Goal: Transaction & Acquisition: Obtain resource

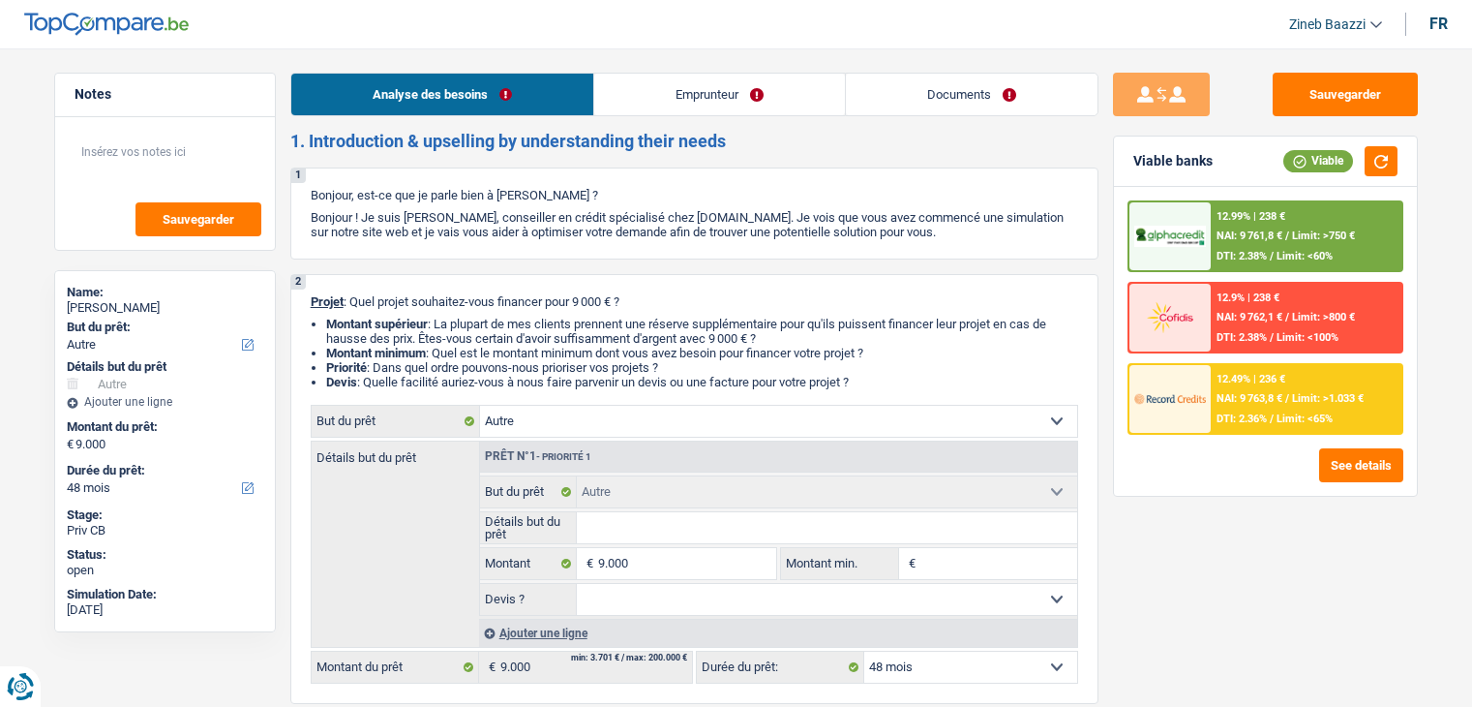
select select "other"
select select "48"
select select "other"
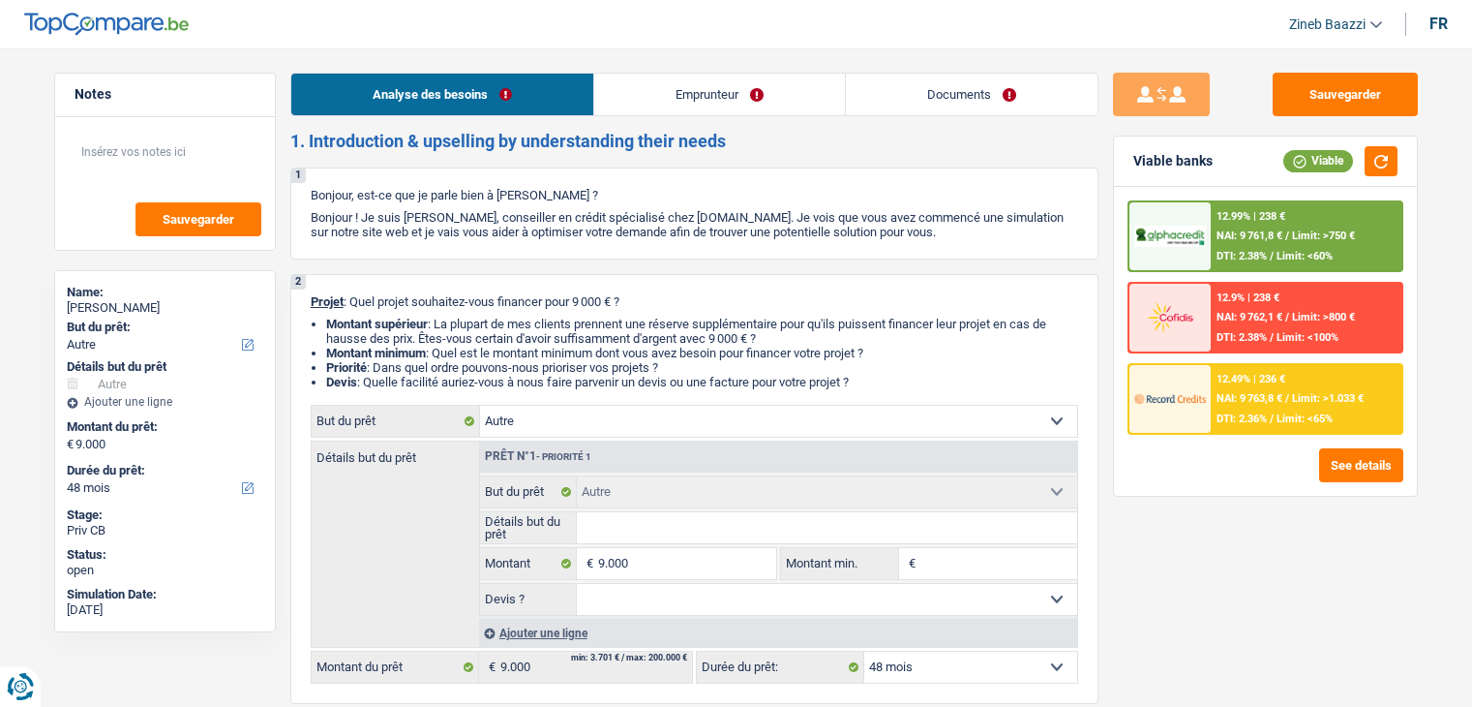
select select "48"
select select "worker"
select select "netSalary"
select select "ownerWithMortgage"
select select "other"
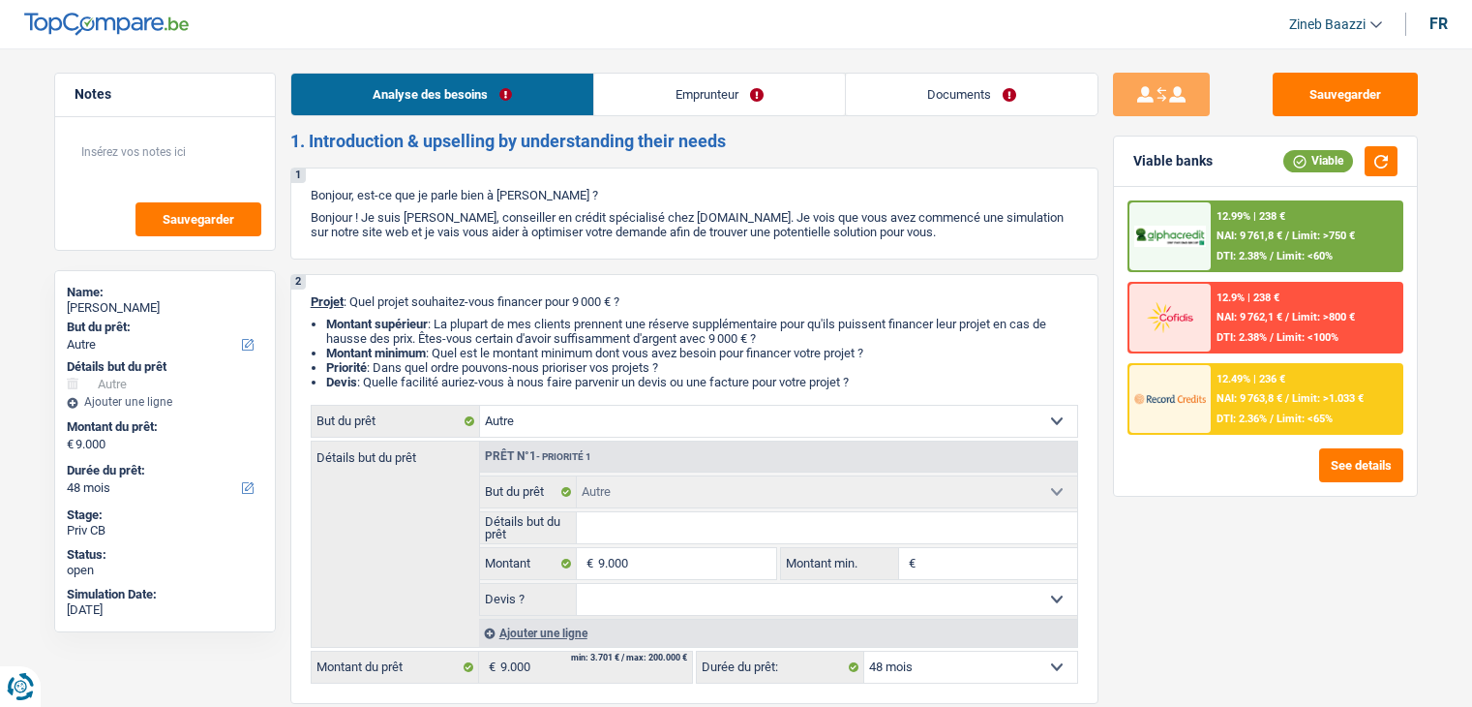
select select "other"
select select "48"
click at [337, 40] on header "Zineb Baazzi Se déconnecter fr" at bounding box center [736, 24] width 1472 height 49
click at [1076, 8] on header "Zineb Baazzi Se déconnecter fr" at bounding box center [736, 24] width 1472 height 49
click at [499, 36] on header "Zineb Baazzi Se déconnecter fr" at bounding box center [736, 24] width 1472 height 49
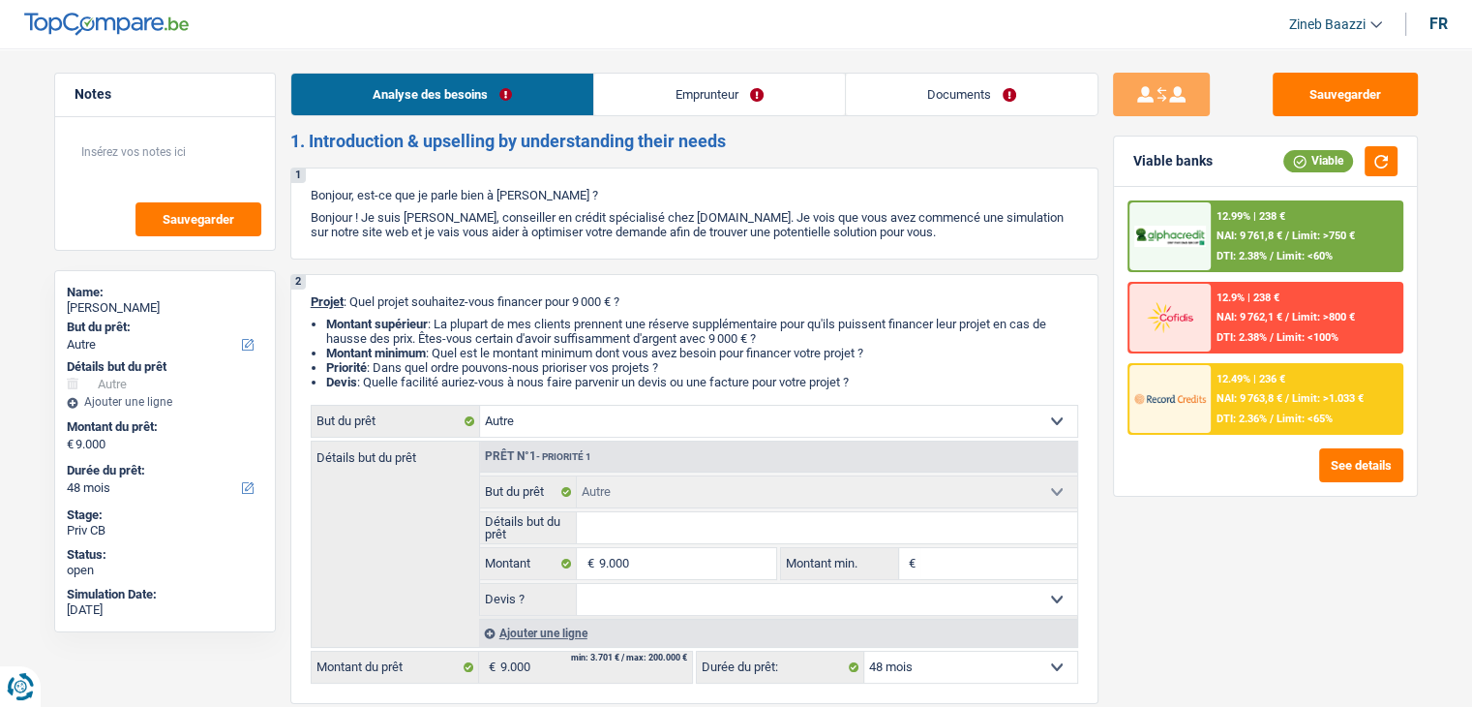
click at [399, 45] on header "Zineb Baazzi Se déconnecter fr" at bounding box center [736, 24] width 1472 height 49
click at [904, 365] on li "Priorité : Dans quel ordre pouvons-nous prioriser vos projets ?" at bounding box center [702, 367] width 752 height 15
click at [332, 16] on header "Zineb Baazzi Se déconnecter fr" at bounding box center [736, 24] width 1472 height 49
click at [288, 20] on header "Zineb Baazzi Se déconnecter fr" at bounding box center [736, 24] width 1472 height 49
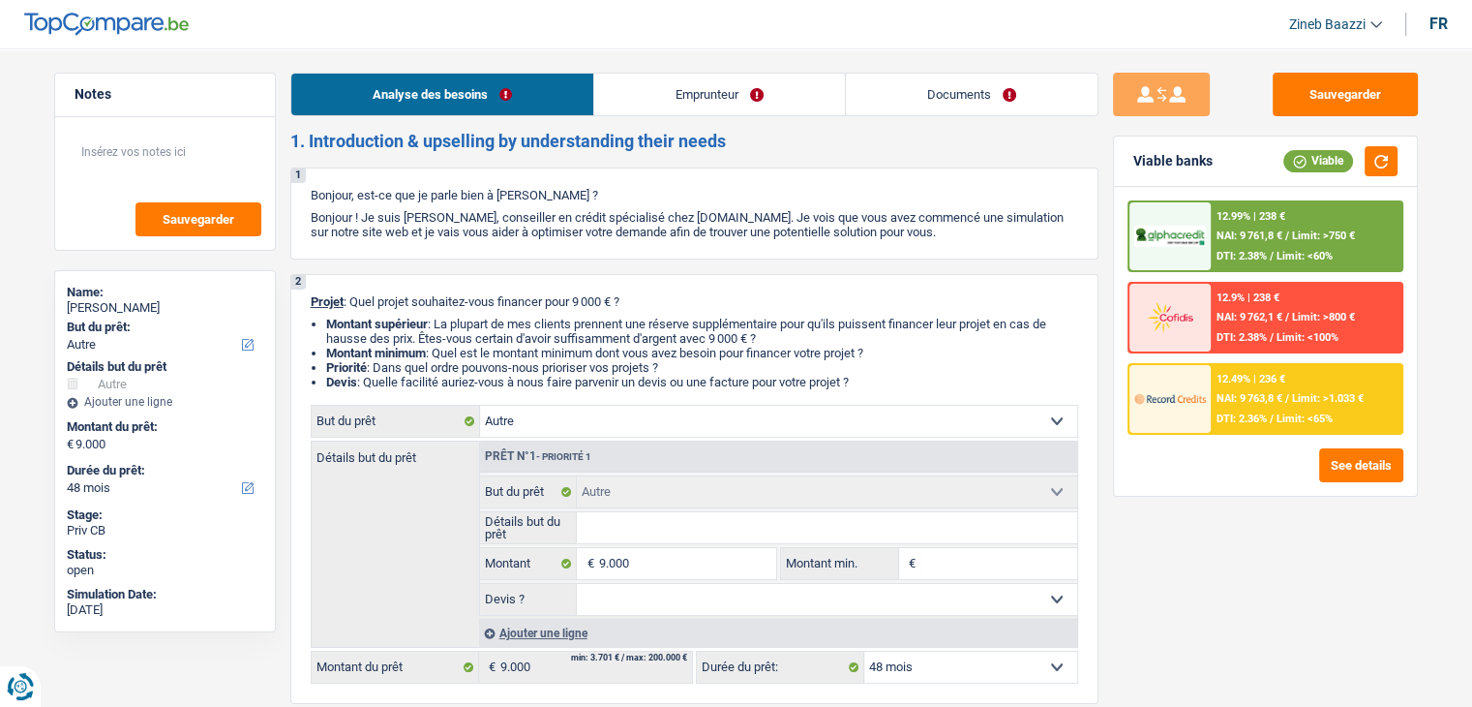
click at [978, 86] on link "Documents" at bounding box center [972, 95] width 252 height 42
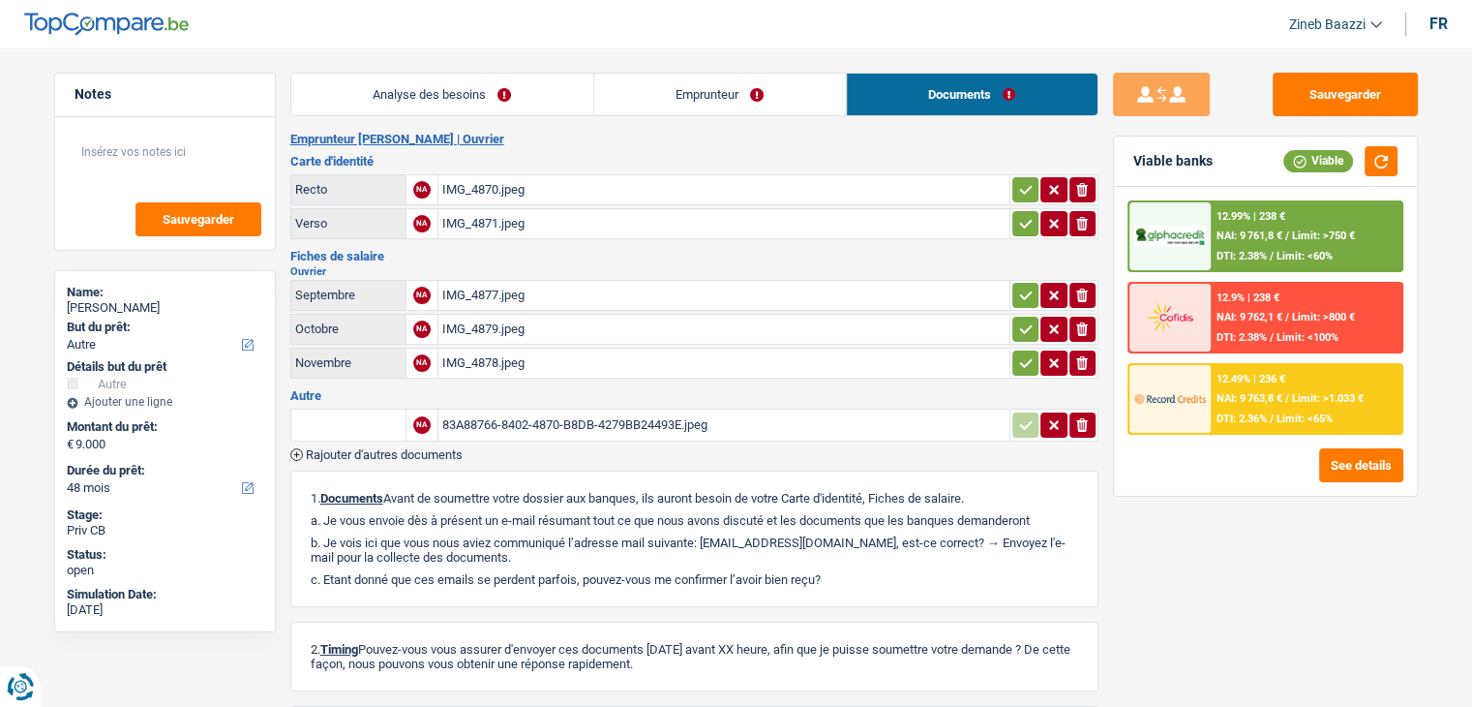
click at [718, 91] on link "Emprunteur" at bounding box center [720, 95] width 252 height 42
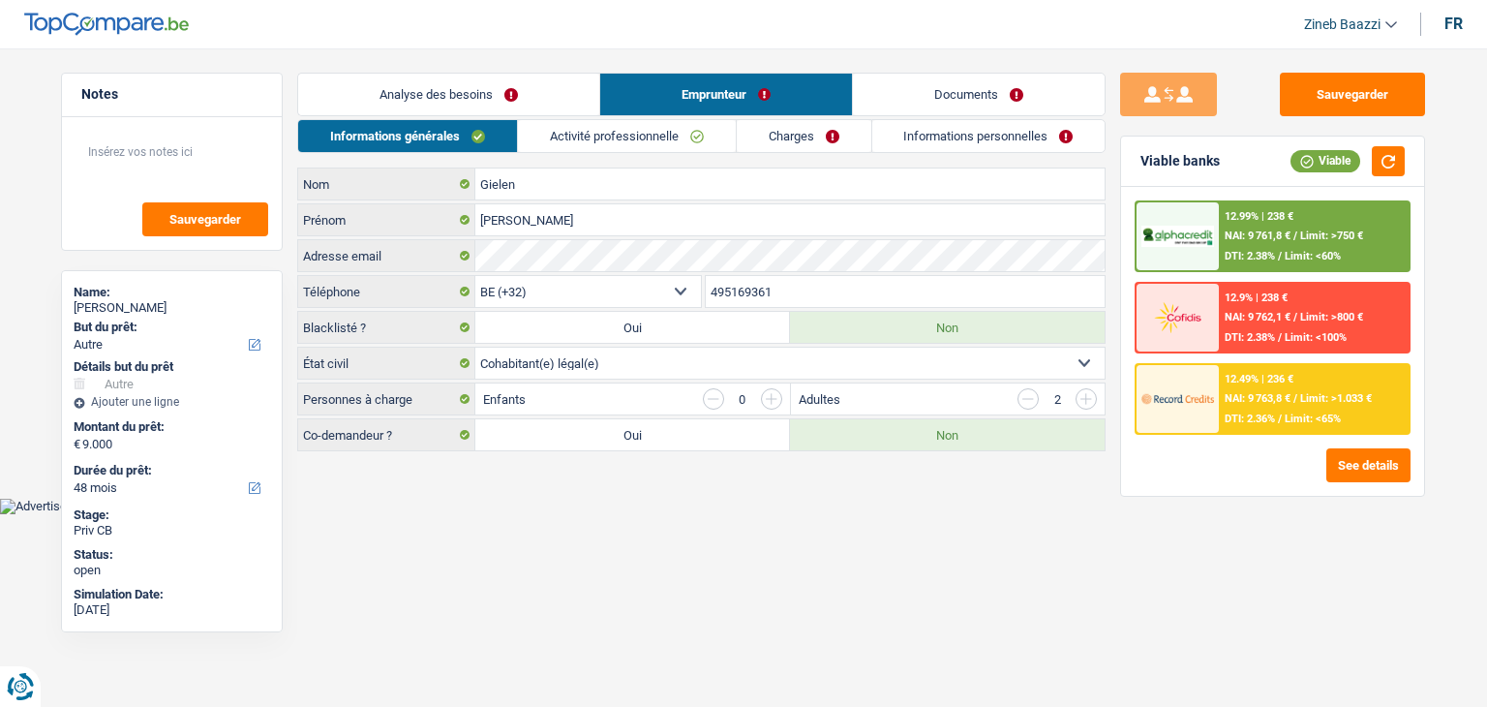
drag, startPoint x: 425, startPoint y: 69, endPoint x: 427, endPoint y: 78, distance: 9.9
click at [426, 73] on main "Notes Sauvegarder Name: Kris Gielen But du prêt: Confort maison: meubles, texti…" at bounding box center [743, 263] width 1487 height 469
click at [432, 88] on link "Analyse des besoins" at bounding box center [448, 95] width 301 height 42
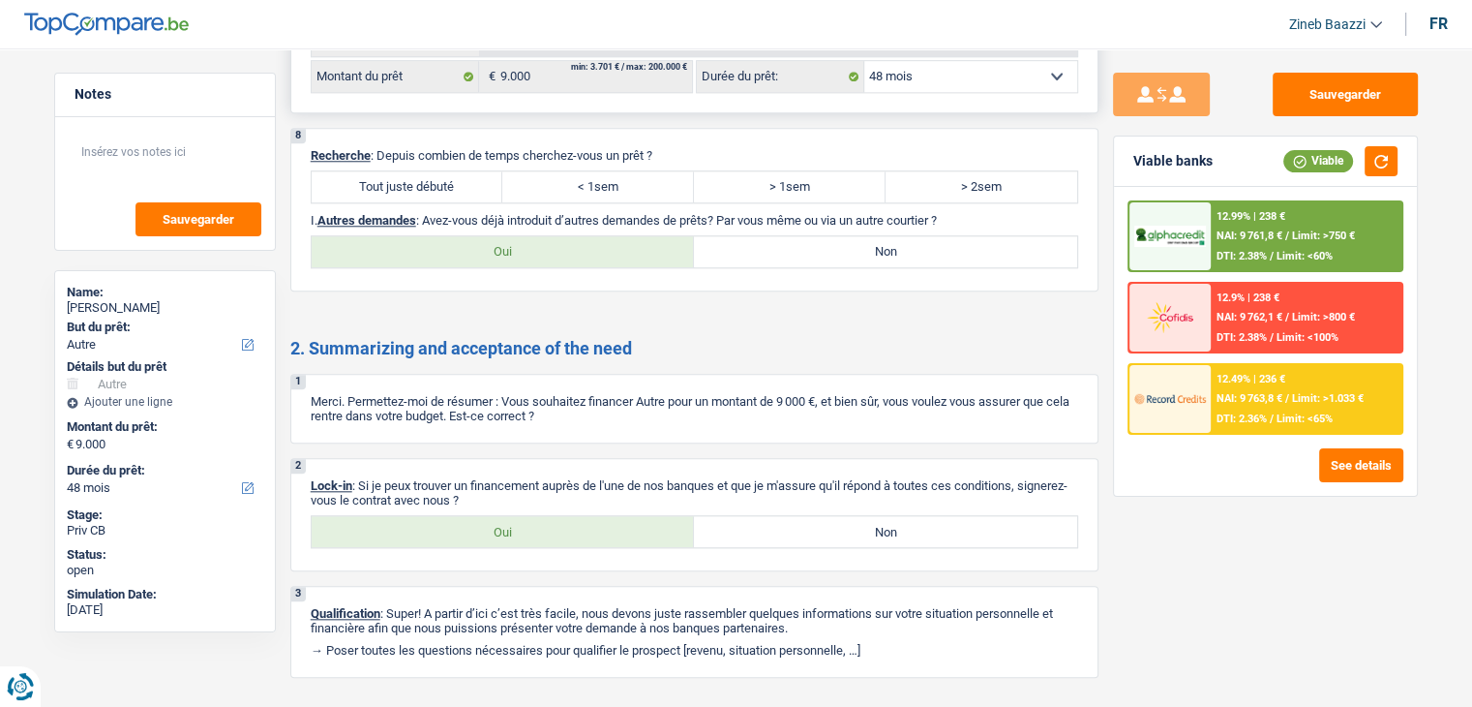
scroll to position [1911, 0]
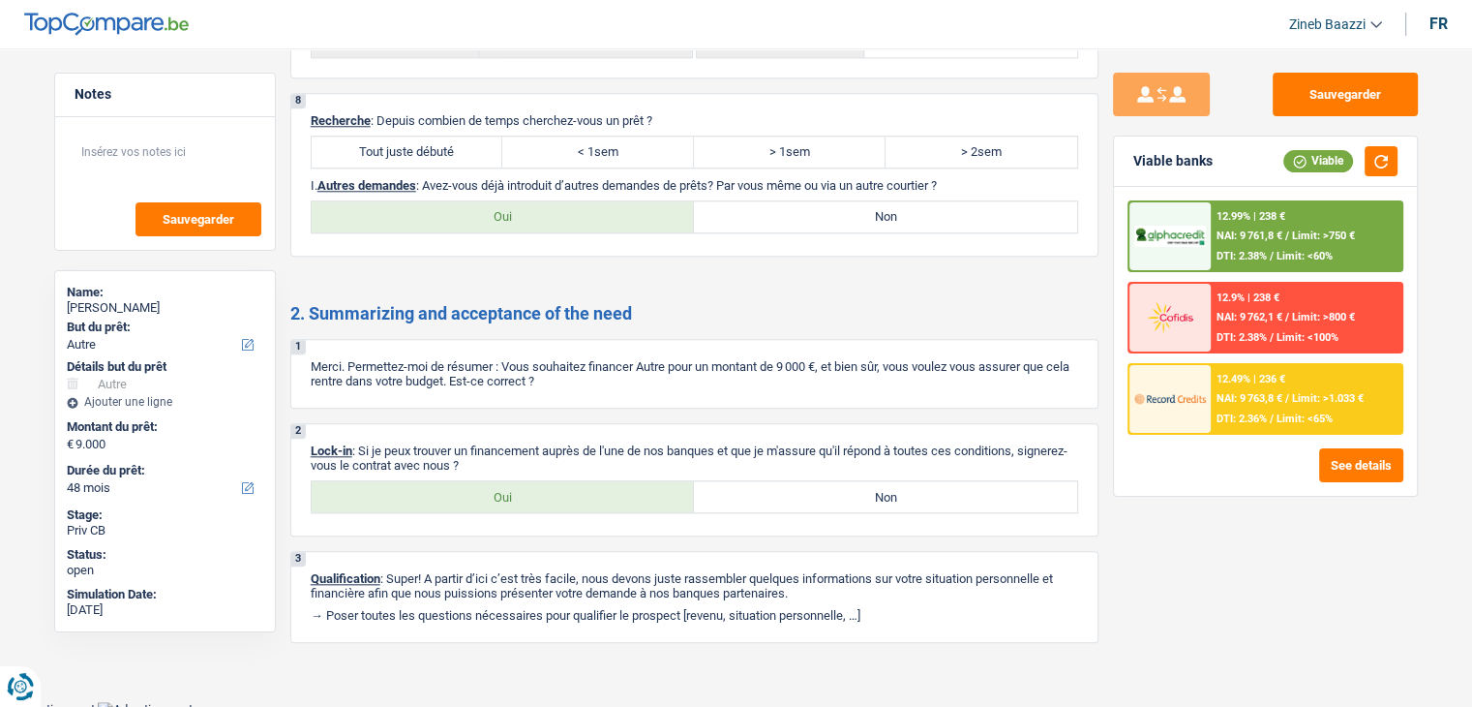
click at [1234, 244] on div "12.99% | 238 € NAI: 9 761,8 € / Limit: >750 € DTI: 2.38% / Limit: <60%" at bounding box center [1306, 236] width 191 height 68
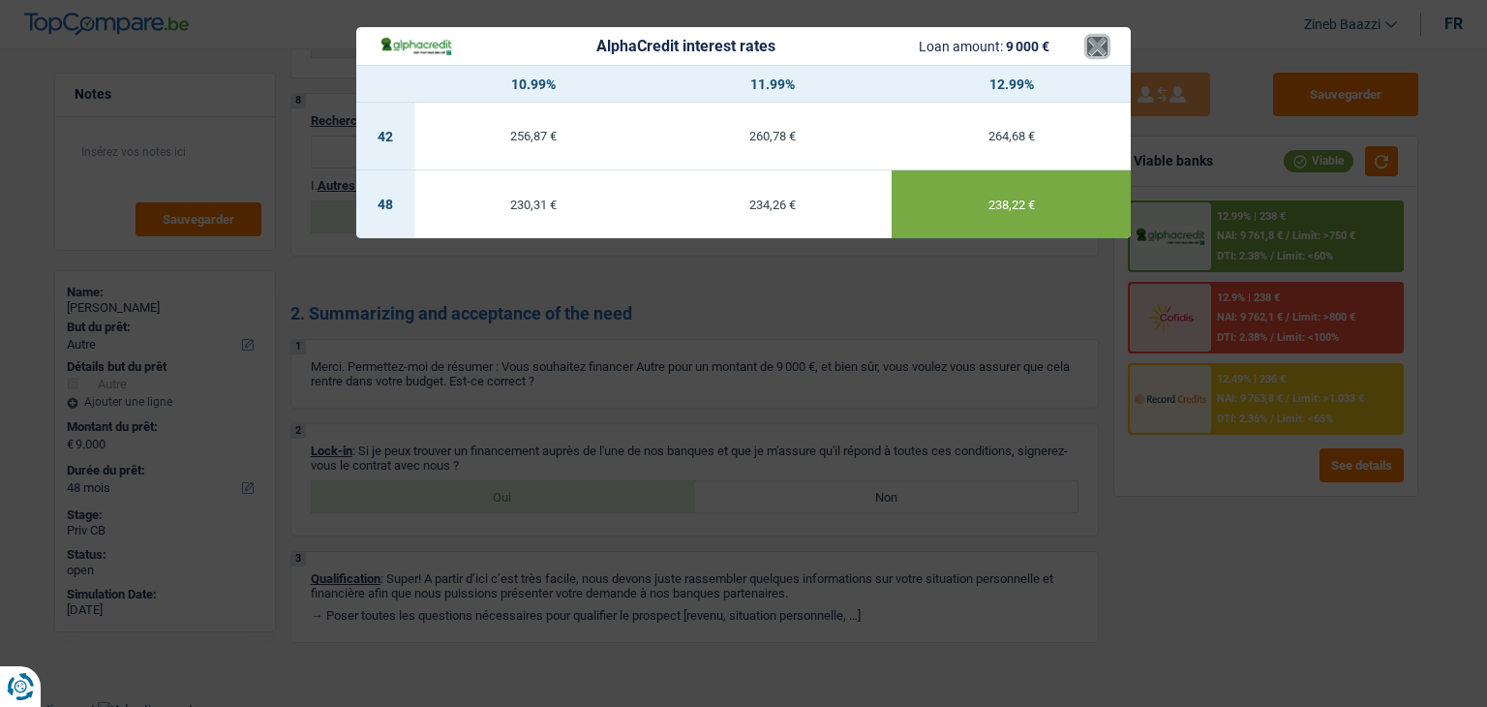
click at [1102, 47] on button "×" at bounding box center [1097, 46] width 20 height 19
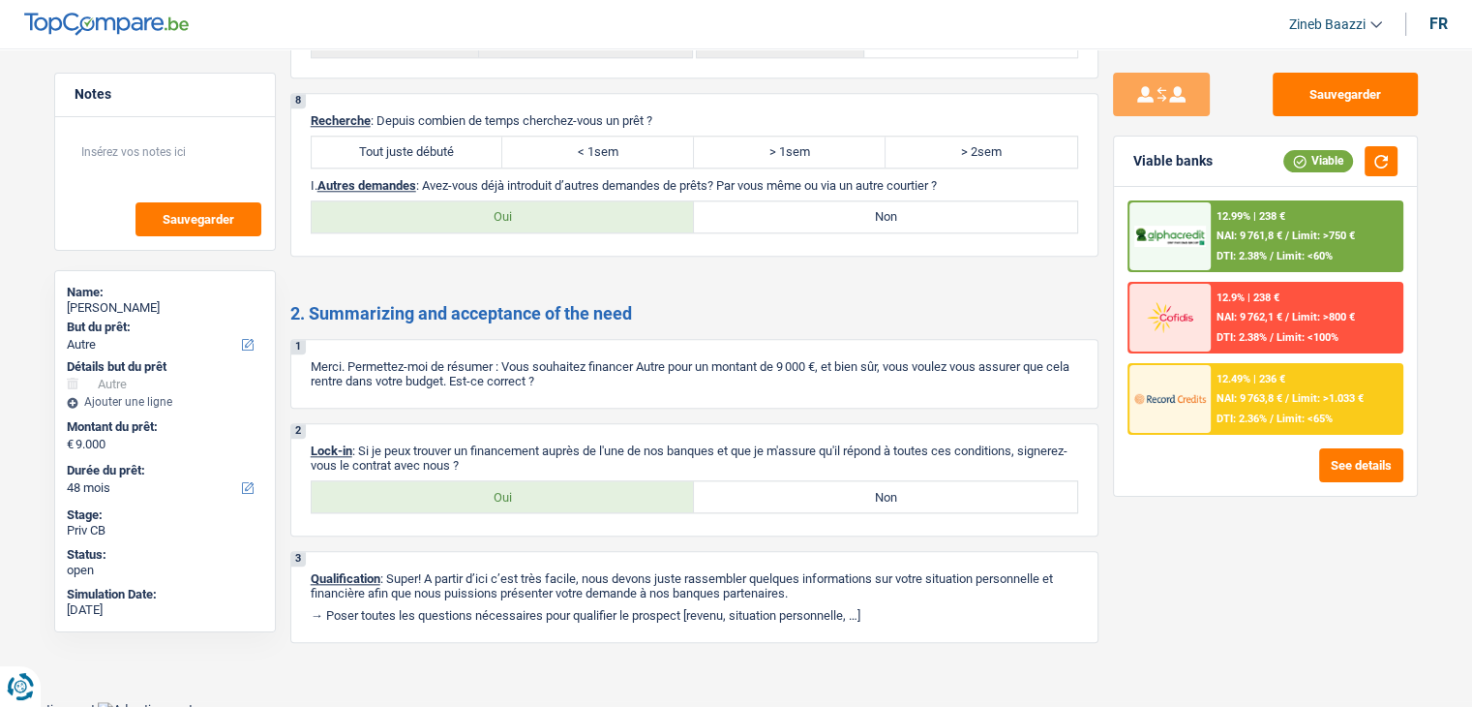
click at [1164, 619] on div "Sauvegarder Viable banks Viable 12.99% | 238 € NAI: 9 761,8 € / Limit: >750 € D…" at bounding box center [1266, 372] width 334 height 598
drag, startPoint x: 1137, startPoint y: 523, endPoint x: 1134, endPoint y: 500, distance: 22.6
click at [1137, 523] on div "Sauvegarder Viable banks Viable 12.99% | 238 € NAI: 9 761,8 € / Limit: >750 € D…" at bounding box center [1266, 372] width 334 height 598
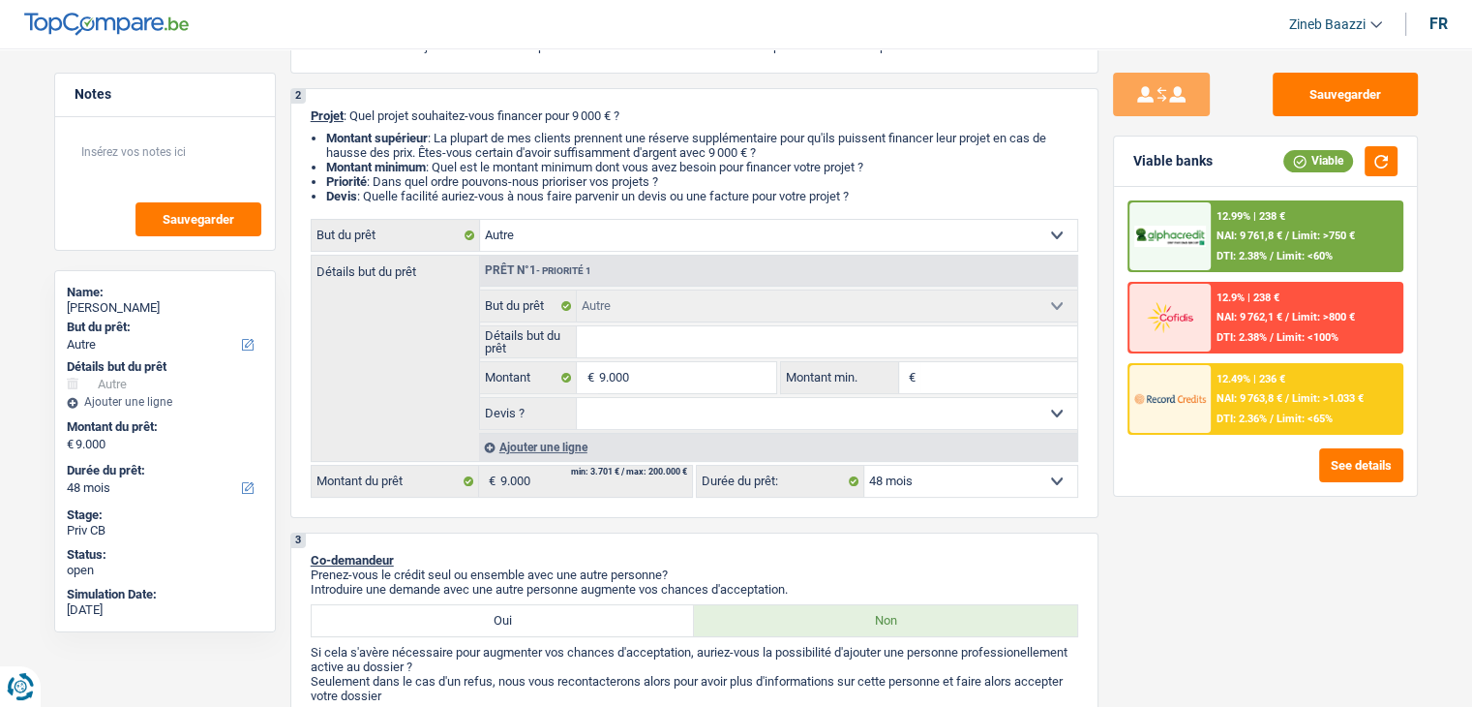
scroll to position [0, 0]
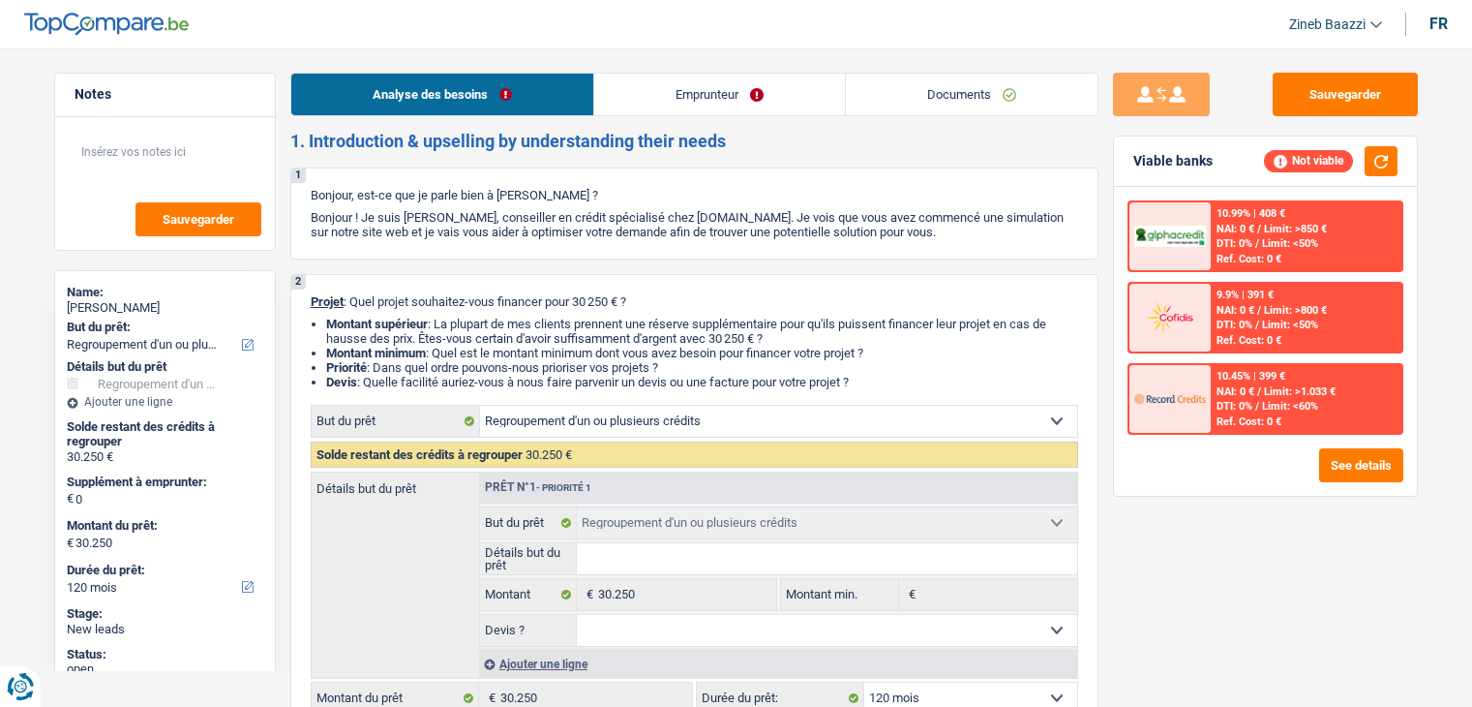
select select "refinancing"
select select "120"
select select "refinancing"
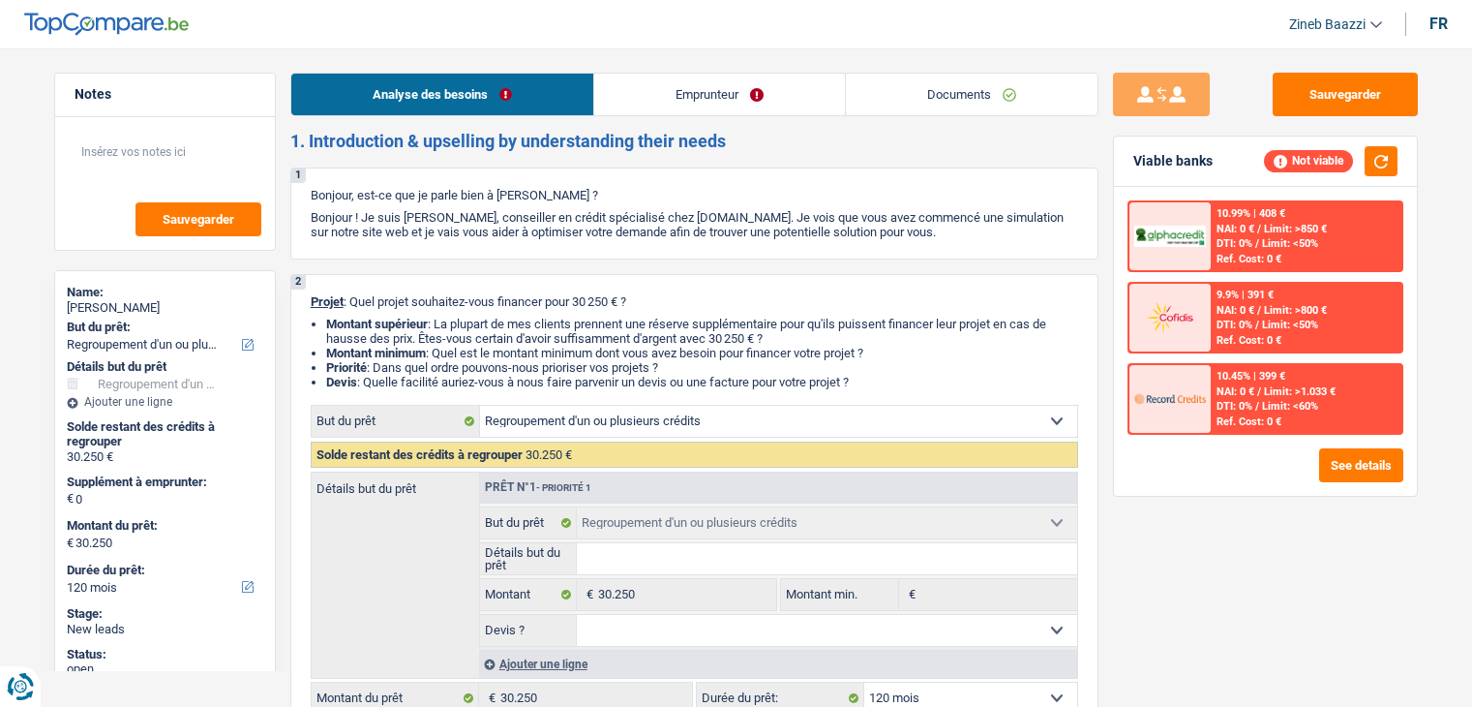
select select "120"
select select "refinancing"
select select "120"
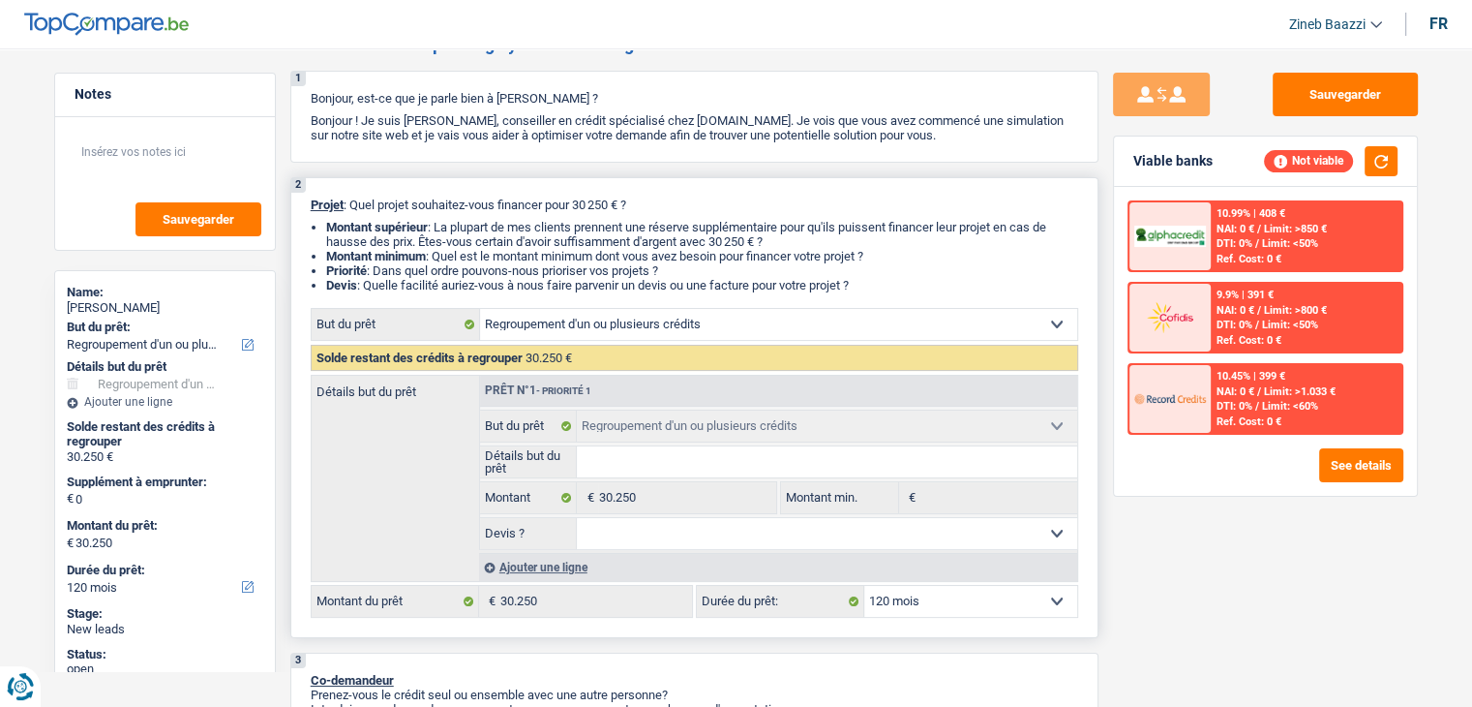
scroll to position [194, 0]
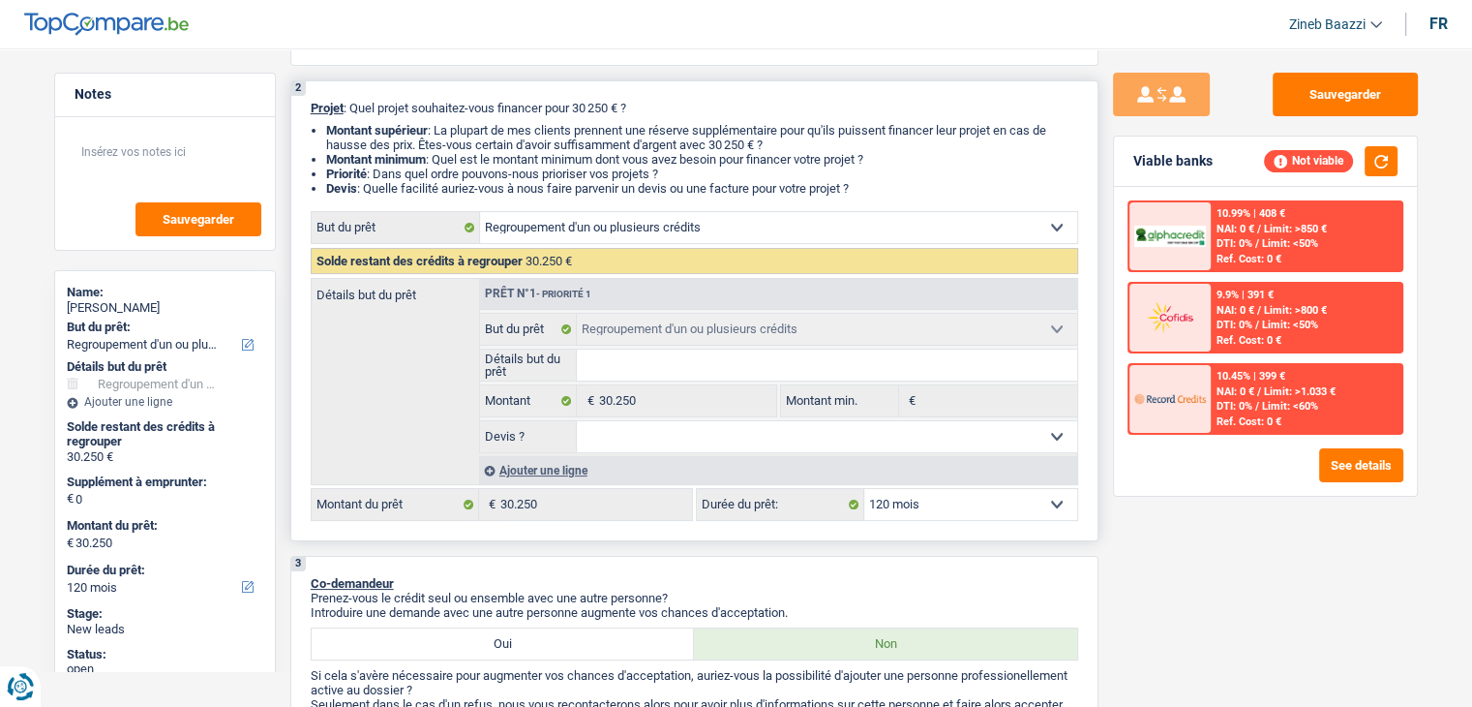
click at [626, 313] on fieldset "Confort maison: meubles, textile, peinture, électroménager, outillage non-profe…" at bounding box center [778, 329] width 597 height 33
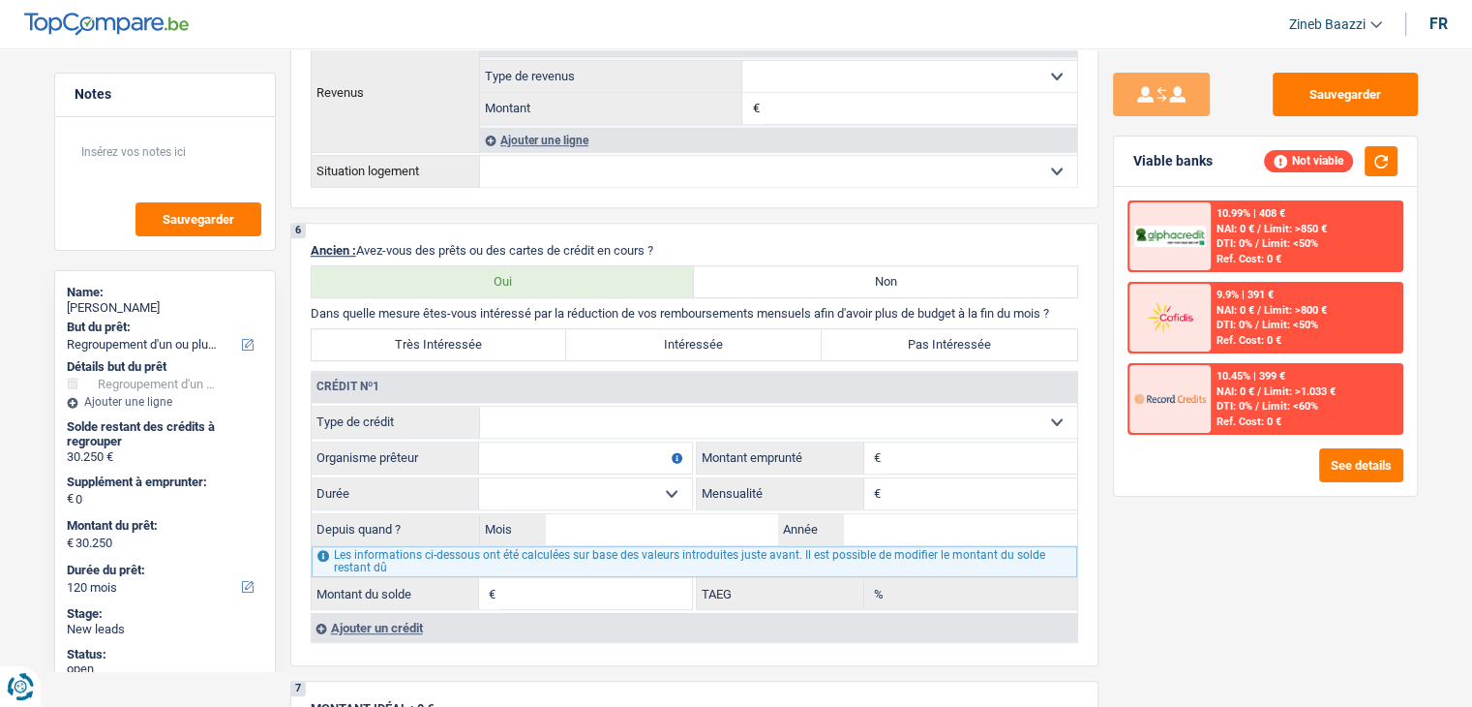
scroll to position [1452, 0]
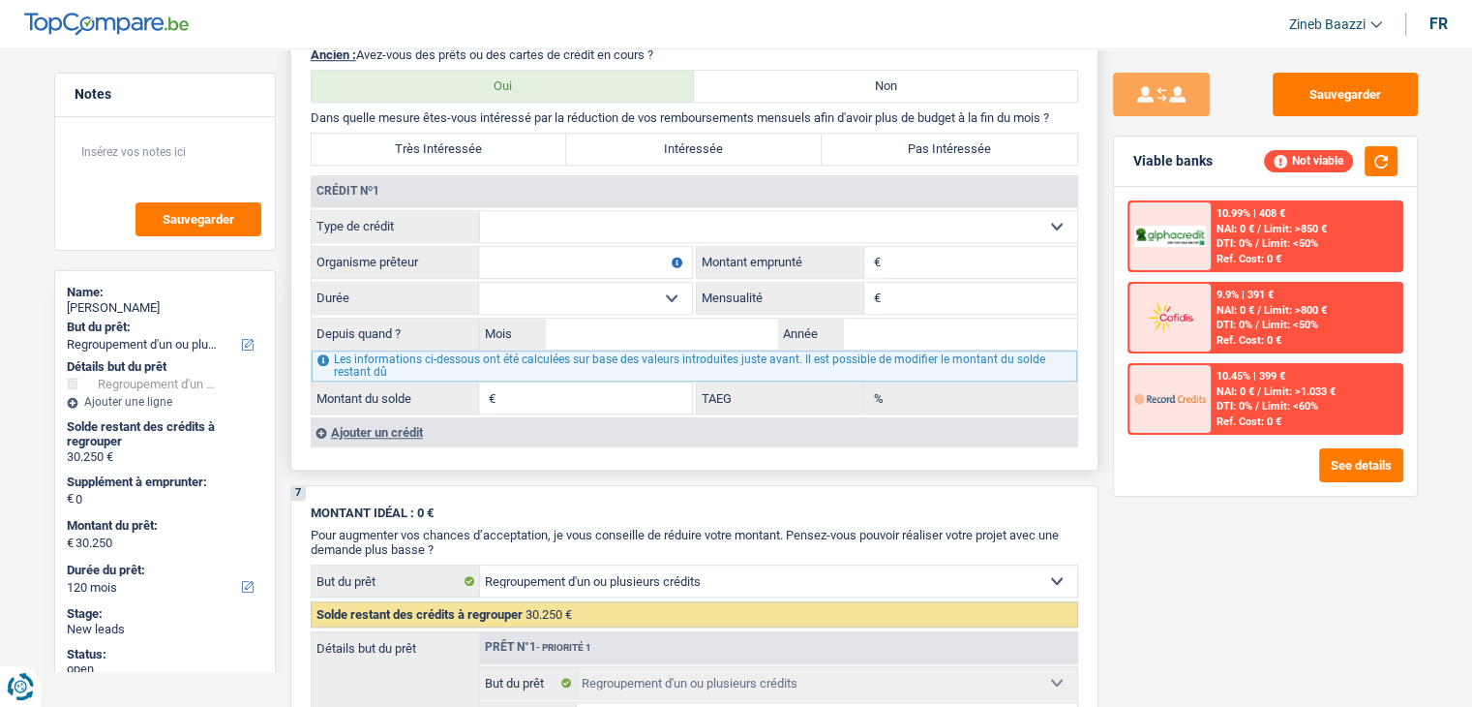
click at [551, 140] on label "Très Intéressée" at bounding box center [440, 149] width 256 height 31
click at [551, 140] on input "Très Intéressée" at bounding box center [440, 149] width 256 height 31
radio input "true"
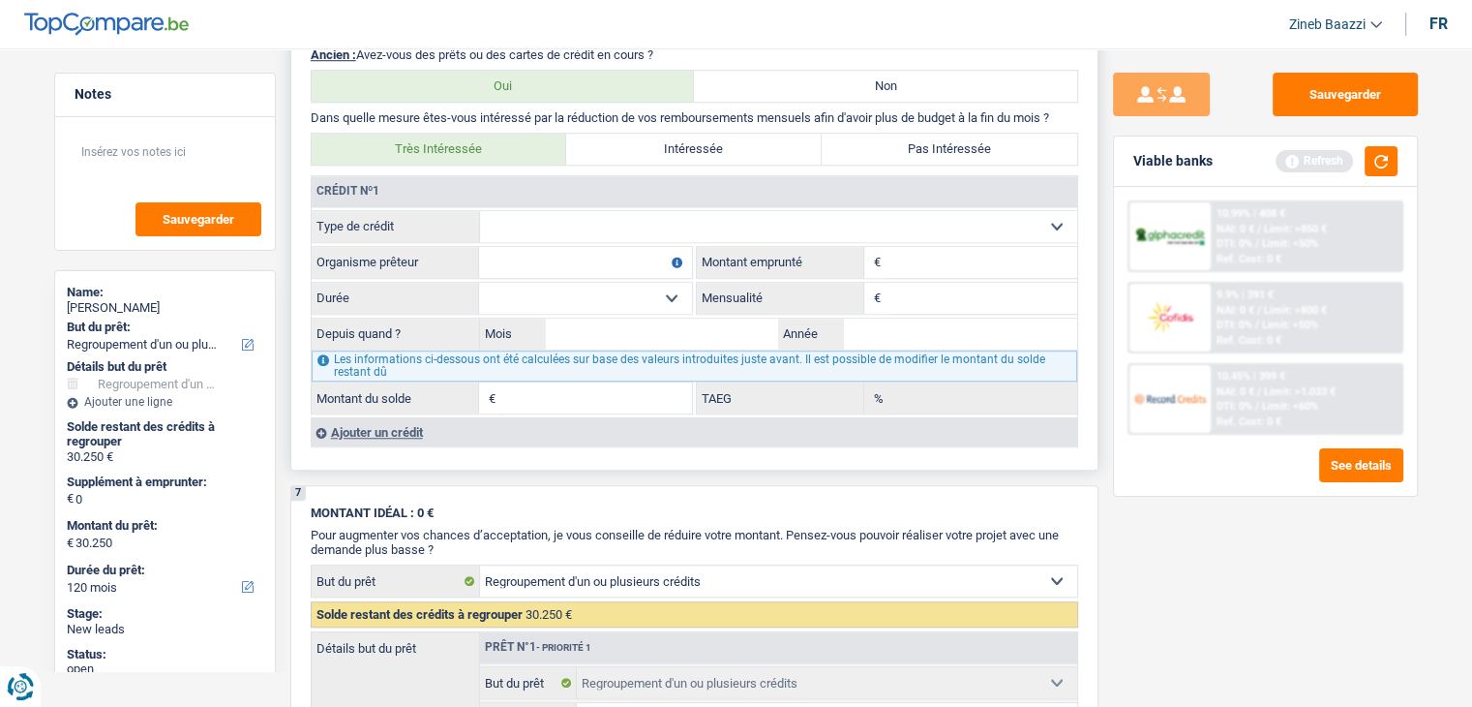
click at [740, 225] on select "Carte ou ouverture de crédit Prêt hypothécaire Vente à tempérament Prêt à tempé…" at bounding box center [778, 226] width 597 height 31
click at [368, 188] on div "Crédit nº1" at bounding box center [348, 191] width 73 height 12
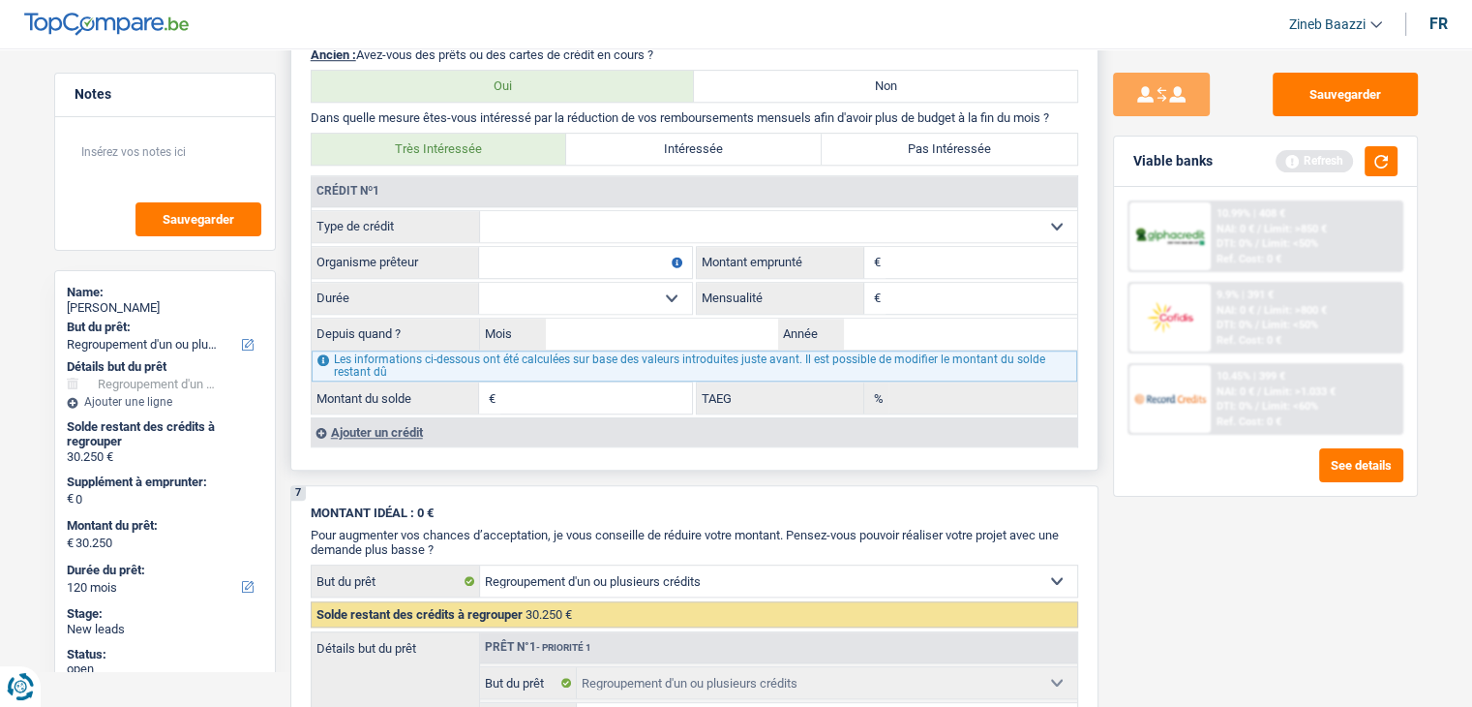
click at [357, 187] on div "Crédit nº1" at bounding box center [348, 191] width 73 height 12
click at [434, 180] on div "Crédit nº1" at bounding box center [695, 191] width 766 height 31
click at [575, 217] on select "Carte ou ouverture de crédit Prêt hypothécaire Vente à tempérament Prêt à tempé…" at bounding box center [778, 226] width 597 height 31
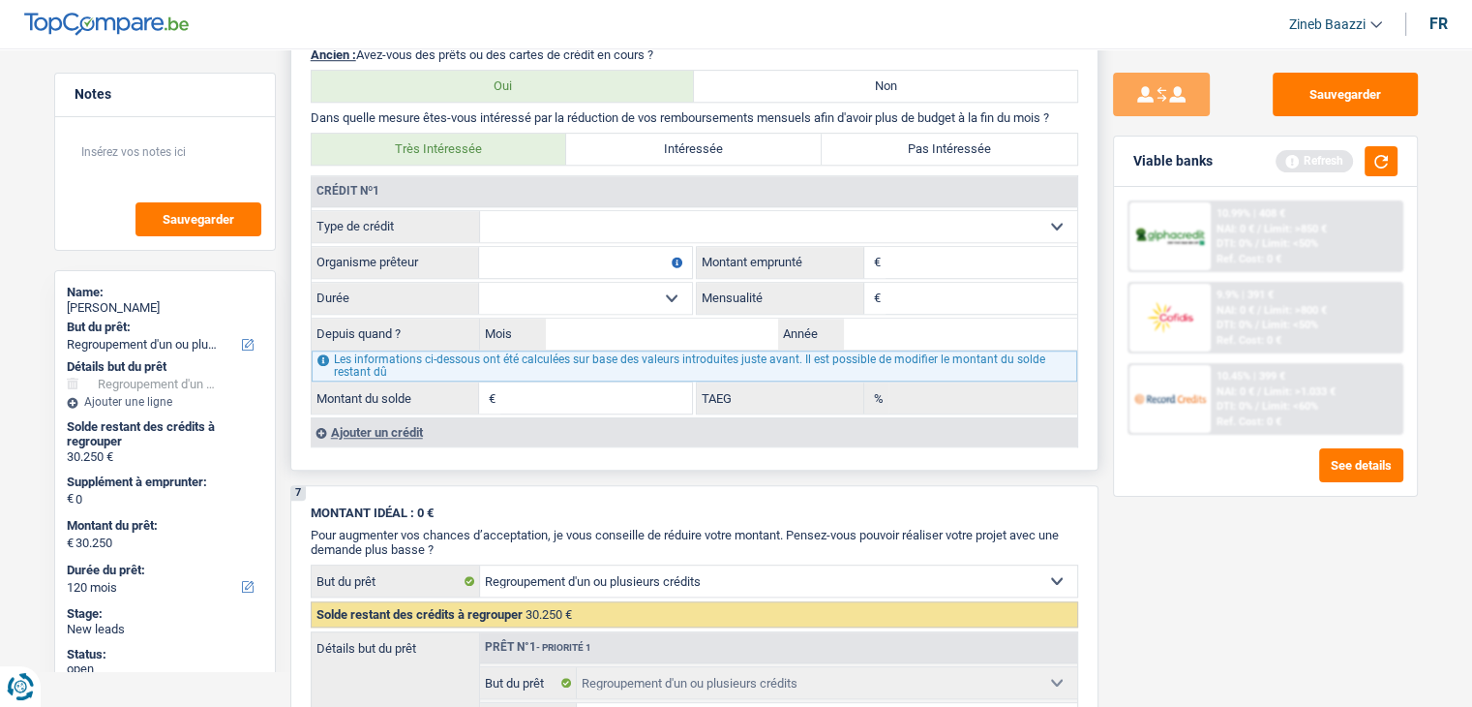
select select "carLoan"
type input "0"
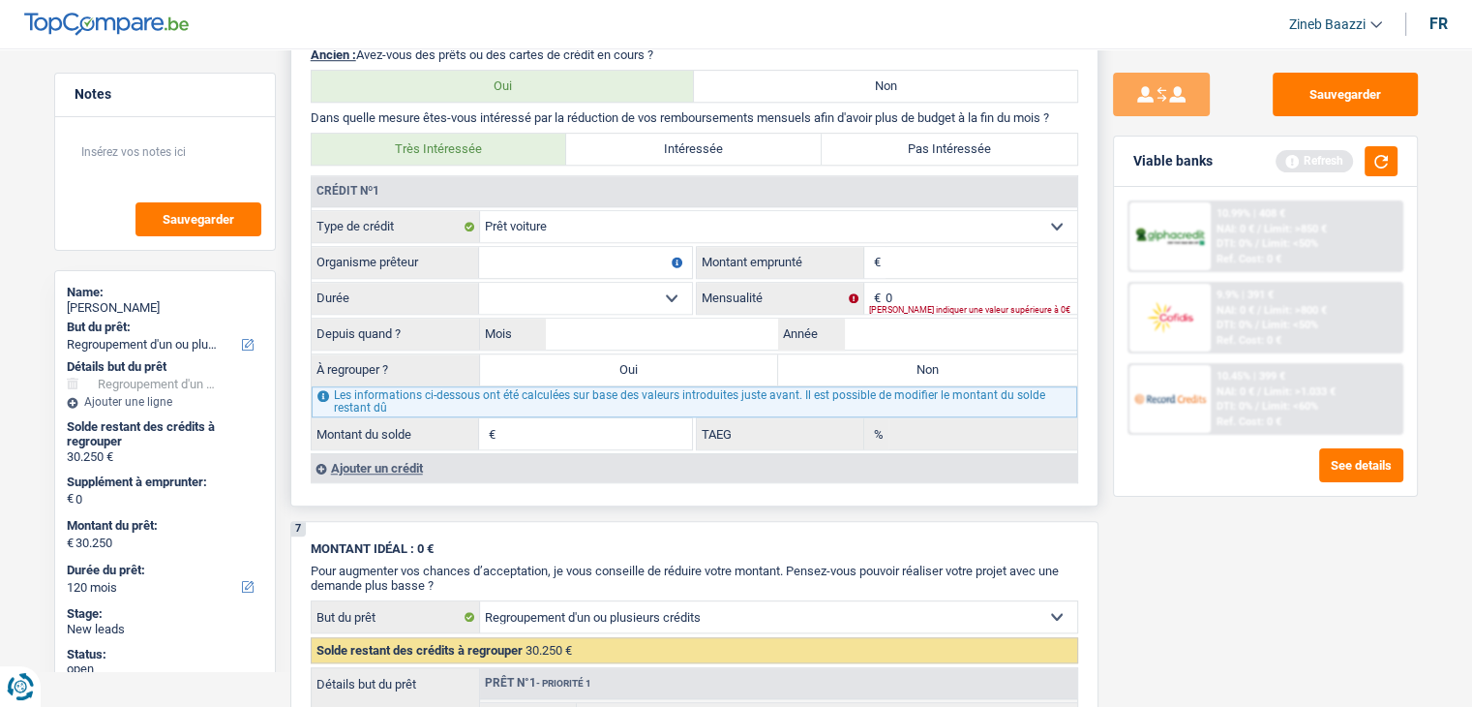
click at [410, 462] on div "Ajouter un crédit" at bounding box center [694, 467] width 767 height 29
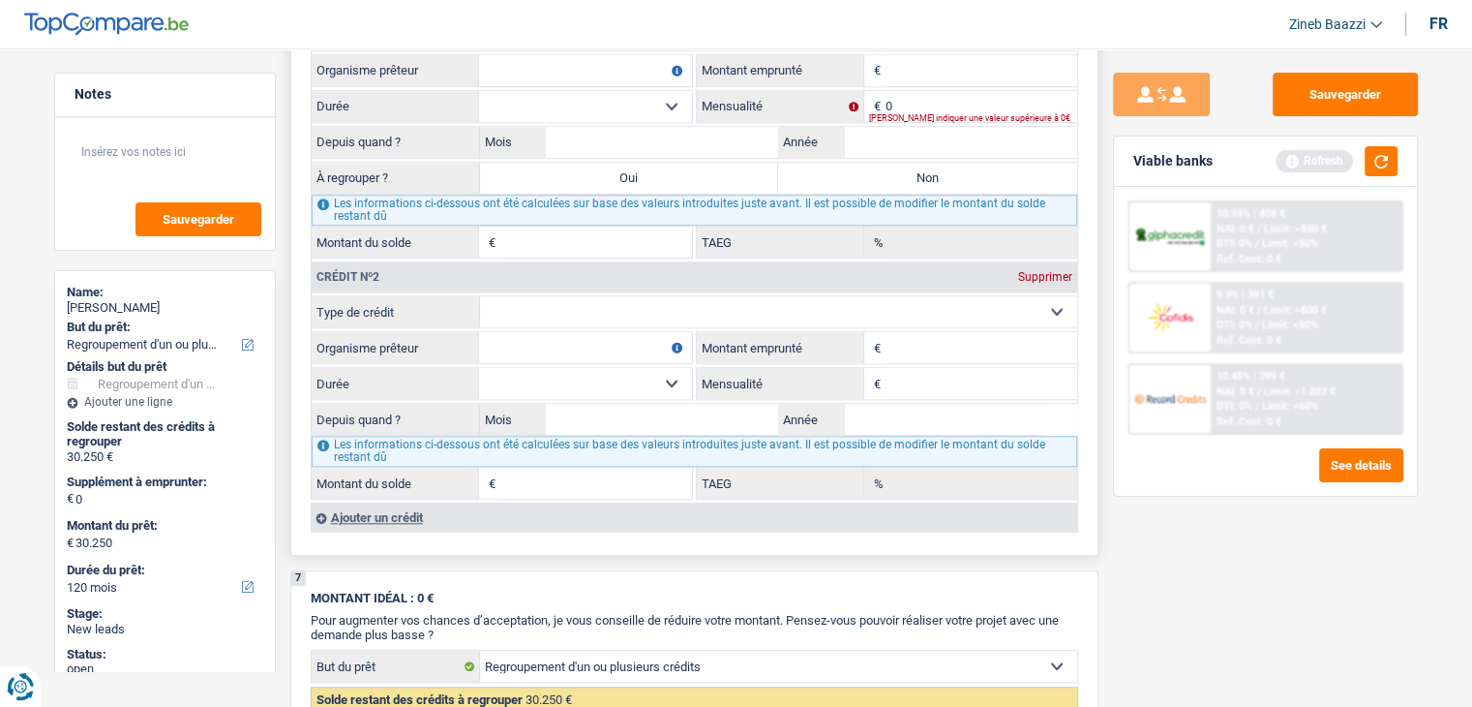
scroll to position [1646, 0]
click at [653, 303] on select "Carte ou ouverture de crédit Prêt hypothécaire Vente à tempérament Prêt à tempé…" at bounding box center [778, 309] width 597 height 31
select select "renovationLoan"
type input "0"
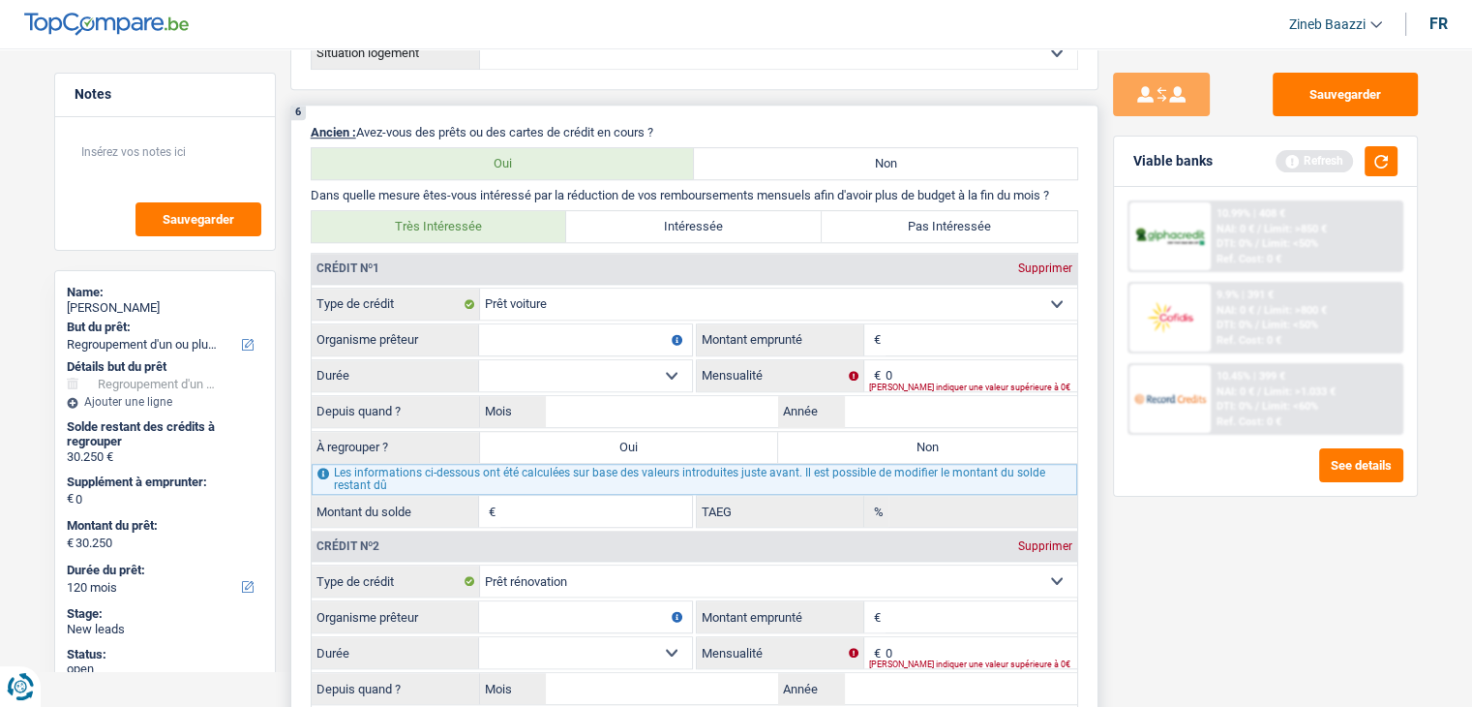
scroll to position [1355, 0]
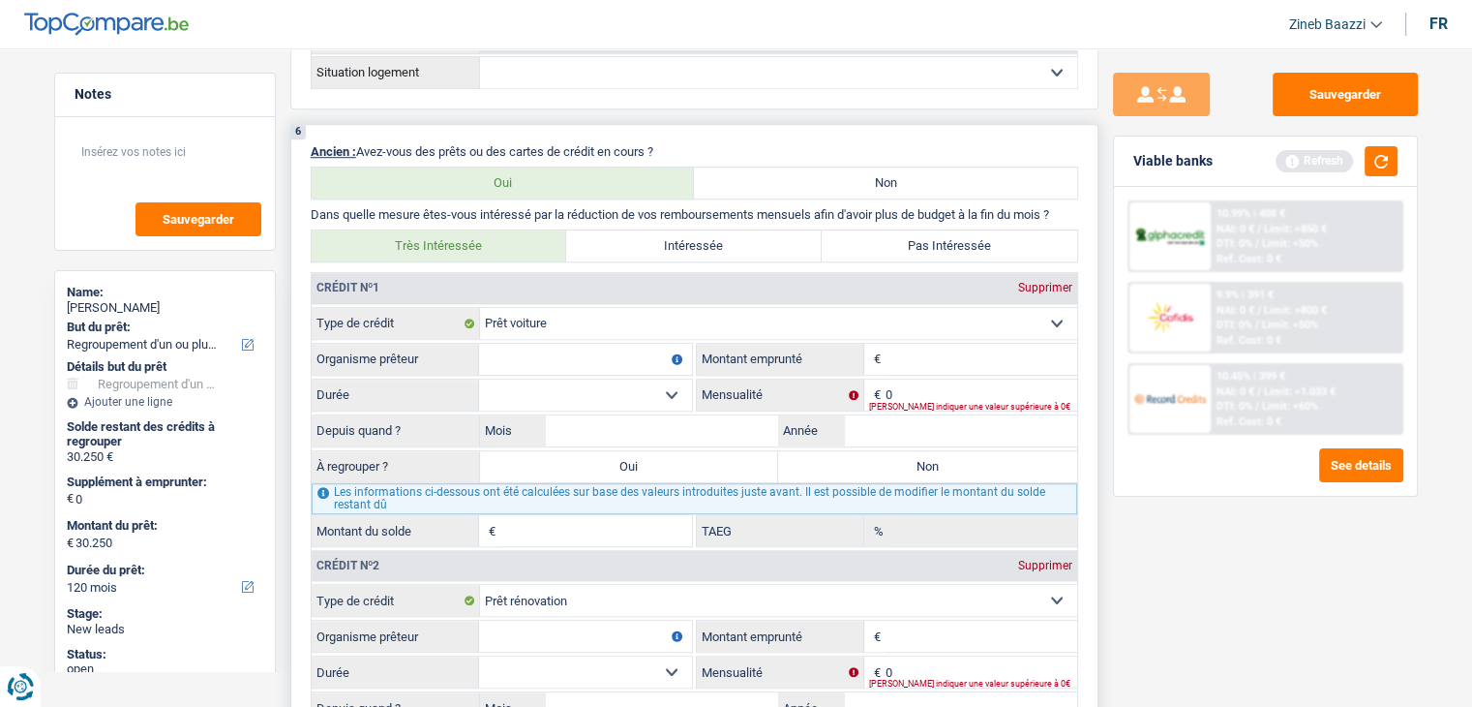
click at [772, 346] on label "Montant emprunté" at bounding box center [780, 359] width 167 height 31
click at [915, 359] on input "Montant" at bounding box center [982, 359] width 192 height 31
type input "15.001"
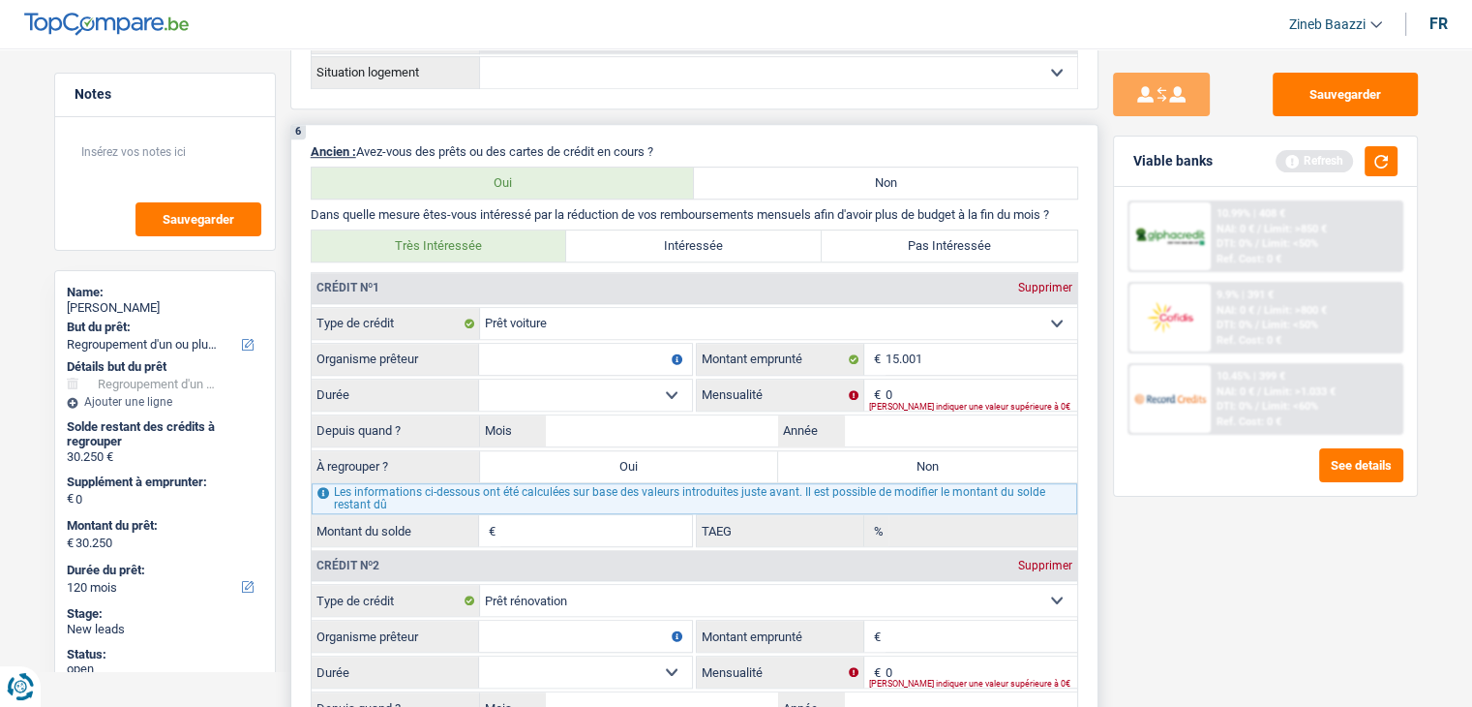
click at [670, 383] on select "12 mois 18 mois 24 mois 30 mois 36 mois 42 mois 48 mois 60 mois 72 mois 84 mois…" at bounding box center [585, 394] width 213 height 31
click at [912, 391] on input "0" at bounding box center [982, 394] width 192 height 31
click at [723, 393] on label "Mensualité" at bounding box center [780, 394] width 167 height 31
click at [886, 393] on input "0" at bounding box center [982, 394] width 192 height 31
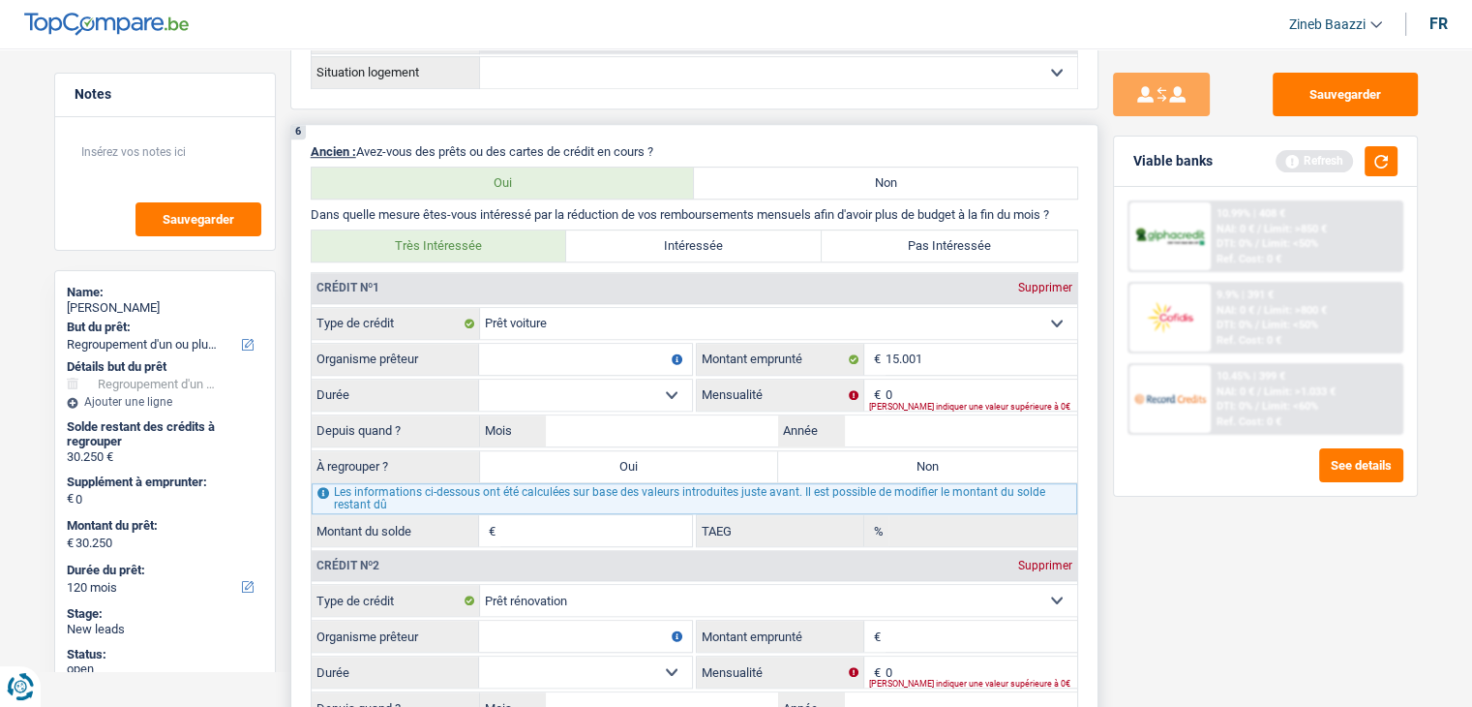
click at [723, 393] on label "Mensualité" at bounding box center [780, 394] width 167 height 31
click at [886, 393] on input "0" at bounding box center [982, 394] width 192 height 31
click at [723, 393] on label "Mensualité" at bounding box center [780, 394] width 167 height 31
click at [886, 393] on input "0" at bounding box center [982, 394] width 192 height 31
click at [643, 392] on select "12 mois 18 mois 24 mois 30 mois 36 mois 42 mois 48 mois 60 mois 72 mois 84 mois…" at bounding box center [585, 394] width 213 height 31
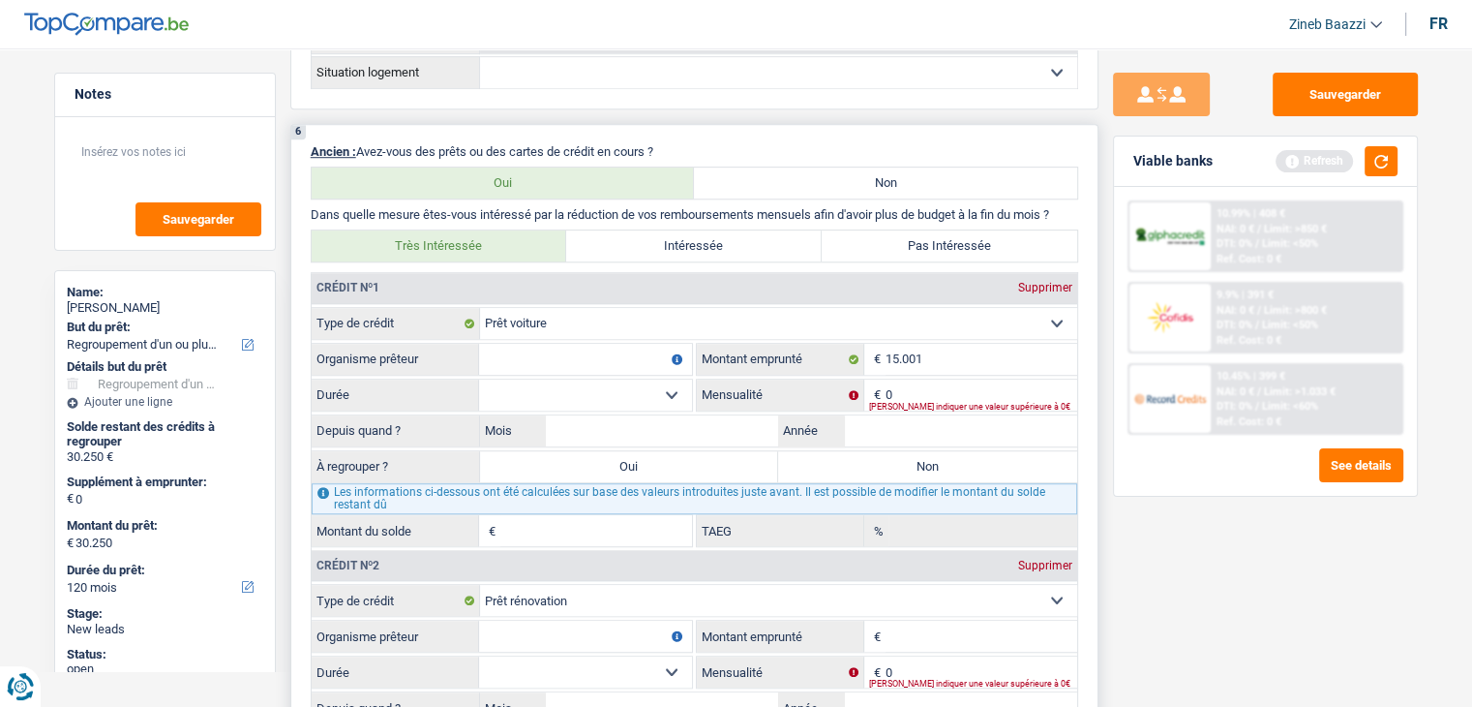
select select "60"
click at [479, 379] on select "12 mois 18 mois 24 mois 30 mois 36 mois 42 mois 48 mois 60 mois 72 mois 84 mois…" at bounding box center [585, 394] width 213 height 31
click at [629, 347] on input "Organisme prêteur" at bounding box center [585, 359] width 213 height 31
click at [936, 389] on input "0" at bounding box center [982, 394] width 192 height 31
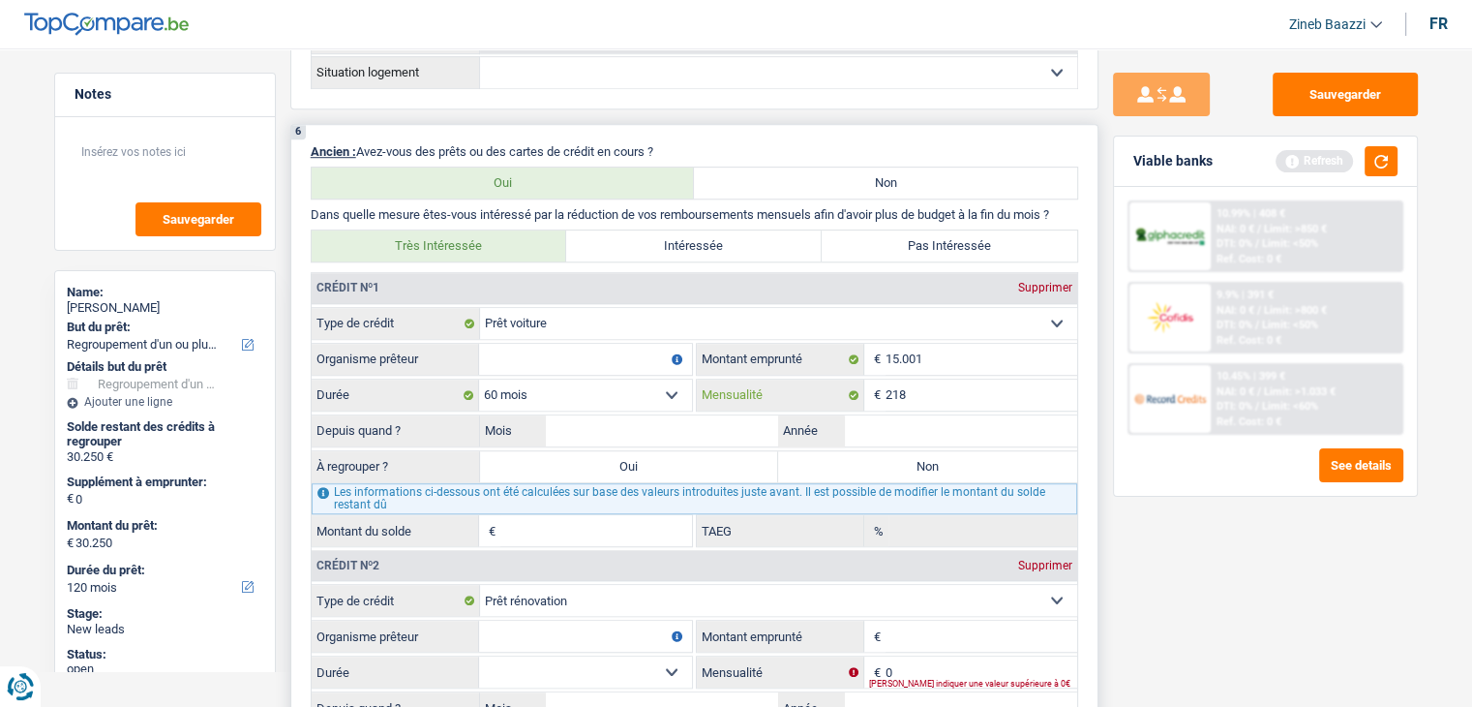
type input "218"
click at [617, 425] on input "Mois" at bounding box center [662, 430] width 233 height 31
click at [875, 417] on input "Année" at bounding box center [960, 430] width 233 height 31
type input "2022"
click at [724, 423] on input "Mois" at bounding box center [662, 430] width 233 height 31
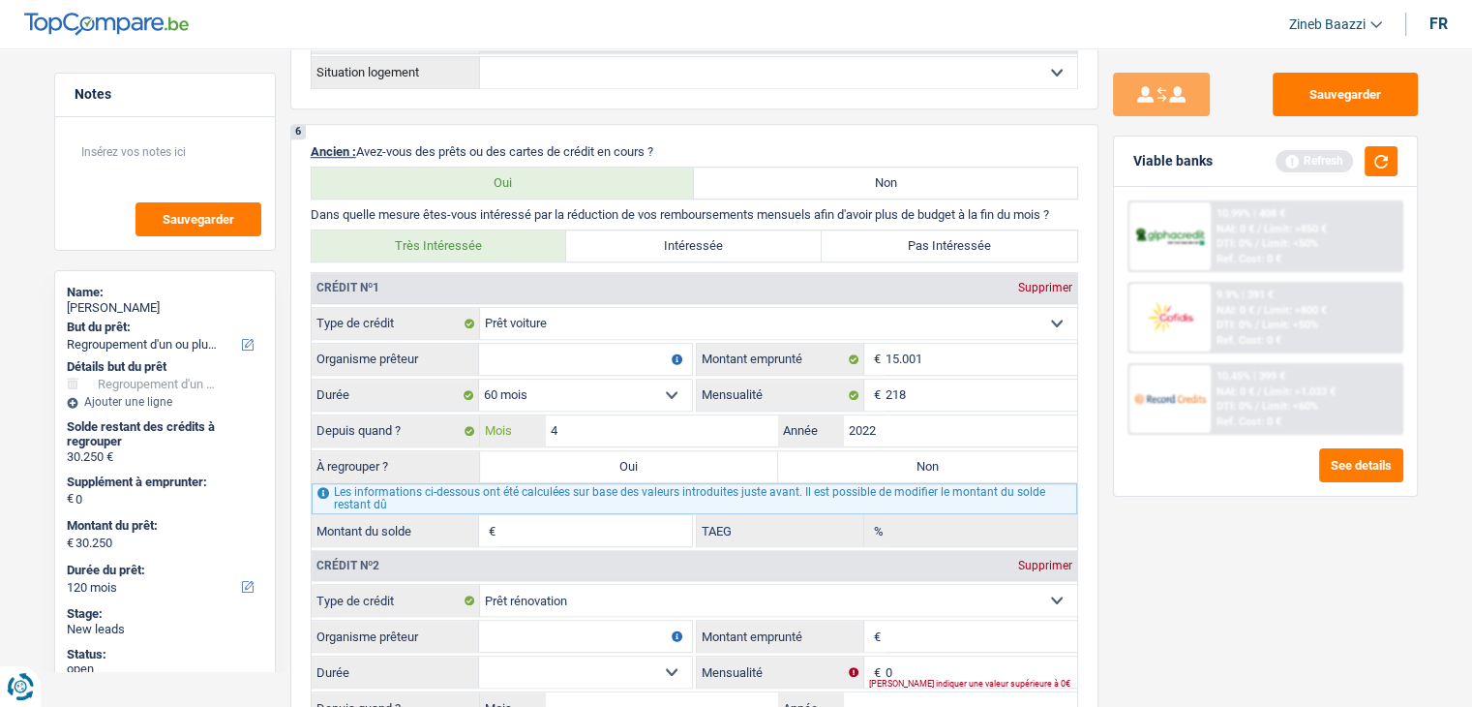
type input "4"
type input "4.568"
type input "0,00"
click at [1184, 549] on div "Sauvegarder Viable banks Refresh 10.99% | 408 € NAI: 0 € / Limit: >850 € DTI: 0…" at bounding box center [1266, 372] width 334 height 598
click at [716, 424] on input "4" at bounding box center [662, 430] width 233 height 31
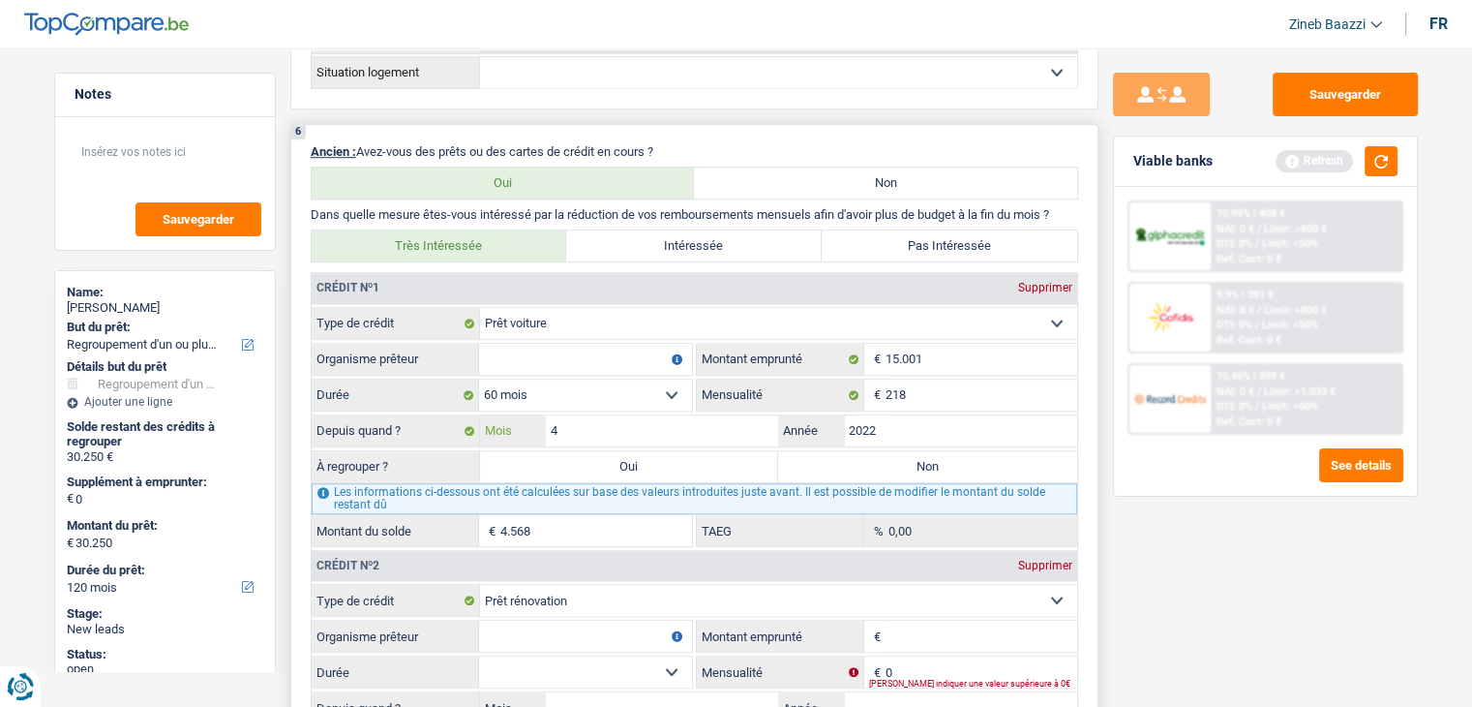
click at [716, 424] on input "4" at bounding box center [662, 430] width 233 height 31
type input "7"
type input "5.288"
click at [1111, 562] on div "Sauvegarder Viable banks Refresh 10.99% | 408 € NAI: 0 € / Limit: >850 € DTI: 0…" at bounding box center [1266, 372] width 334 height 598
click at [662, 434] on input "7" at bounding box center [662, 430] width 233 height 31
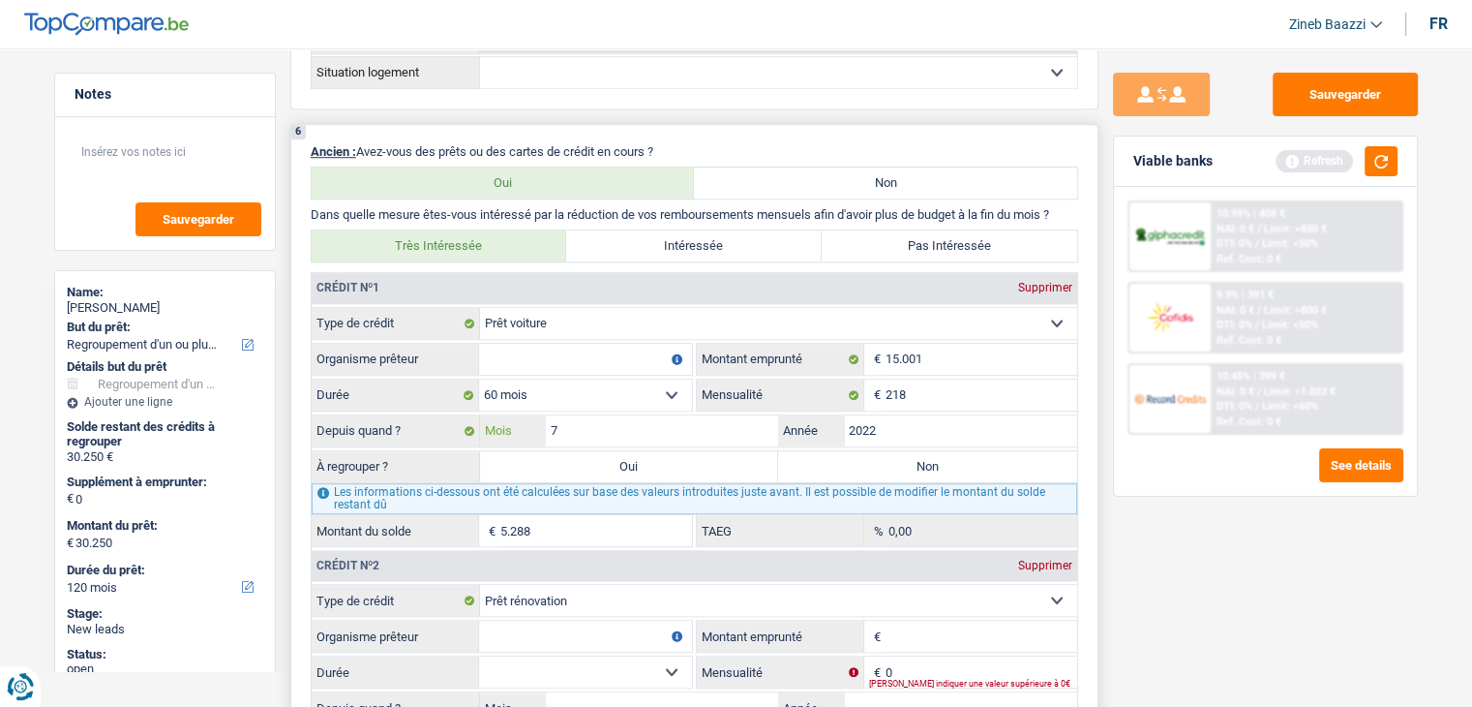
click at [662, 434] on input "7" at bounding box center [662, 430] width 233 height 31
type input "8"
type input "5.531"
click at [1123, 588] on div "Sauvegarder Viable banks Refresh 10.99% | 408 € NAI: 0 € / Limit: >850 € DTI: 0…" at bounding box center [1266, 372] width 334 height 598
click at [739, 422] on input "8" at bounding box center [662, 430] width 233 height 31
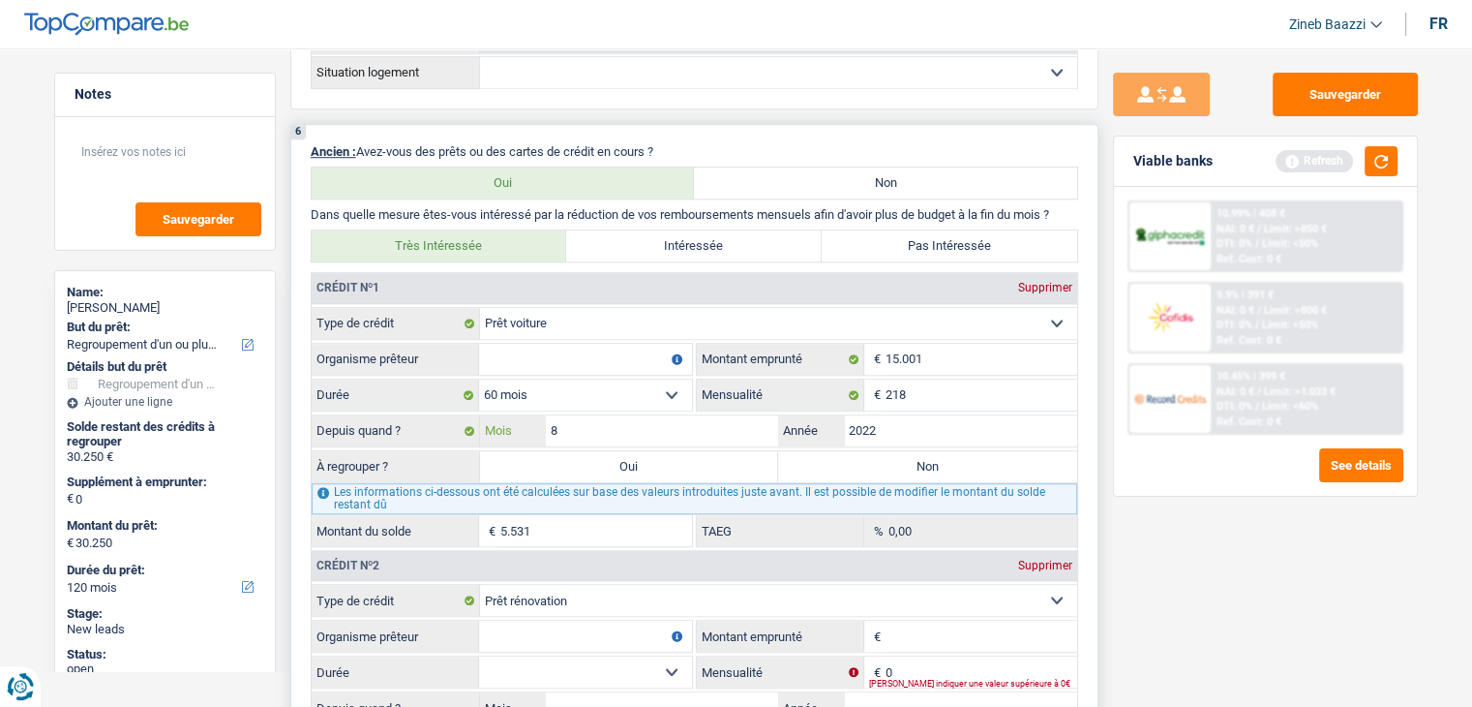
click at [739, 422] on input "8" at bounding box center [662, 430] width 233 height 31
type input "9"
type input "5.774"
click at [1189, 574] on div "Sauvegarder Viable banks Refresh 10.99% | 408 € NAI: 0 € / Limit: >850 € DTI: 0…" at bounding box center [1266, 372] width 334 height 598
click at [722, 415] on input "9" at bounding box center [662, 430] width 233 height 31
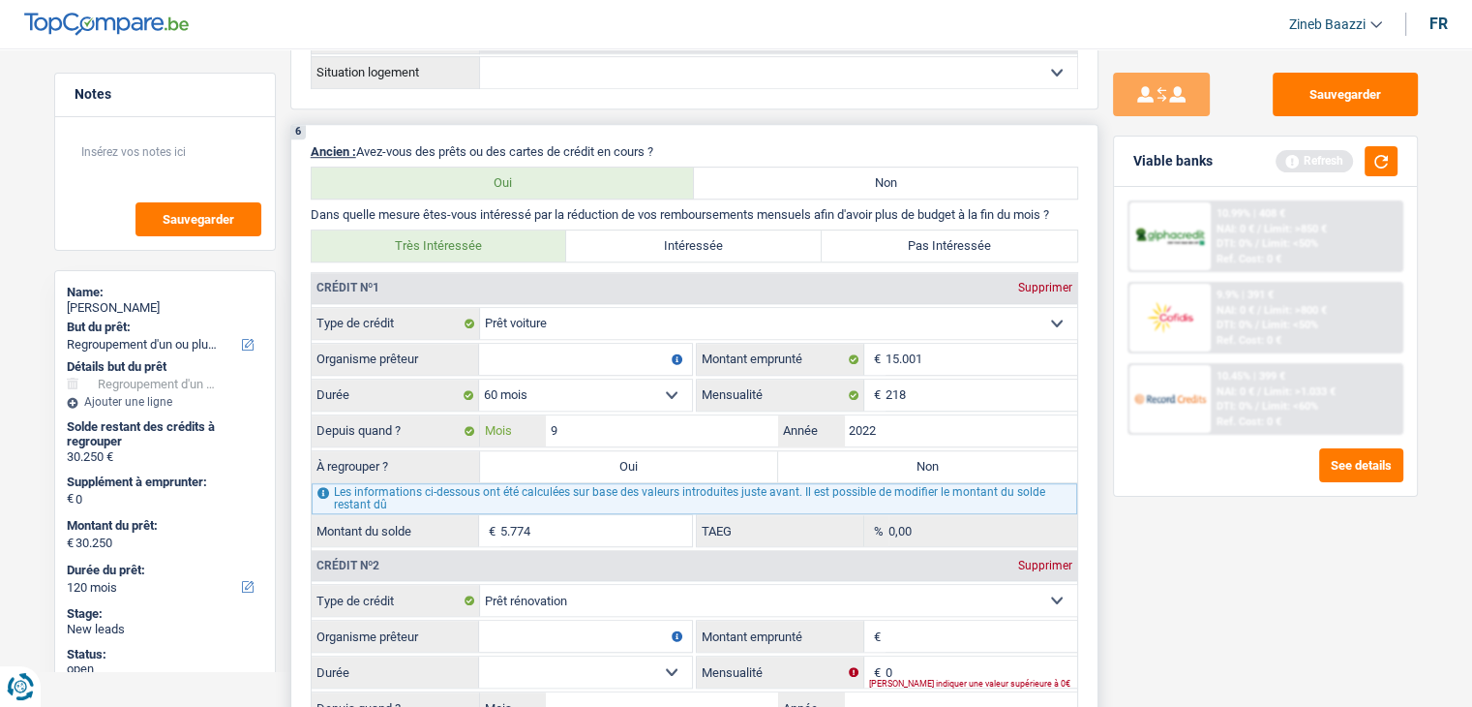
click at [722, 415] on input "9" at bounding box center [662, 430] width 233 height 31
type input "10"
type input "6.018"
click at [1158, 591] on div "Sauvegarder Viable banks Refresh 10.99% | 408 € NAI: 0 € / Limit: >850 € DTI: 0…" at bounding box center [1266, 372] width 334 height 598
click at [670, 515] on input "6.018" at bounding box center [596, 530] width 192 height 31
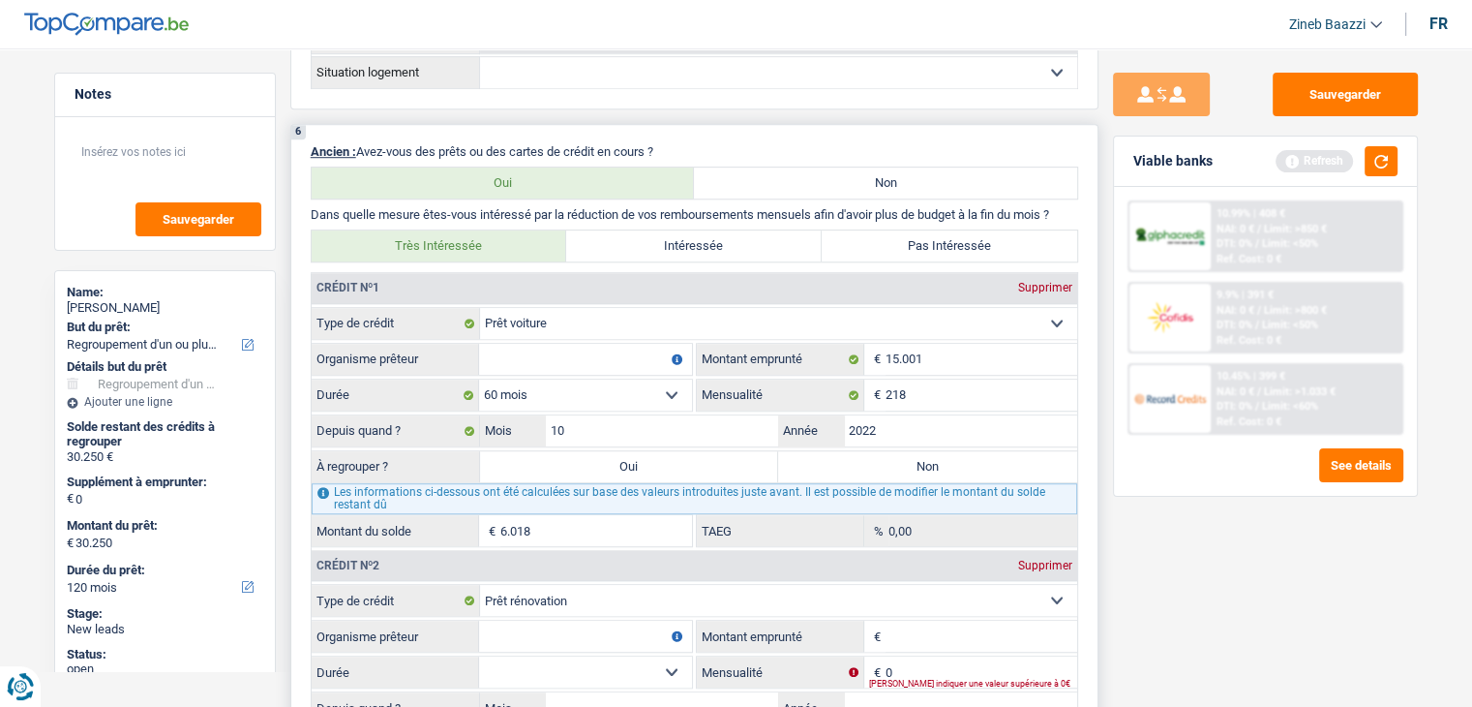
click at [670, 515] on input "6.018" at bounding box center [596, 530] width 192 height 31
click at [742, 460] on label "Oui" at bounding box center [629, 466] width 299 height 31
click at [742, 460] on input "Oui" at bounding box center [629, 466] width 299 height 31
radio input "true"
type input "6.018"
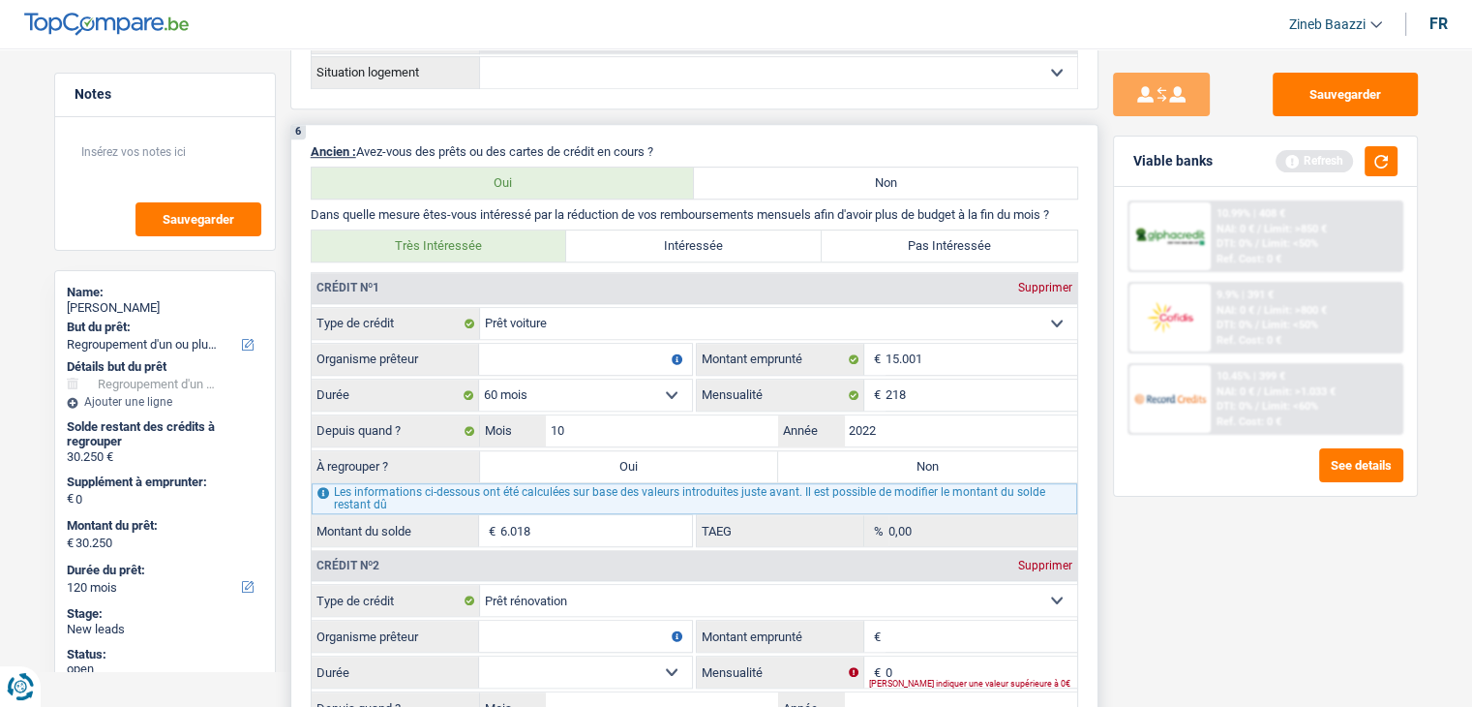
select select "42"
type input "6.018"
select select "42"
type input "6.018"
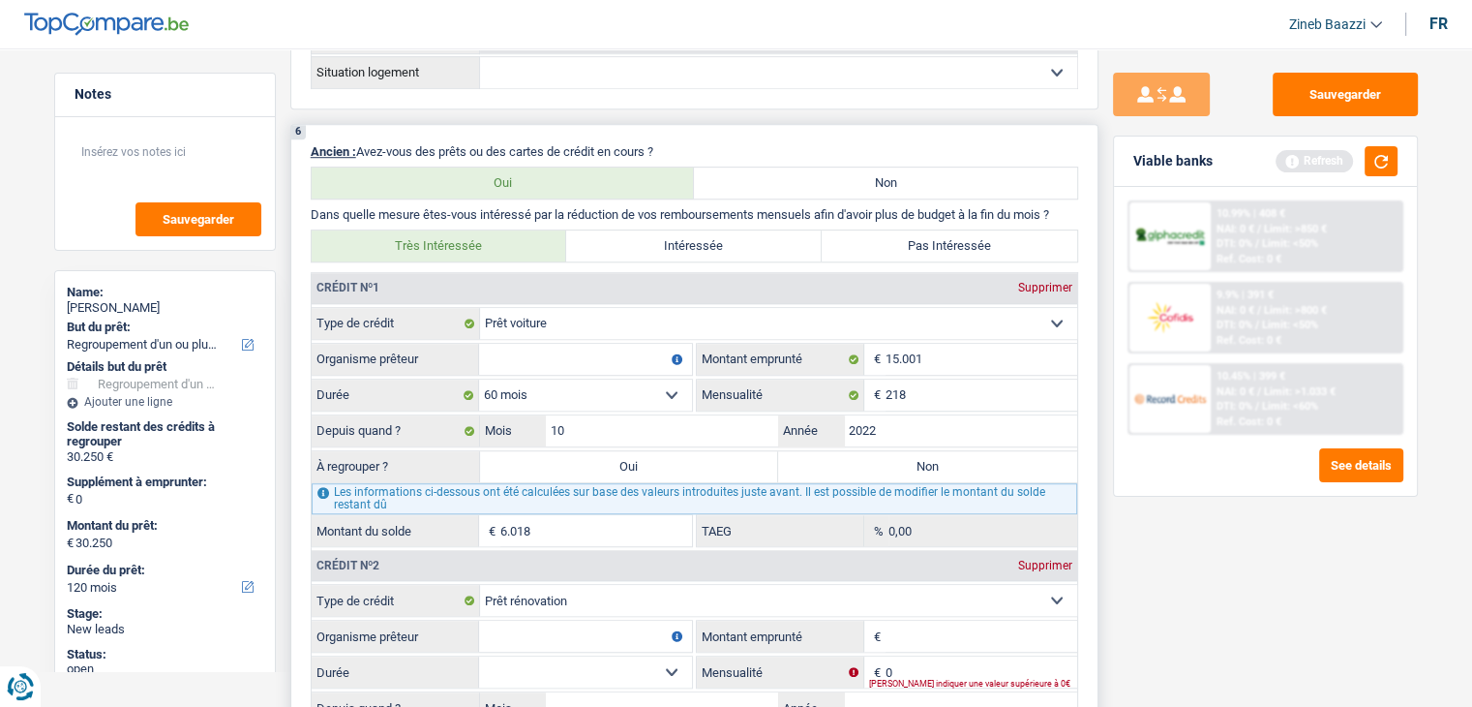
type input "6.018"
select select "42"
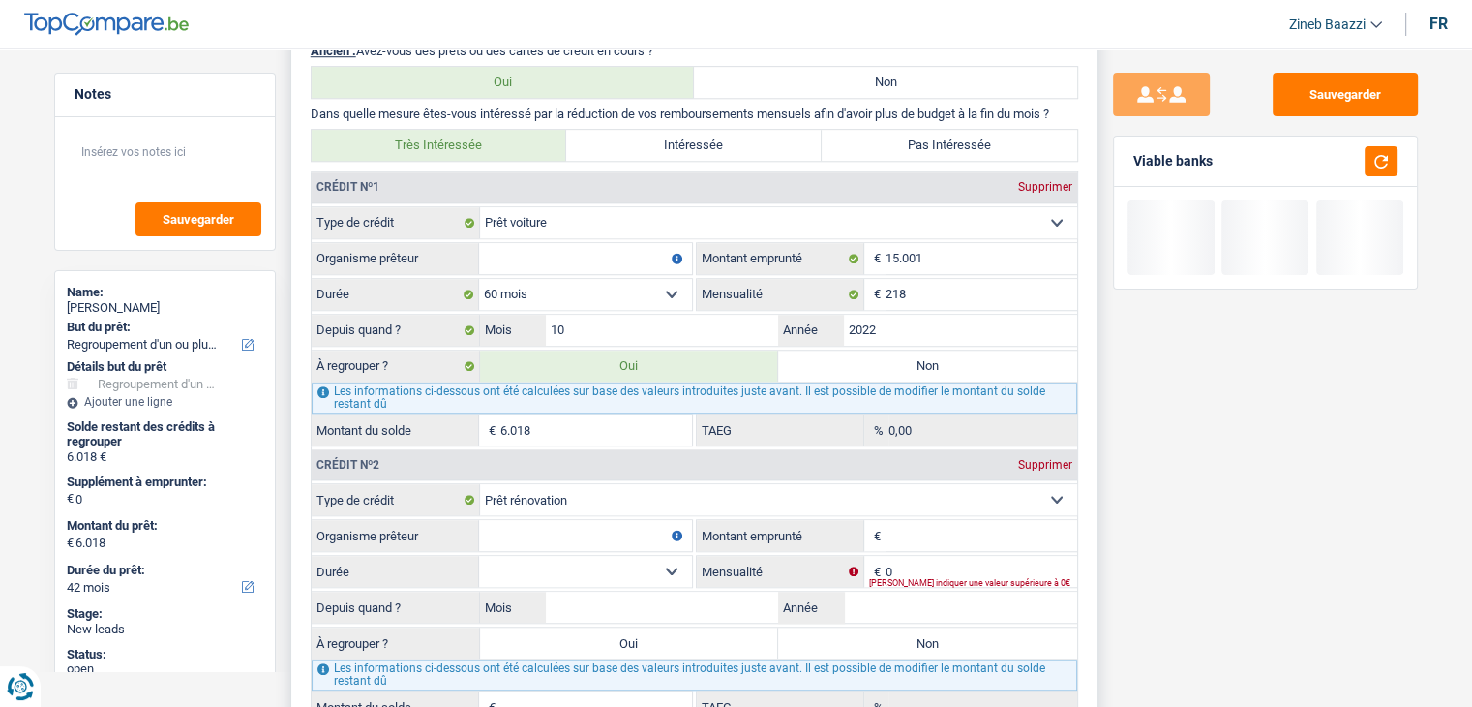
scroll to position [1549, 0]
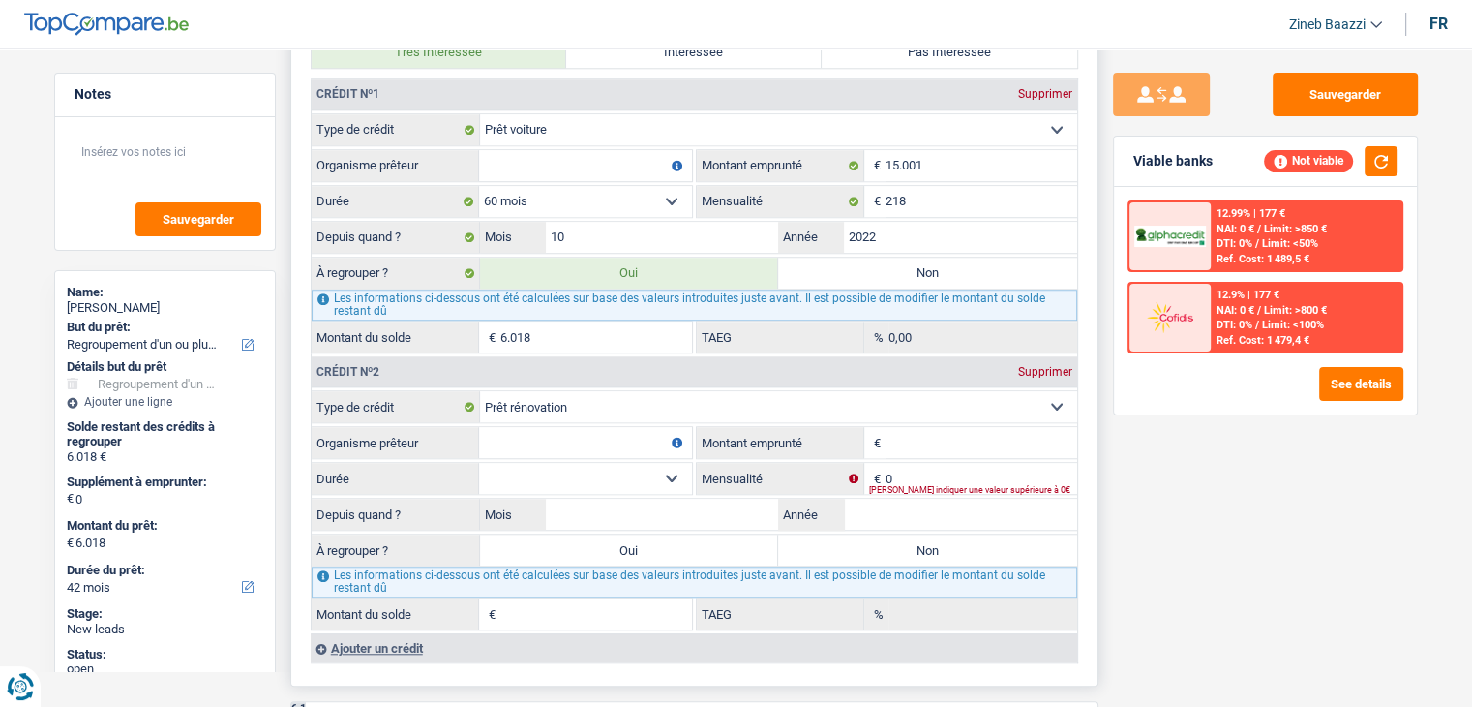
click at [886, 439] on input "Montant emprunté" at bounding box center [982, 442] width 192 height 31
click at [771, 428] on label "Montant emprunté" at bounding box center [780, 442] width 167 height 31
click at [886, 428] on input "Montant emprunté" at bounding box center [982, 442] width 192 height 31
click at [771, 428] on label "Montant emprunté" at bounding box center [780, 442] width 167 height 31
click at [886, 428] on input "Montant emprunté" at bounding box center [982, 442] width 192 height 31
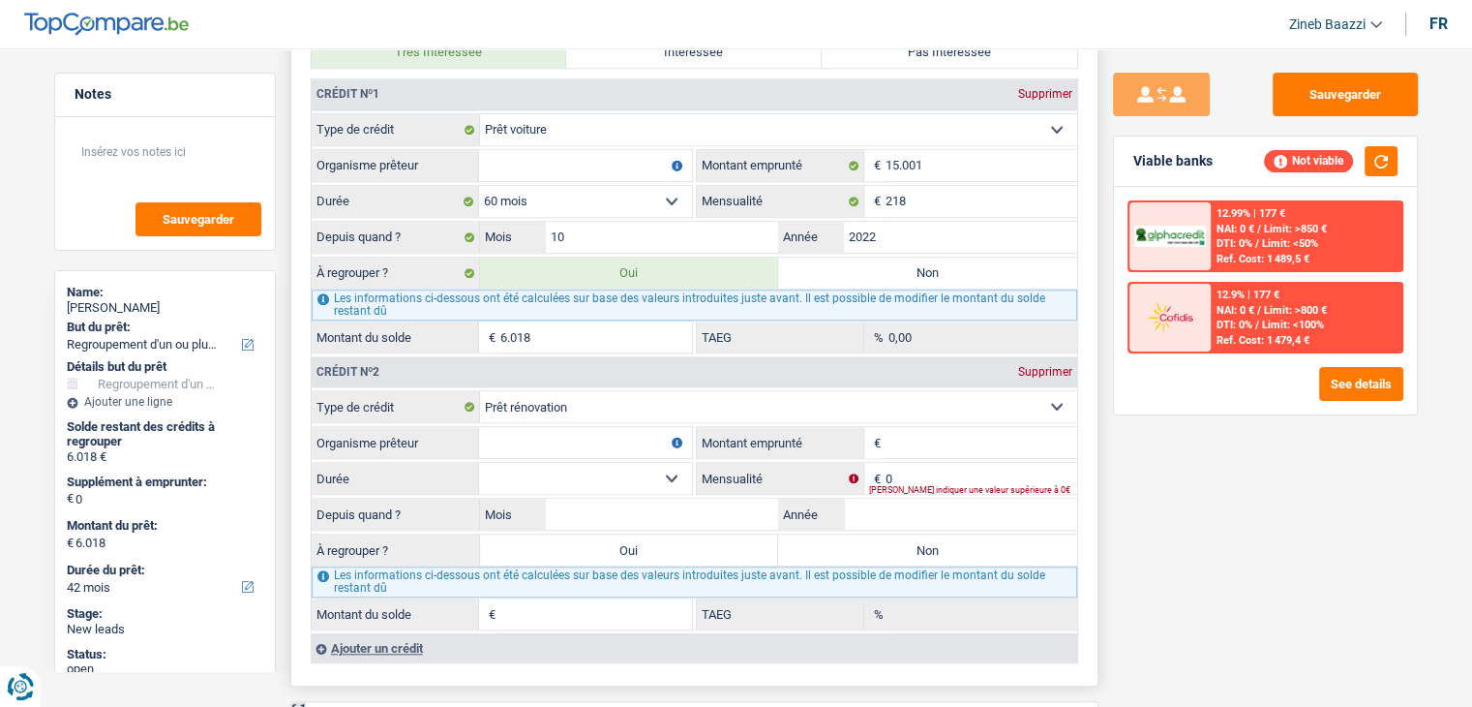
click at [771, 428] on label "Montant emprunté" at bounding box center [780, 442] width 167 height 31
click at [886, 428] on input "Montant emprunté" at bounding box center [982, 442] width 192 height 31
click at [918, 438] on input "Montant emprunté" at bounding box center [982, 442] width 192 height 31
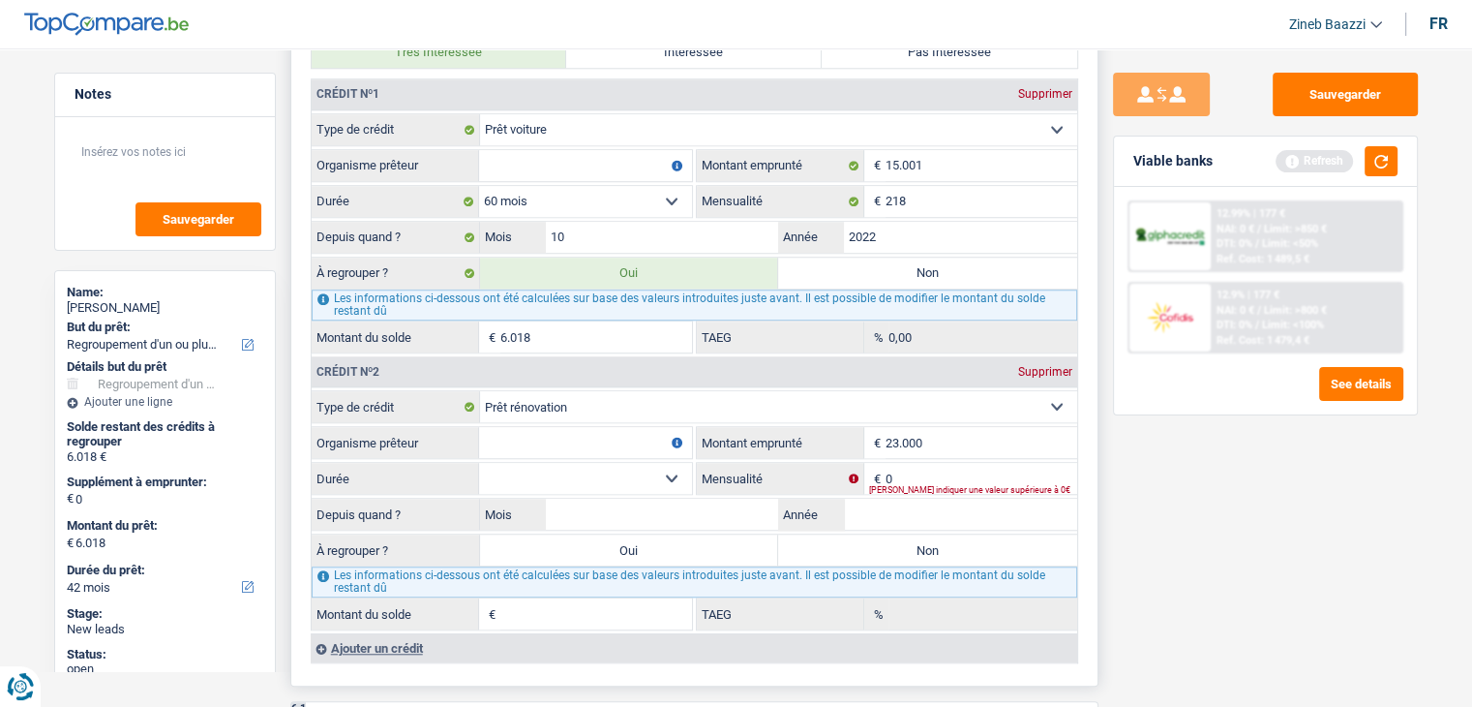
type input "23.000"
click at [661, 463] on select "12 mois 18 mois 24 mois 30 mois 36 mois 42 mois 48 mois 60 mois 72 mois 84 mois…" at bounding box center [585, 478] width 213 height 31
select select "120"
click at [479, 463] on select "12 mois 18 mois 24 mois 30 mois 36 mois 42 mois 48 mois 60 mois 72 mois 84 mois…" at bounding box center [585, 478] width 213 height 31
click at [756, 463] on label "Mensualité" at bounding box center [780, 478] width 167 height 31
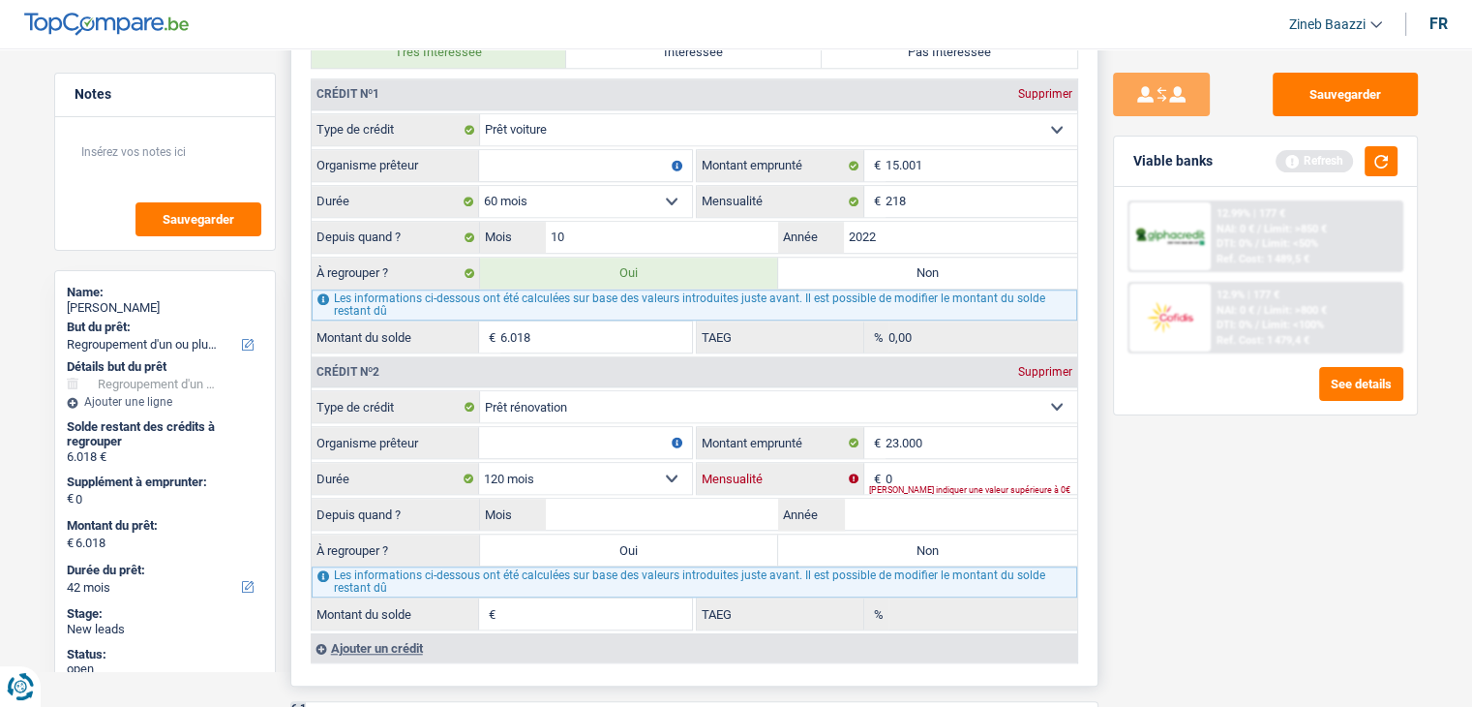
click at [886, 463] on input "0" at bounding box center [982, 478] width 192 height 31
click at [756, 463] on label "Mensualité" at bounding box center [780, 478] width 167 height 31
click at [886, 463] on input "0" at bounding box center [982, 478] width 192 height 31
click at [914, 469] on input "0" at bounding box center [982, 478] width 192 height 31
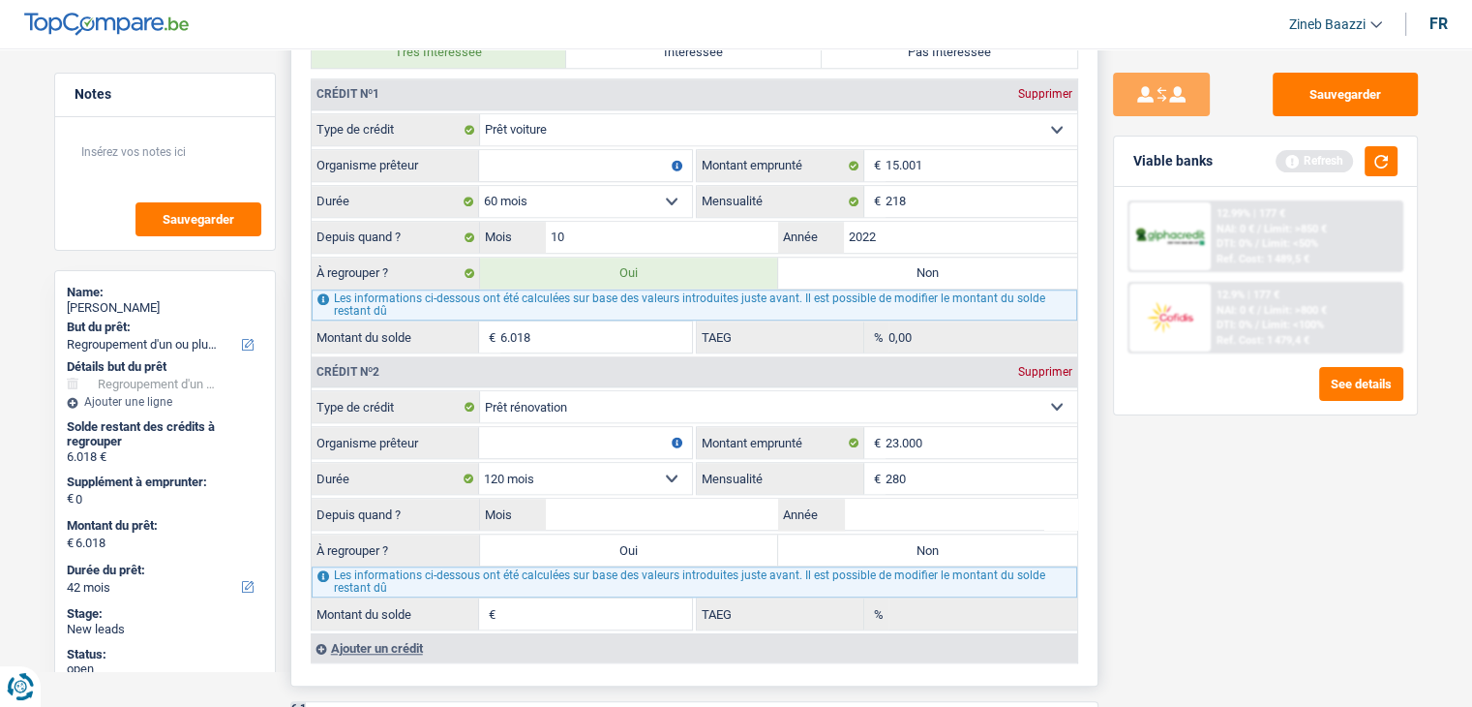
type input "280"
click at [744, 499] on input "Mois" at bounding box center [662, 514] width 233 height 31
type input "4"
click at [918, 501] on input "Année" at bounding box center [960, 514] width 233 height 31
type input "2023"
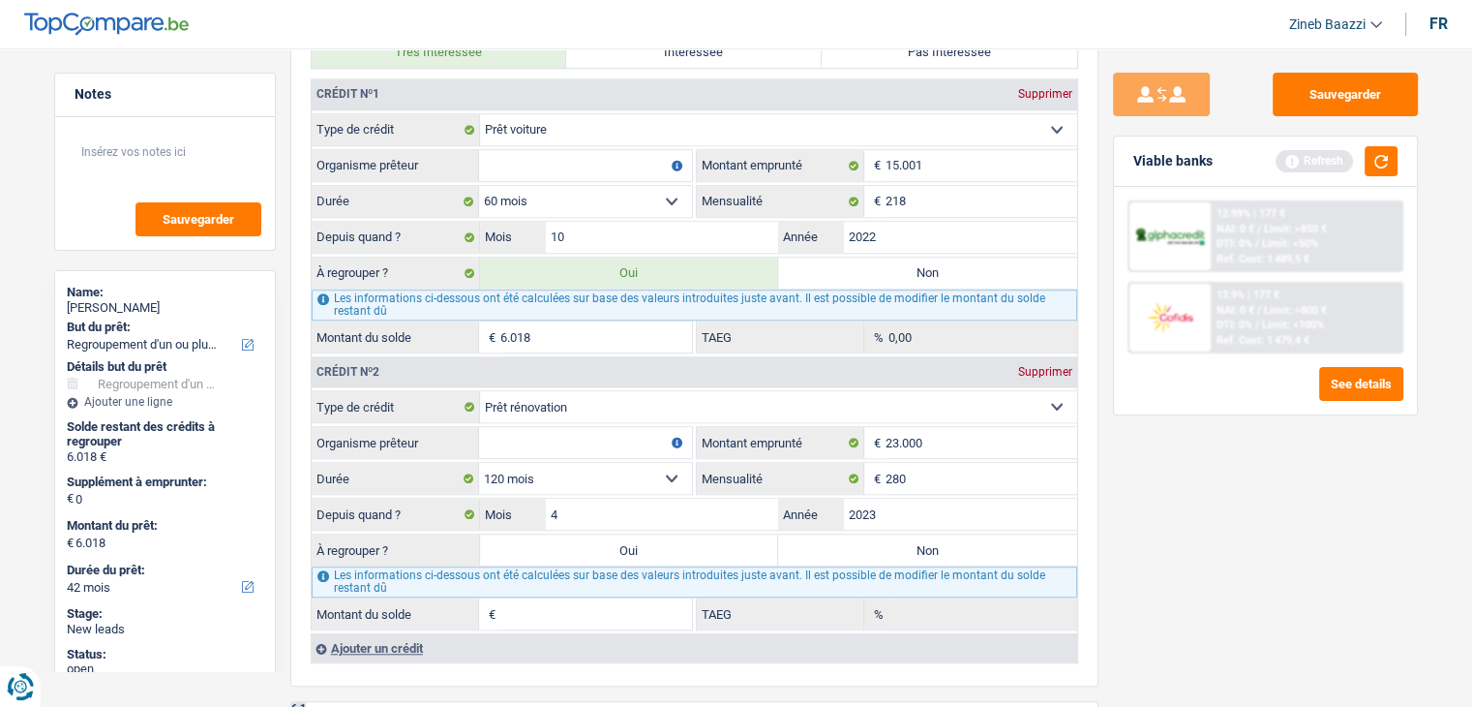
type input "19.158"
type input "8,38"
click at [1220, 521] on div "Sauvegarder Viable banks Refresh 12.99% | 177 € NAI: 0 € / Limit: >850 € DTI: 0…" at bounding box center [1266, 372] width 334 height 598
click at [697, 505] on input "4" at bounding box center [662, 514] width 233 height 31
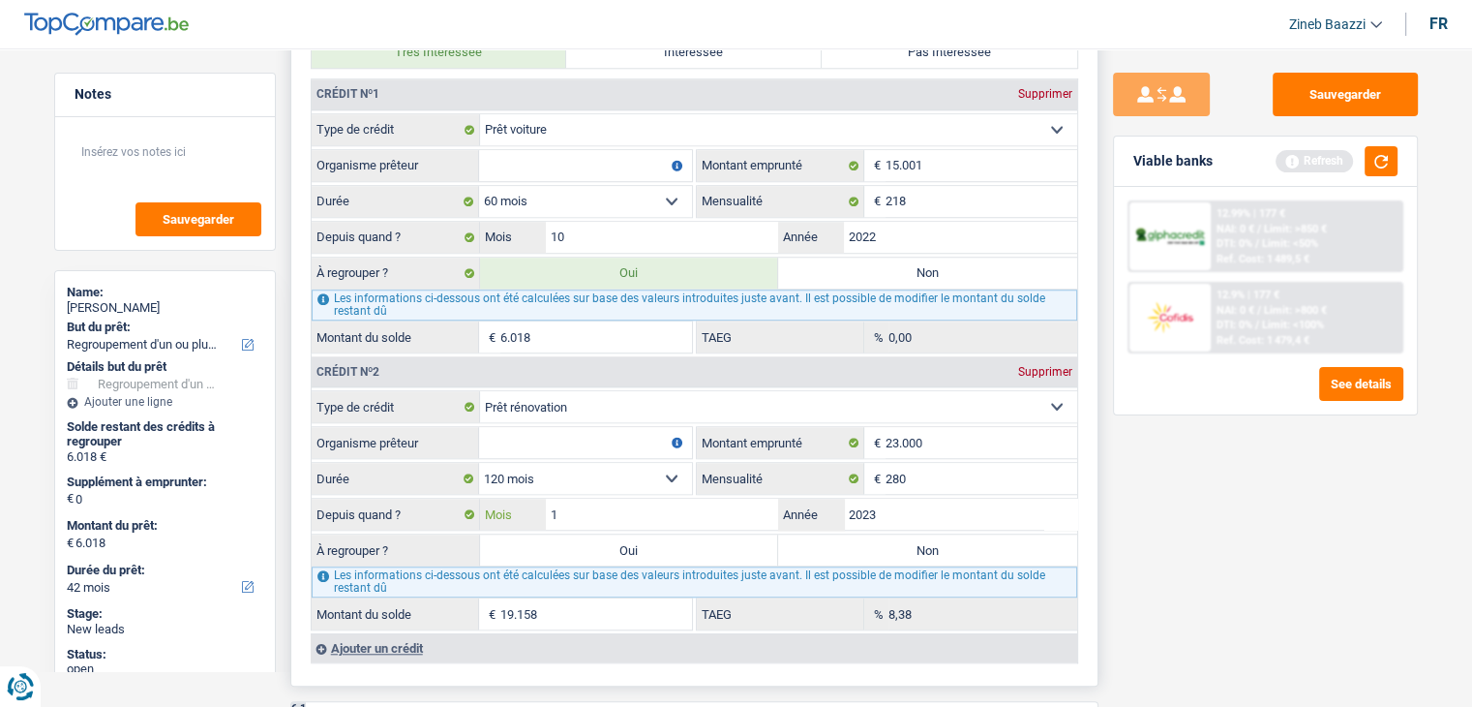
click at [569, 504] on input "1" at bounding box center [662, 514] width 233 height 31
type input "8"
type input "19.752"
click at [916, 510] on input "2023" at bounding box center [960, 514] width 233 height 31
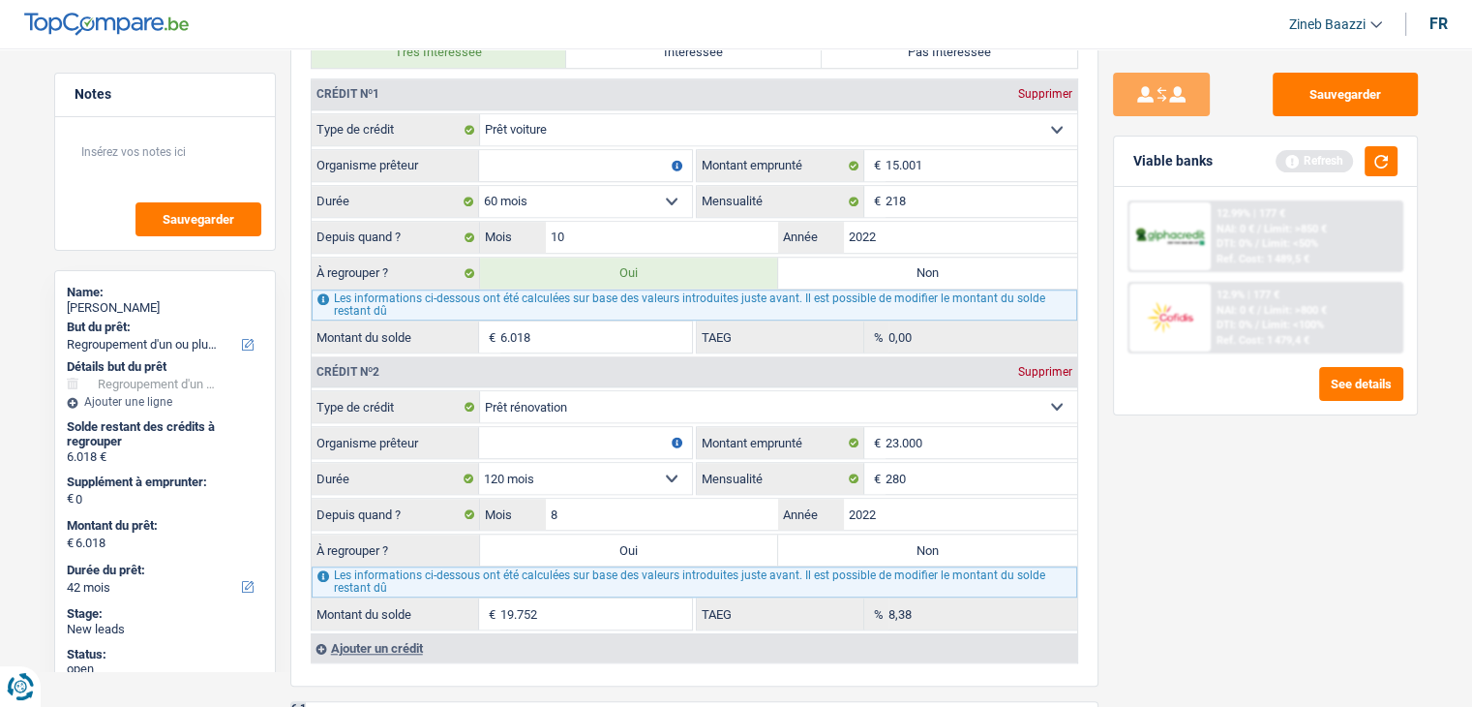
type input "2022"
click at [1162, 519] on div "Sauvegarder Viable banks Refresh 12.99% | 177 € NAI: 0 € / Limit: >850 € DTI: 0…" at bounding box center [1266, 372] width 334 height 598
type input "17.920"
click at [674, 504] on input "8" at bounding box center [662, 514] width 233 height 31
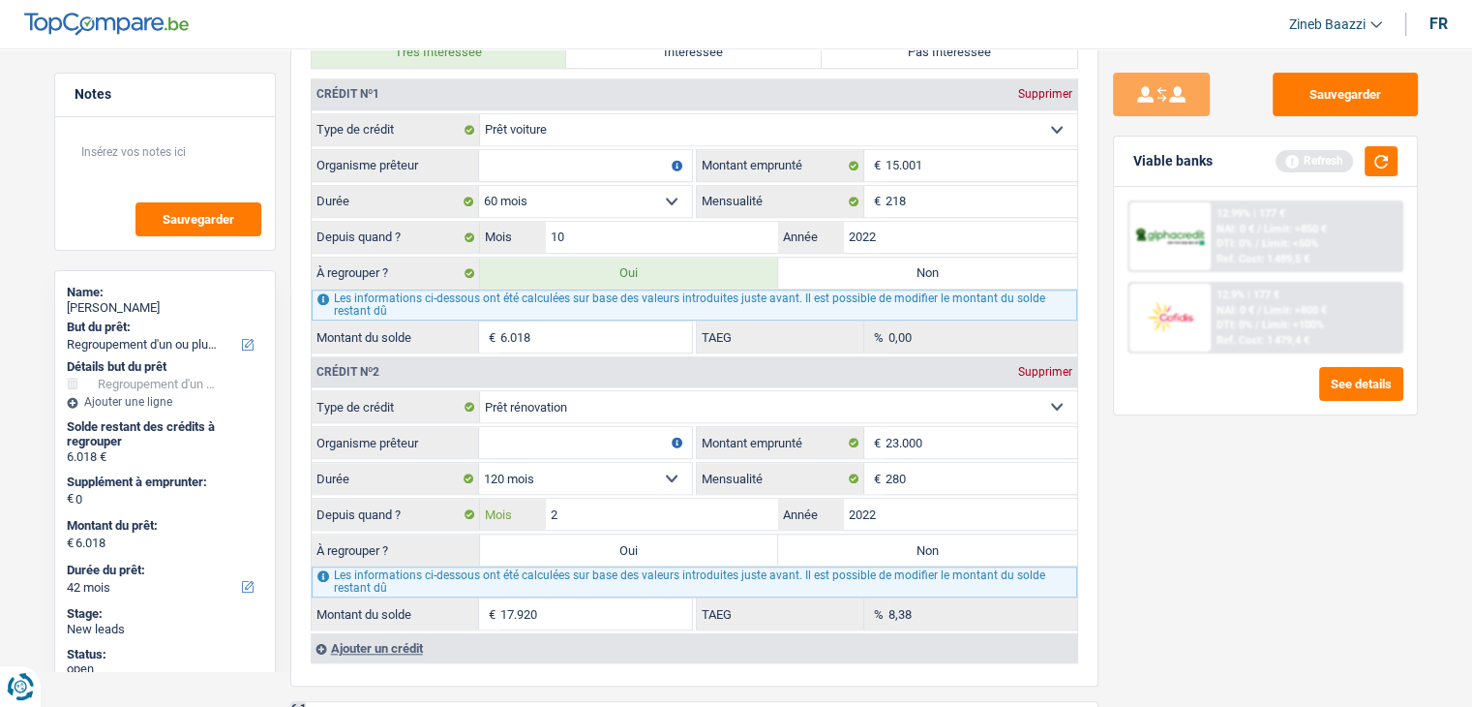
type input "2"
type input "16.948"
click at [1233, 509] on div "Sauvegarder Viable banks Refresh 12.99% | 177 € NAI: 0 € / Limit: >850 € DTI: 0…" at bounding box center [1266, 372] width 334 height 598
click at [907, 499] on input "2022" at bounding box center [960, 514] width 233 height 31
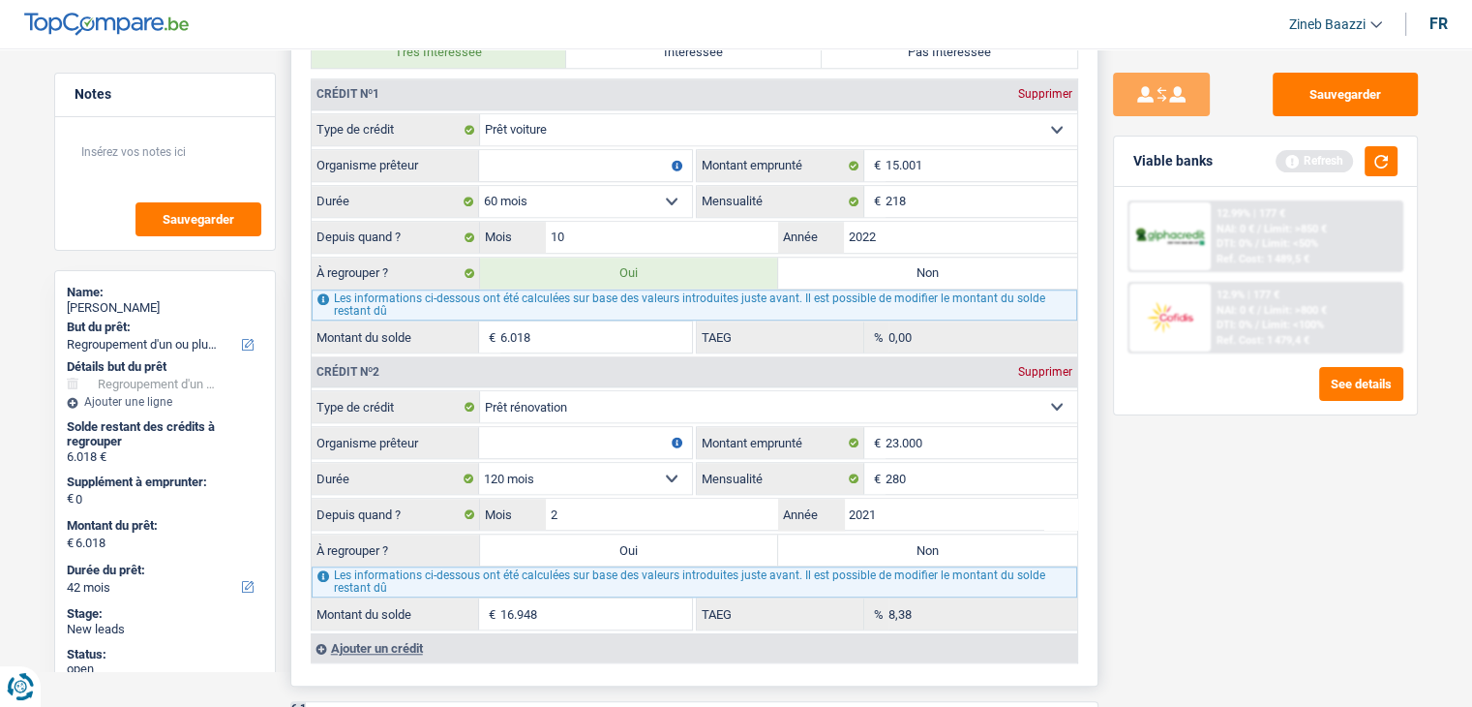
type input "2021"
type input "14.882"
click at [706, 511] on input "2" at bounding box center [662, 514] width 233 height 31
type input "8"
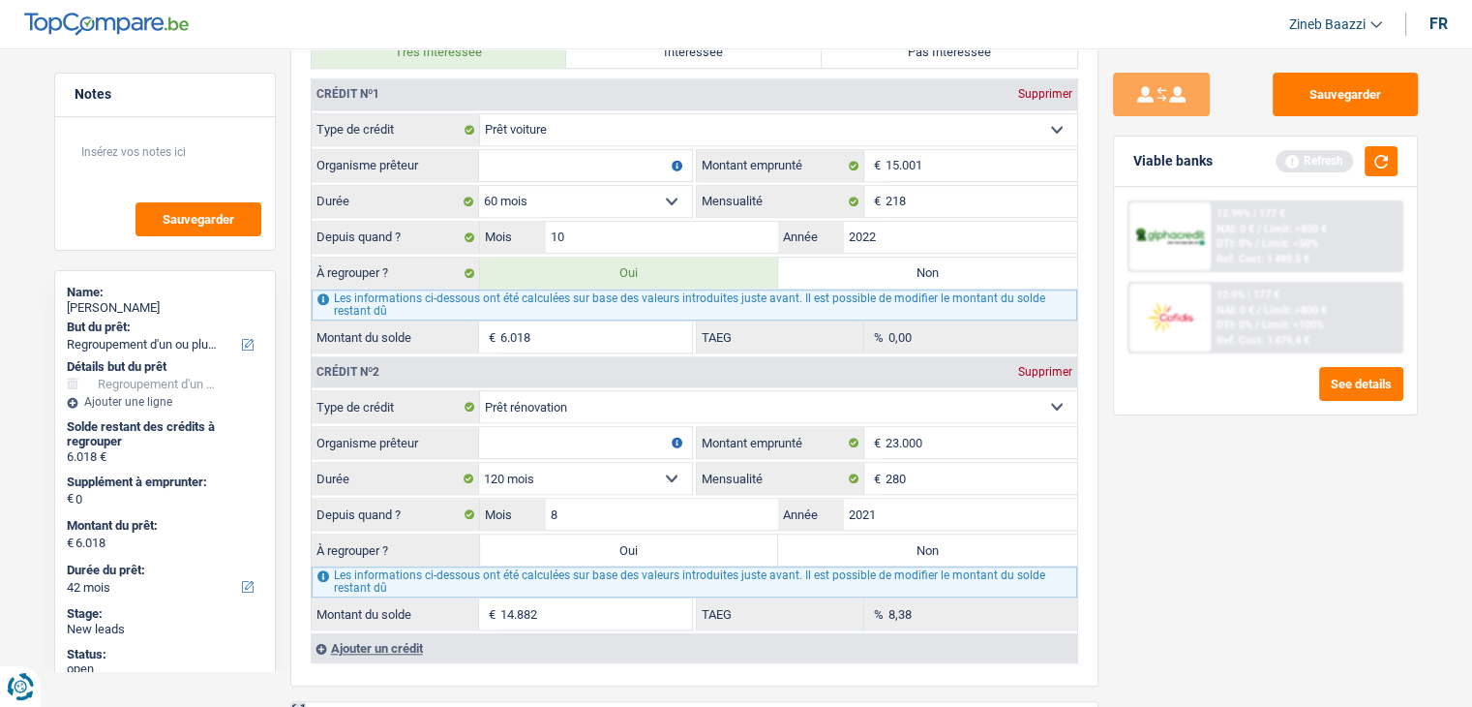
type input "15.936"
click at [1230, 549] on div "Sauvegarder Viable banks Refresh 12.99% | 177 € NAI: 0 € / Limit: >850 € DTI: 0…" at bounding box center [1266, 372] width 334 height 598
click at [1013, 534] on label "Non" at bounding box center [927, 549] width 299 height 31
click at [1013, 534] on input "Non" at bounding box center [927, 549] width 299 height 31
radio input "true"
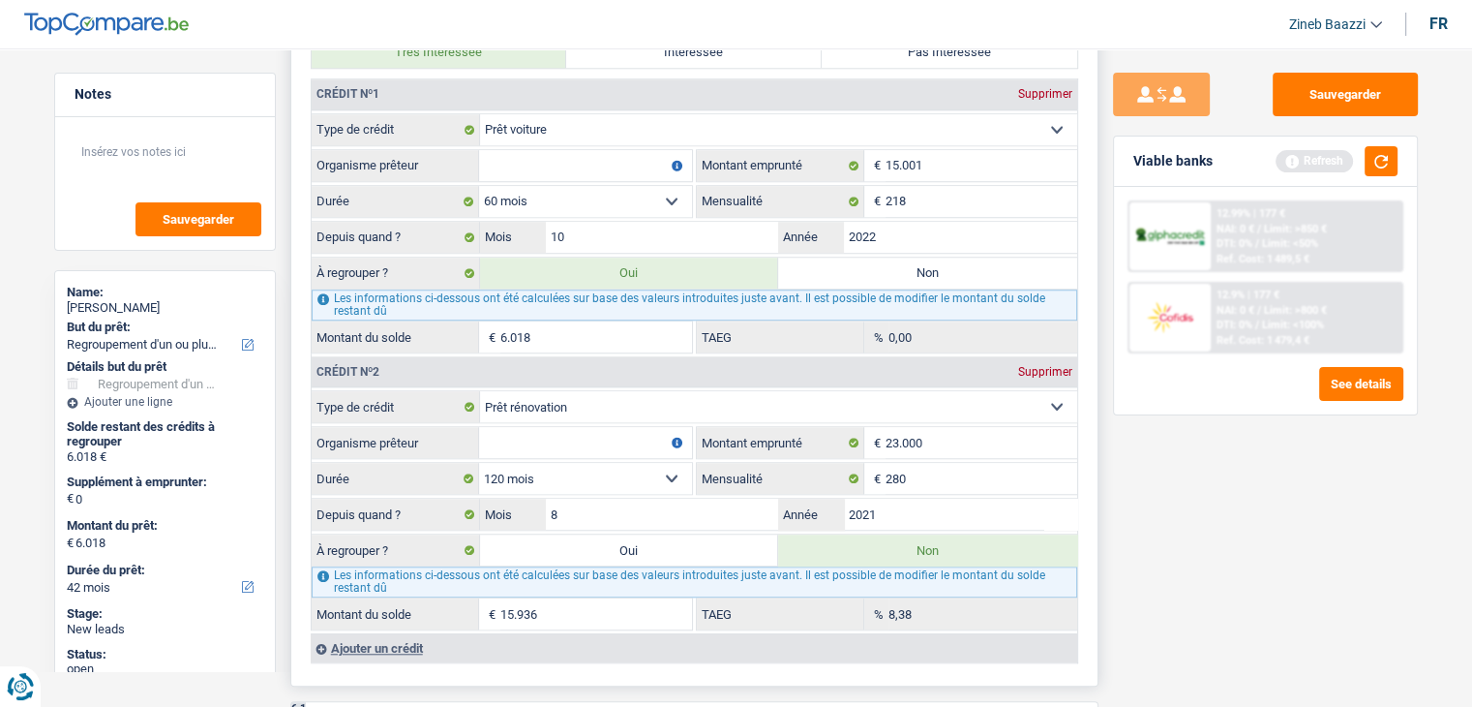
click at [752, 538] on label "Oui" at bounding box center [629, 549] width 299 height 31
click at [752, 538] on input "Oui" at bounding box center [629, 549] width 299 height 31
radio input "true"
type input "21.954"
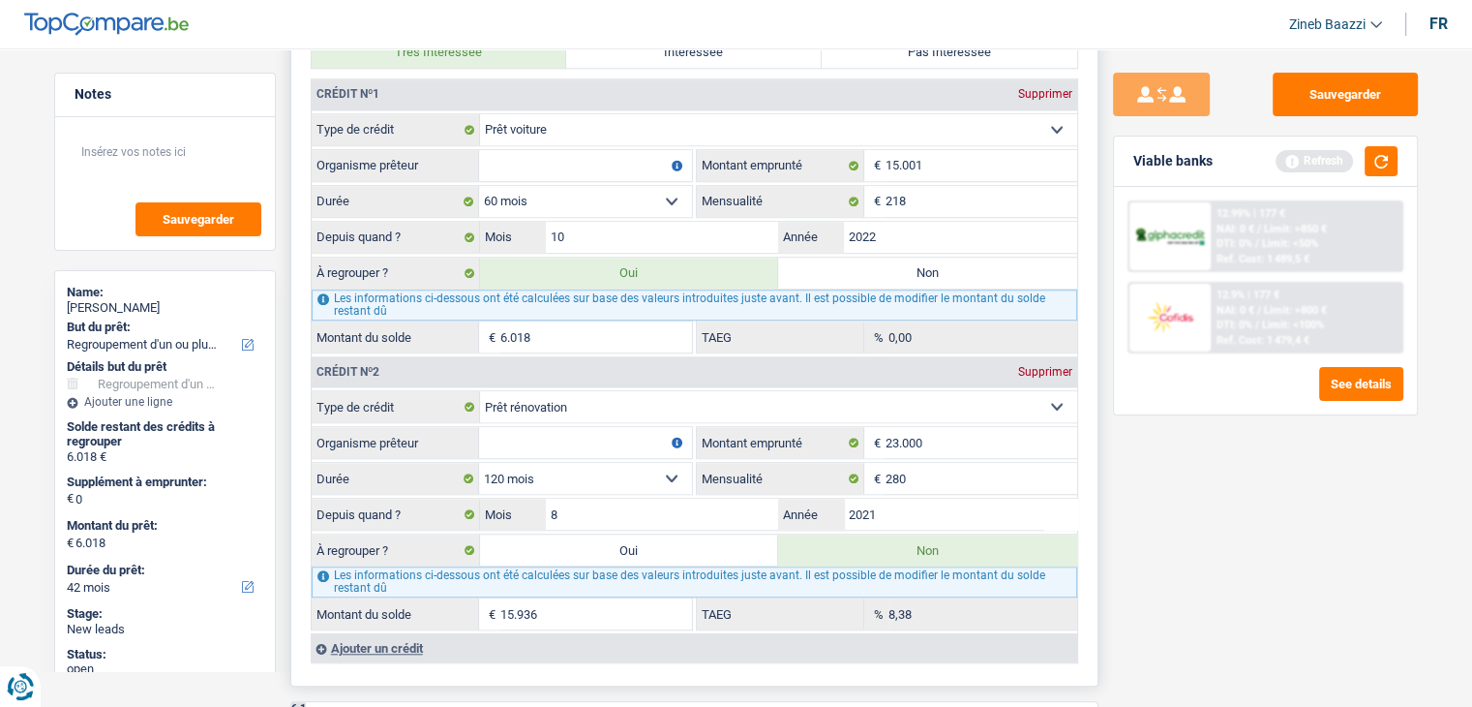
type input "21.954"
radio input "false"
select select "120"
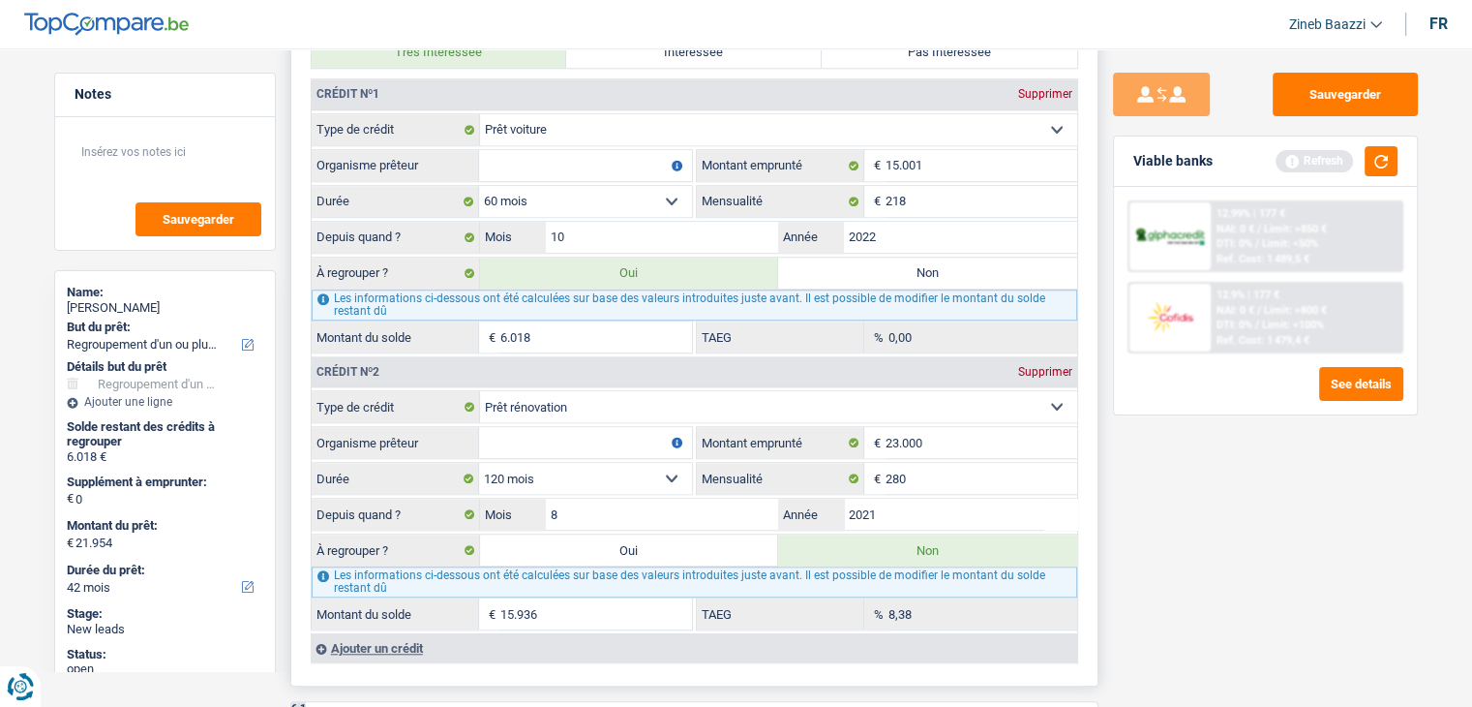
select select "120"
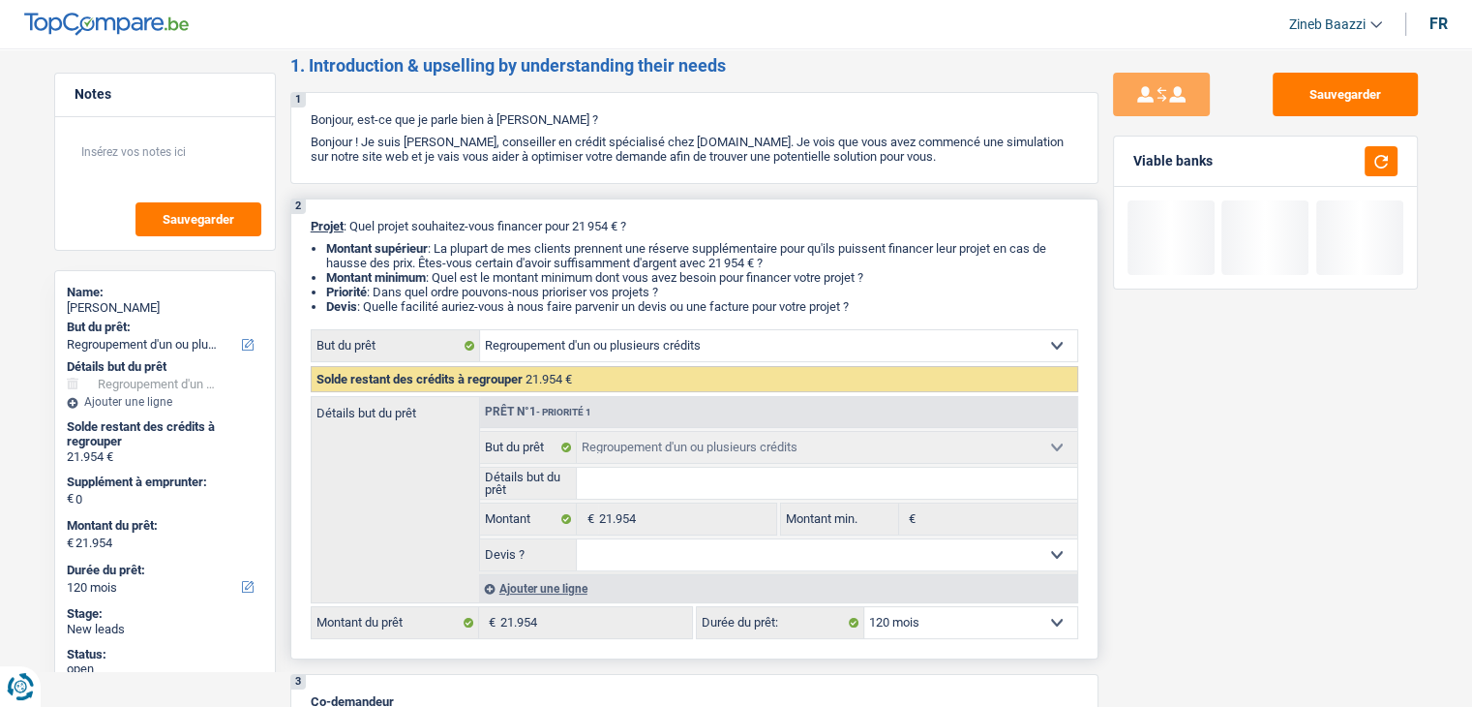
scroll to position [194, 0]
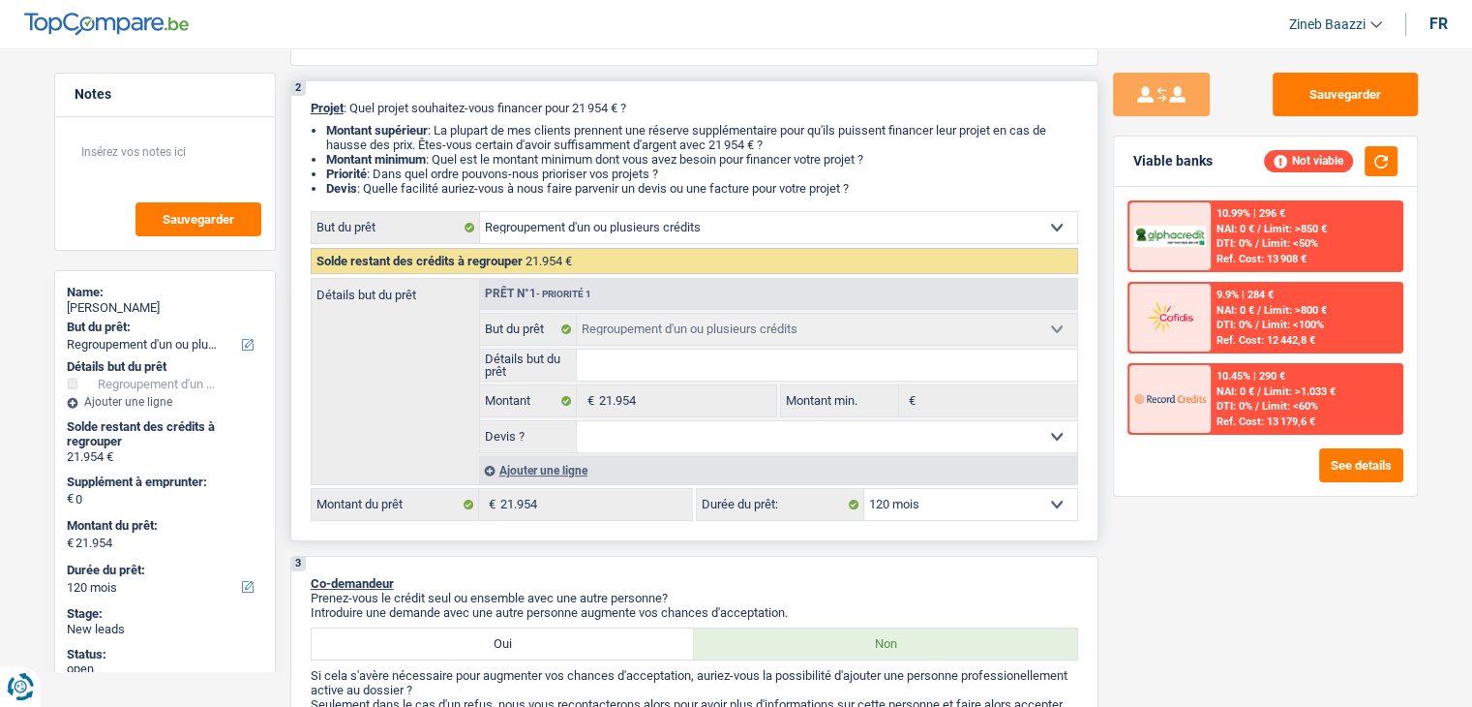
click at [578, 467] on div "Ajouter une ligne" at bounding box center [778, 470] width 598 height 28
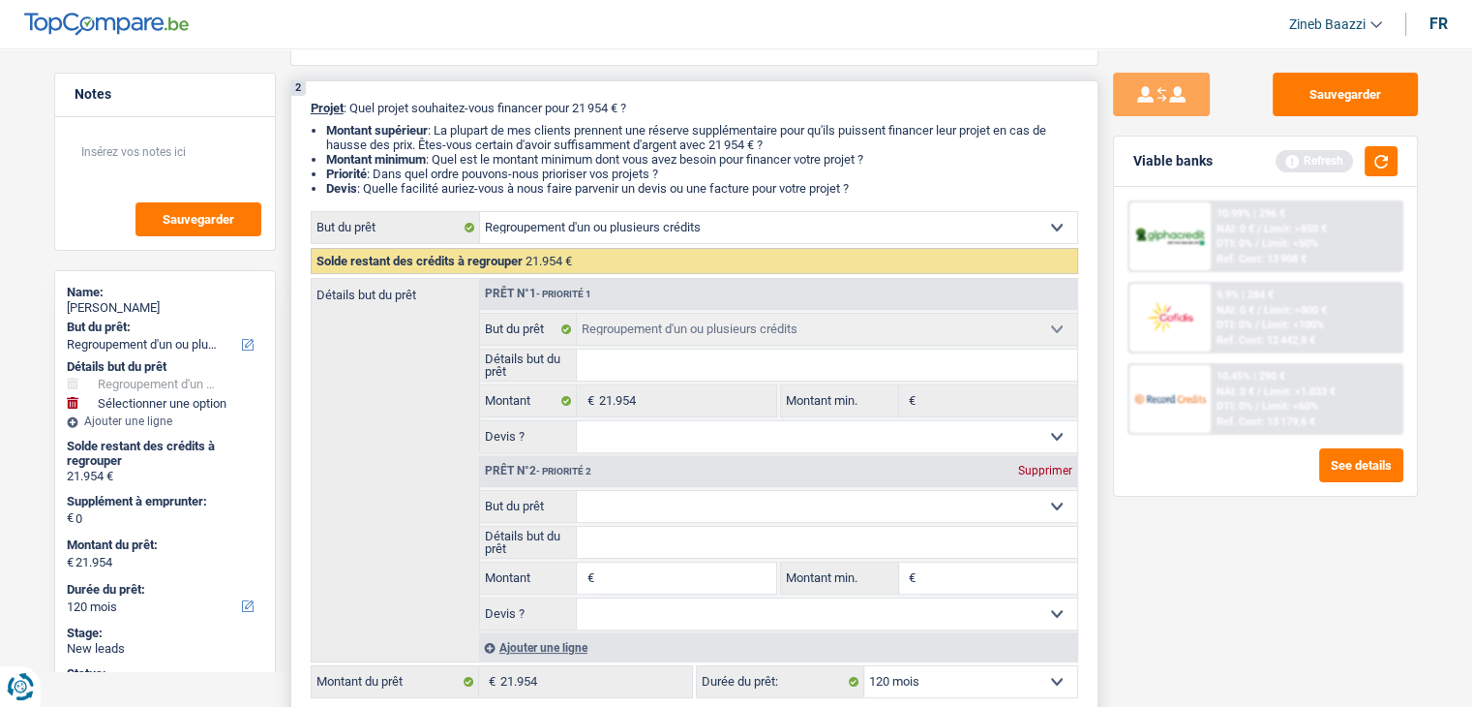
click at [694, 500] on select "Confort maison: meubles, textile, peinture, électroménager, outillage non-profe…" at bounding box center [827, 506] width 500 height 31
select select "household"
click at [577, 491] on select "Confort maison: meubles, textile, peinture, électroménager, outillage non-profe…" at bounding box center [827, 506] width 500 height 31
select select "household"
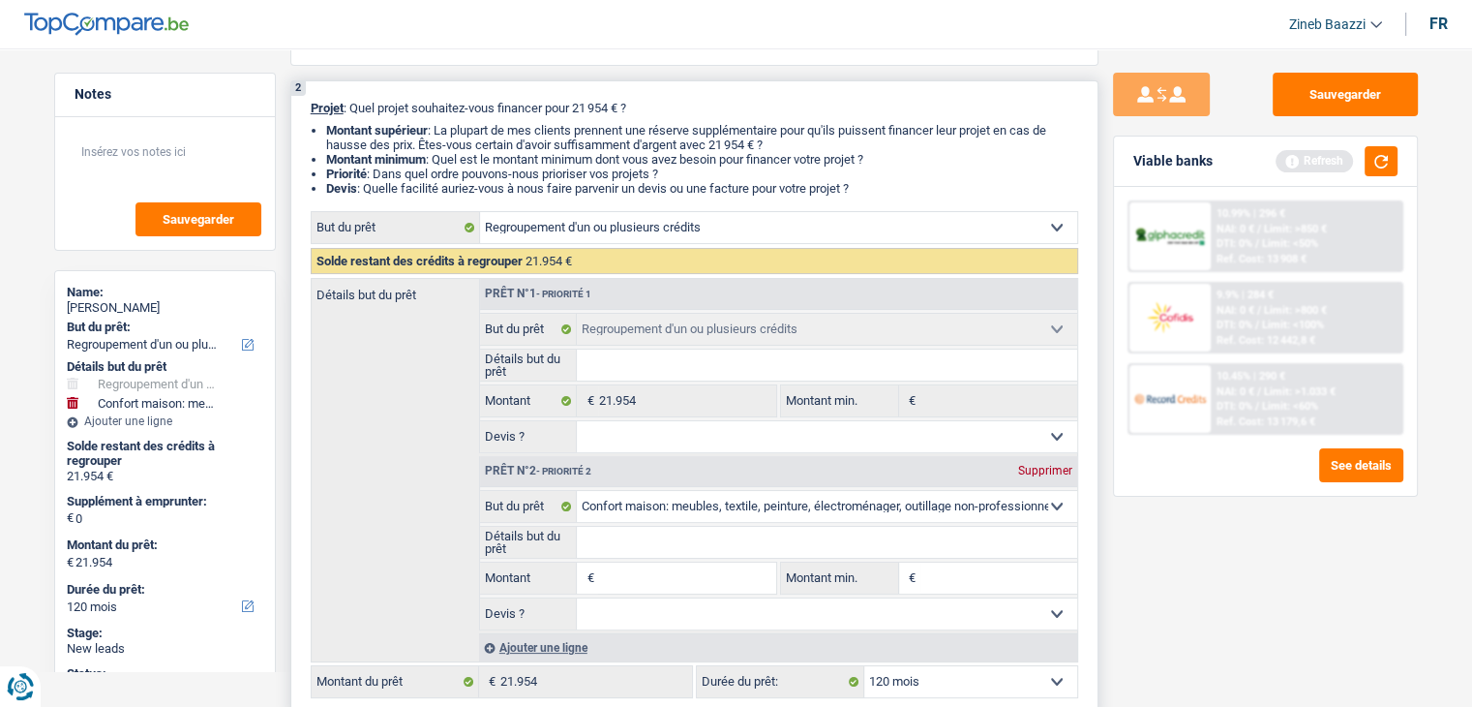
click at [688, 510] on select "Confort maison: meubles, textile, peinture, électroménager, outillage non-profe…" at bounding box center [827, 506] width 500 height 31
select select "houseOrGarden"
click at [577, 491] on select "Confort maison: meubles, textile, peinture, électroménager, outillage non-profe…" at bounding box center [827, 506] width 500 height 31
select select "houseOrGarden"
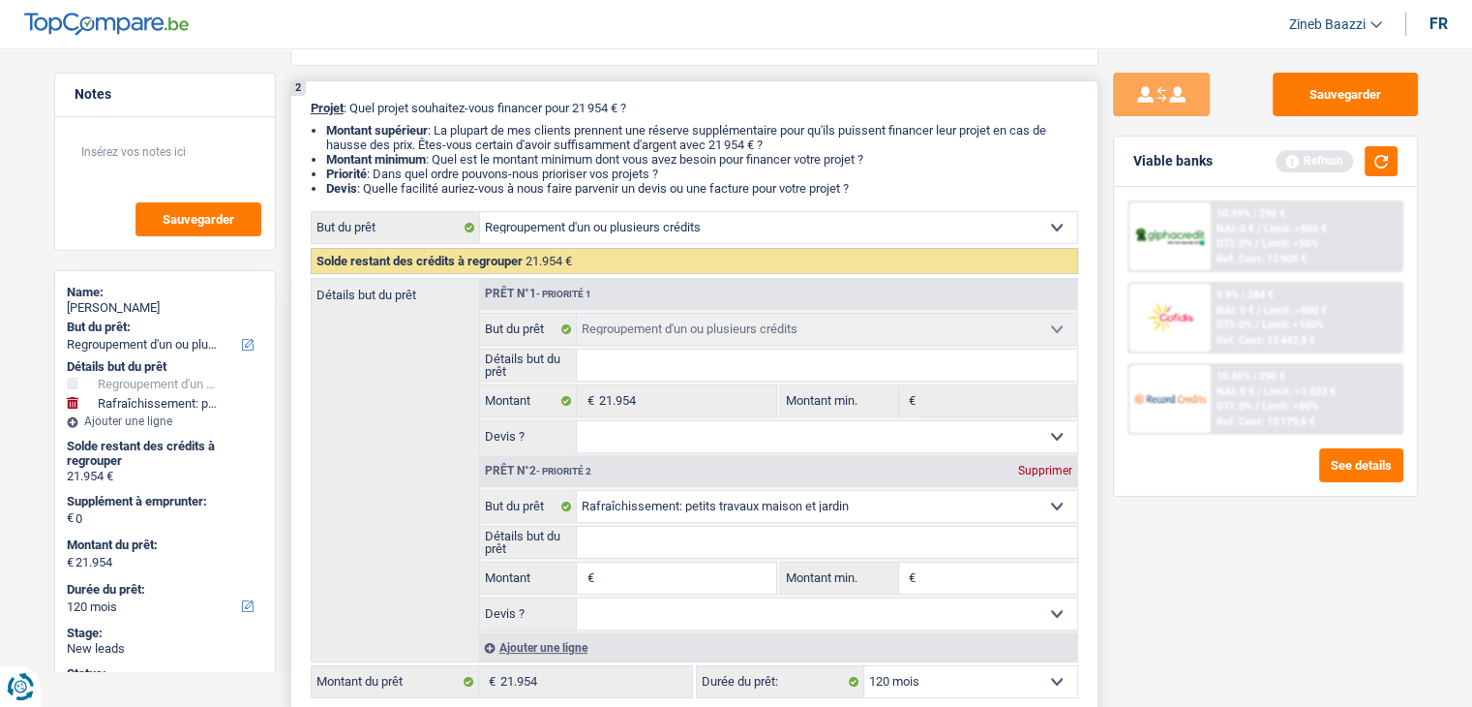
click at [507, 571] on label "Montant" at bounding box center [529, 577] width 98 height 31
click at [598, 571] on input "Montant" at bounding box center [686, 577] width 177 height 31
click at [507, 571] on label "Montant" at bounding box center [529, 577] width 98 height 31
click at [598, 571] on input "Montant" at bounding box center [686, 577] width 177 height 31
click at [664, 572] on input "Montant" at bounding box center [686, 577] width 177 height 31
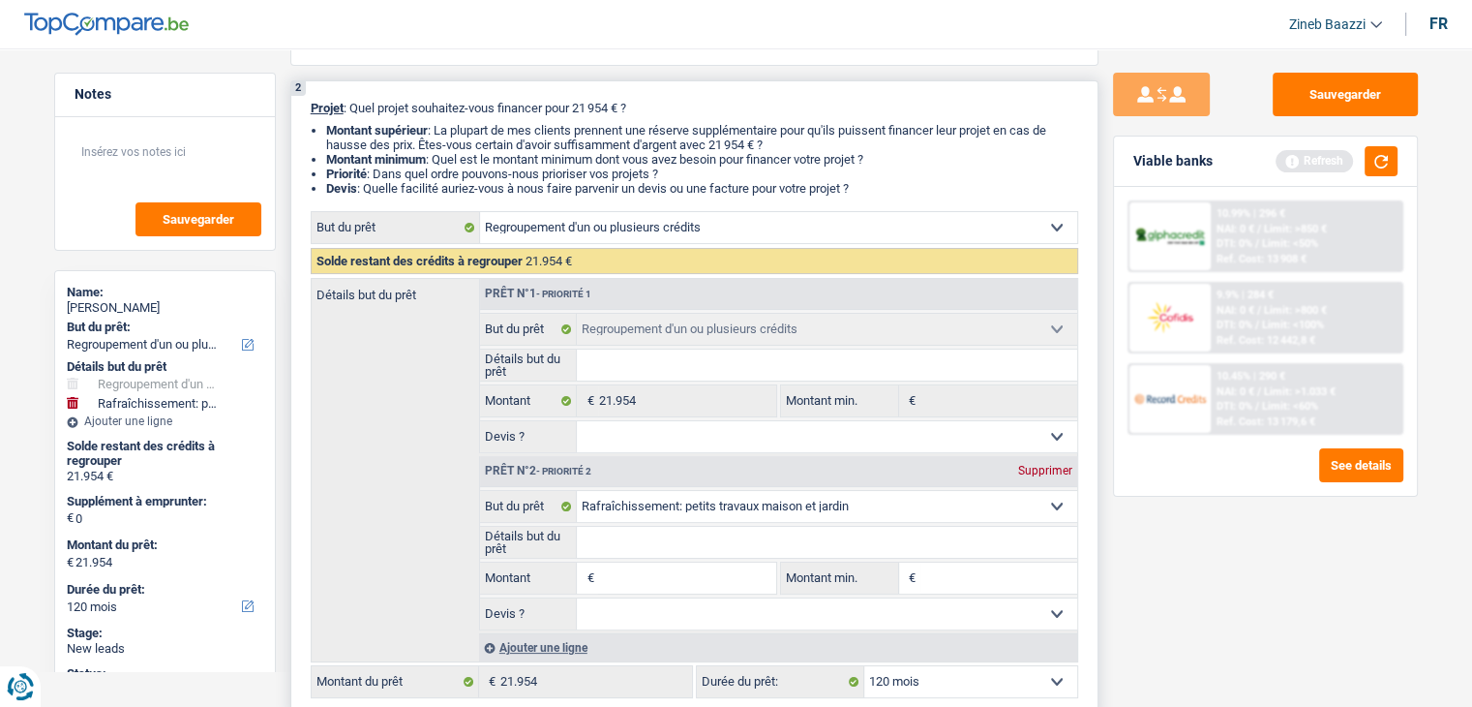
click at [664, 572] on input "Montant" at bounding box center [686, 577] width 177 height 31
type input "1"
type input "15"
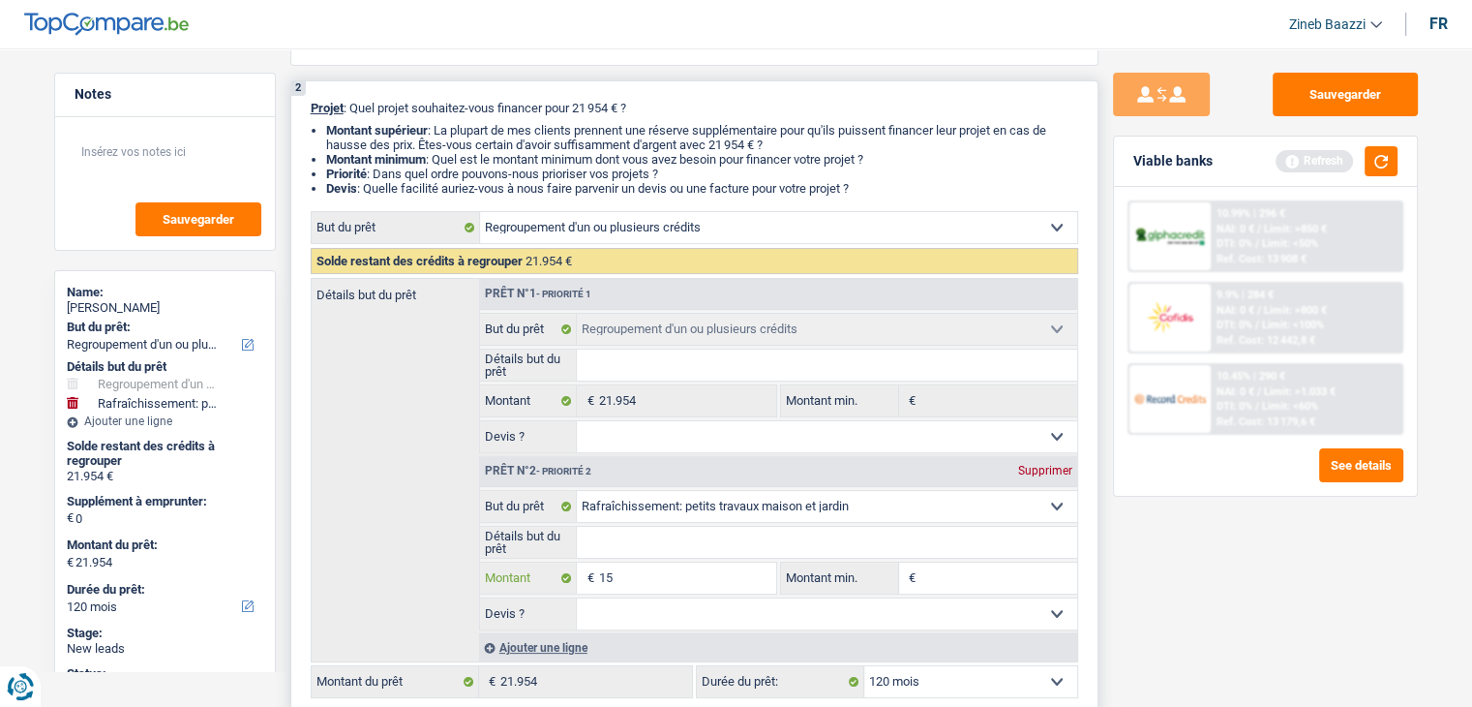
type input "150"
type input "1.500"
type input "15.000"
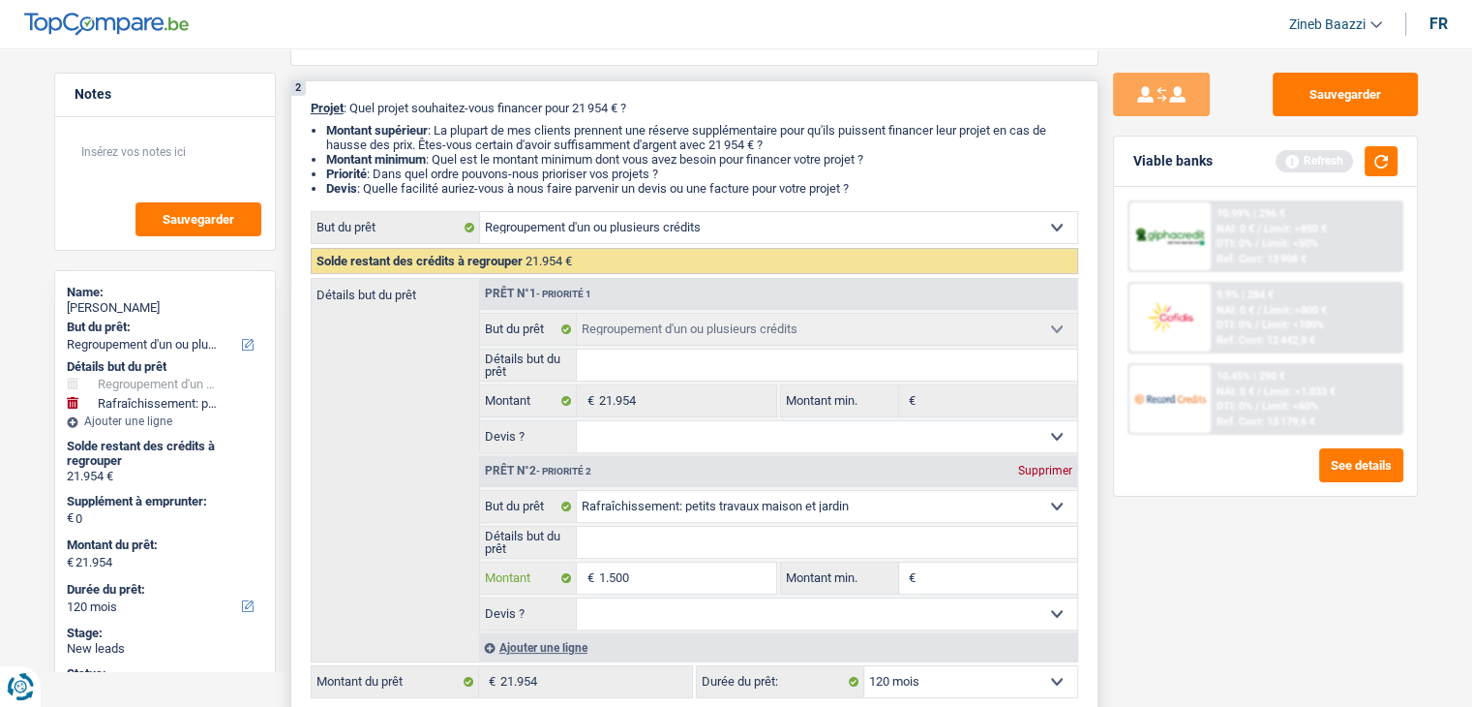
type input "15.000"
type input "36.954"
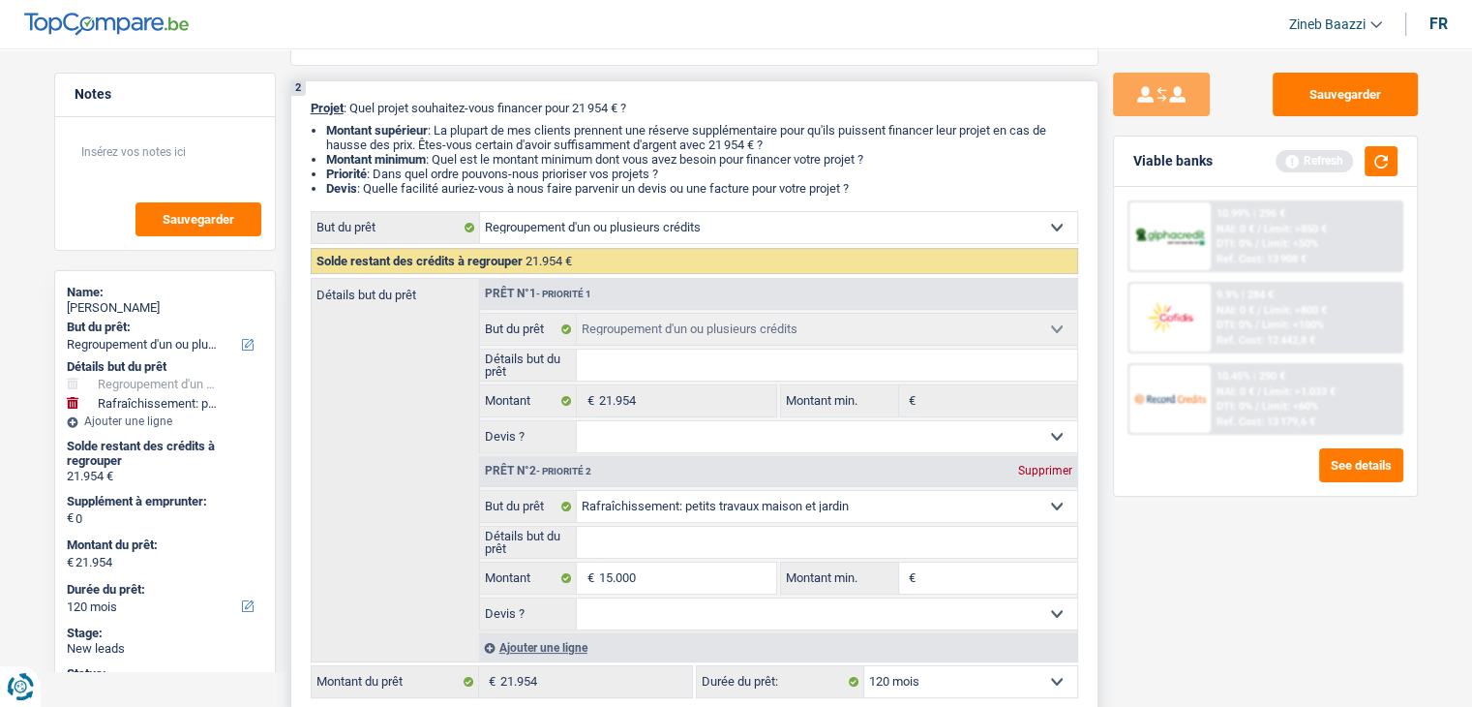
type input "36.954"
click at [836, 562] on label "Montant min." at bounding box center [840, 577] width 118 height 31
click at [921, 562] on input "Montant min." at bounding box center [999, 577] width 157 height 31
click at [840, 570] on label "Montant min." at bounding box center [840, 577] width 118 height 31
click at [921, 570] on input "Montant min." at bounding box center [999, 577] width 157 height 31
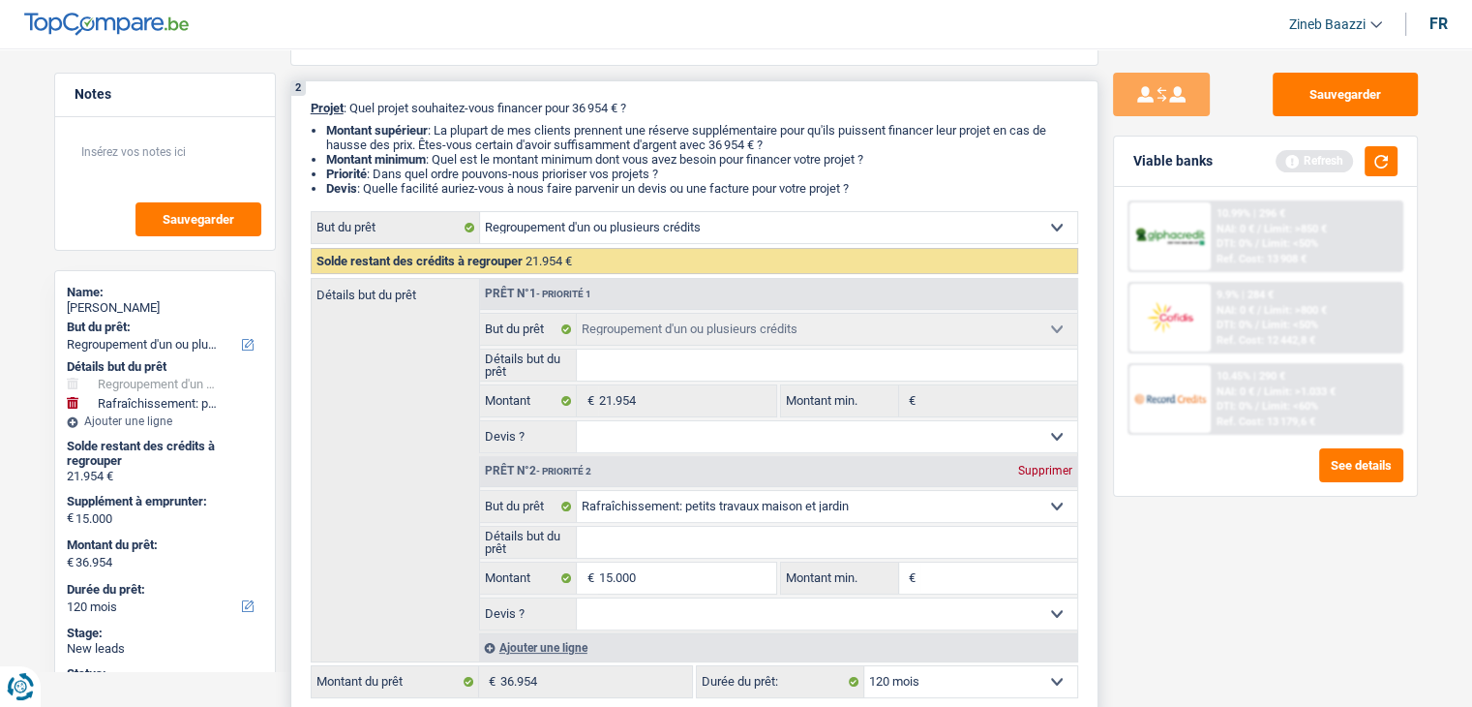
click at [840, 570] on label "Montant min." at bounding box center [840, 577] width 118 height 31
click at [921, 570] on input "Montant min." at bounding box center [999, 577] width 157 height 31
click at [840, 570] on label "Montant min." at bounding box center [840, 577] width 118 height 31
click at [921, 570] on input "Montant min." at bounding box center [999, 577] width 157 height 31
type input "1"
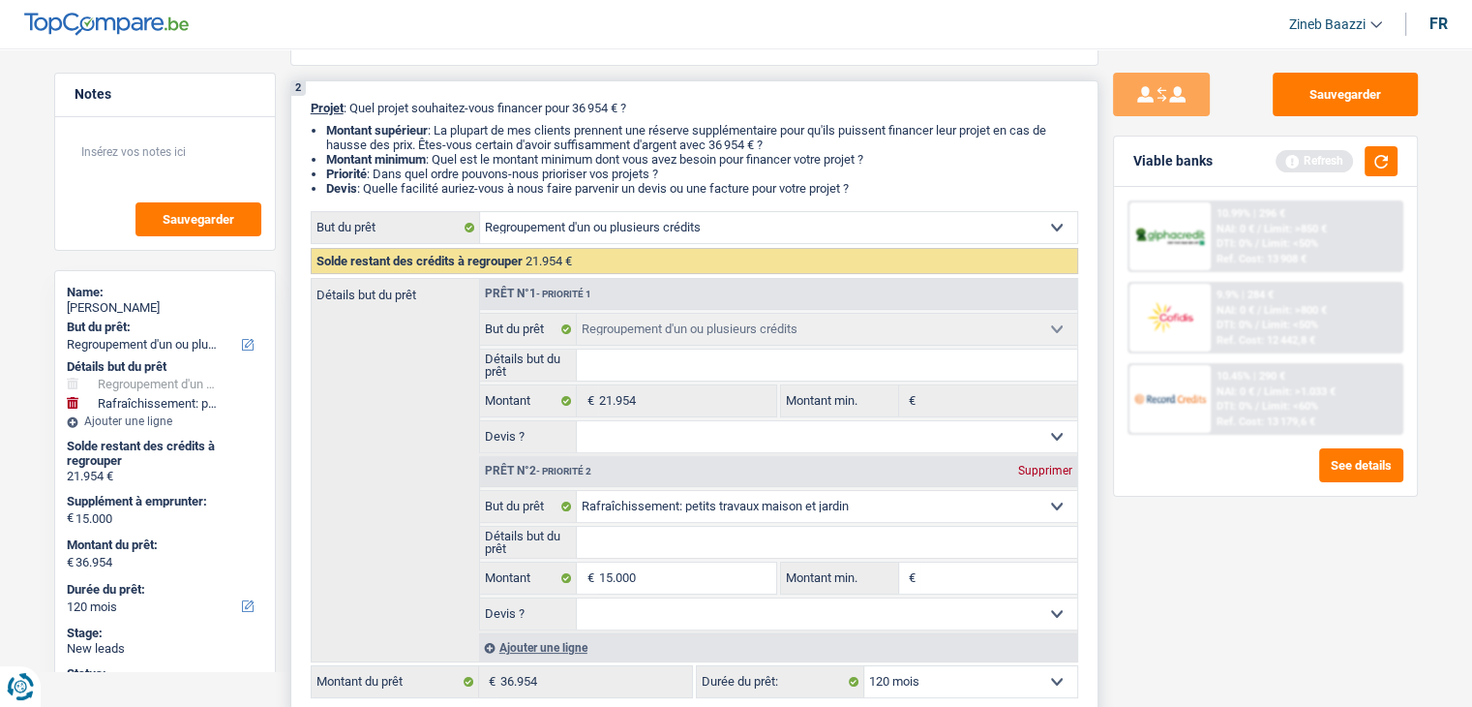
type input "1"
type input "10"
type input "100"
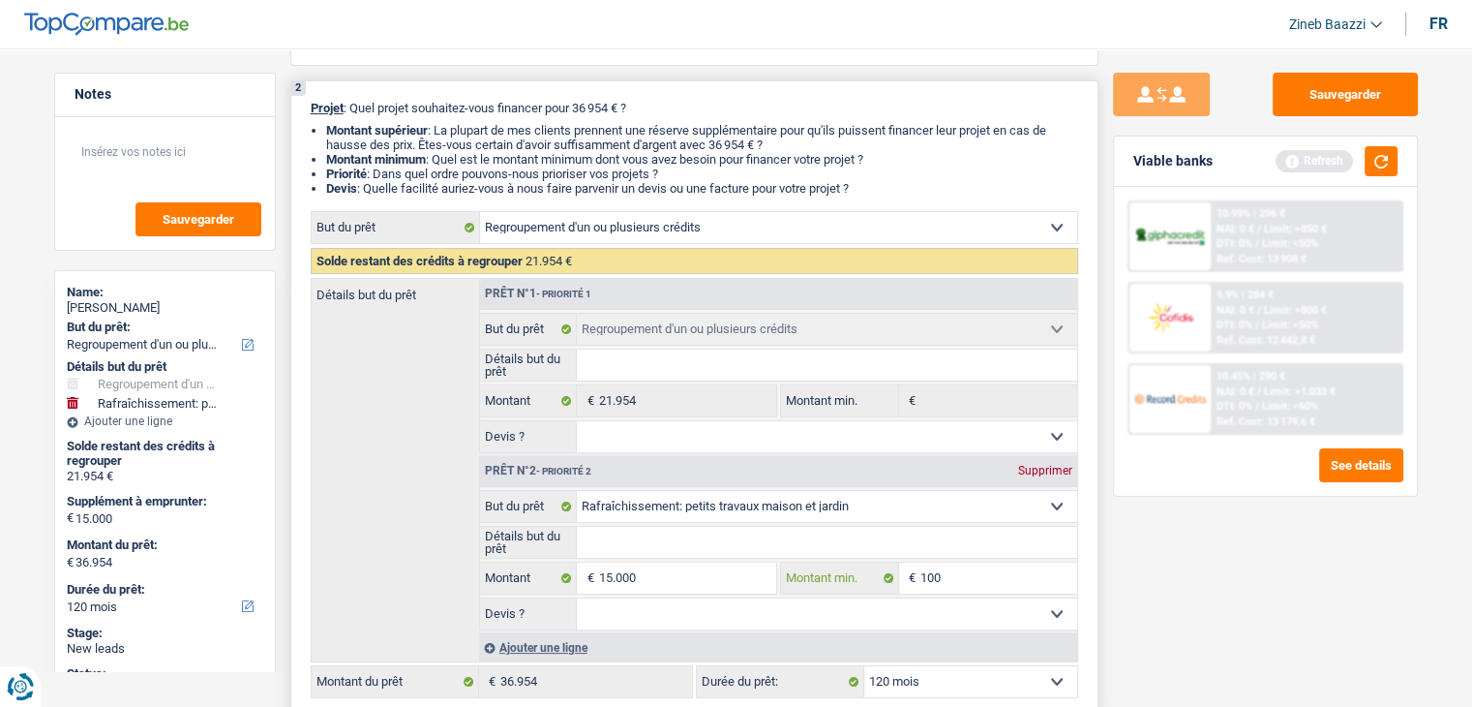
type input "1.000"
type input "10.000"
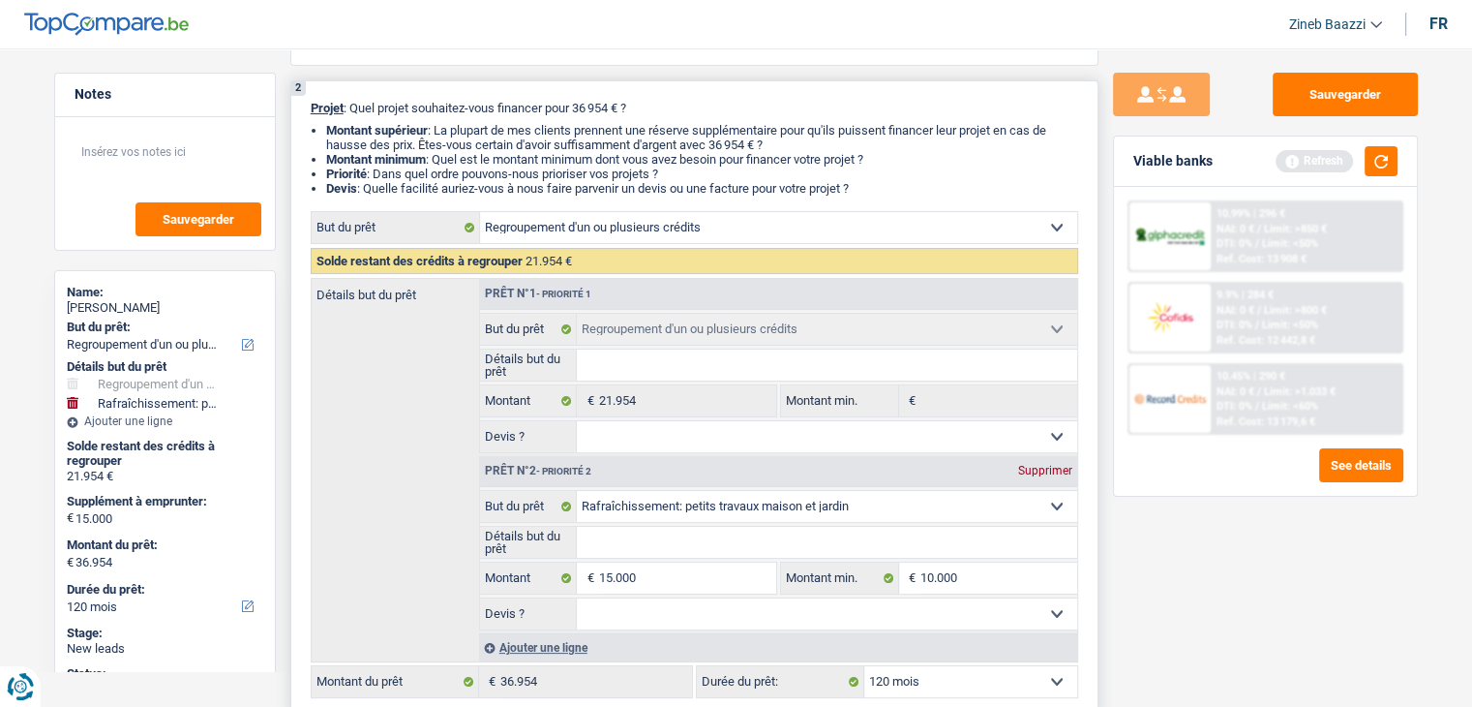
click at [511, 616] on label "Devis ?" at bounding box center [529, 613] width 98 height 31
click at [577, 522] on select "Confort maison: meubles, textile, peinture, électroménager, outillage non-profe…" at bounding box center [827, 506] width 500 height 31
click at [511, 616] on label "Devis ?" at bounding box center [529, 613] width 98 height 31
click at [577, 522] on select "Confort maison: meubles, textile, peinture, électroménager, outillage non-profe…" at bounding box center [827, 506] width 500 height 31
click at [636, 617] on select "Oui Non Non répondu Sélectionner une option" at bounding box center [827, 613] width 500 height 31
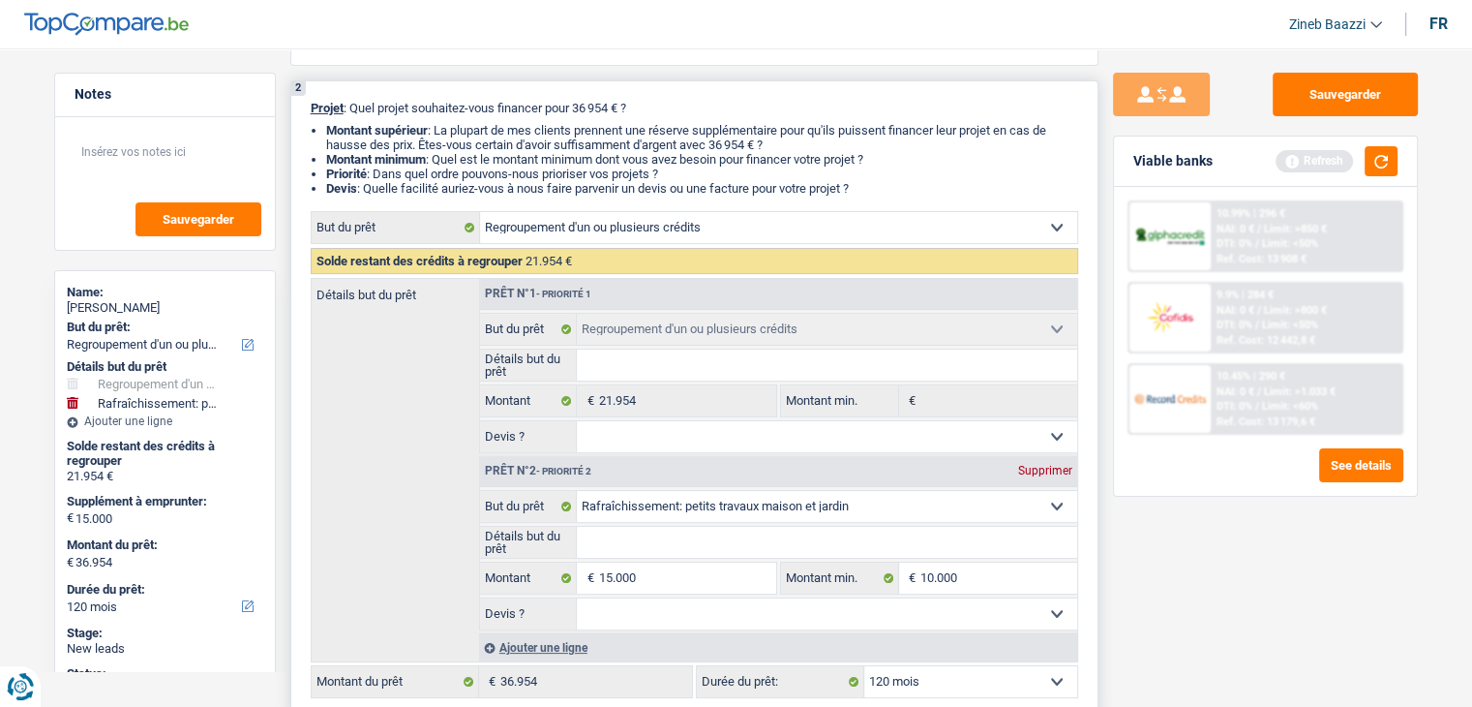
select select "yes"
click at [577, 598] on select "Oui Non Non répondu Sélectionner une option" at bounding box center [827, 613] width 500 height 31
select select "yes"
click at [661, 442] on select "Oui Non Non répondu Sélectionner une option" at bounding box center [827, 436] width 500 height 31
select select "yes"
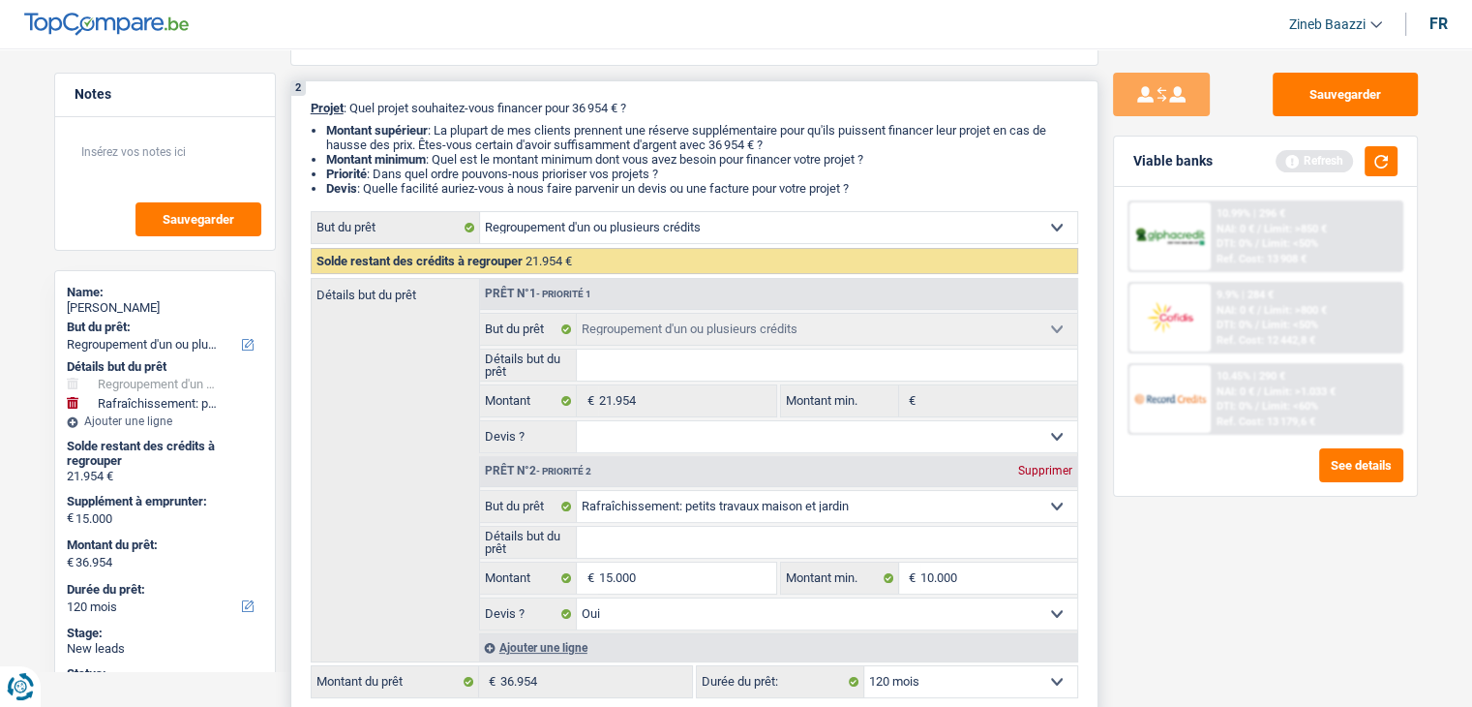
click at [577, 421] on select "Oui Non Non répondu Sélectionner une option" at bounding box center [827, 436] width 500 height 31
select select "yes"
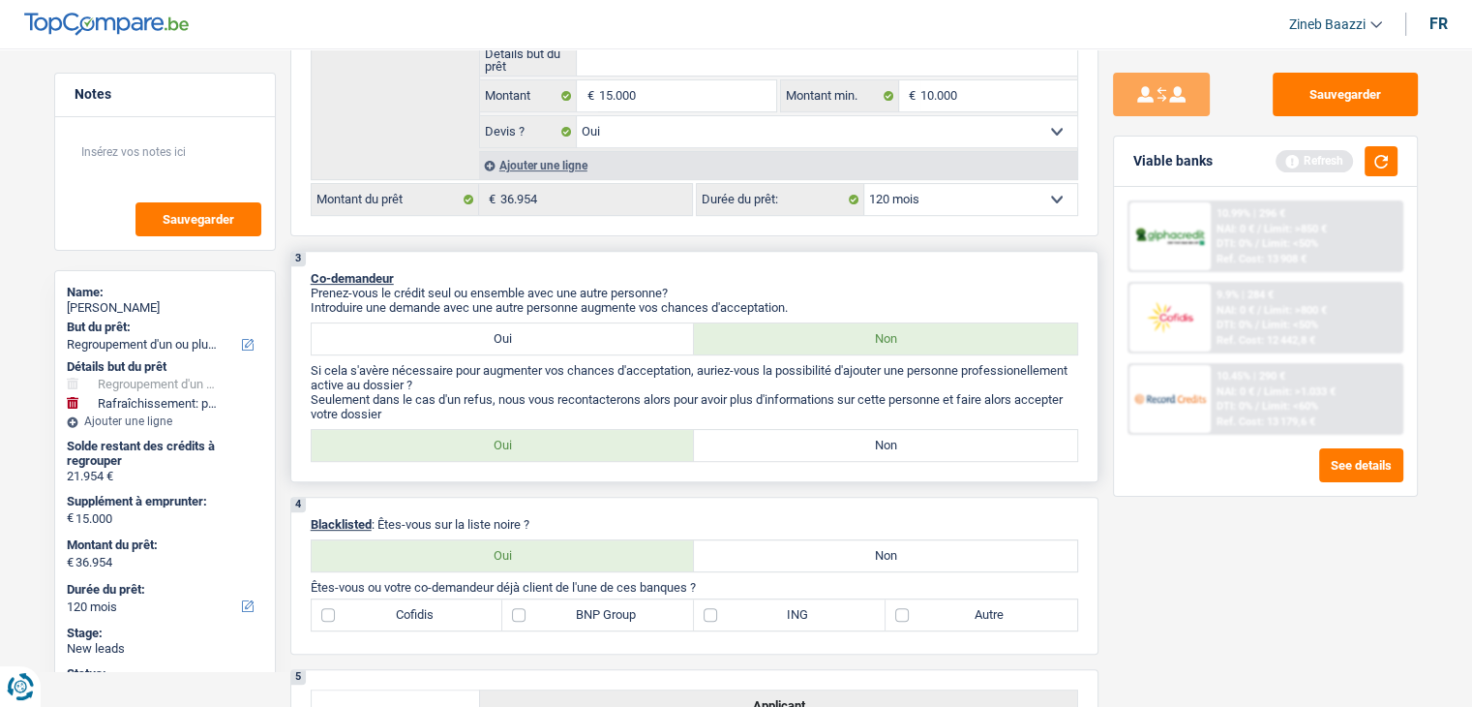
scroll to position [678, 0]
click at [575, 270] on p "Co-demandeur" at bounding box center [695, 276] width 768 height 15
click at [674, 436] on label "Oui" at bounding box center [503, 443] width 383 height 31
click at [674, 436] on input "Oui" at bounding box center [503, 443] width 383 height 31
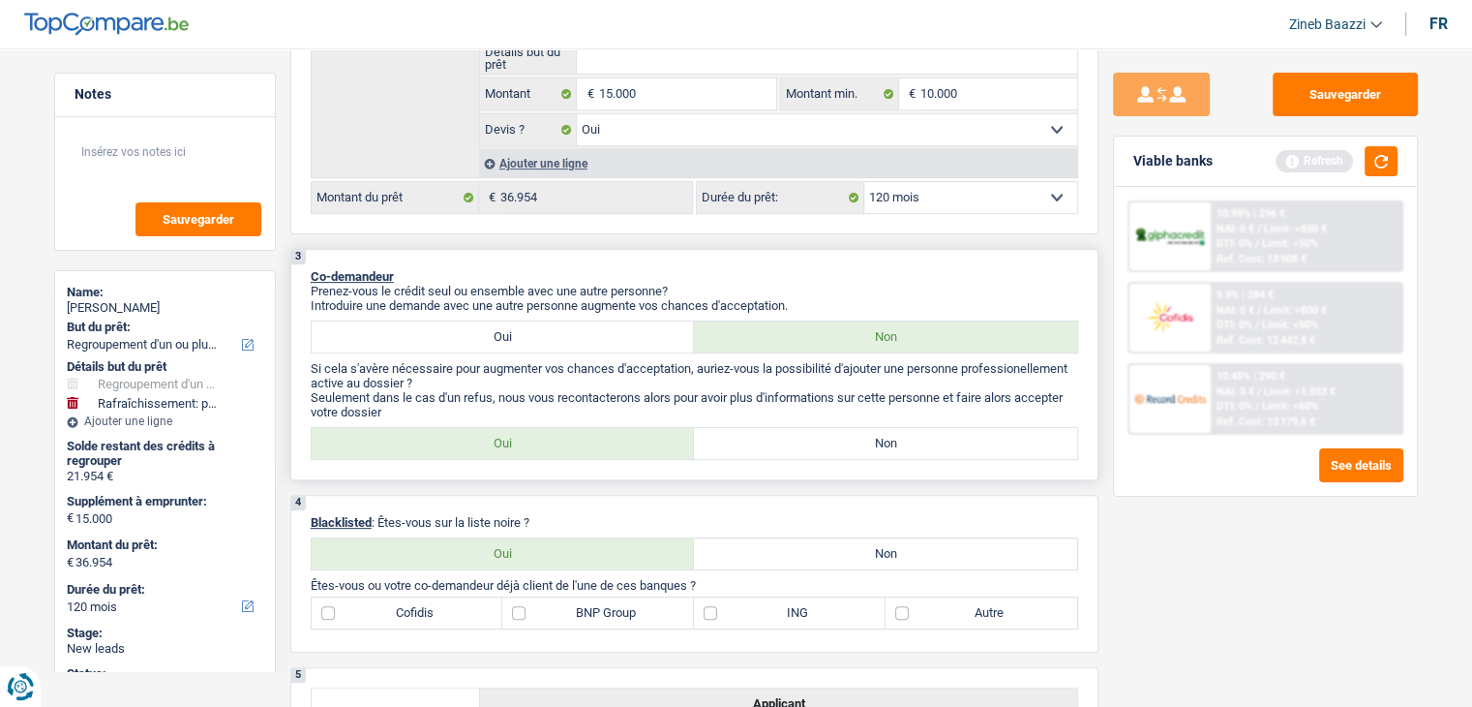
radio input "true"
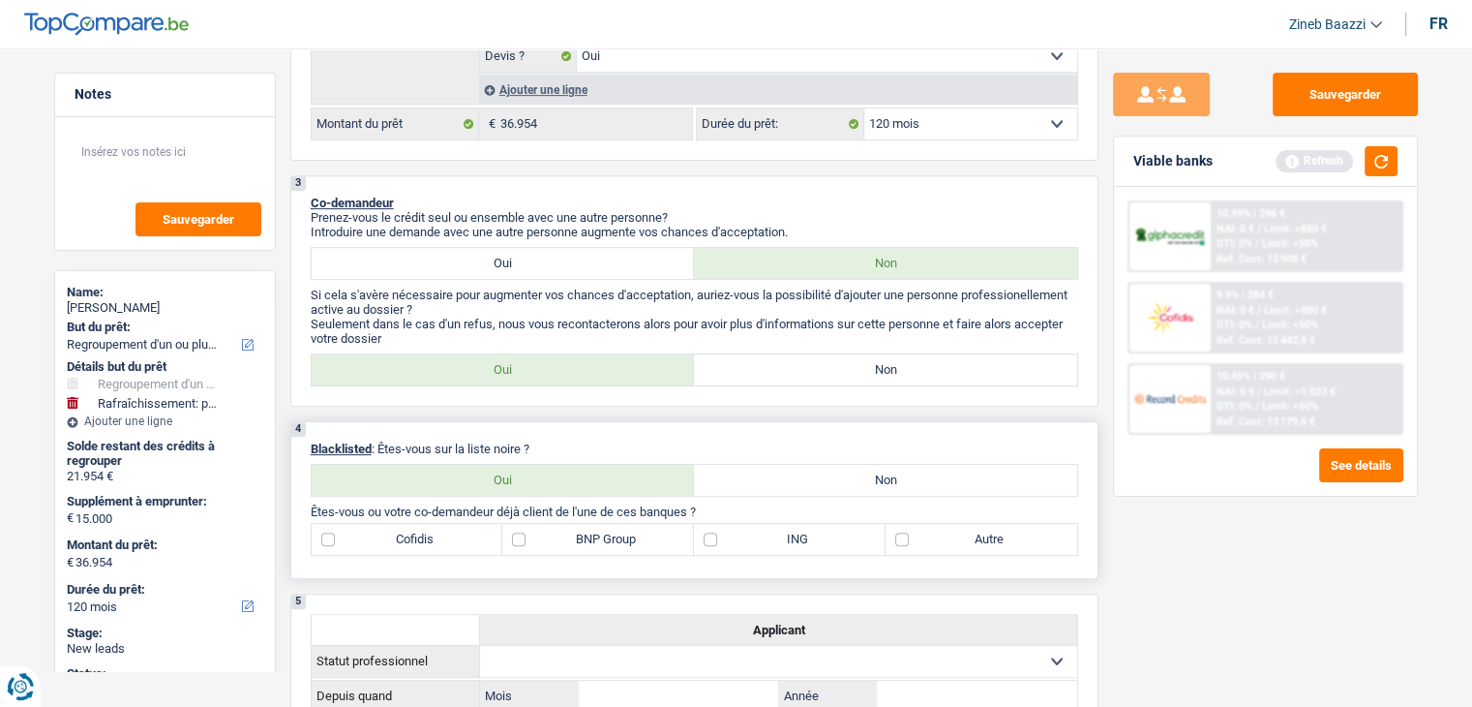
scroll to position [871, 0]
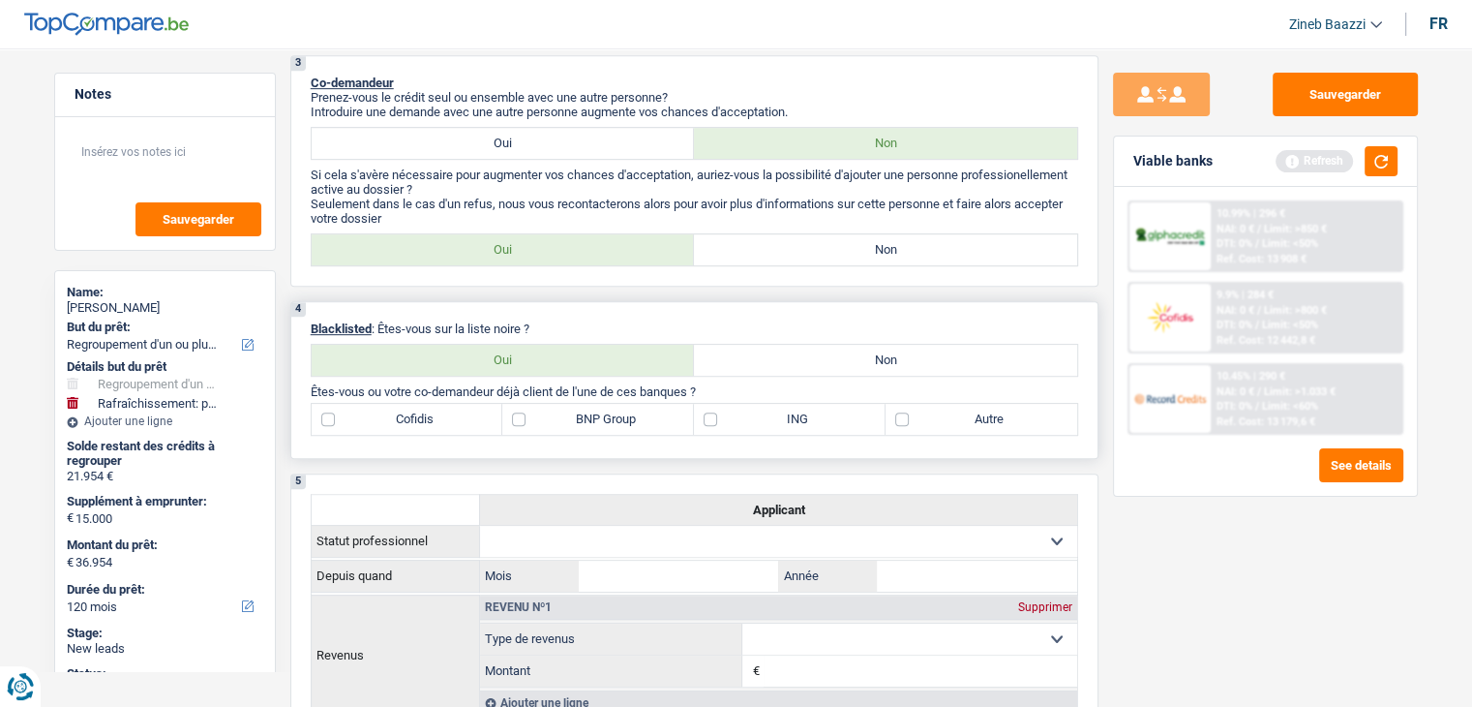
click at [518, 326] on p "Blacklisted : Êtes-vous sur la liste noire ?" at bounding box center [695, 328] width 768 height 15
click at [748, 321] on p "Blacklisted : Êtes-vous sur la liste noire ?" at bounding box center [695, 328] width 768 height 15
click at [799, 362] on label "Non" at bounding box center [885, 360] width 383 height 31
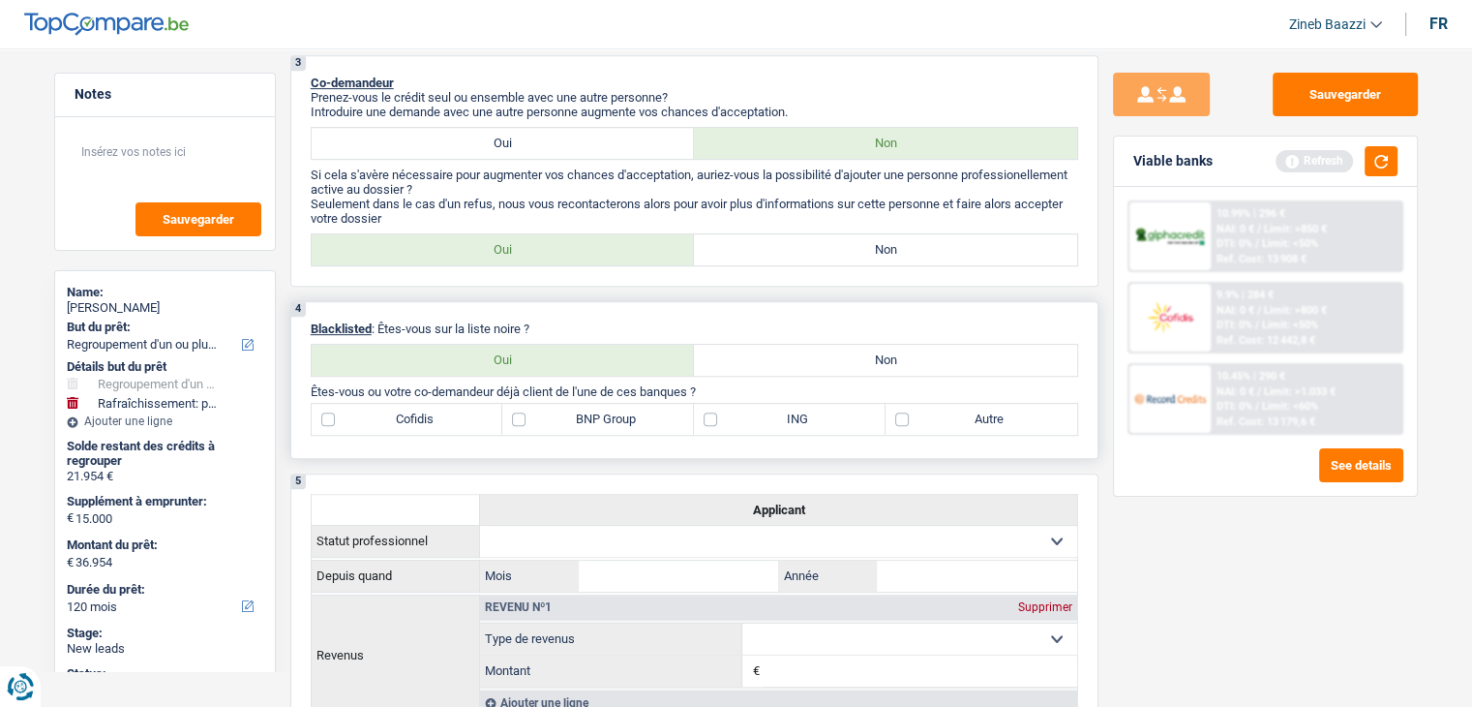
click at [799, 362] on input "Non" at bounding box center [885, 360] width 383 height 31
radio input "true"
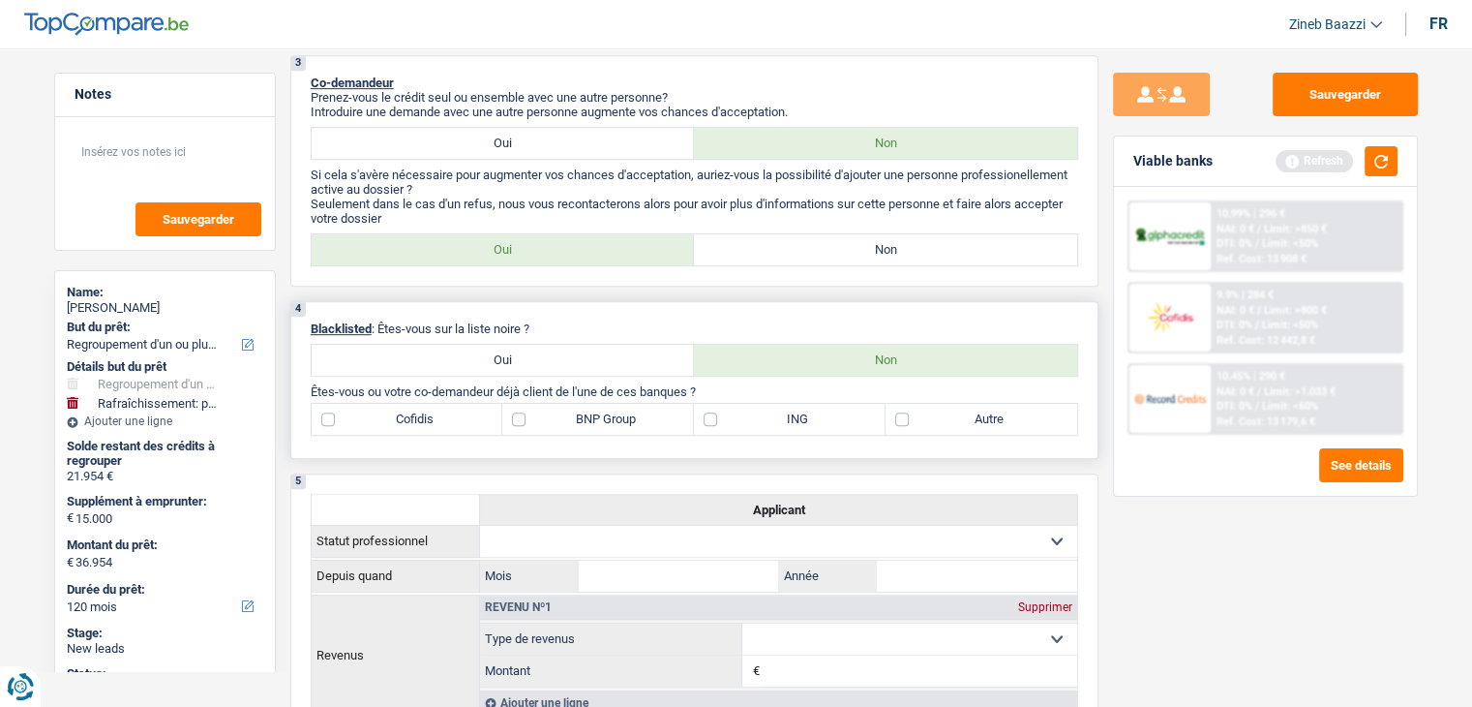
click at [654, 392] on p "Êtes-vous ou votre co-demandeur déjà client de l'une de ces banques ?" at bounding box center [695, 391] width 768 height 15
click at [781, 386] on p "Êtes-vous ou votre co-demandeur déjà client de l'une de ces banques ?" at bounding box center [695, 391] width 768 height 15
click at [589, 405] on label "BNP Group" at bounding box center [598, 419] width 192 height 31
click at [589, 405] on input "BNP Group" at bounding box center [598, 419] width 192 height 31
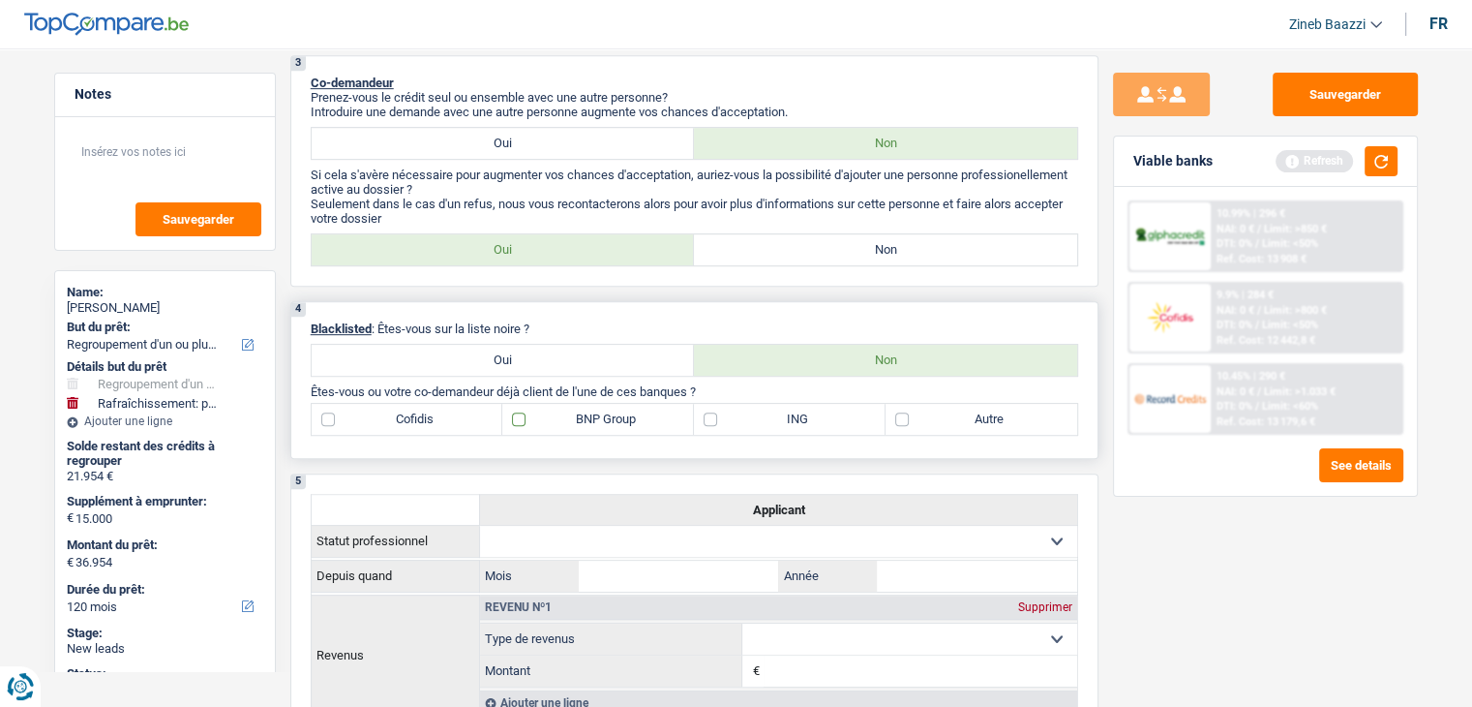
checkbox input "true"
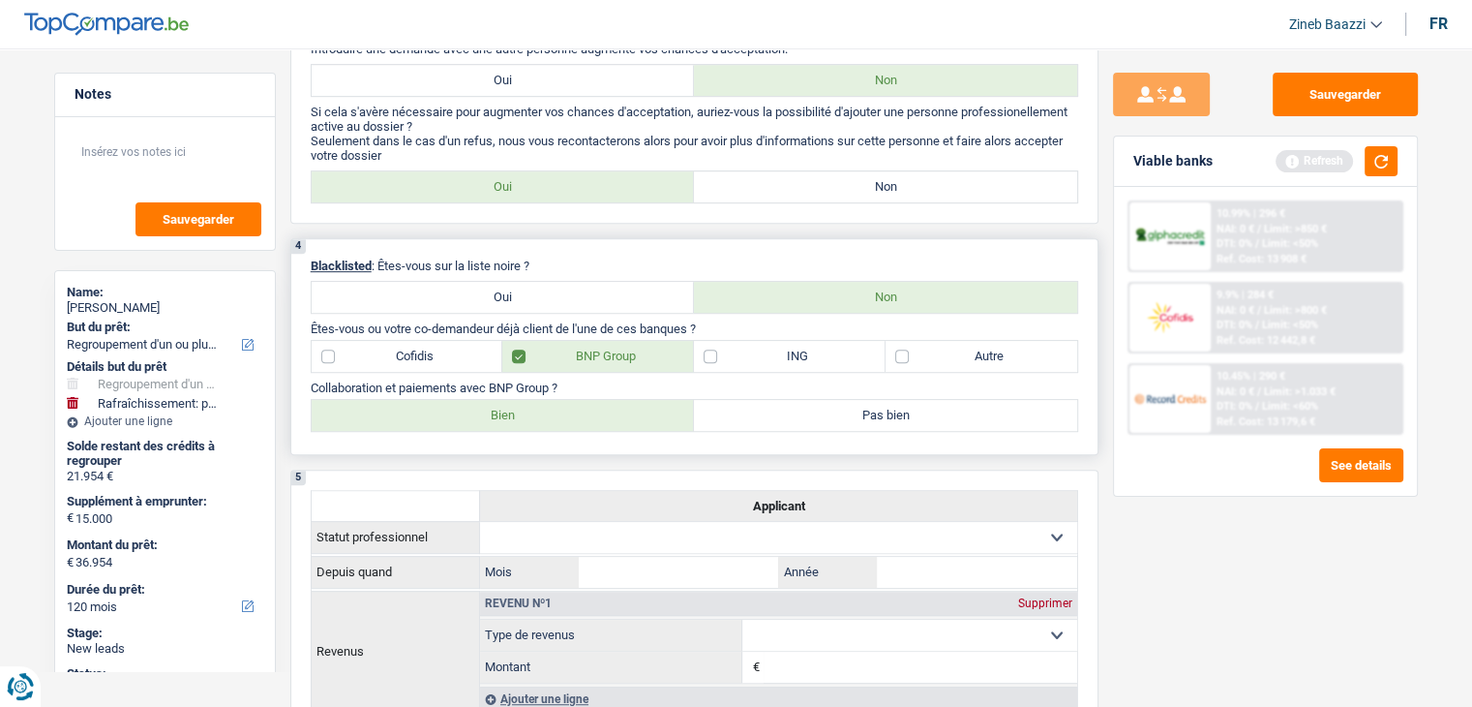
scroll to position [968, 0]
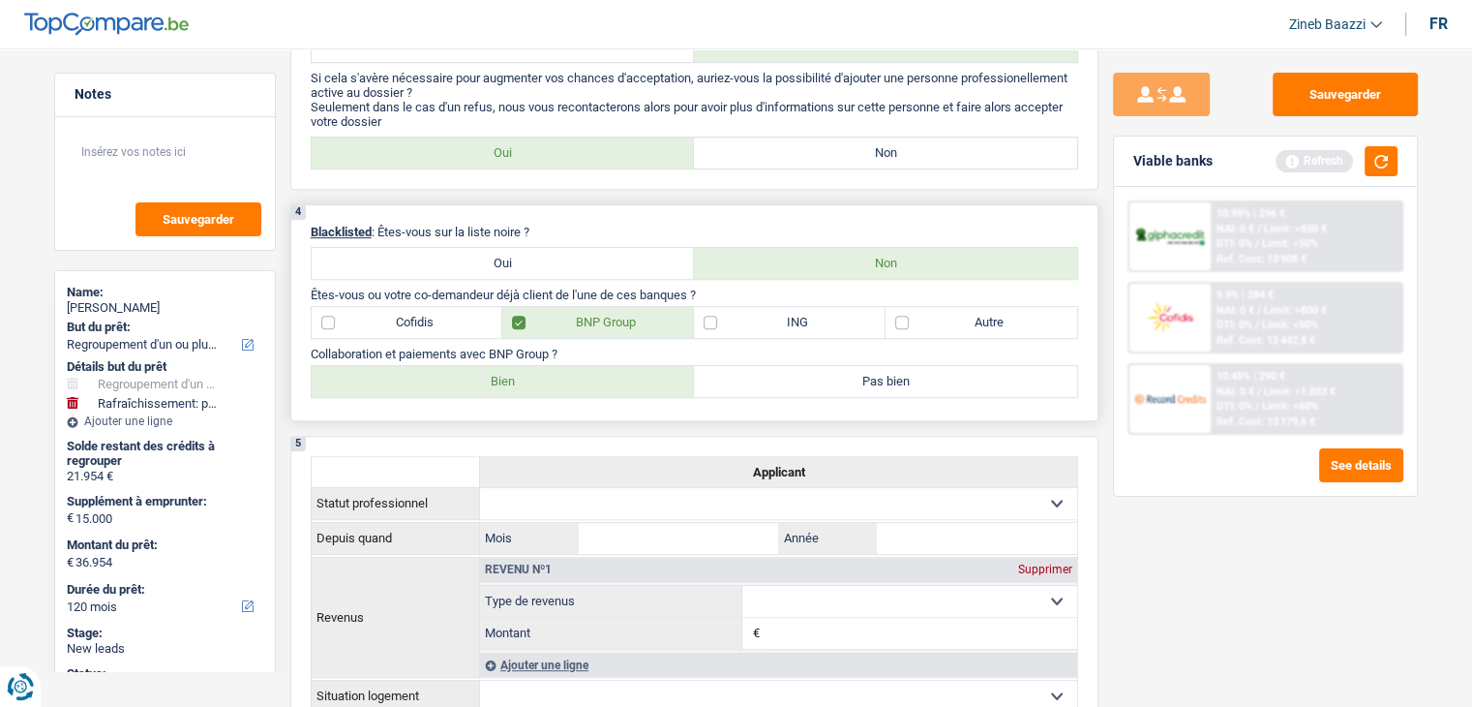
click at [530, 353] on p "Collaboration et paiements avec BNP Group ?" at bounding box center [695, 354] width 768 height 15
click at [529, 353] on p "Collaboration et paiements avec BNP Group ?" at bounding box center [695, 354] width 768 height 15
click at [624, 366] on label "Bien" at bounding box center [503, 381] width 383 height 31
click at [624, 366] on input "Bien" at bounding box center [503, 381] width 383 height 31
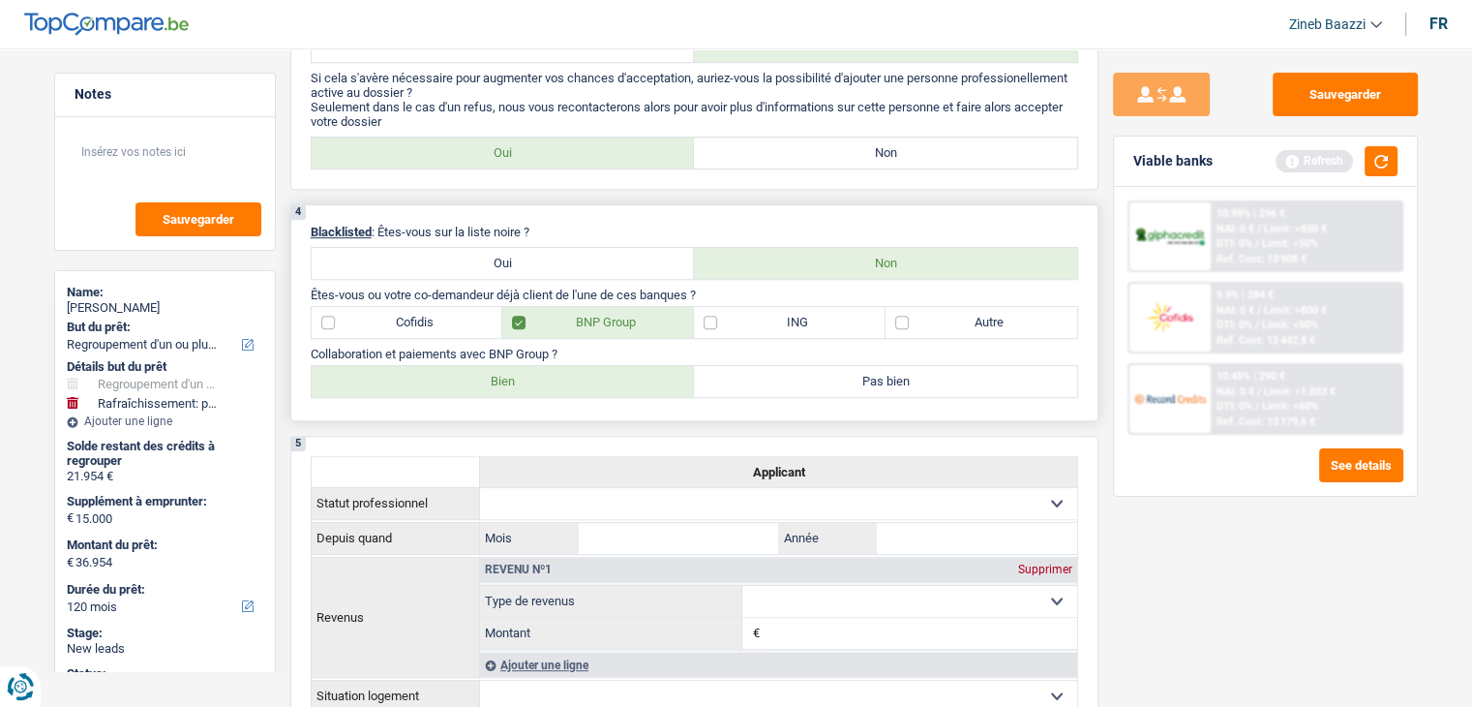
radio input "true"
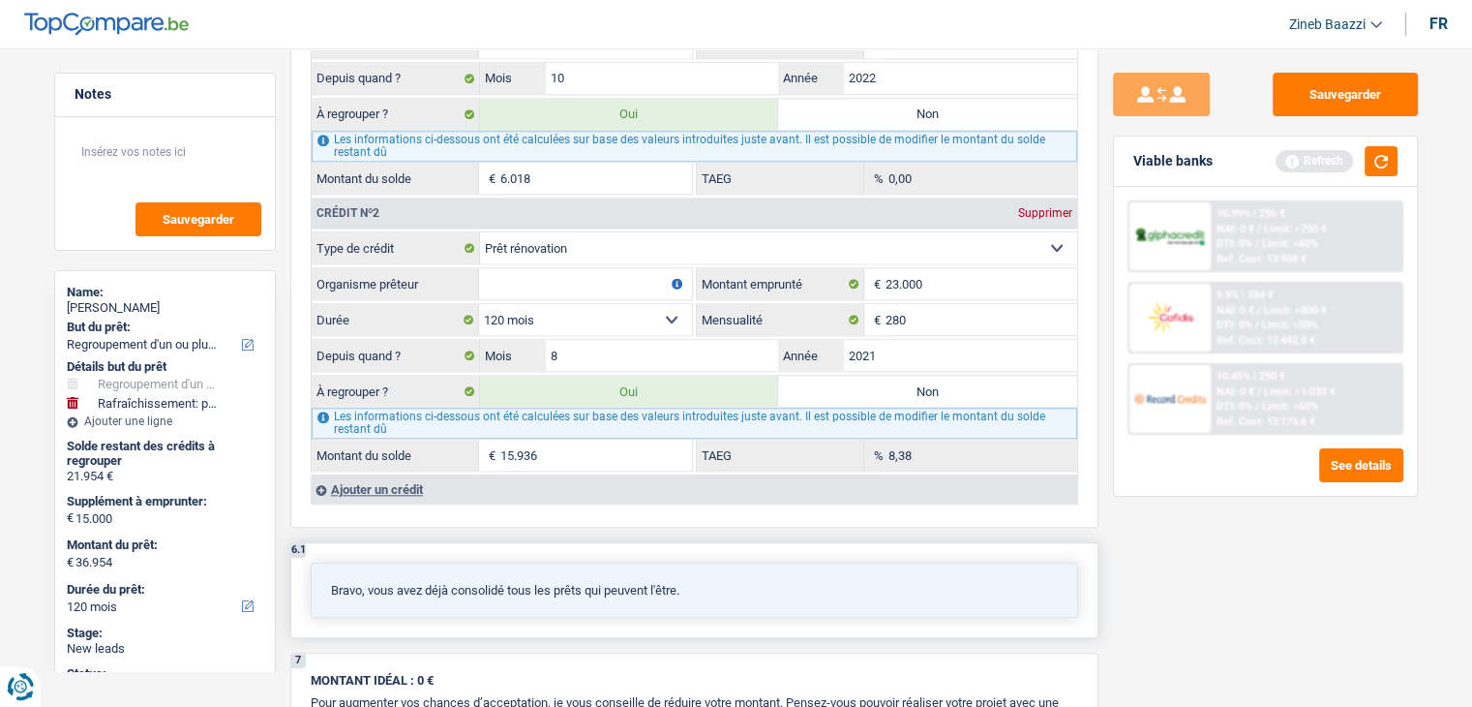
scroll to position [2033, 0]
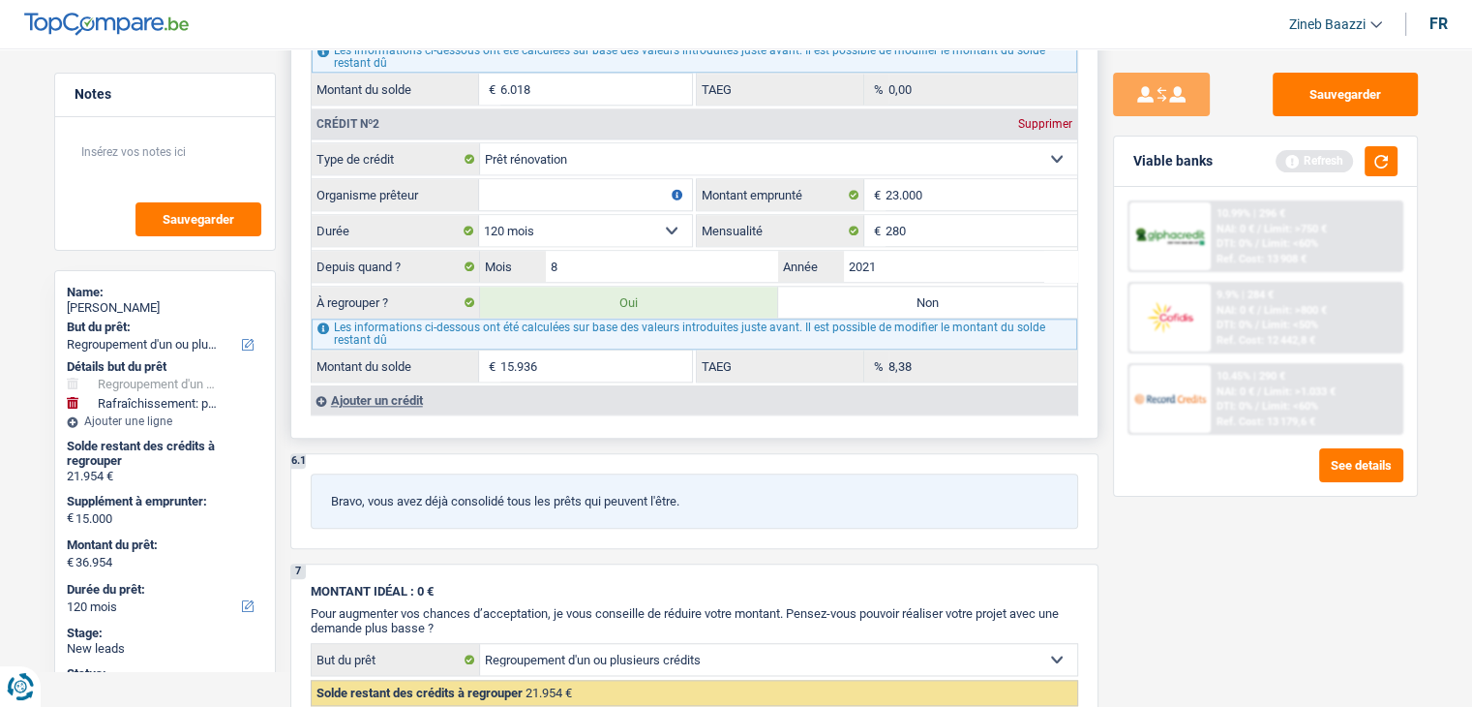
click at [384, 388] on div "Ajouter un crédit" at bounding box center [694, 399] width 767 height 29
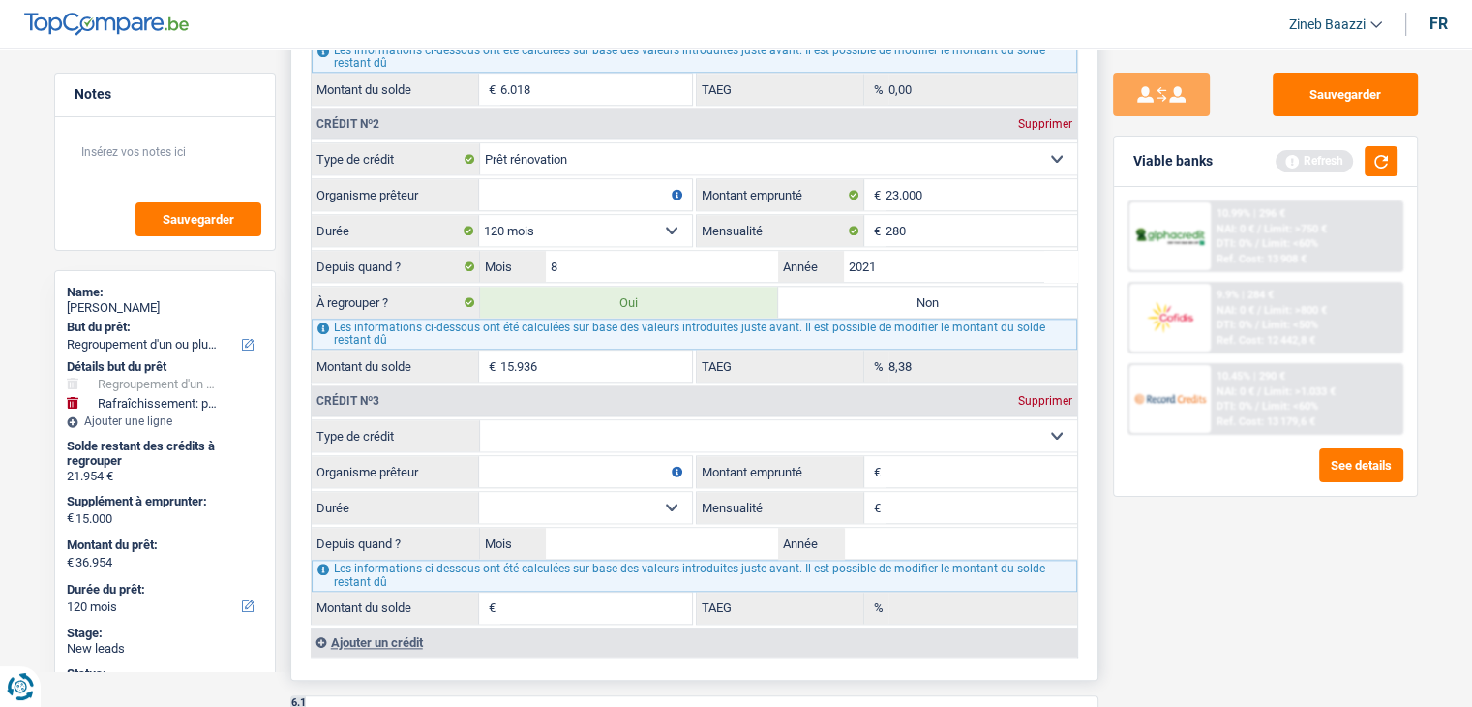
click at [507, 420] on select "Carte ou ouverture de crédit Prêt hypothécaire Vente à tempérament Prêt à tempé…" at bounding box center [778, 435] width 597 height 31
select select "mortgage"
click at [480, 420] on select "Carte ou ouverture de crédit Prêt hypothécaire Vente à tempérament Prêt à tempé…" at bounding box center [778, 435] width 597 height 31
type input "0"
click at [924, 468] on input "Montant emprunté" at bounding box center [982, 471] width 192 height 31
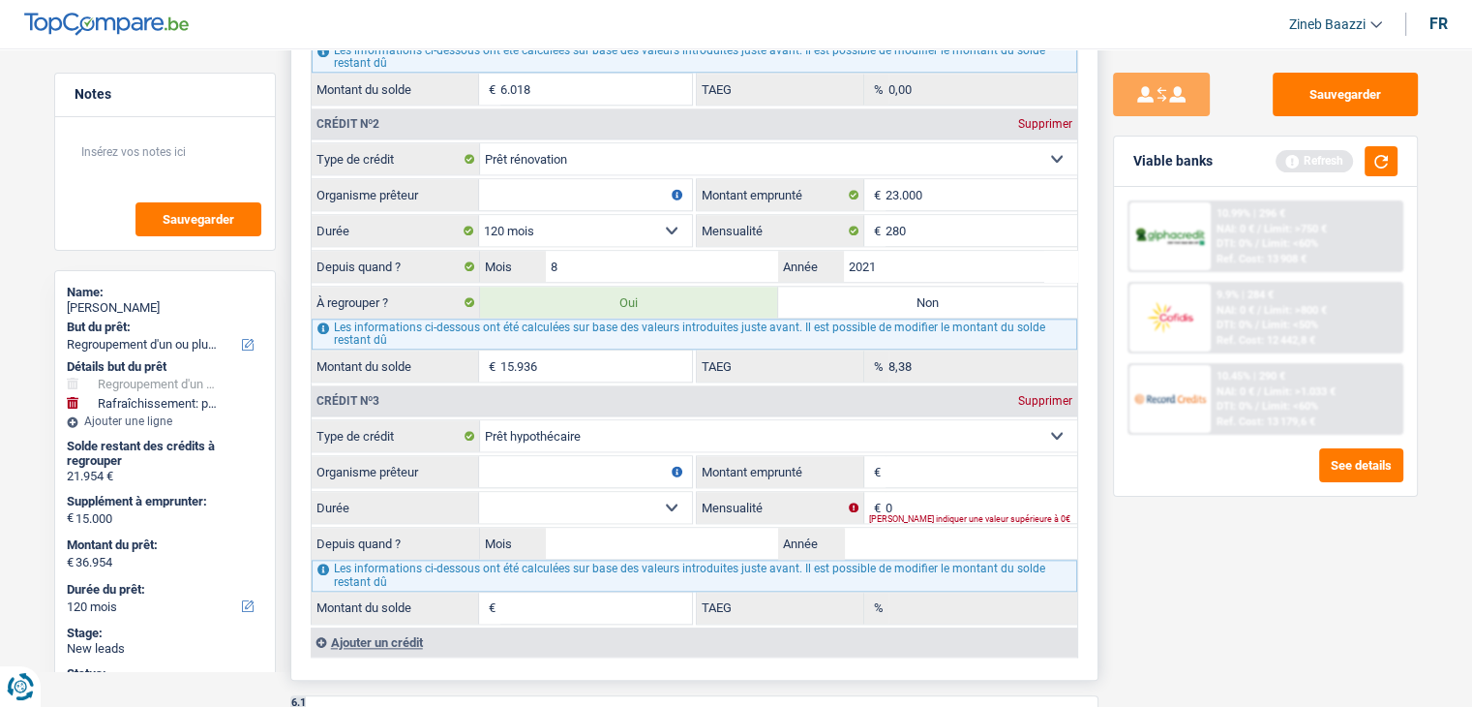
click at [796, 456] on label "Montant emprunté" at bounding box center [780, 471] width 167 height 31
click at [886, 456] on input "Montant emprunté" at bounding box center [982, 471] width 192 height 31
click at [796, 456] on label "Montant emprunté" at bounding box center [780, 471] width 167 height 31
click at [886, 456] on input "Montant emprunté" at bounding box center [982, 471] width 192 height 31
click at [796, 456] on label "Montant emprunté" at bounding box center [780, 471] width 167 height 31
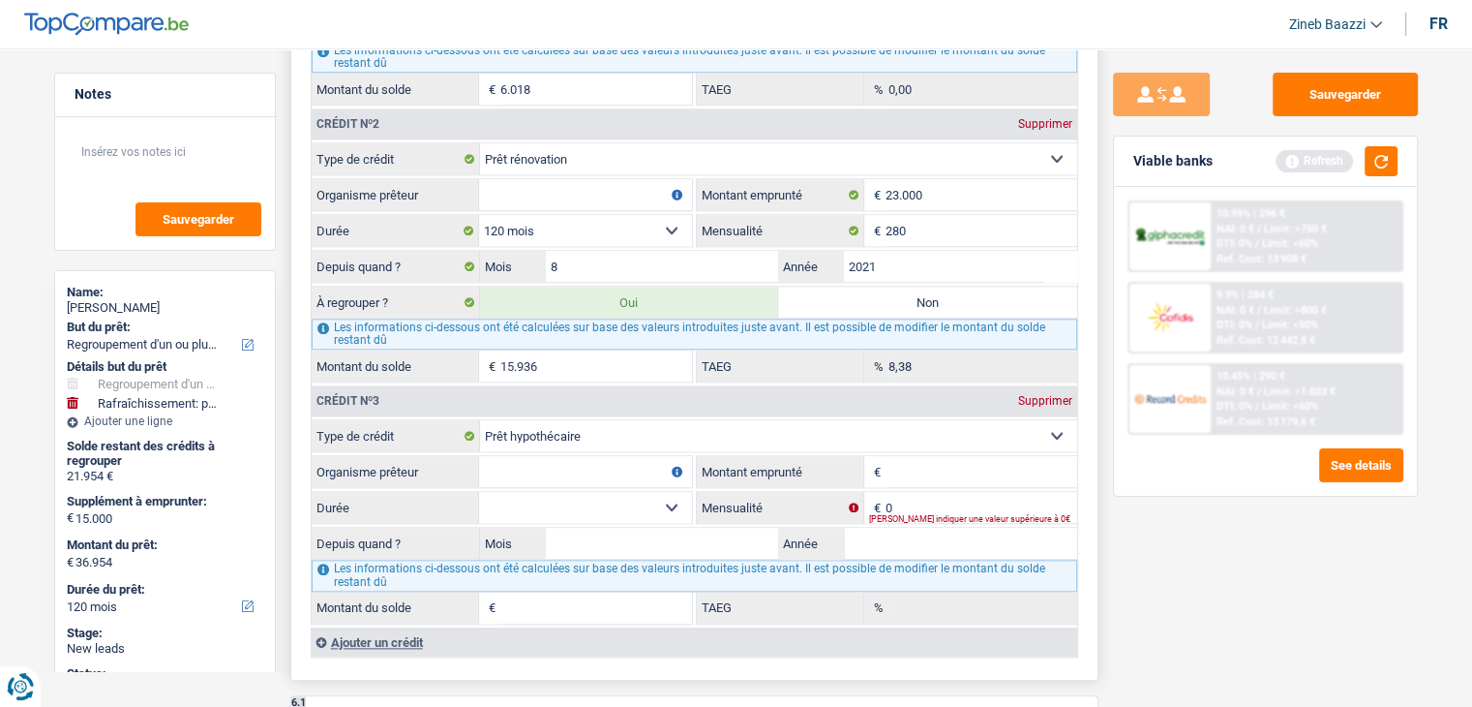
click at [886, 456] on input "Montant emprunté" at bounding box center [982, 471] width 192 height 31
click at [899, 459] on input "Montant emprunté" at bounding box center [982, 471] width 192 height 31
type input "248.000"
click at [928, 492] on input "0" at bounding box center [982, 507] width 192 height 31
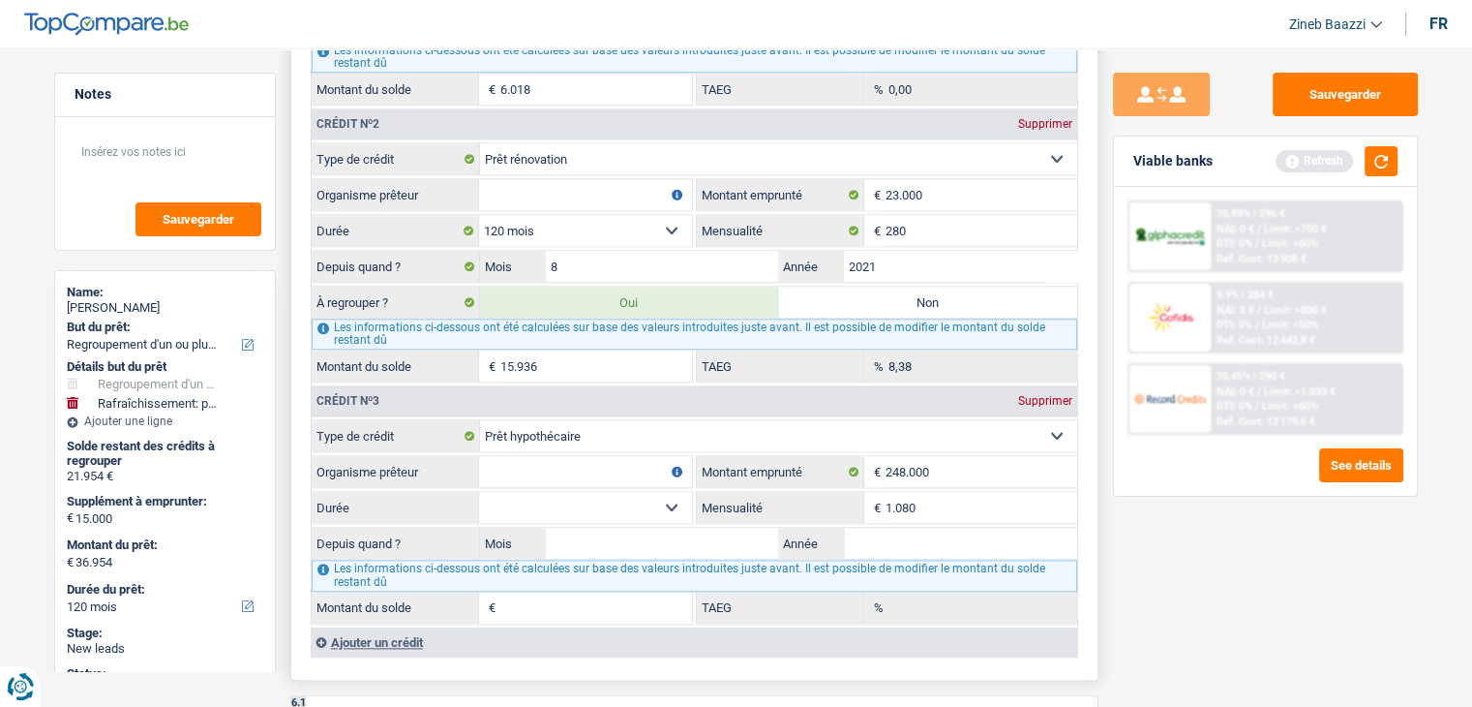
type input "1.080"
click at [632, 497] on select "120 mois 132 mois 144 mois 180 mois 240 mois 300 mois 360 mois 420 mois Sélecti…" at bounding box center [585, 507] width 213 height 31
select select "300"
click at [479, 492] on select "120 mois 132 mois 144 mois 180 mois 240 mois 300 mois 360 mois 420 mois Sélecti…" at bounding box center [585, 507] width 213 height 31
click at [676, 530] on input "Mois" at bounding box center [662, 543] width 233 height 31
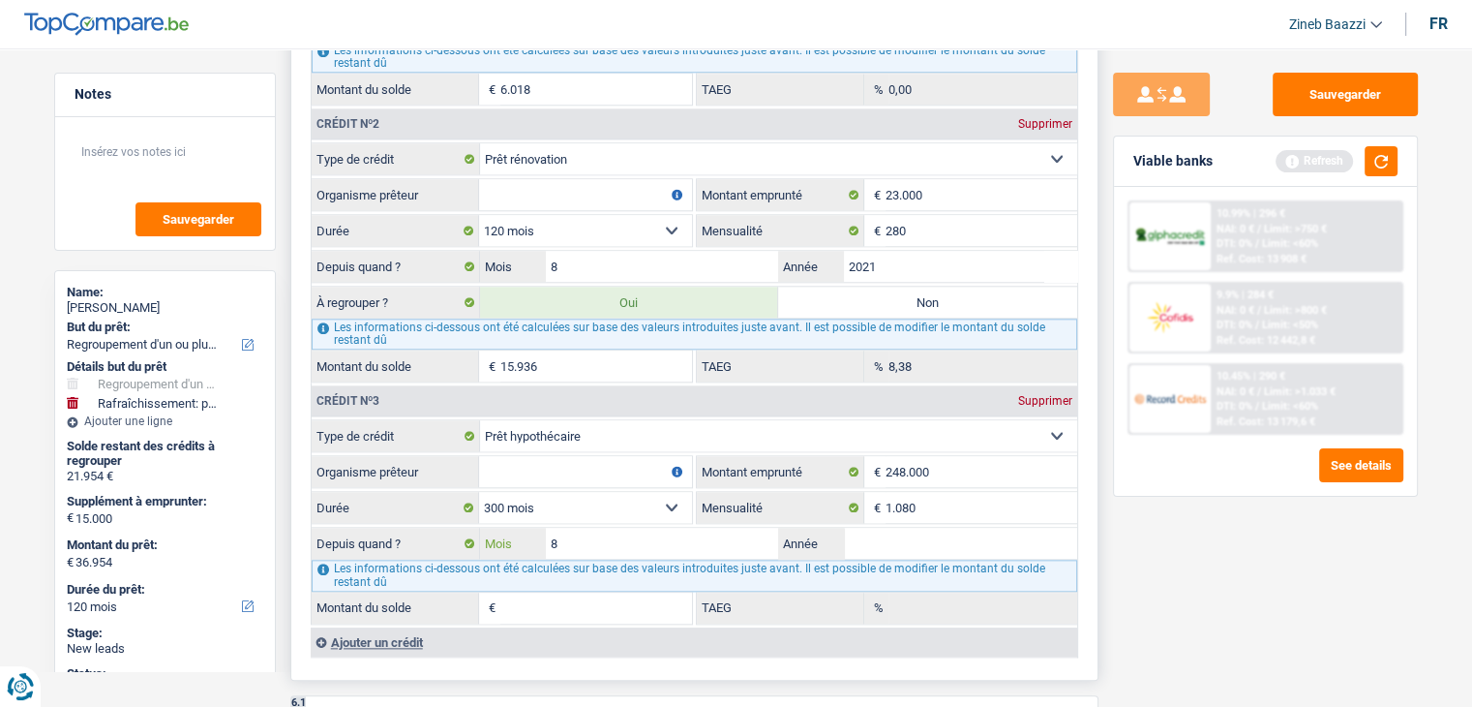
type input "8"
click at [875, 528] on input "Année" at bounding box center [960, 543] width 233 height 31
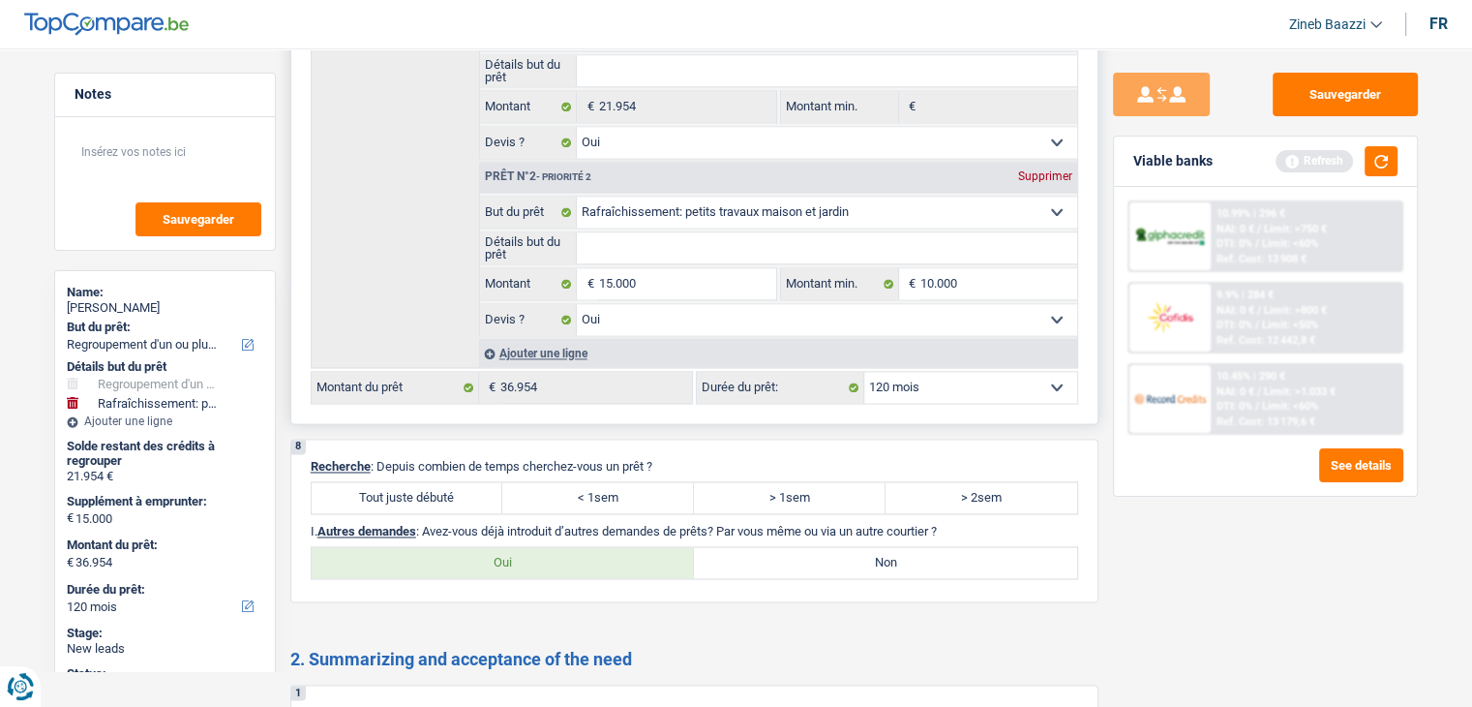
scroll to position [2420, 0]
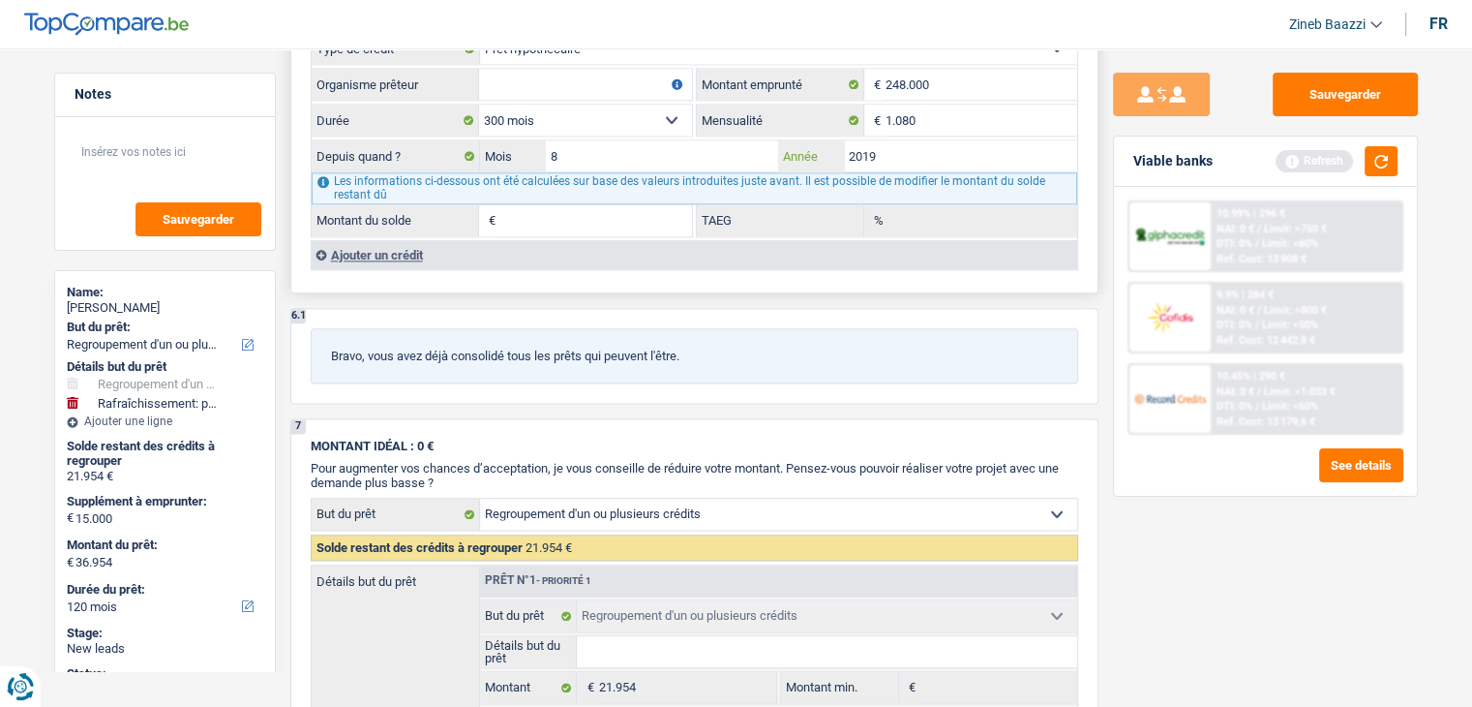
type input "2019"
click at [642, 240] on div "Ajouter un crédit" at bounding box center [694, 254] width 767 height 29
type input "200.451"
type input "2,26"
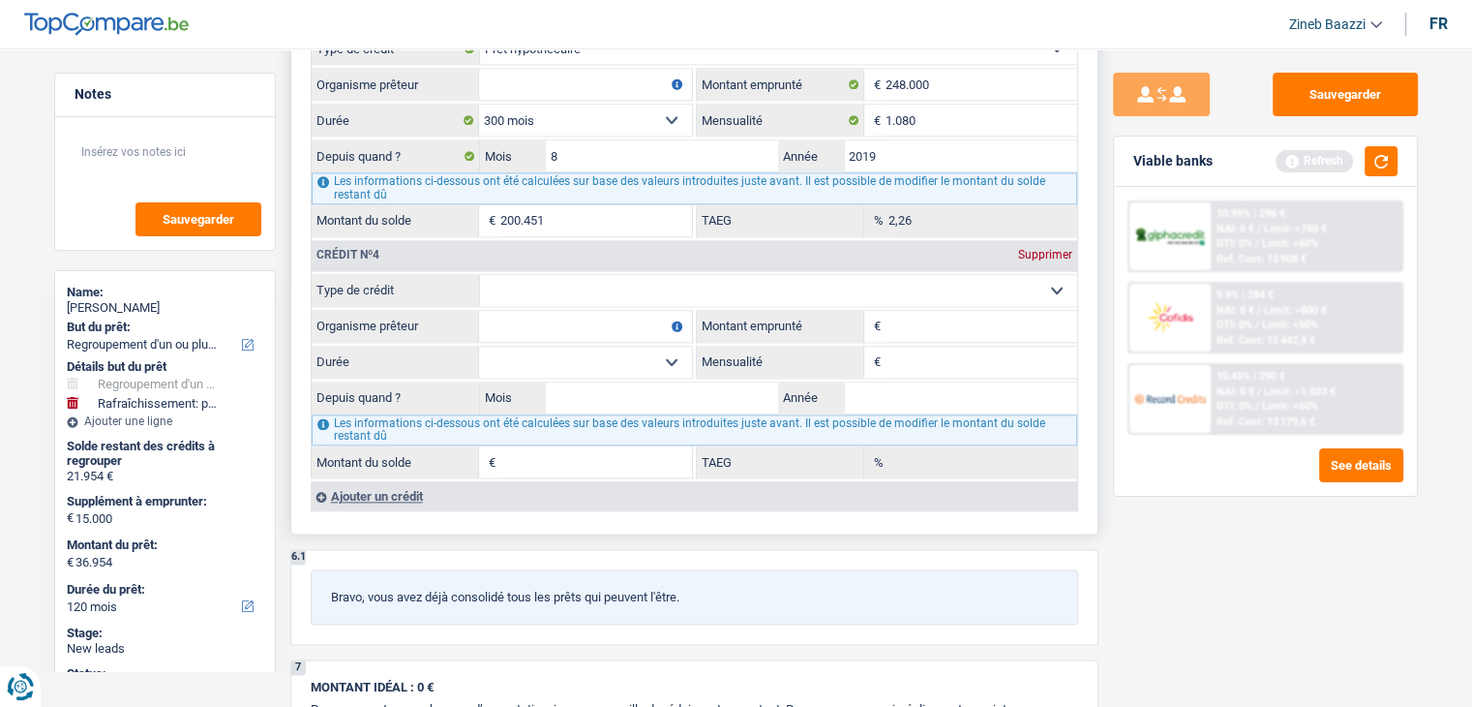
click at [1048, 249] on div "Supprimer" at bounding box center [1046, 255] width 64 height 12
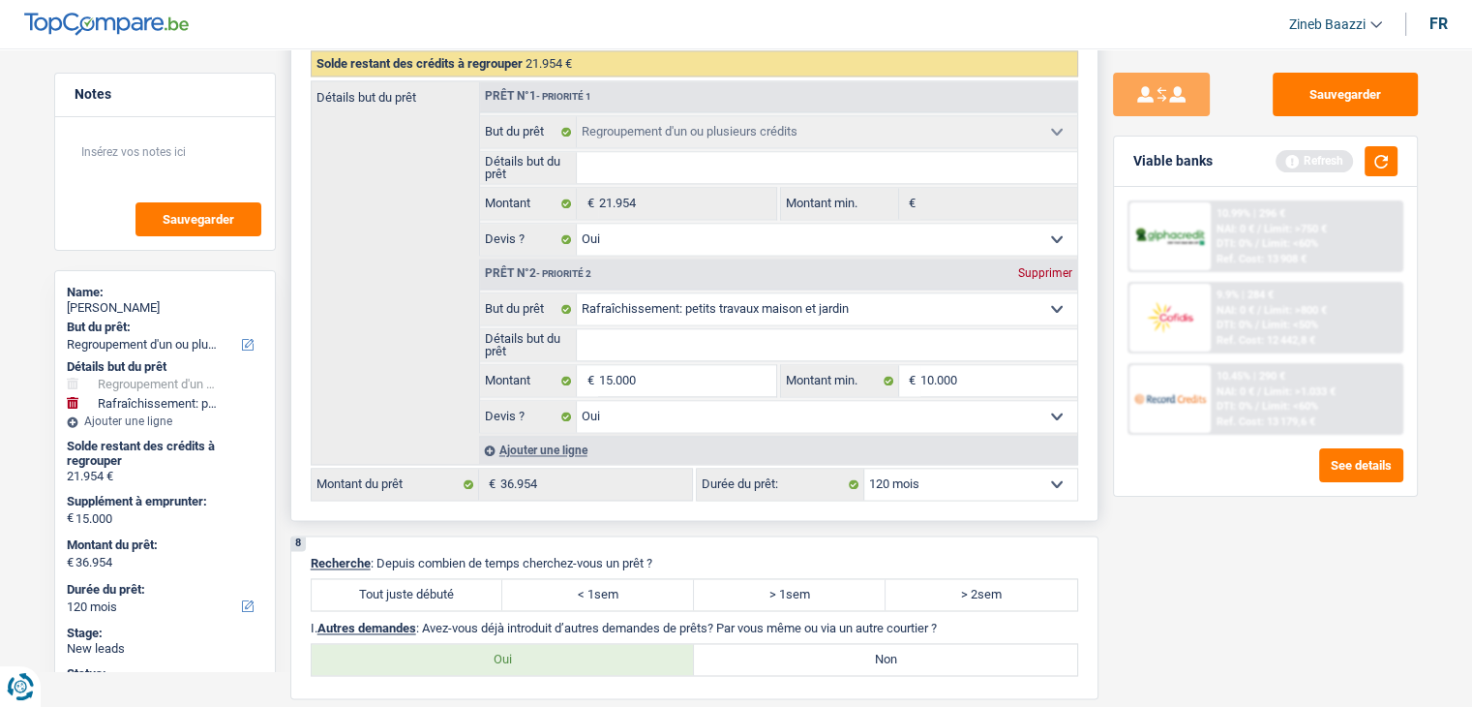
scroll to position [3098, 0]
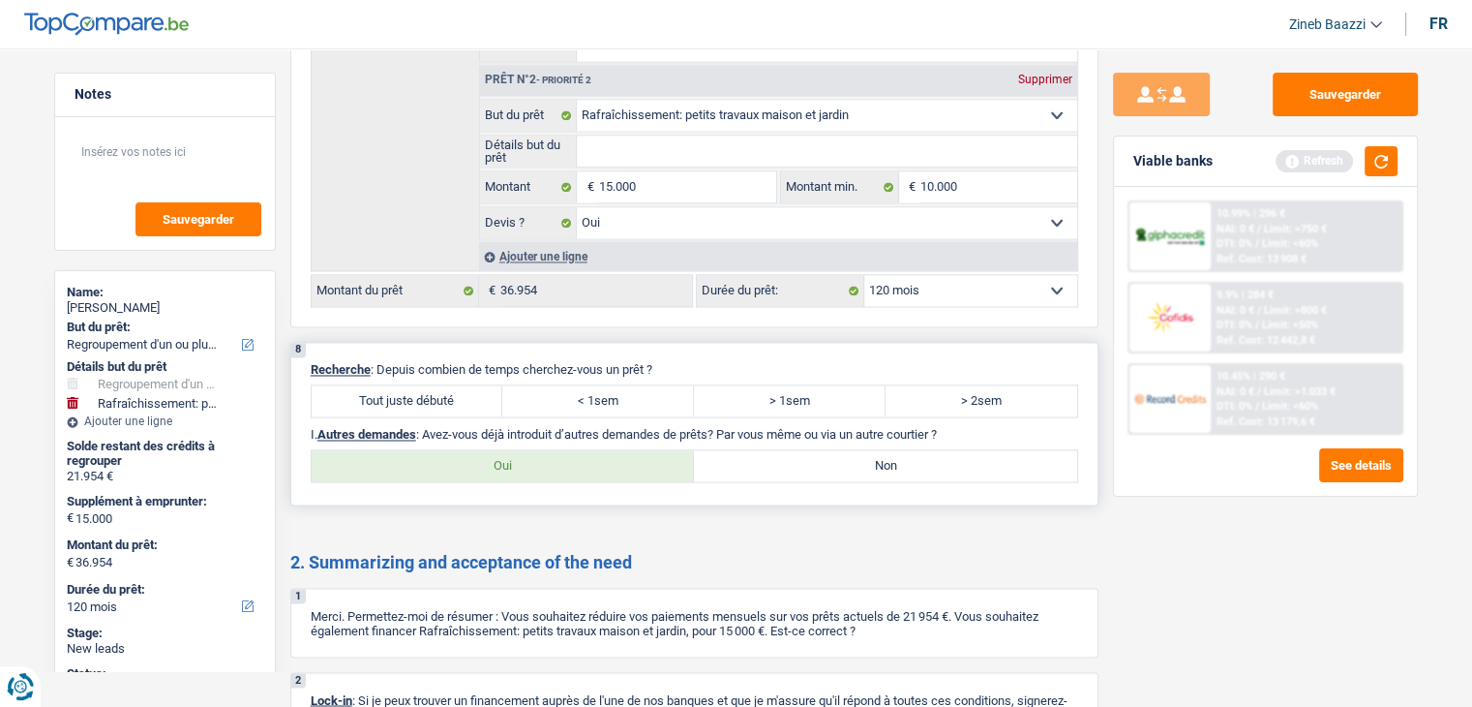
click at [584, 362] on p "Recherche : Depuis combien de temps cherchez-vous un prêt ?" at bounding box center [695, 369] width 768 height 15
click at [582, 362] on p "Recherche : Depuis combien de temps cherchez-vous un prêt ?" at bounding box center [695, 369] width 768 height 15
click at [992, 385] on label "> 2sem" at bounding box center [982, 400] width 192 height 31
click at [992, 385] on input "> 2sem" at bounding box center [982, 400] width 192 height 31
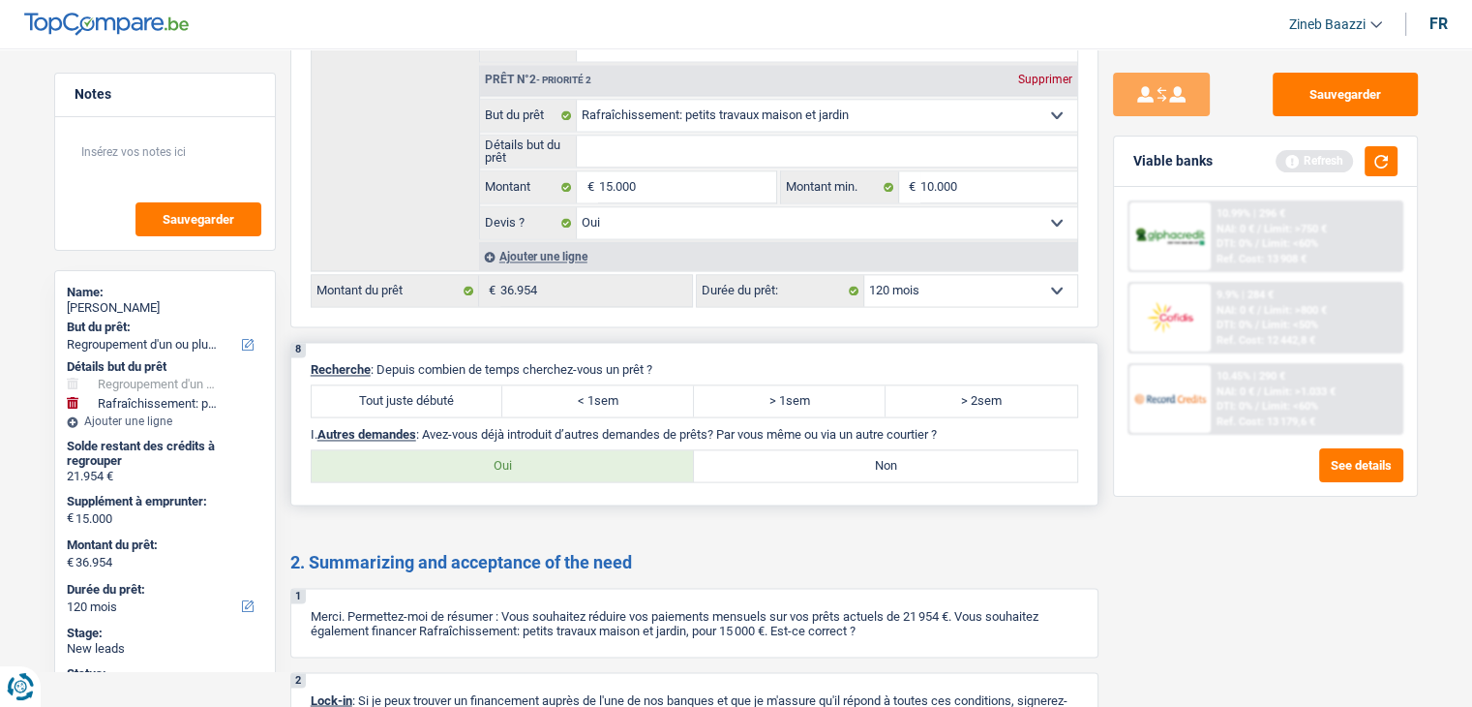
radio input "true"
click at [676, 427] on p "I. Autres demandes : Avez-vous déjà introduit d’autres demandes de prêts? Par v…" at bounding box center [695, 434] width 768 height 15
click at [942, 455] on label "Non" at bounding box center [885, 465] width 383 height 31
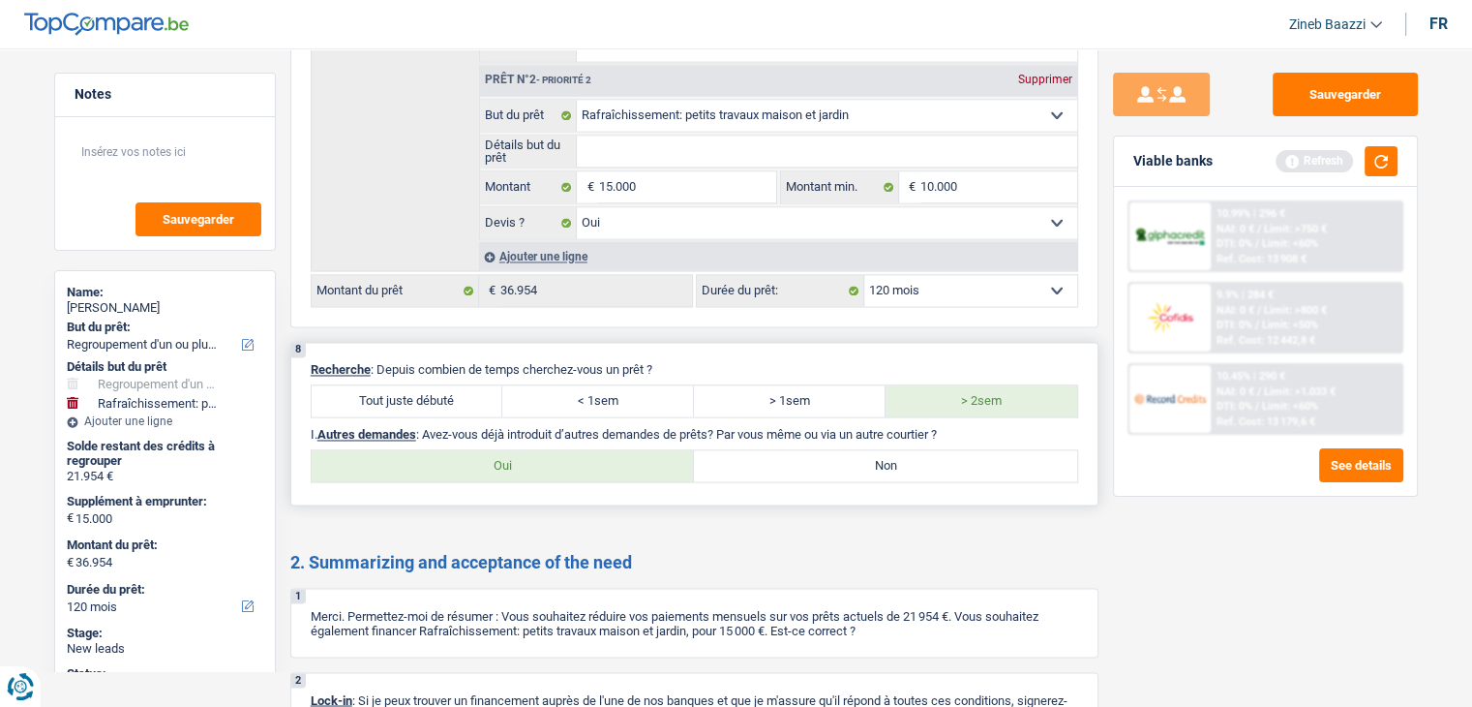
click at [942, 455] on input "Non" at bounding box center [885, 465] width 383 height 31
radio input "true"
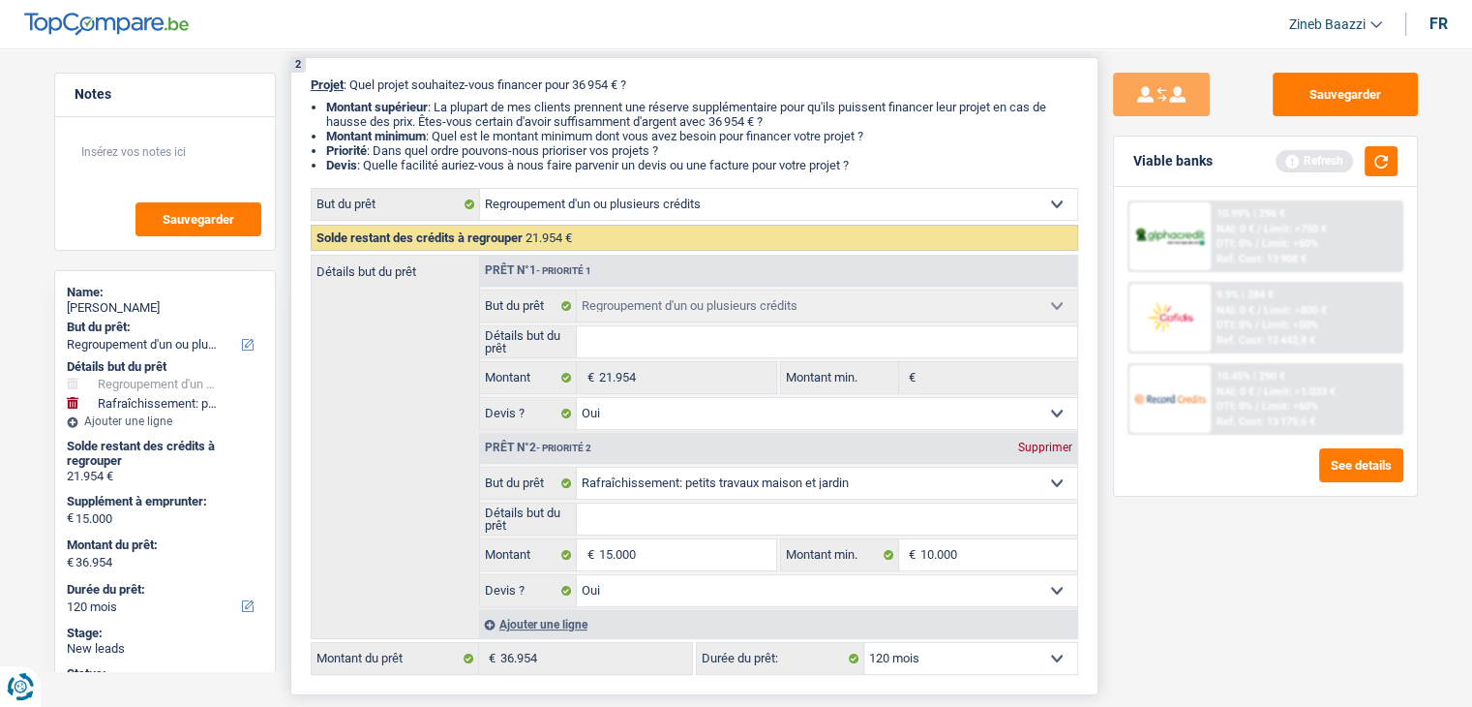
scroll to position [0, 0]
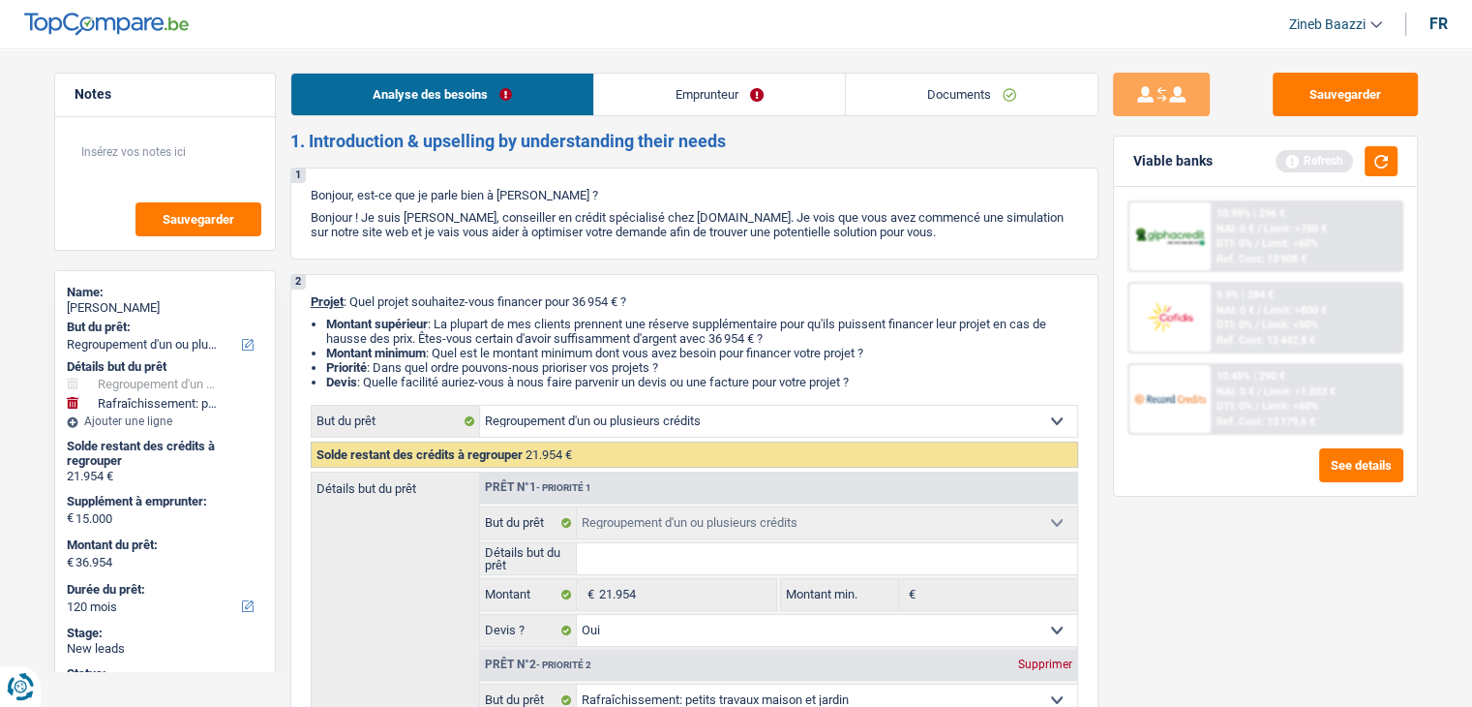
click at [722, 100] on link "Emprunteur" at bounding box center [719, 95] width 251 height 42
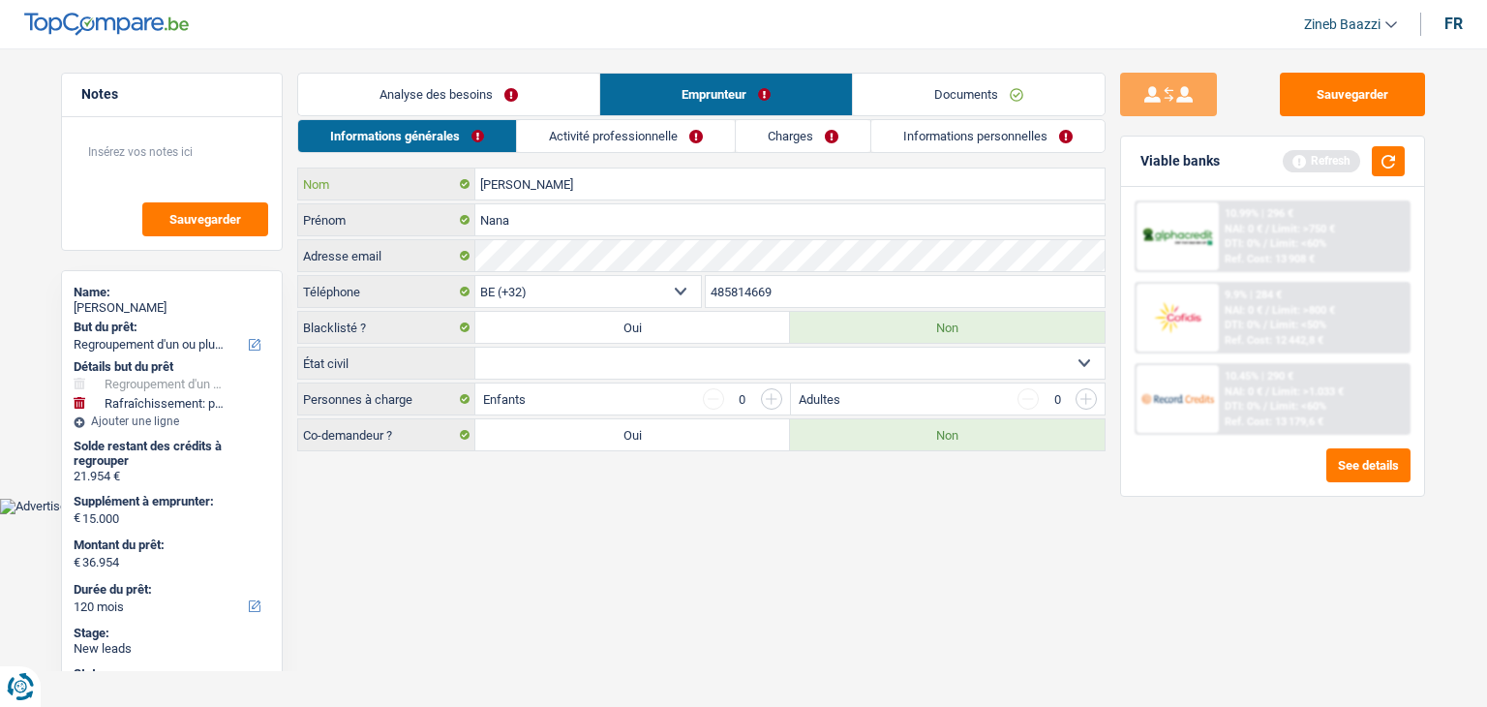
click at [602, 182] on input "[PERSON_NAME]" at bounding box center [789, 183] width 629 height 31
click at [606, 185] on input "[PERSON_NAME]" at bounding box center [789, 183] width 629 height 31
type input "BAHENDUZI"
click at [570, 208] on input "Nana" at bounding box center [789, 219] width 629 height 31
type input "N"
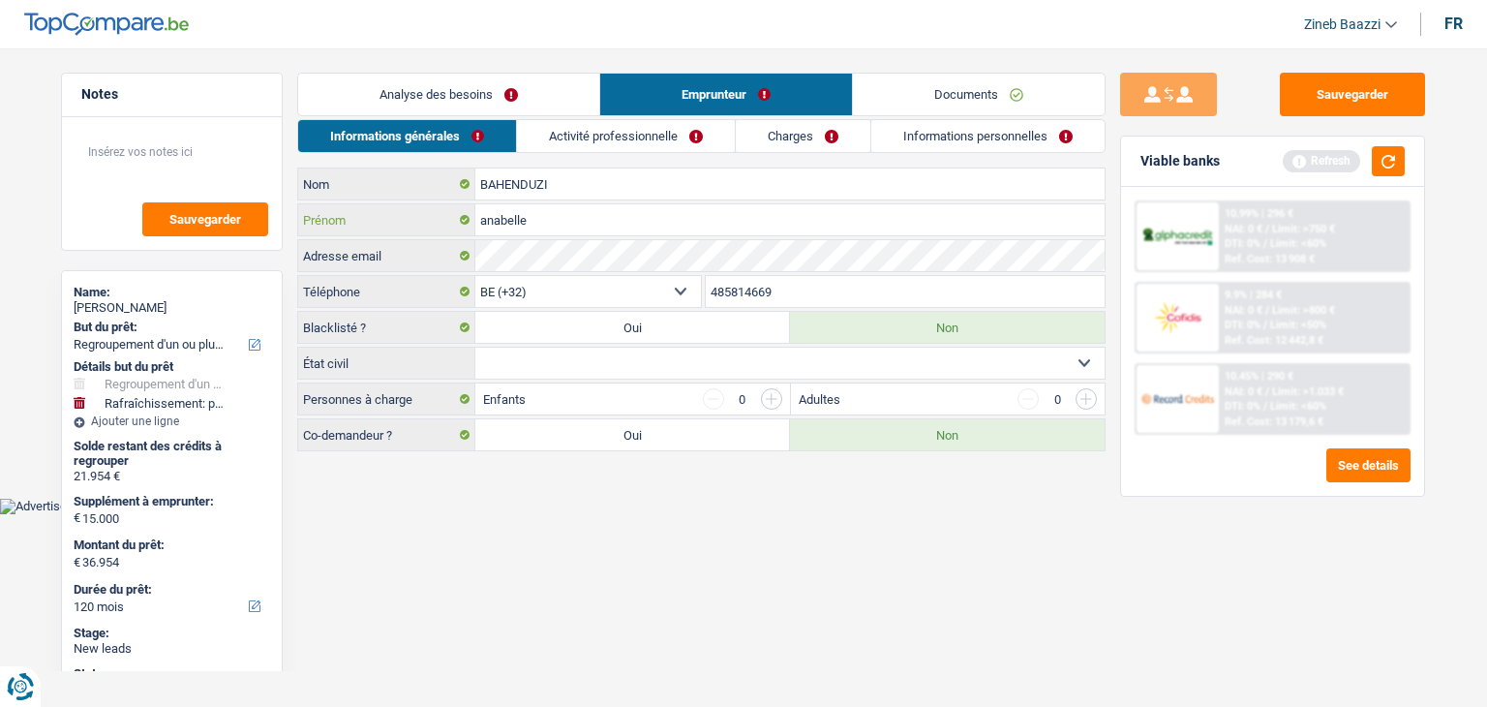
type input "anabelle"
click at [855, 363] on select "Célibataire Marié(e) Cohabitant(e) légal(e) Divorcé(e) Veuf(ve) Séparé (de fait…" at bounding box center [789, 363] width 629 height 31
select select "single"
click at [475, 348] on select "Célibataire Marié(e) Cohabitant(e) légal(e) Divorcé(e) Veuf(ve) Séparé (de fait…" at bounding box center [789, 363] width 629 height 31
click at [403, 393] on label "Personnes à charge" at bounding box center [386, 398] width 177 height 31
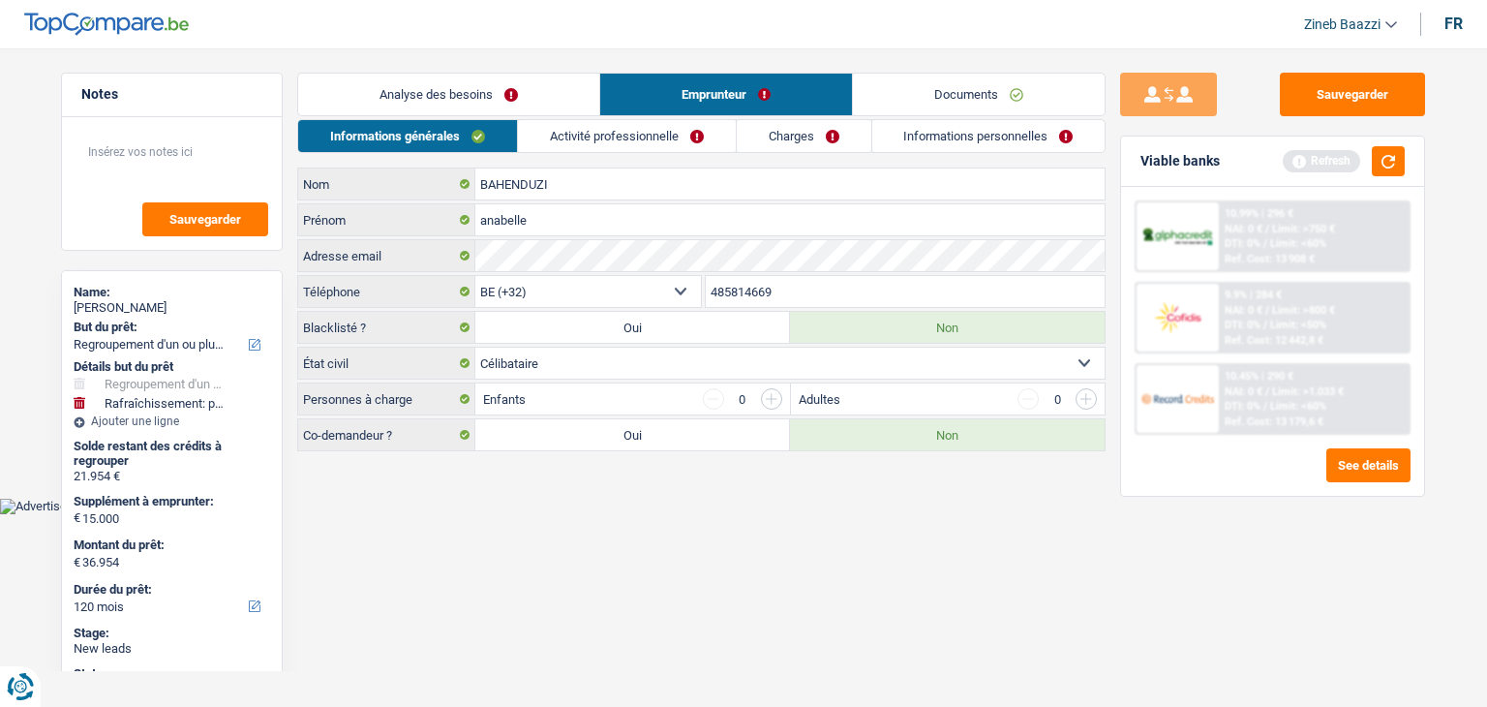
click at [403, 393] on label "Personnes à charge" at bounding box center [386, 398] width 177 height 31
click at [767, 402] on input "button" at bounding box center [771, 398] width 21 height 21
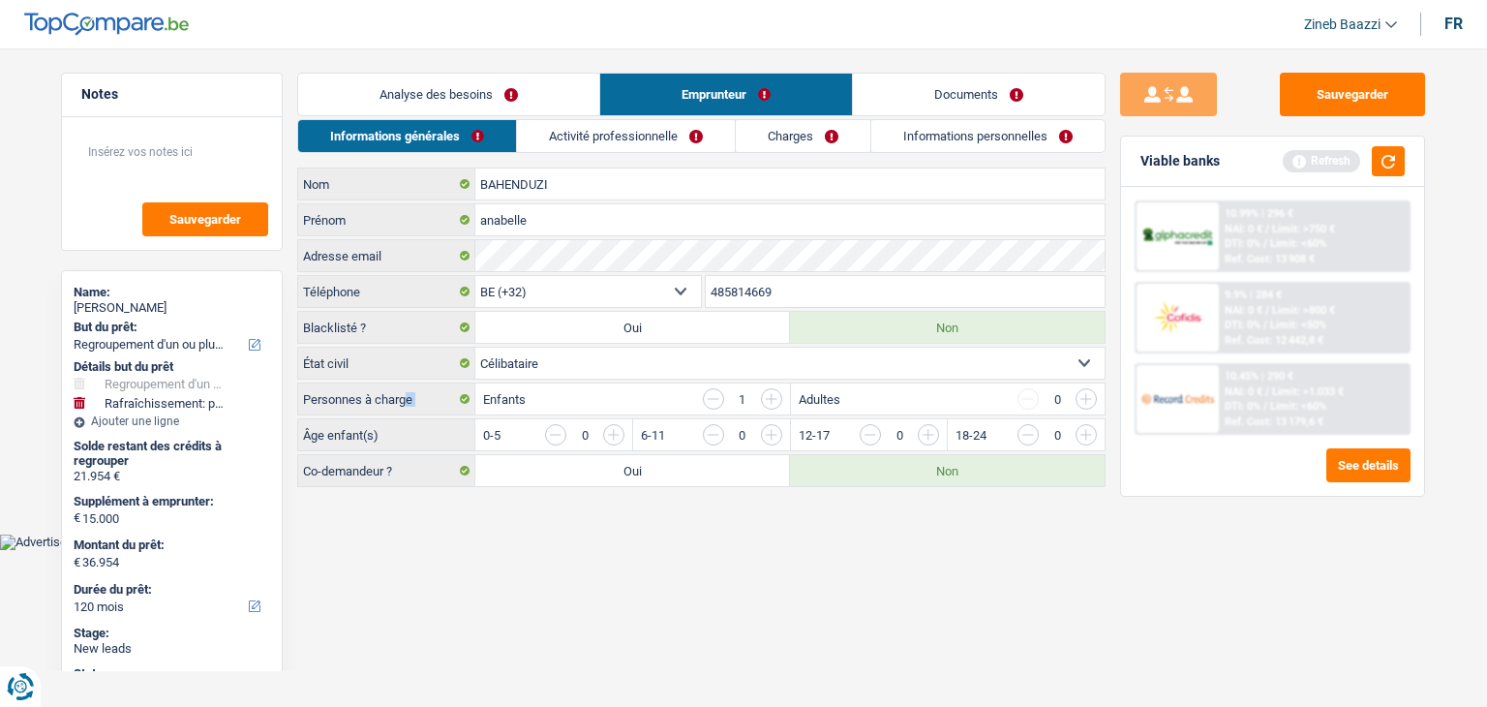
click at [767, 402] on input "button" at bounding box center [771, 398] width 21 height 21
click at [769, 424] on input "button" at bounding box center [1164, 439] width 806 height 31
click at [767, 430] on input "button" at bounding box center [1164, 439] width 806 height 31
click at [627, 134] on link "Activité professionnelle" at bounding box center [627, 136] width 218 height 32
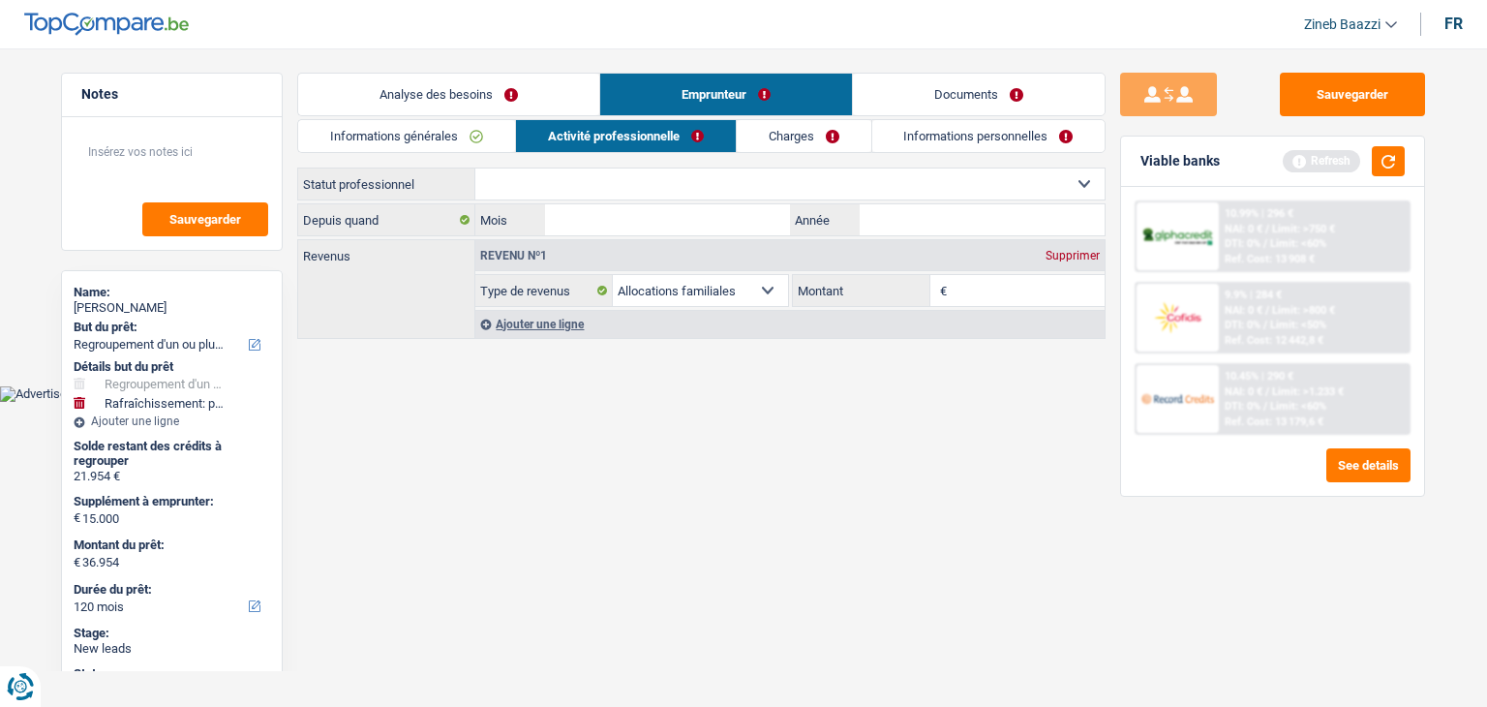
click at [612, 177] on select "Ouvrier Employé privé Employé public Invalide Indépendant Pensionné Chômeur Mut…" at bounding box center [789, 183] width 629 height 31
select select "privateEmployee"
click at [475, 168] on select "Ouvrier Employé privé Employé public Invalide Indépendant Pensionné Chômeur Mut…" at bounding box center [789, 183] width 629 height 31
select select "familyAllowances"
select select "netSalary"
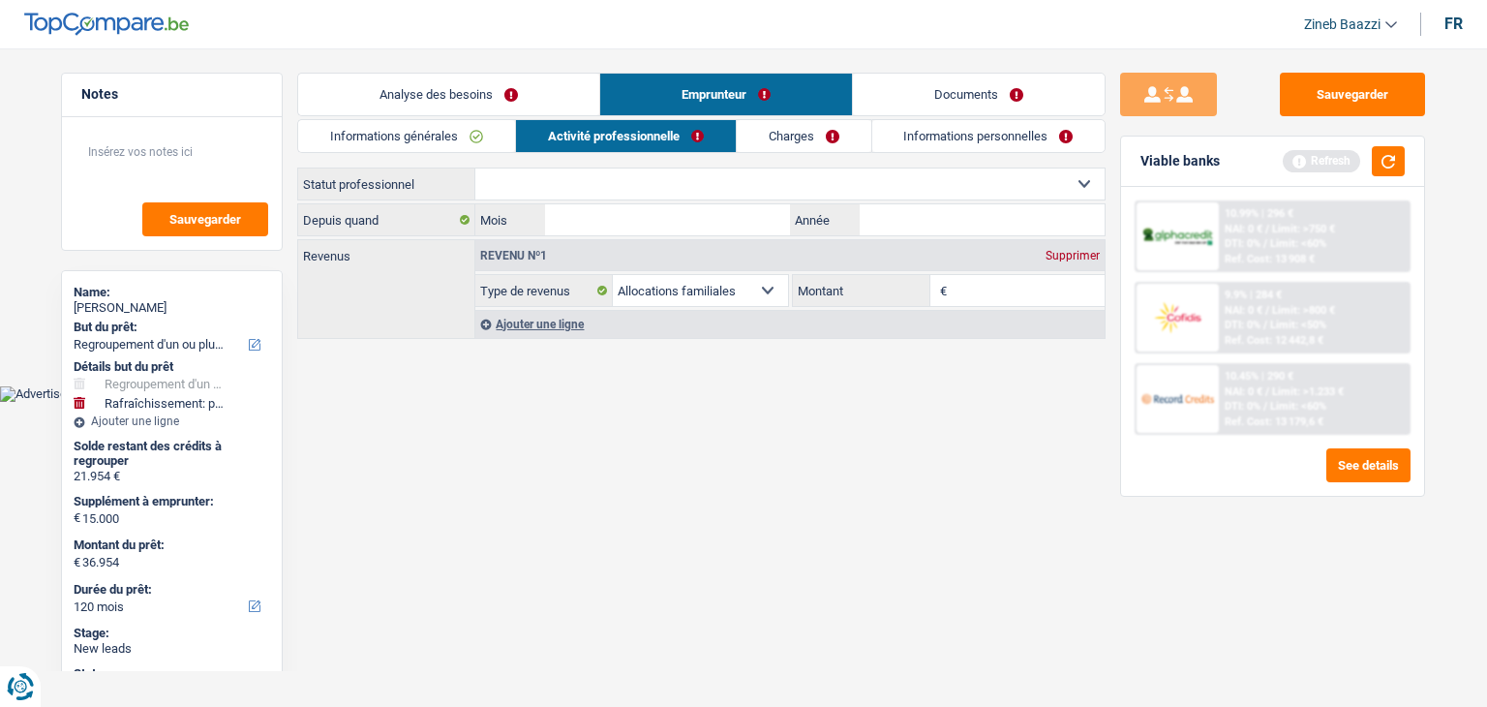
select select "mealVouchers"
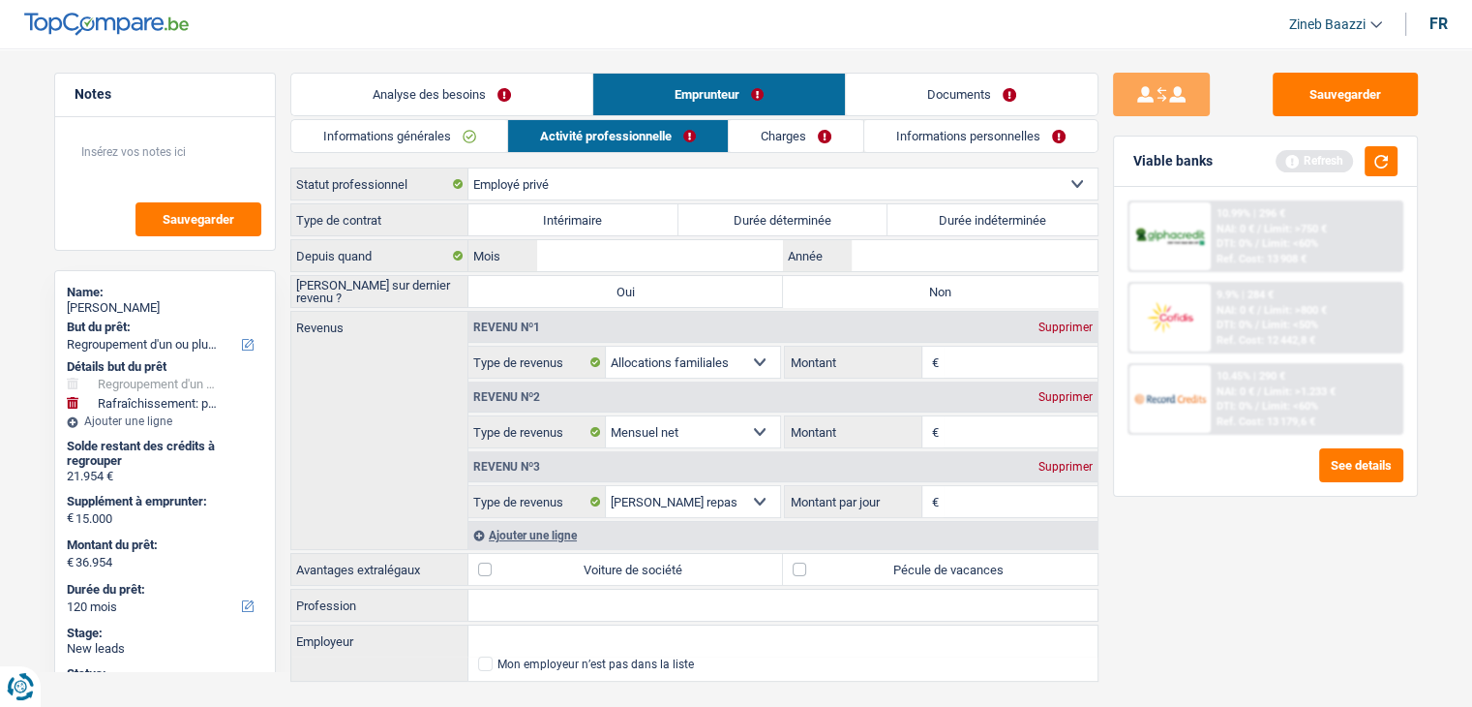
click at [992, 224] on label "Durée indéterminée" at bounding box center [993, 219] width 210 height 31
click at [992, 224] on input "Durée indéterminée" at bounding box center [993, 219] width 210 height 31
radio input "true"
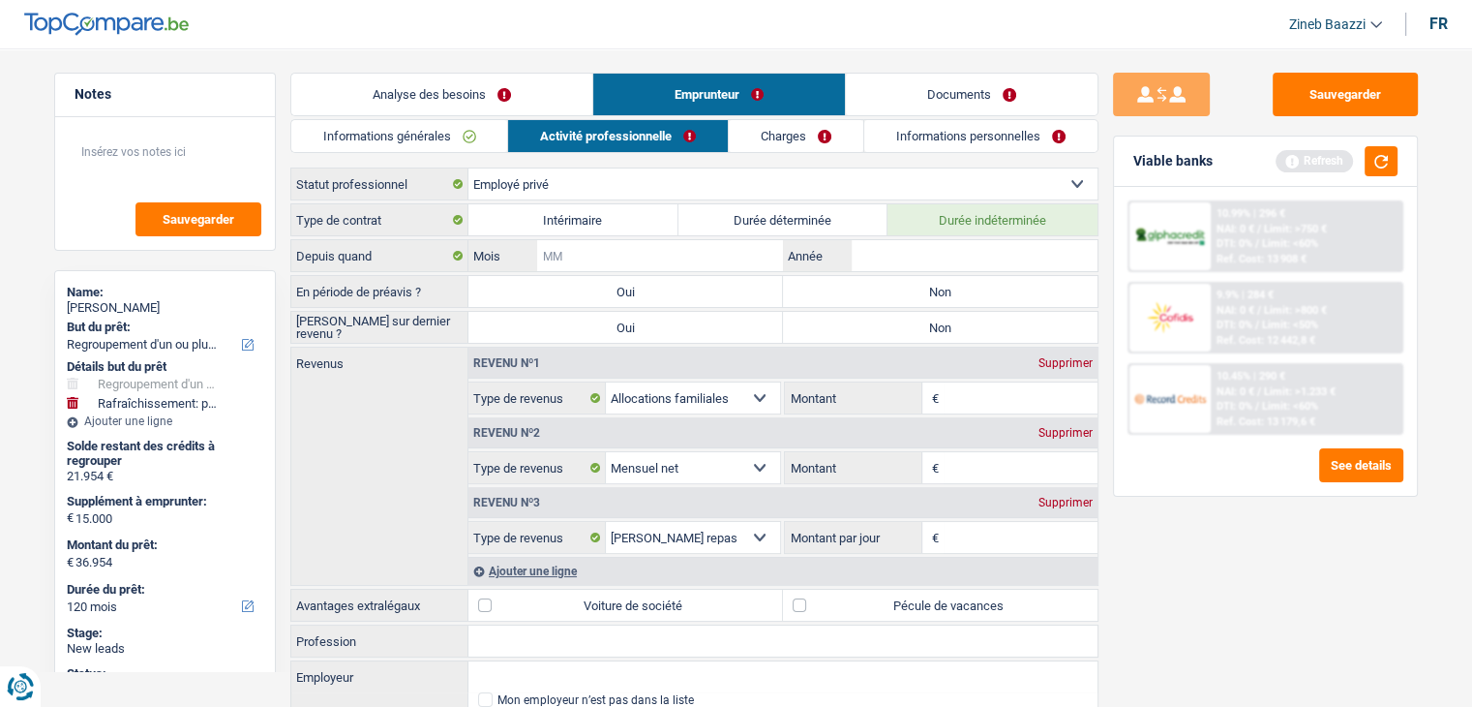
click at [610, 257] on input "Mois" at bounding box center [659, 255] width 245 height 31
type input "12"
type input "2010"
click at [1006, 278] on label "Non" at bounding box center [940, 291] width 315 height 31
click at [1006, 278] on input "Non" at bounding box center [940, 291] width 315 height 31
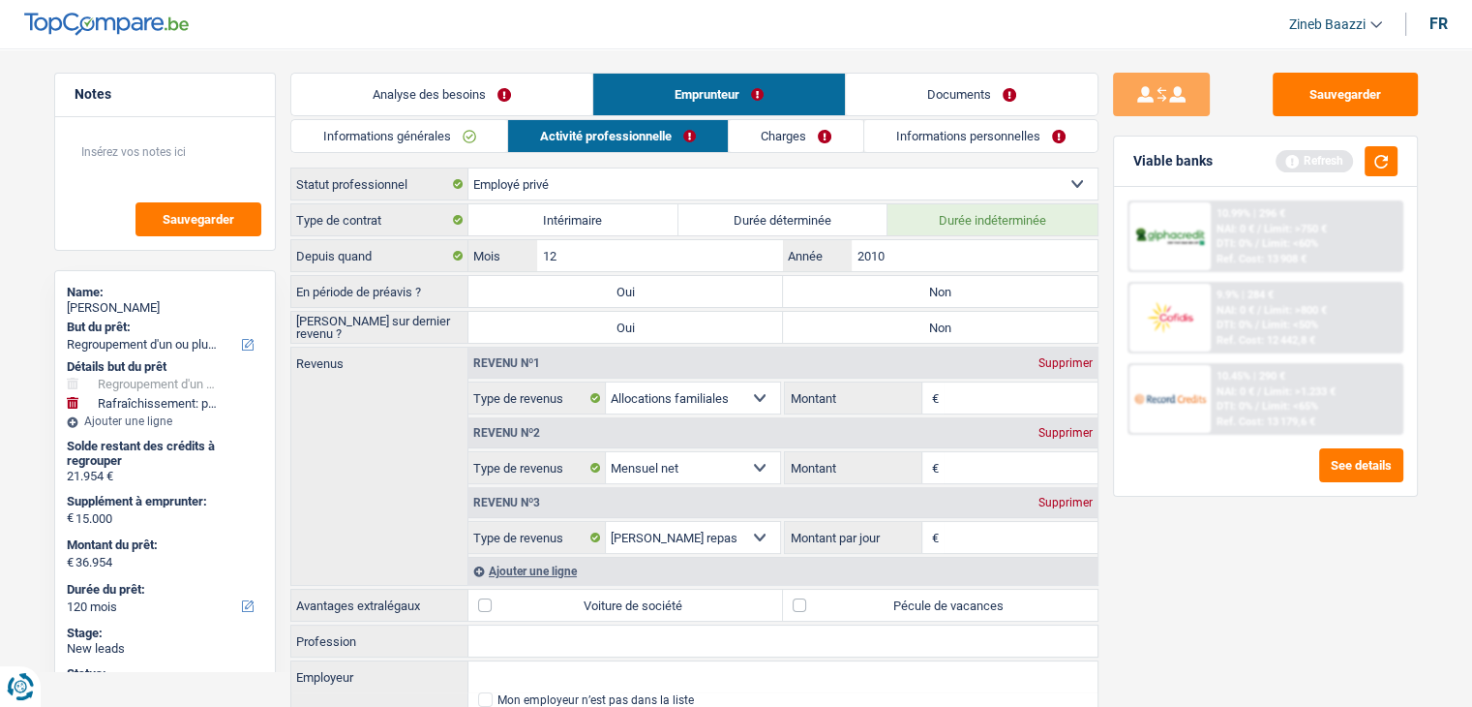
radio input "true"
click at [997, 326] on label "Non" at bounding box center [940, 327] width 315 height 31
click at [997, 326] on input "Non" at bounding box center [940, 327] width 315 height 31
radio input "true"
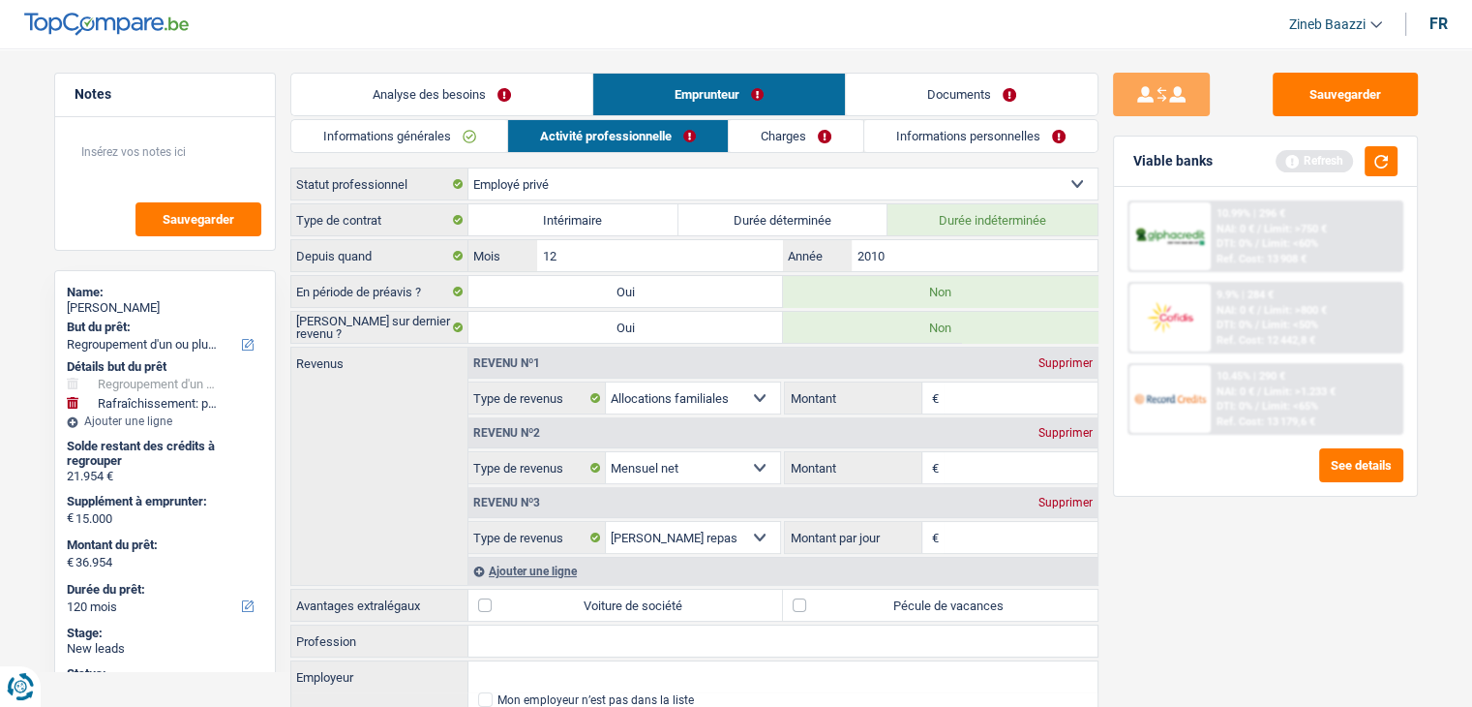
click at [997, 388] on input "Montant" at bounding box center [1021, 397] width 154 height 31
type input "350"
click at [997, 461] on input "Montant" at bounding box center [1021, 467] width 154 height 31
type input "3.800"
click at [1022, 522] on input "Montant par jour" at bounding box center [1021, 537] width 154 height 31
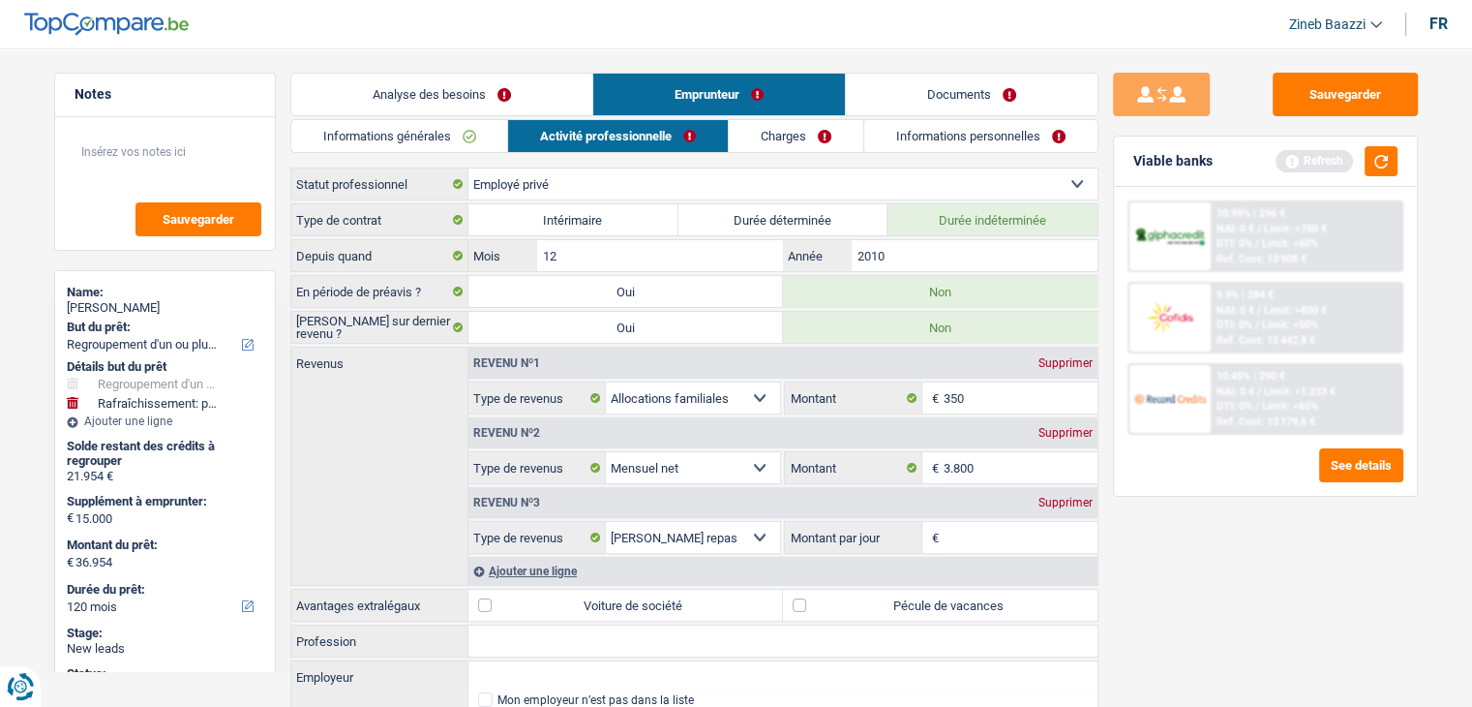
click at [1046, 497] on div "Supprimer" at bounding box center [1066, 503] width 64 height 12
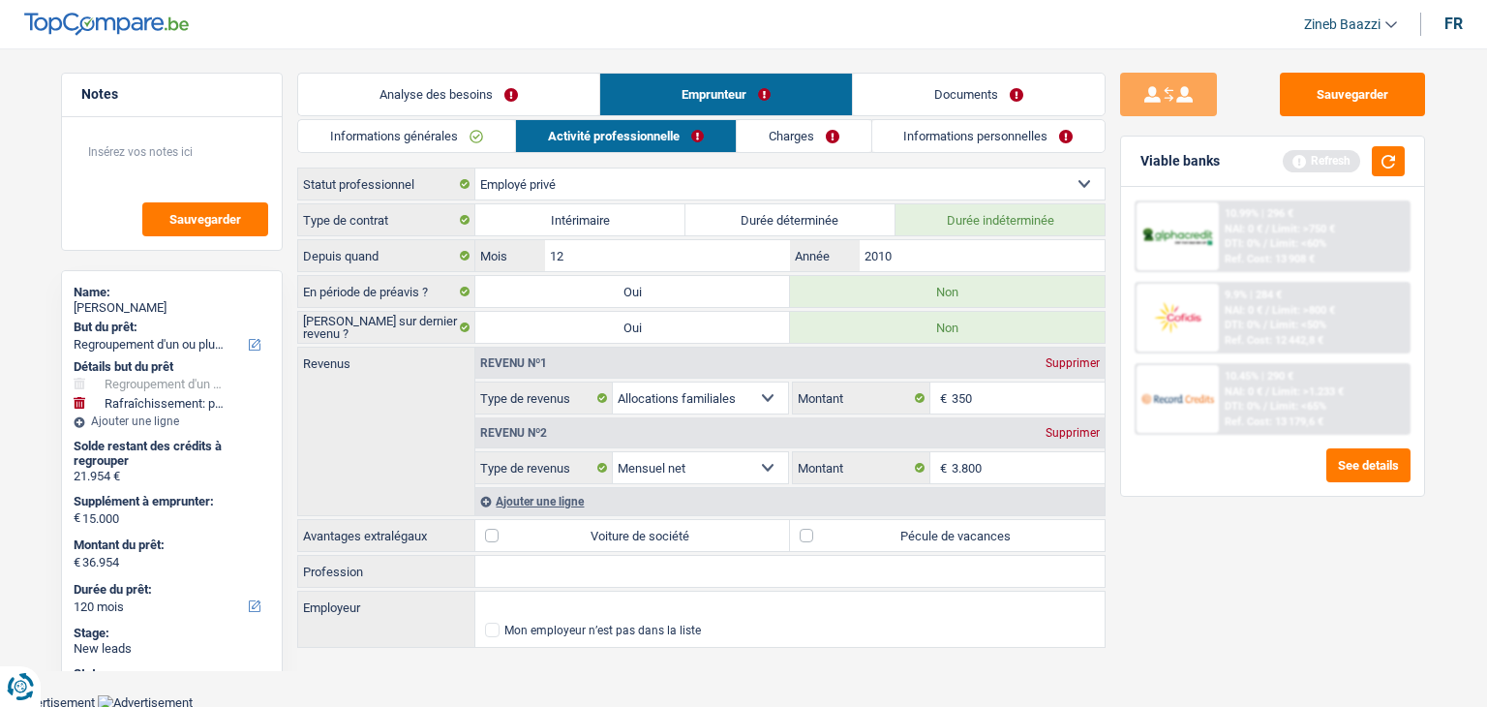
click at [573, 497] on div "Ajouter une ligne" at bounding box center [789, 501] width 629 height 28
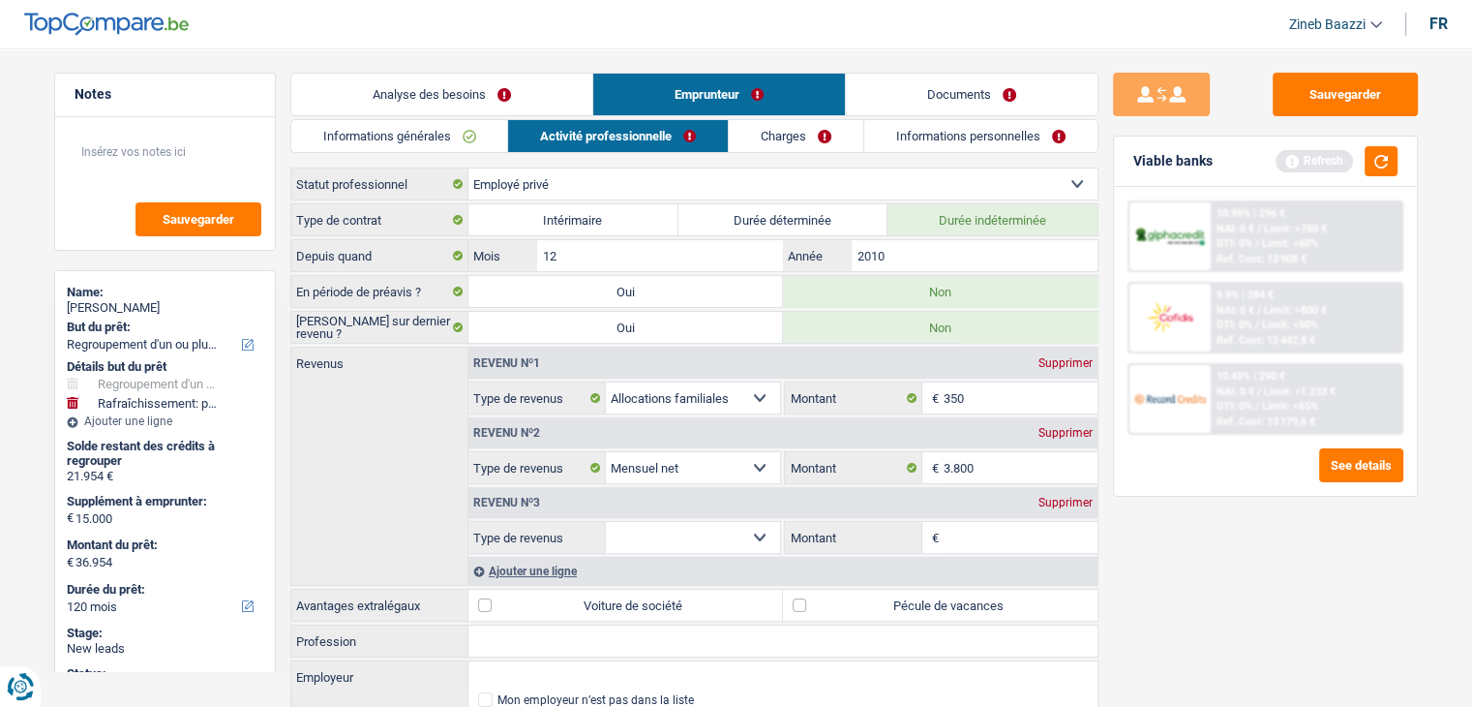
click at [1069, 499] on div "Supprimer" at bounding box center [1066, 503] width 64 height 12
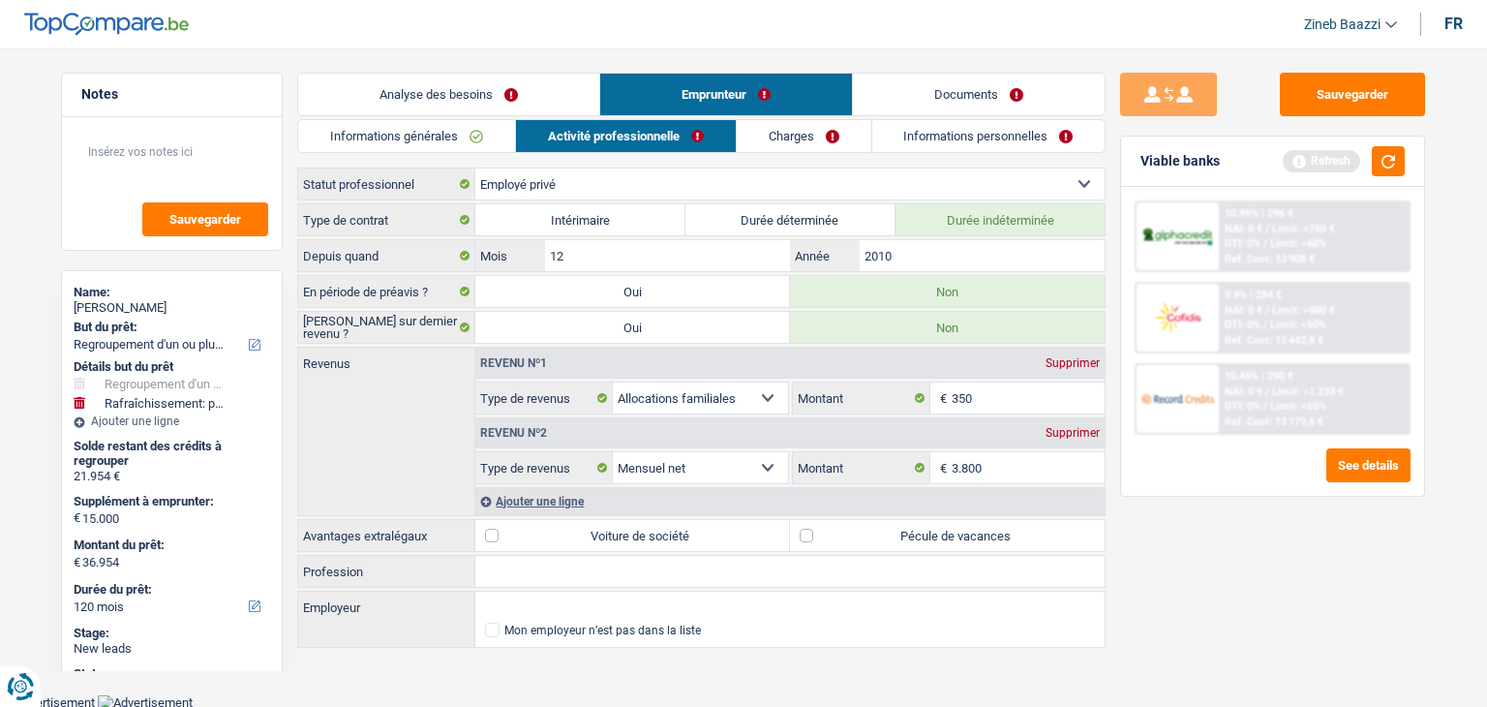
click at [912, 536] on label "Pécule de vacances" at bounding box center [947, 535] width 315 height 31
click at [912, 536] on input "Pécule de vacances" at bounding box center [947, 535] width 315 height 31
checkbox input "true"
click at [829, 144] on link "Charges" at bounding box center [804, 136] width 135 height 32
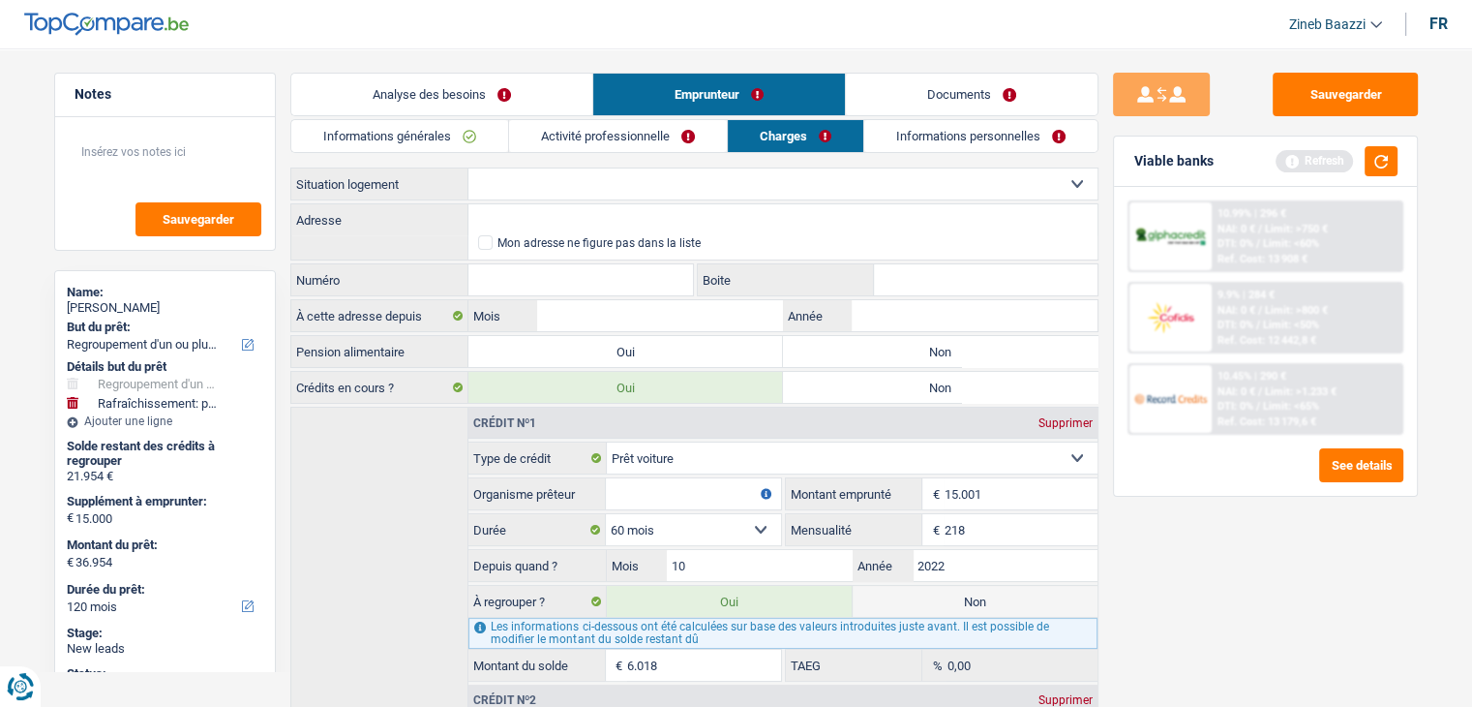
click at [664, 176] on select "Locataire Propriétaire avec prêt hypothécaire Propriétaire sans prêt hypothécai…" at bounding box center [783, 183] width 629 height 31
select select "ownerWithMortgage"
click at [469, 168] on select "Locataire Propriétaire avec prêt hypothécaire Propriétaire sans prêt hypothécai…" at bounding box center [783, 183] width 629 height 31
click at [640, 214] on input "Adresse" at bounding box center [783, 219] width 629 height 31
click at [640, 206] on input "Adresse" at bounding box center [783, 219] width 629 height 31
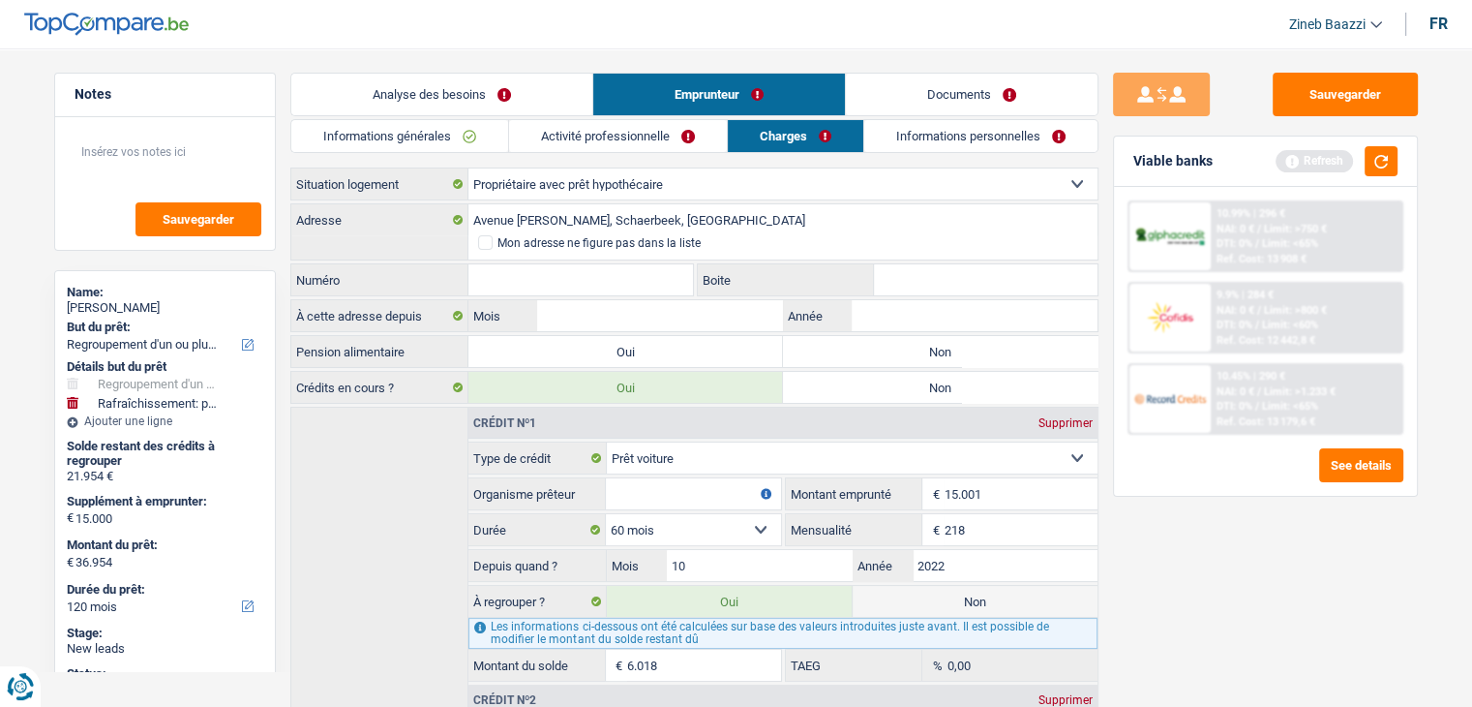
type input "Avenue [PERSON_NAME], [STREET_ADDRESS]"
click at [645, 286] on input "Numéro" at bounding box center [582, 279] width 226 height 31
type input "92"
click at [900, 287] on input "Boite" at bounding box center [986, 279] width 224 height 31
type input "2"
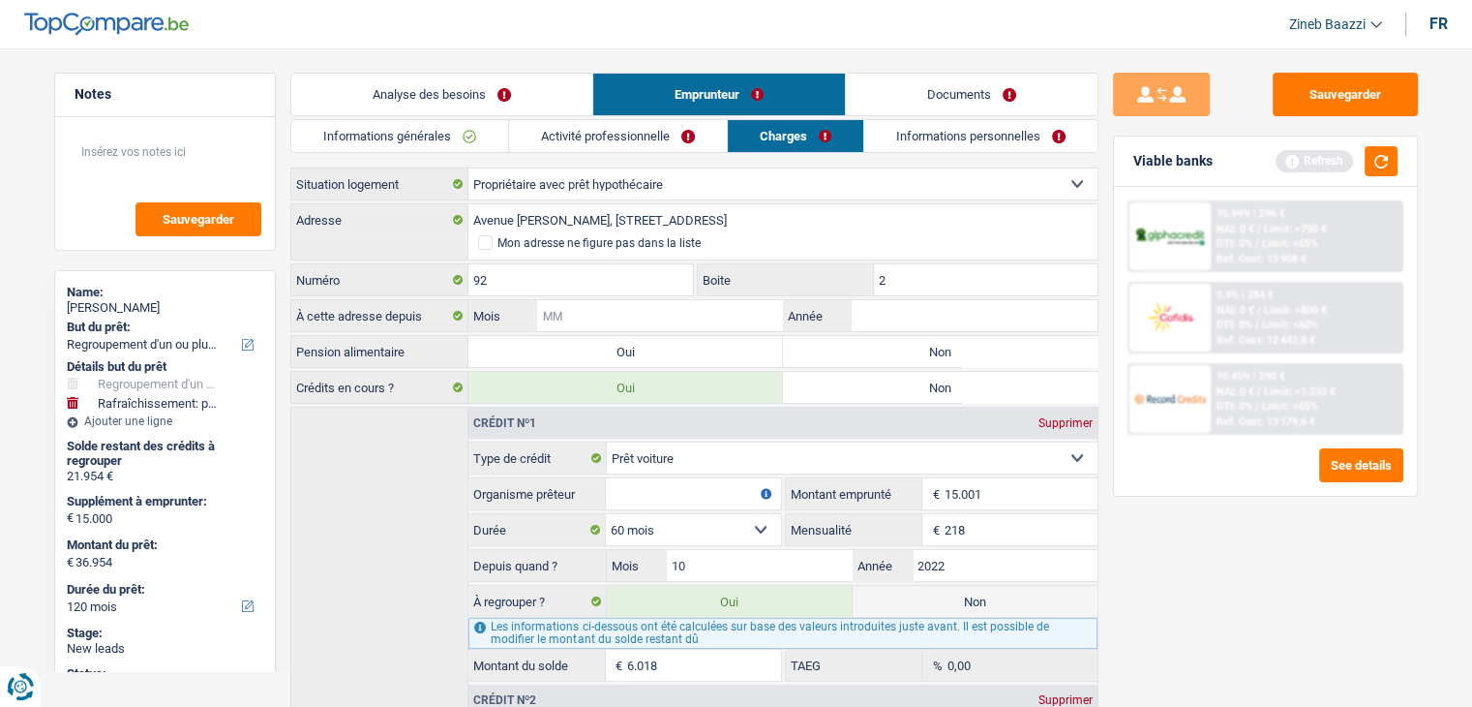
click at [739, 314] on input "Mois" at bounding box center [659, 315] width 245 height 31
type input "12"
type input "2019"
click at [871, 349] on label "Non" at bounding box center [940, 351] width 315 height 31
click at [871, 349] on input "Non" at bounding box center [940, 351] width 315 height 31
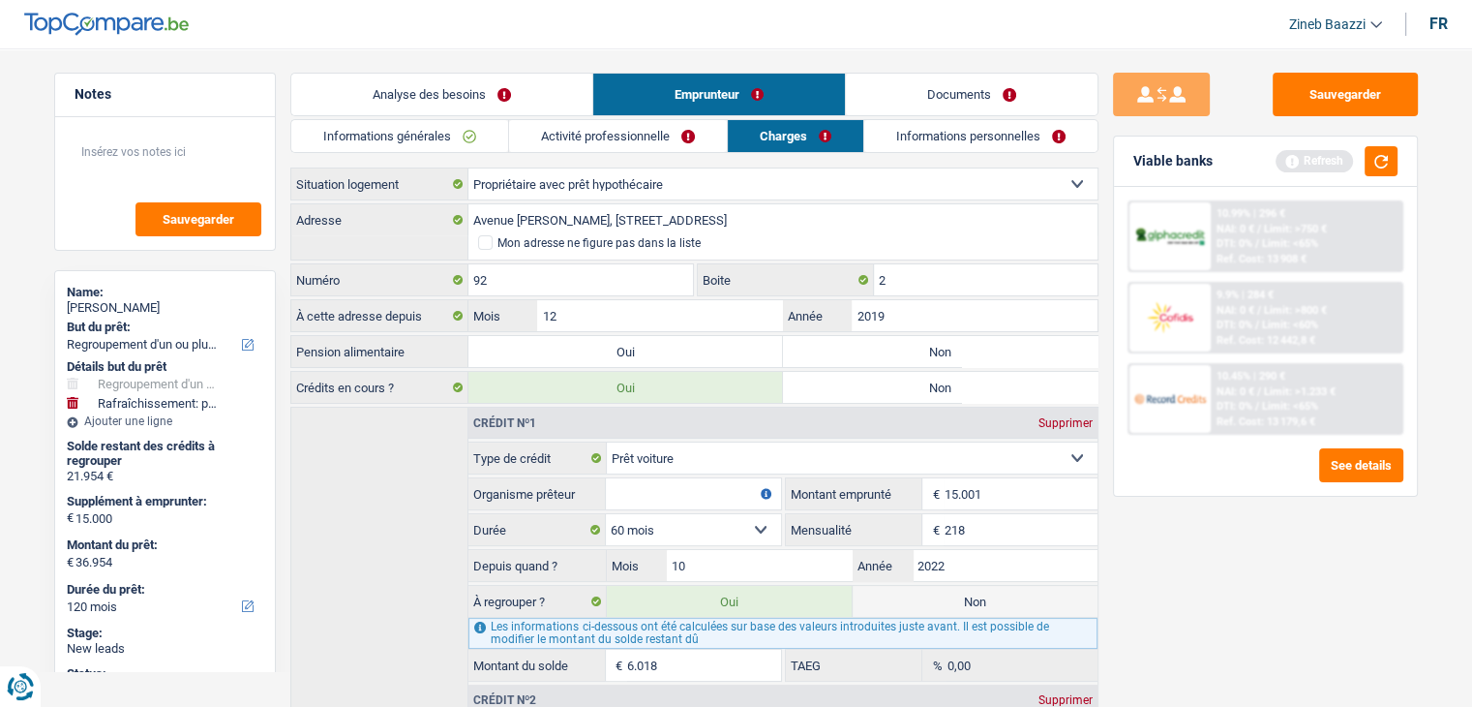
radio input "true"
click at [891, 142] on link "Informations personnelles" at bounding box center [980, 136] width 233 height 32
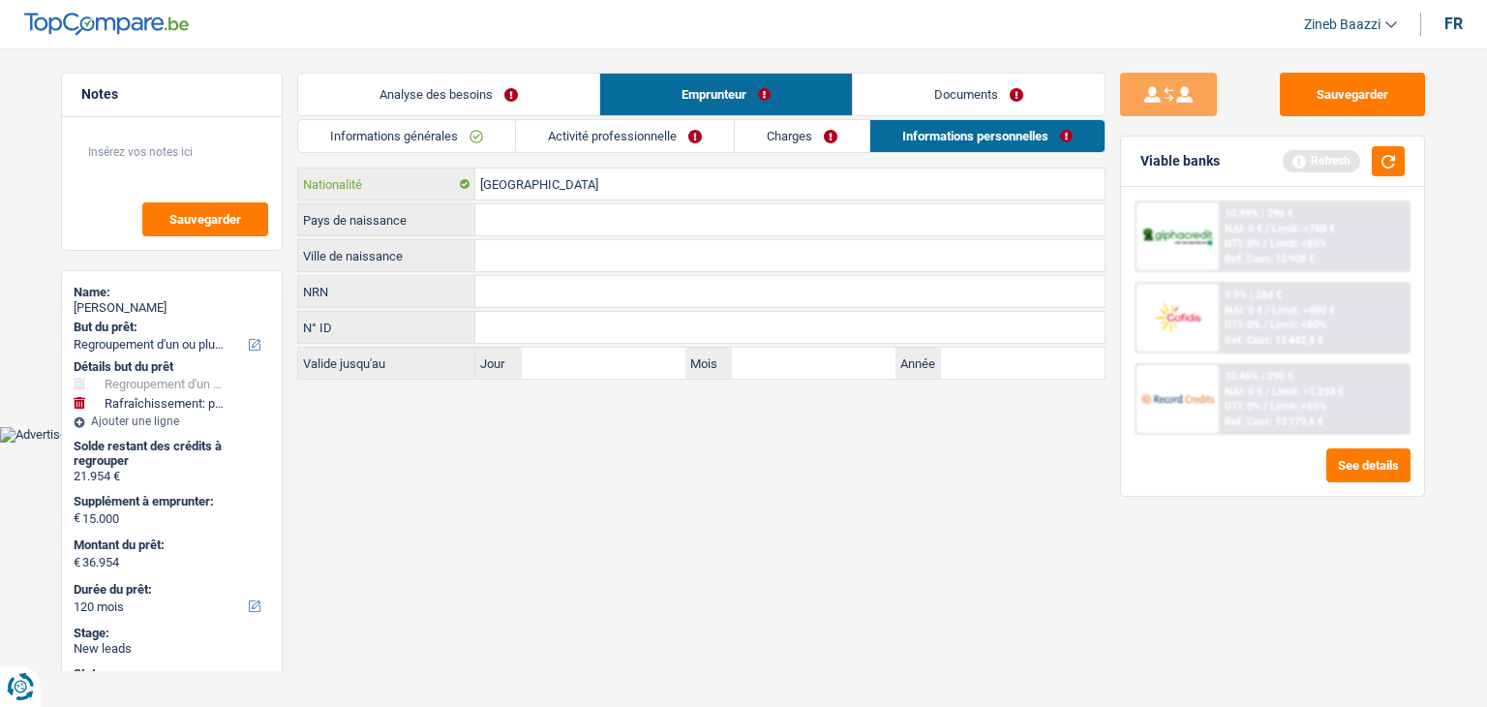
click at [528, 197] on input "[GEOGRAPHIC_DATA]" at bounding box center [789, 183] width 629 height 31
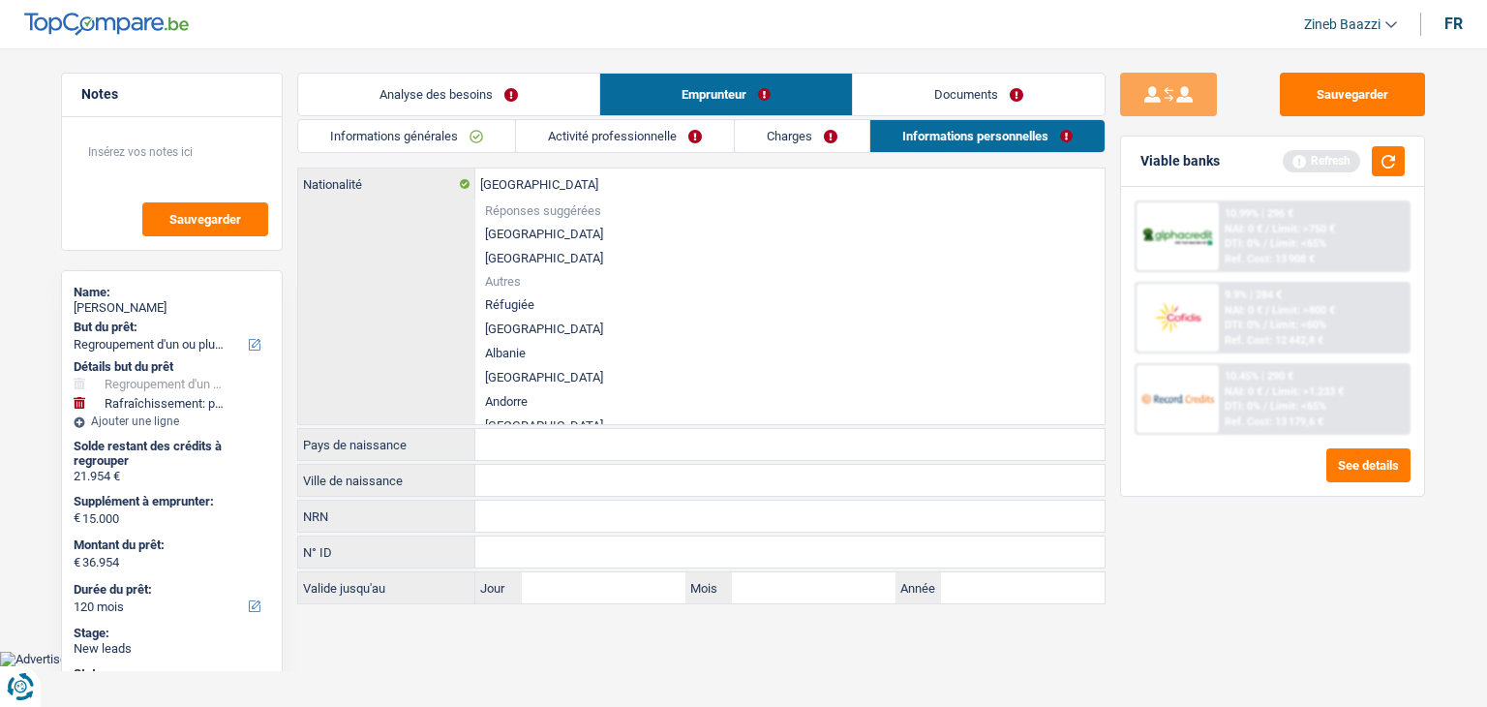
click at [513, 238] on li "[GEOGRAPHIC_DATA]" at bounding box center [789, 234] width 629 height 24
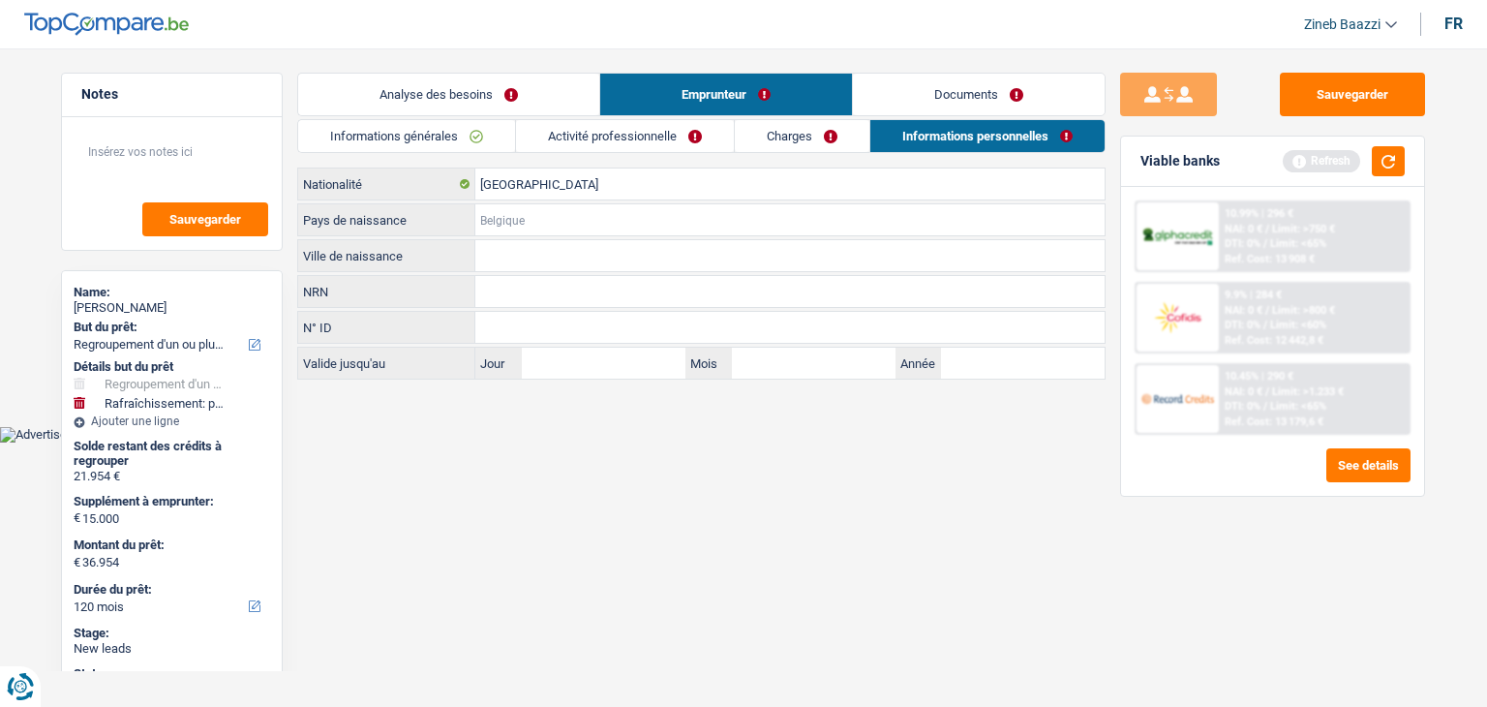
click at [621, 227] on input "Pays de naissance" at bounding box center [789, 219] width 629 height 31
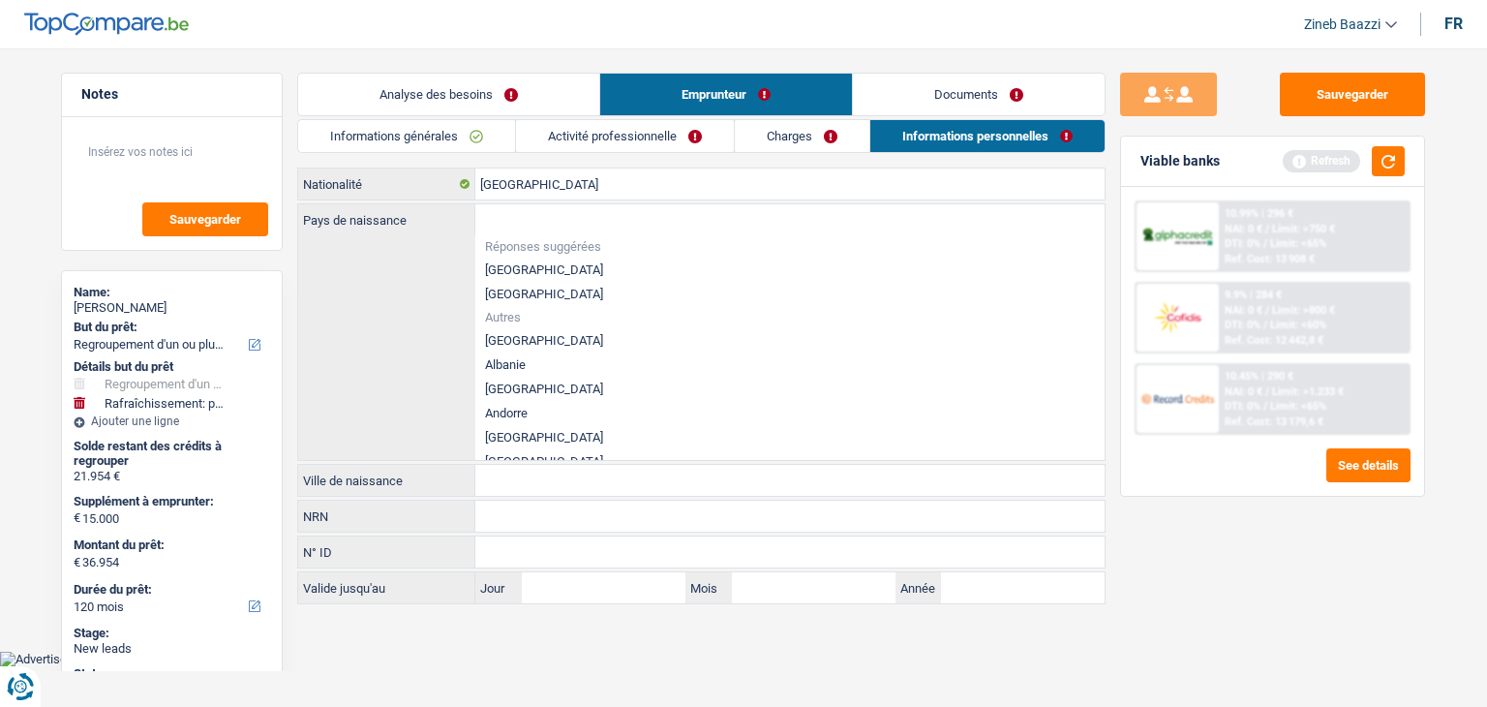
click at [544, 467] on input "Ville de naissance" at bounding box center [789, 480] width 629 height 31
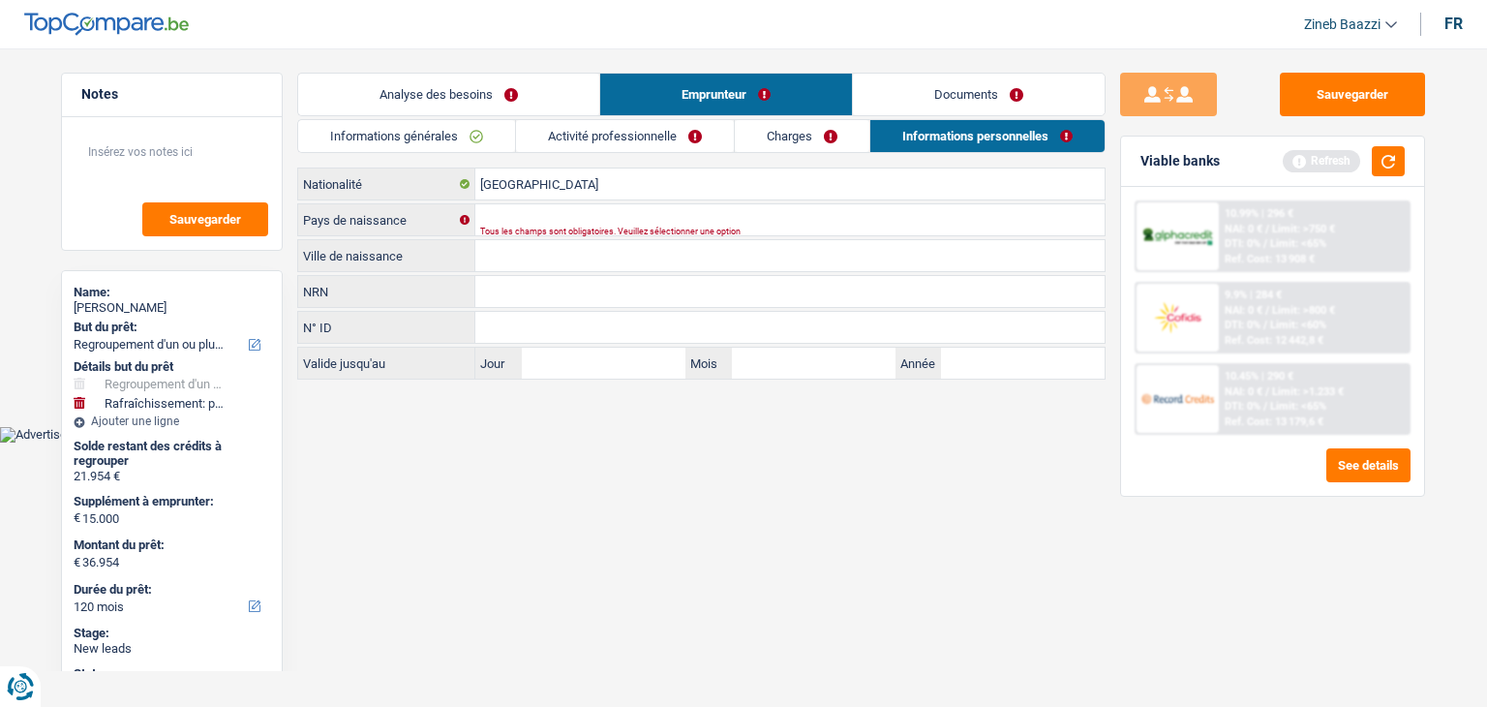
click at [602, 229] on div "Tous les champs sont obligatoires. Veuillez sélectionner une option" at bounding box center [760, 231] width 560 height 8
click at [564, 245] on input "Ville de naissance" at bounding box center [789, 255] width 629 height 31
type input "bugumbura"
click at [535, 214] on input "Pays de naissance" at bounding box center [789, 219] width 629 height 31
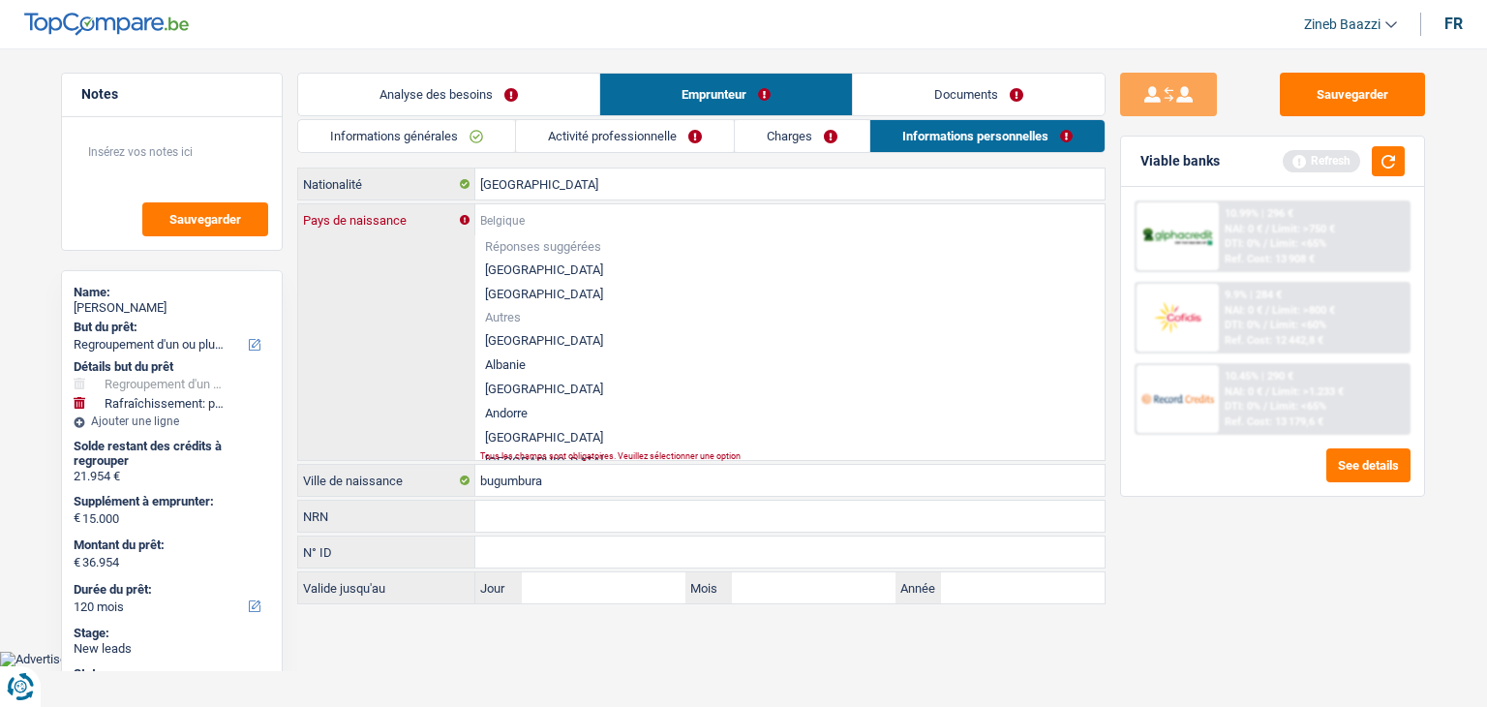
type input "b"
click at [511, 357] on li "[GEOGRAPHIC_DATA]" at bounding box center [789, 364] width 629 height 24
type input "[GEOGRAPHIC_DATA]"
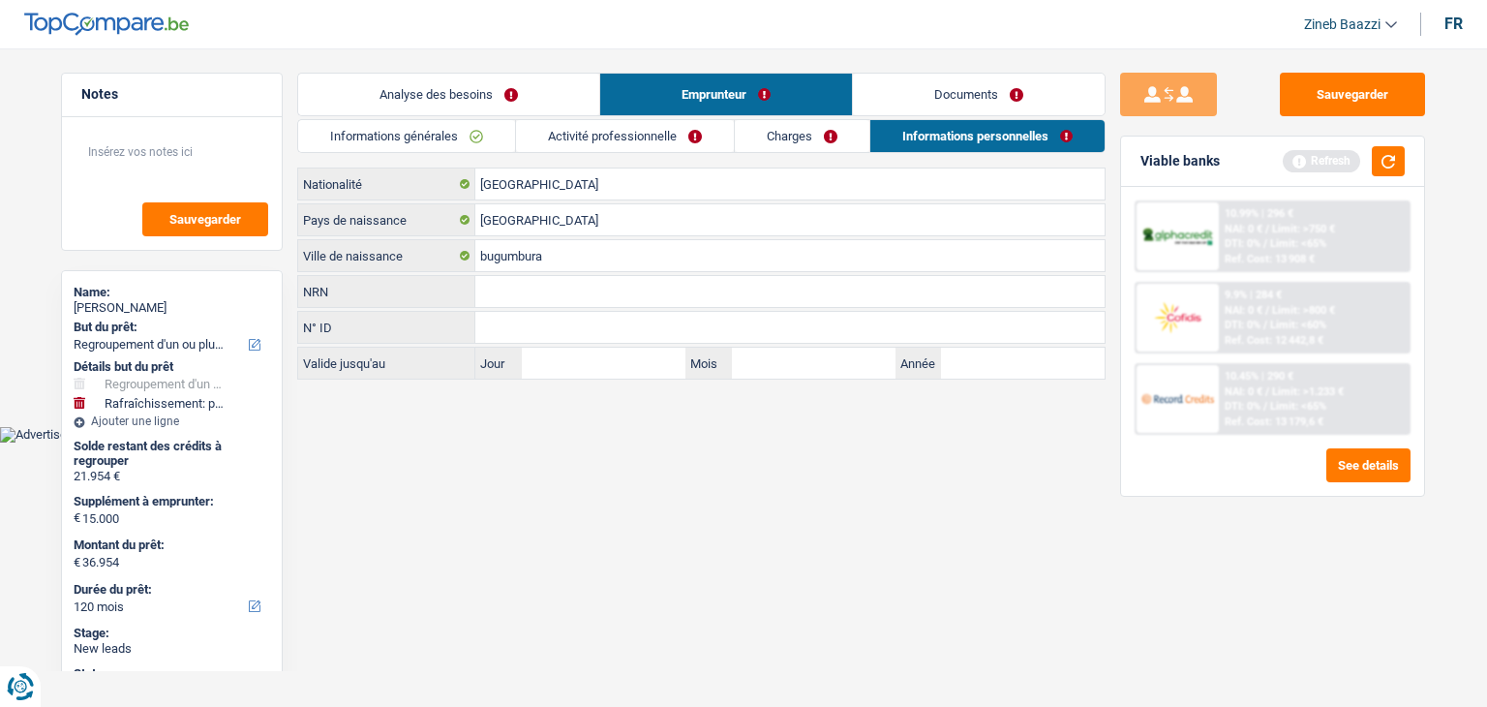
click at [550, 82] on link "Analyse des besoins" at bounding box center [448, 95] width 301 height 42
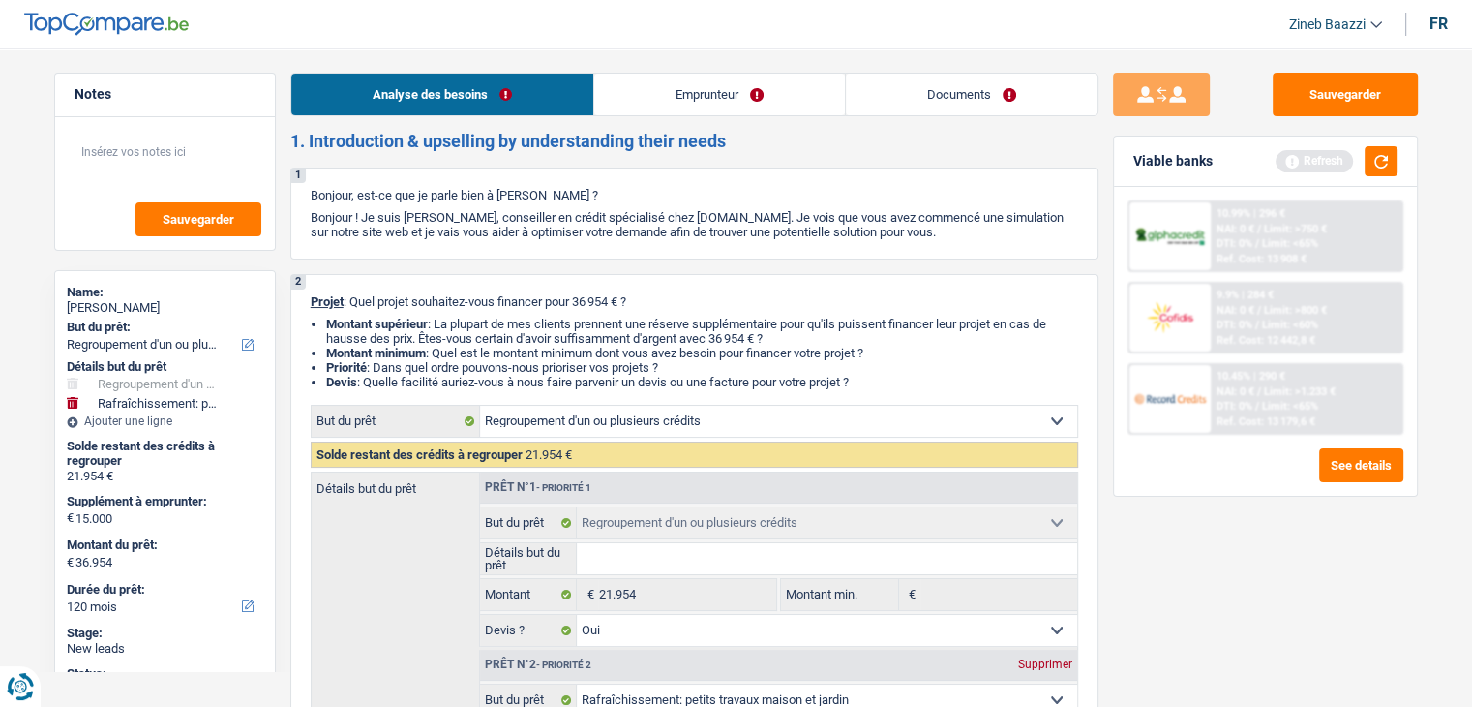
click at [1371, 178] on div "Viable banks Refresh" at bounding box center [1265, 161] width 303 height 50
click at [1374, 169] on button "button" at bounding box center [1381, 161] width 33 height 30
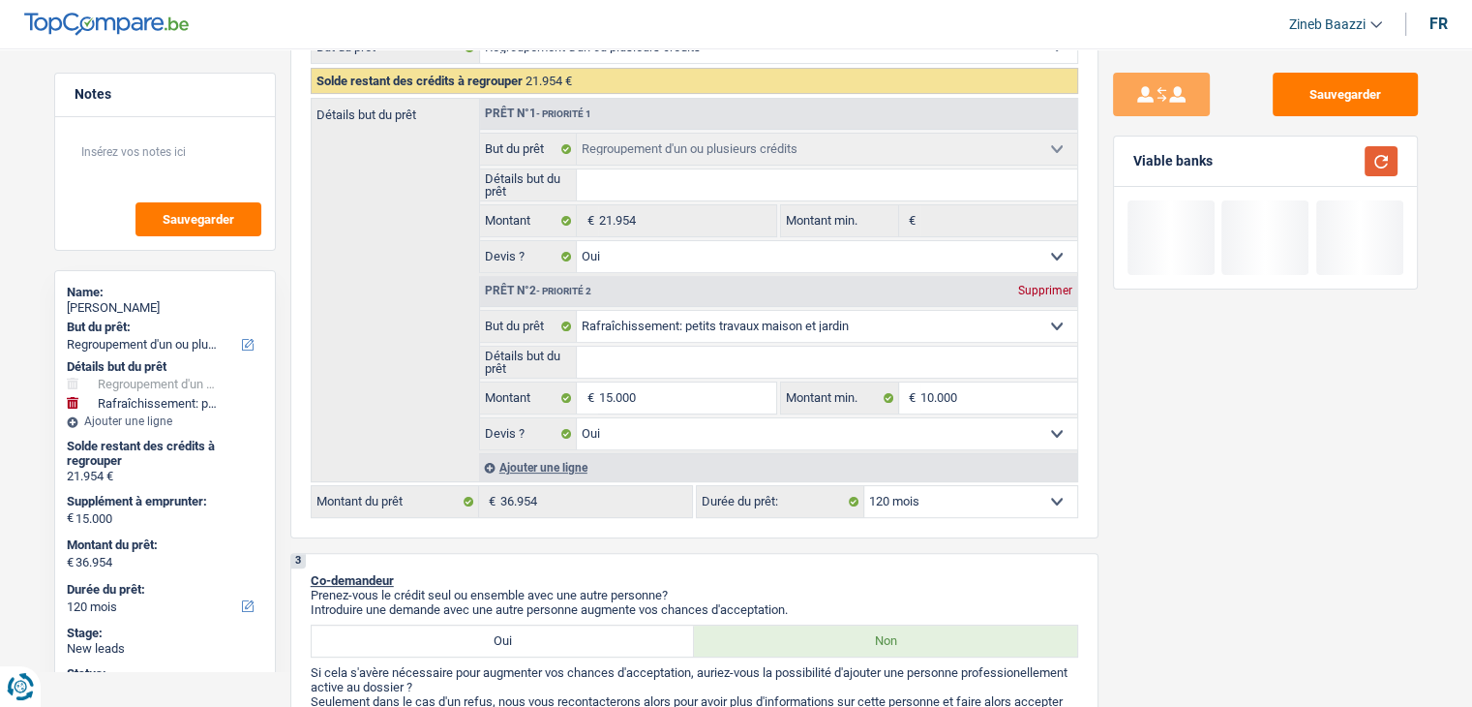
scroll to position [387, 0]
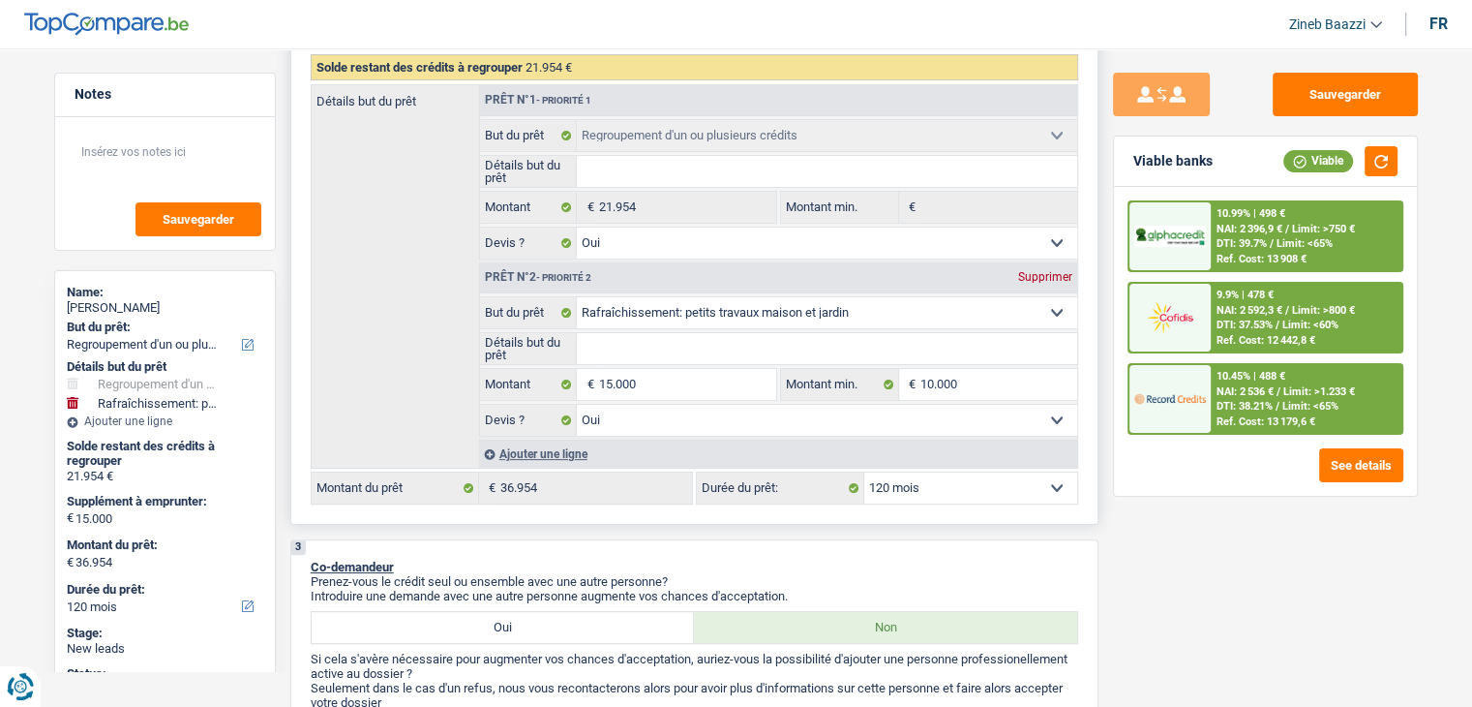
click at [966, 487] on select "12 mois 18 mois 24 mois 30 mois 36 mois 42 mois 48 mois 60 mois 72 mois 84 mois…" at bounding box center [970, 487] width 213 height 31
click at [1187, 559] on div "Sauvegarder Viable banks Viable 10.99% | 498 € NAI: 2 396,9 € / Limit: >750 € D…" at bounding box center [1266, 372] width 334 height 598
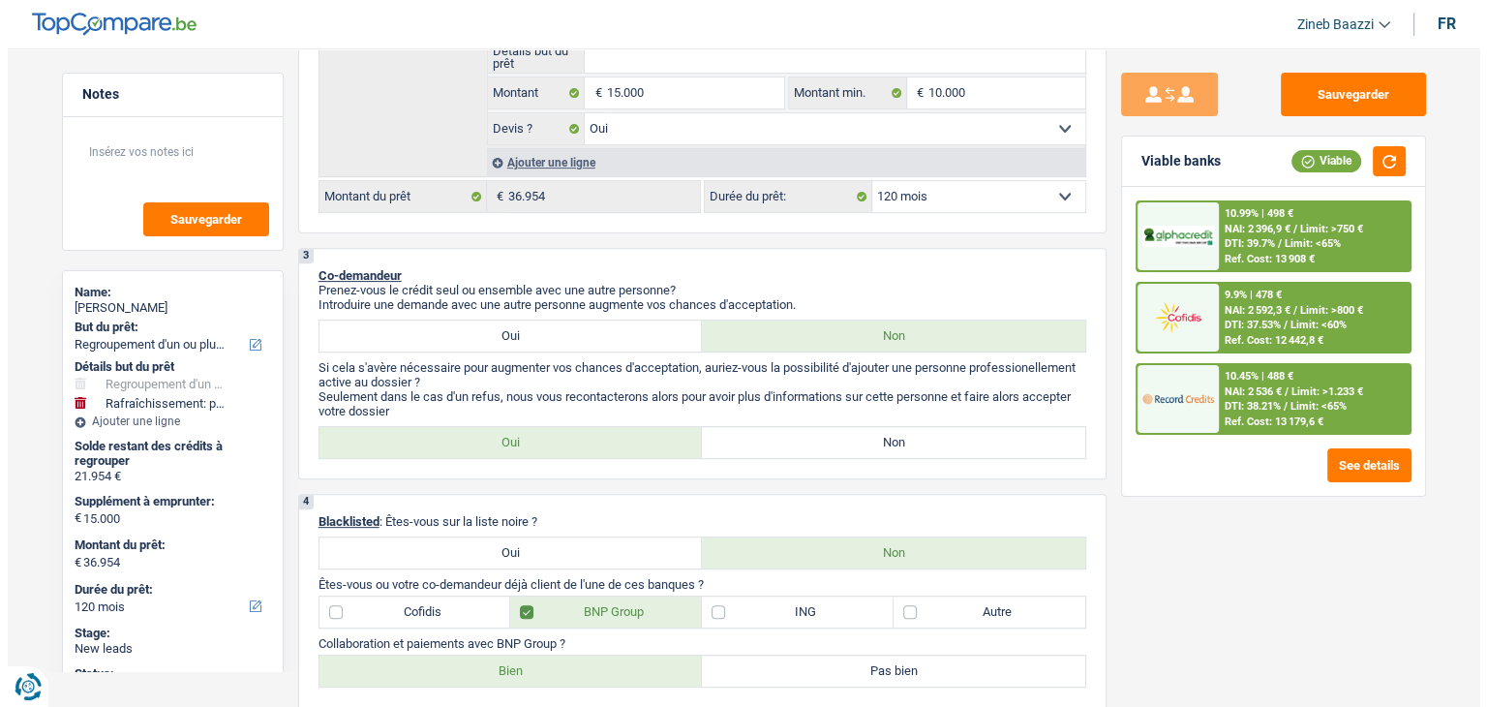
scroll to position [871, 0]
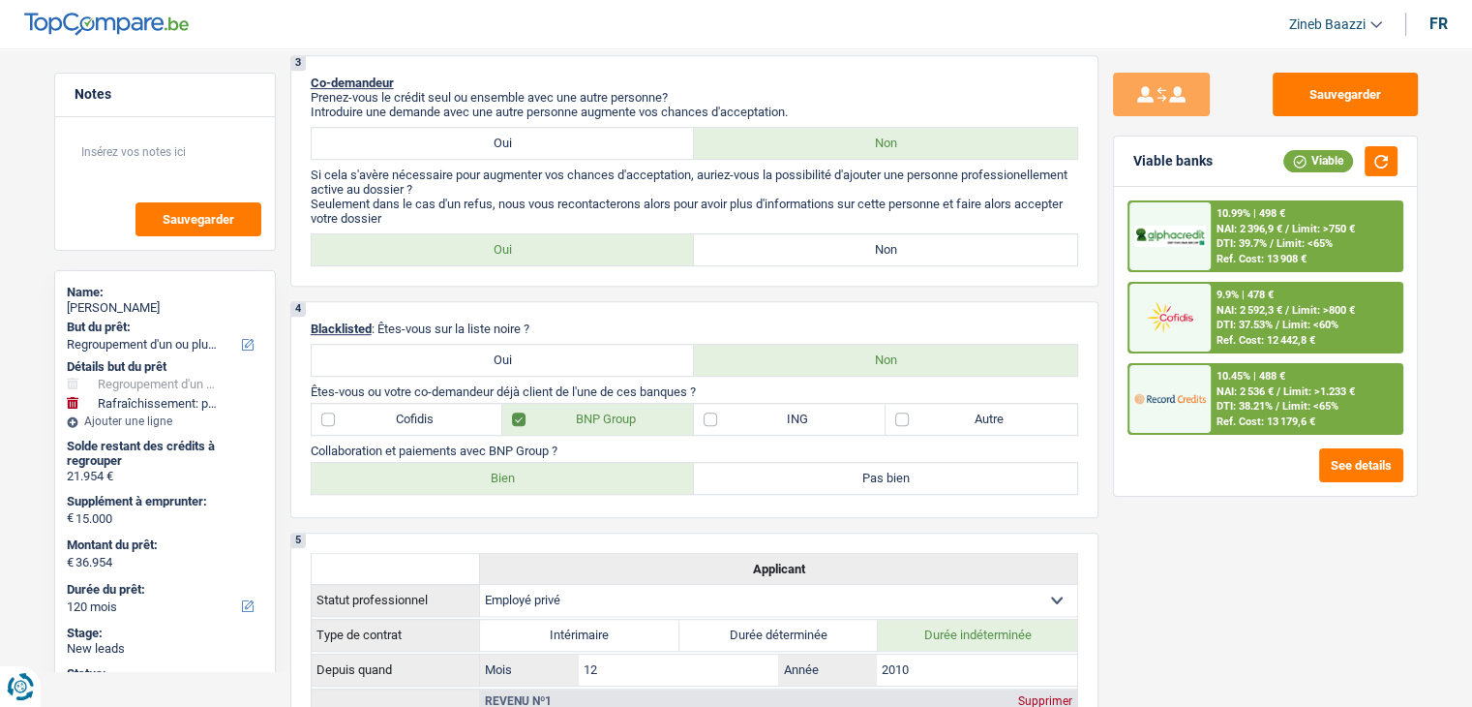
click at [1259, 389] on span "NAI: 2 536 €" at bounding box center [1245, 391] width 57 height 13
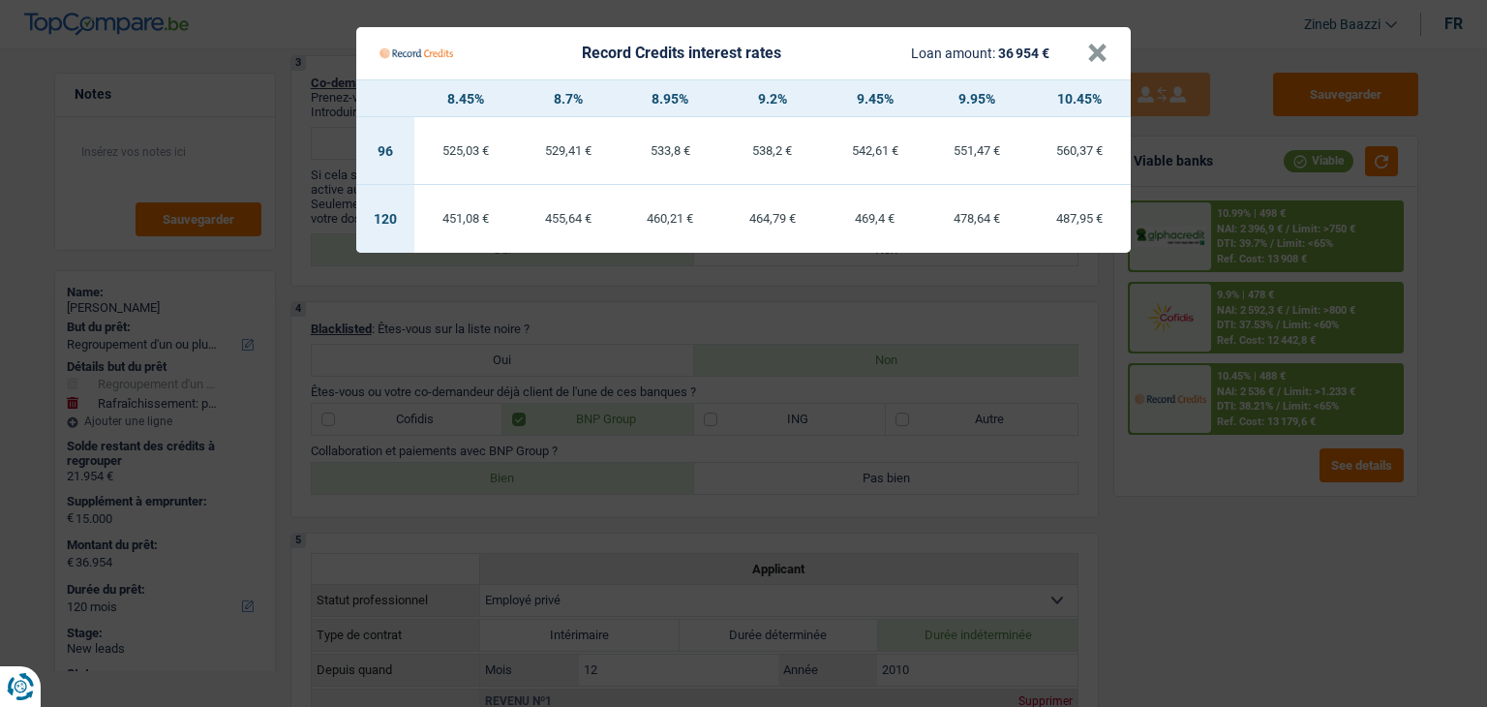
click at [1208, 461] on Credits "Record Credits interest rates Loan amount: 36 954 € × 8.45% 8.7% 8.95% 9.2% 9.4…" at bounding box center [743, 353] width 1487 height 707
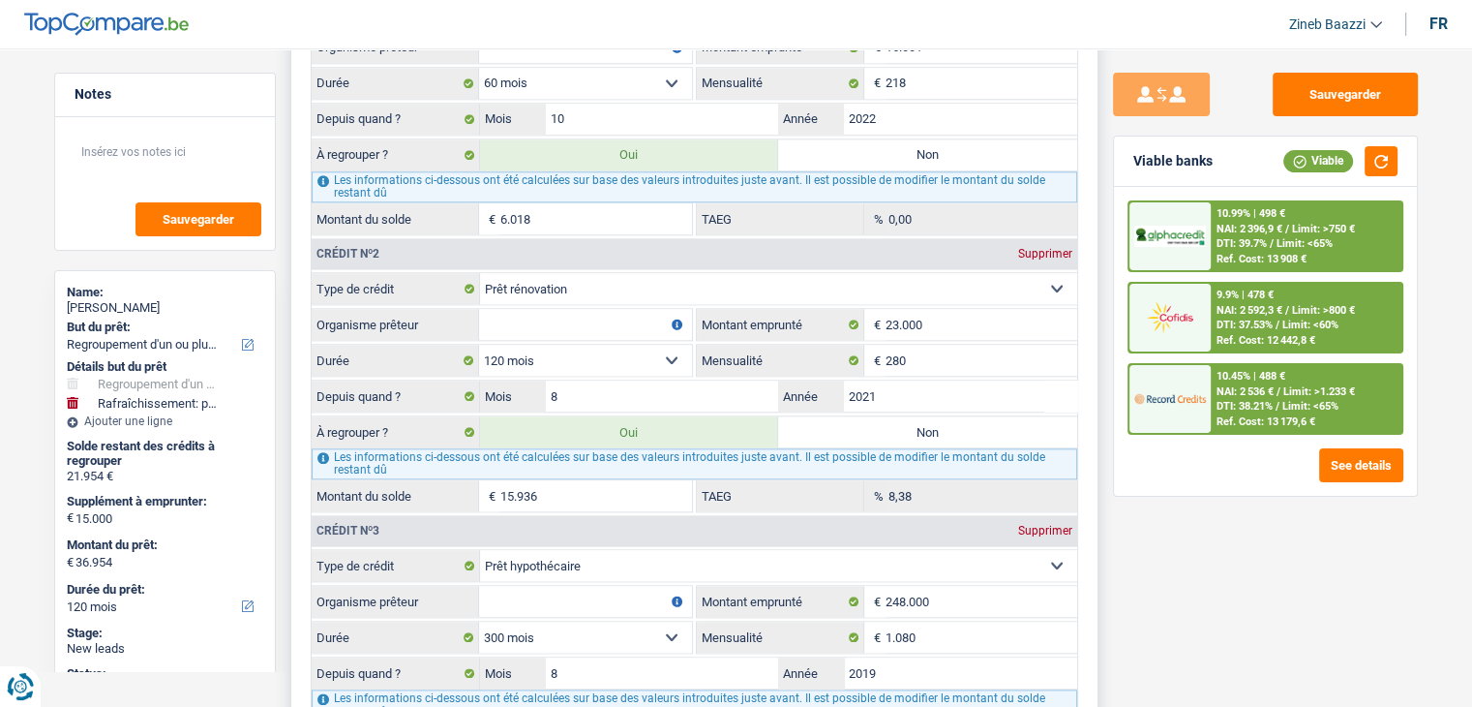
scroll to position [2130, 0]
click at [1308, 385] on span "Limit: >1.233 €" at bounding box center [1320, 391] width 72 height 13
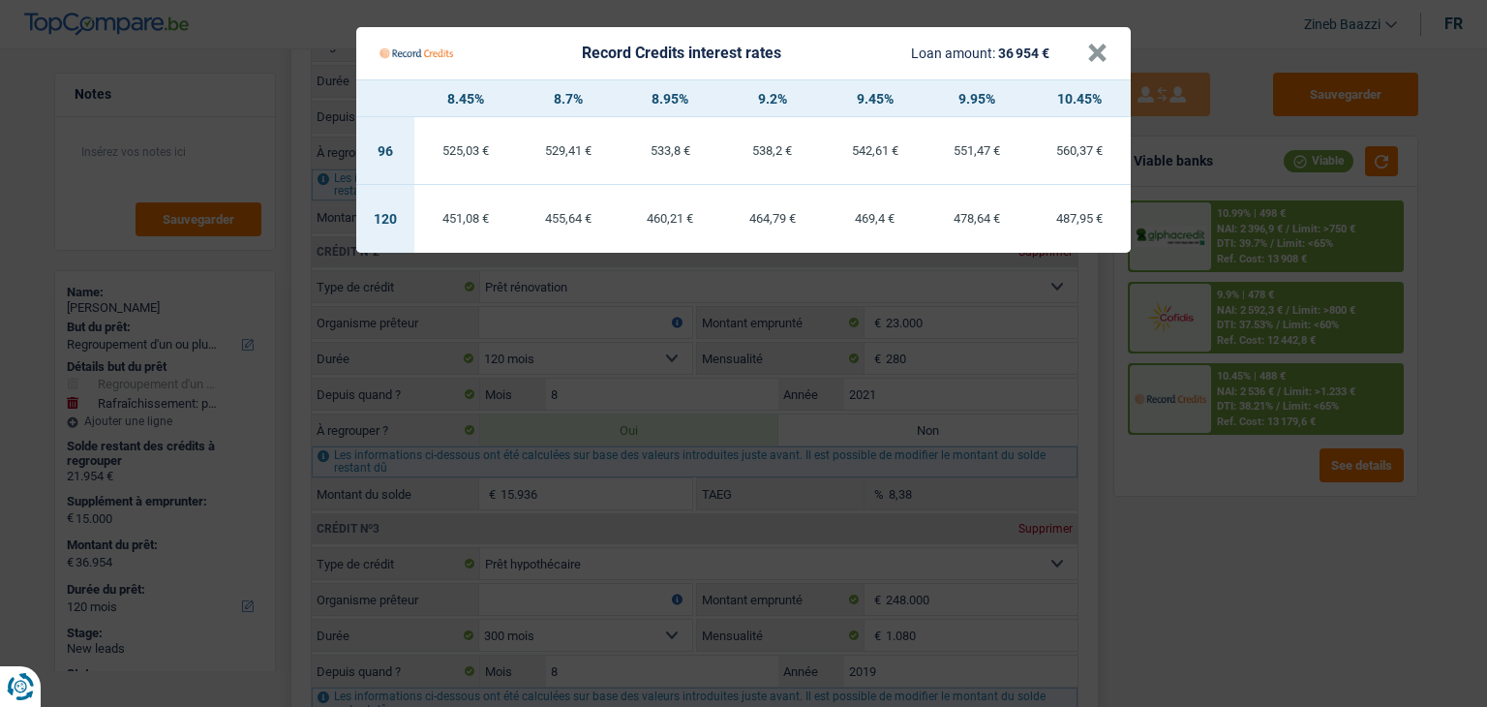
click at [390, 212] on td "120" at bounding box center [385, 219] width 58 height 68
drag, startPoint x: 1196, startPoint y: 566, endPoint x: 1148, endPoint y: 554, distance: 49.1
click at [1196, 566] on Credits "Record Credits interest rates Loan amount: 36 954 € × 8.45% 8.7% 8.95% 9.2% 9.4…" at bounding box center [743, 353] width 1487 height 707
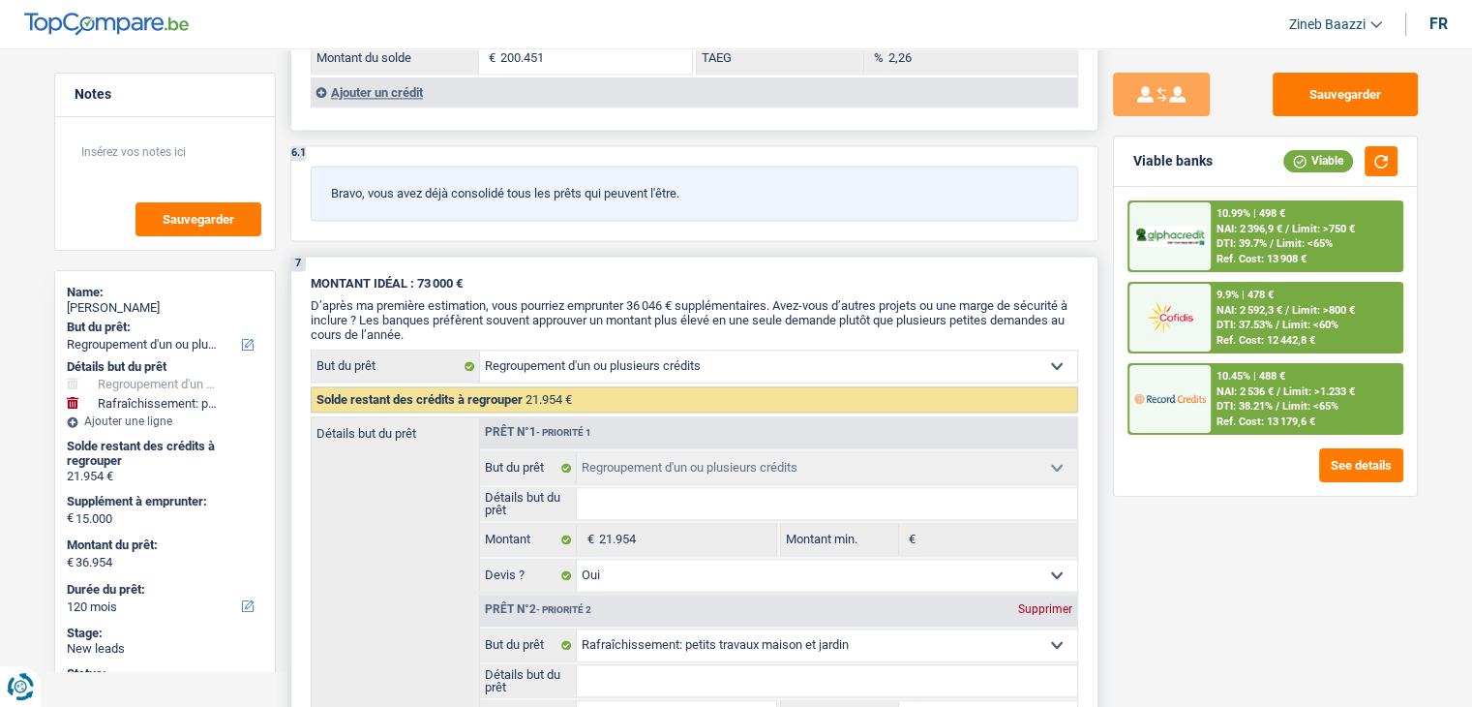
scroll to position [3572, 0]
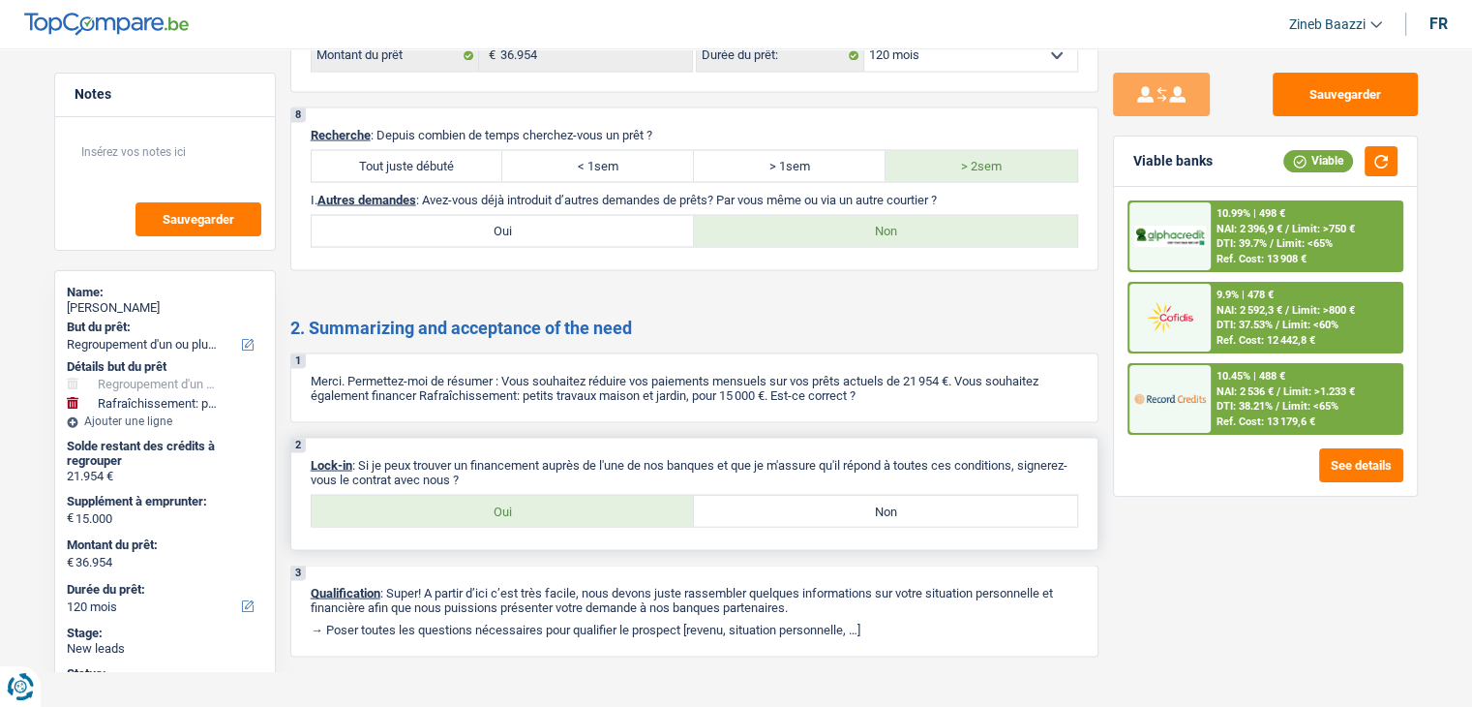
click at [518, 457] on p "Lock-in : Si je peux trouver un financement auprès de l'une de nos banques et q…" at bounding box center [695, 471] width 768 height 29
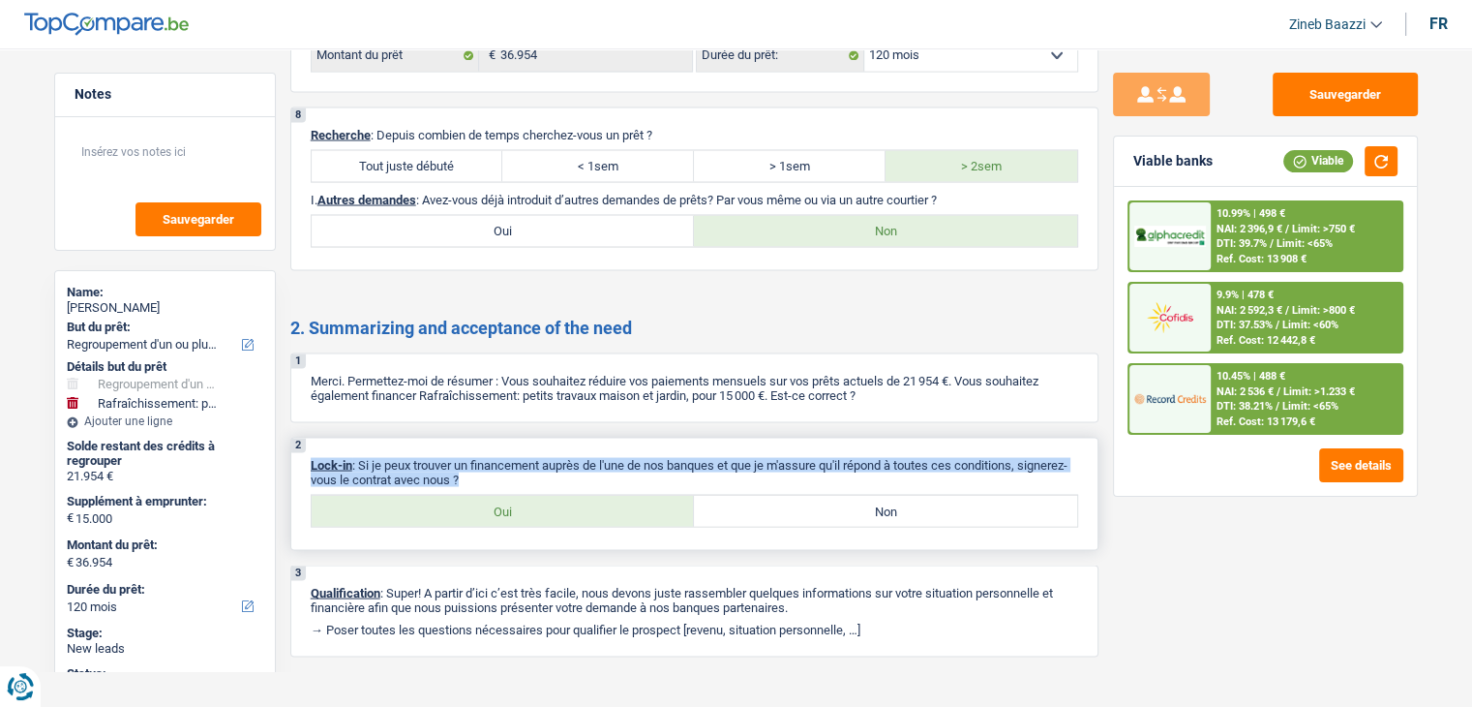
click at [518, 457] on p "Lock-in : Si je peux trouver un financement auprès de l'une de nos banques et q…" at bounding box center [695, 471] width 768 height 29
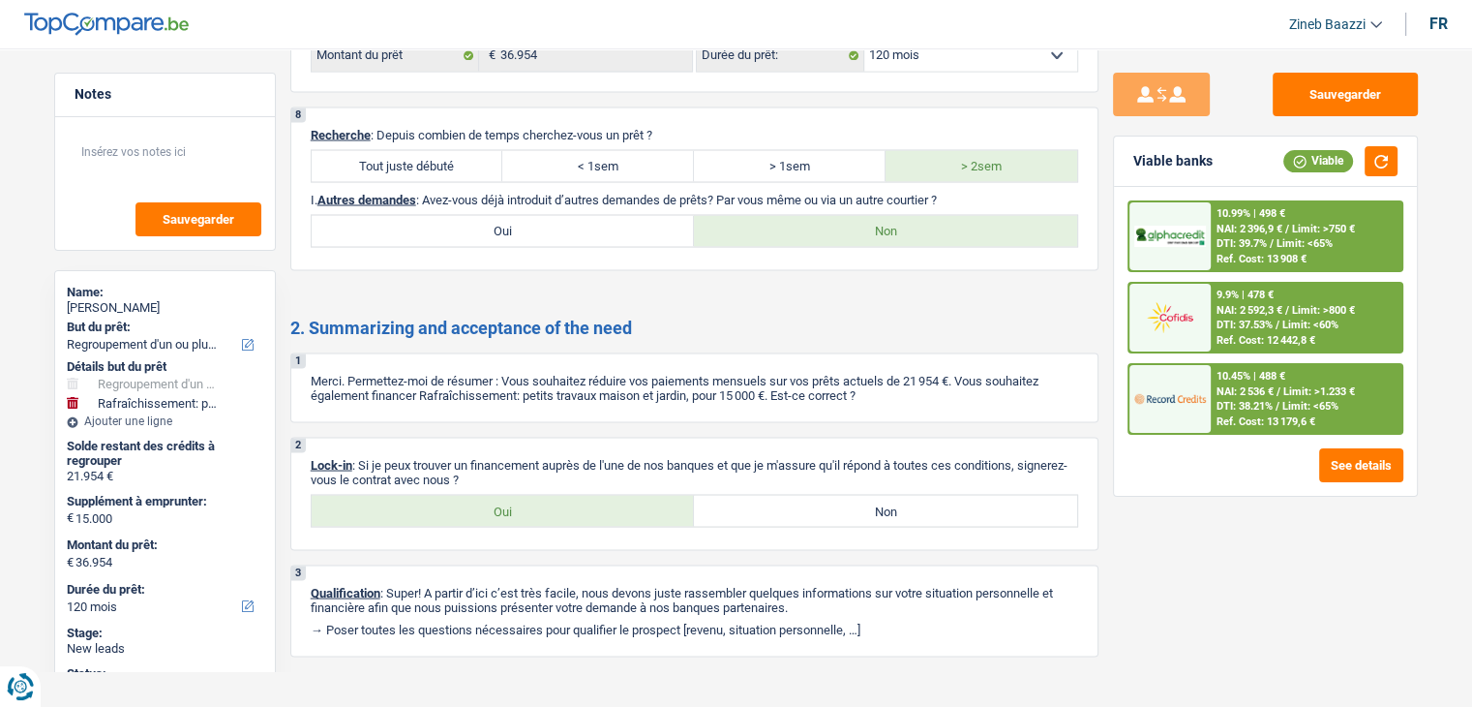
click at [1279, 597] on div "Sauvegarder Viable banks Viable 10.99% | 498 € NAI: 2 396,9 € / Limit: >750 € D…" at bounding box center [1266, 372] width 334 height 598
click at [558, 513] on div "2 Lock-in : Si je peux trouver un financement auprès de l'une de nos banques et…" at bounding box center [694, 493] width 808 height 113
click at [560, 495] on label "Oui" at bounding box center [503, 510] width 383 height 31
click at [560, 495] on input "Oui" at bounding box center [503, 510] width 383 height 31
radio input "true"
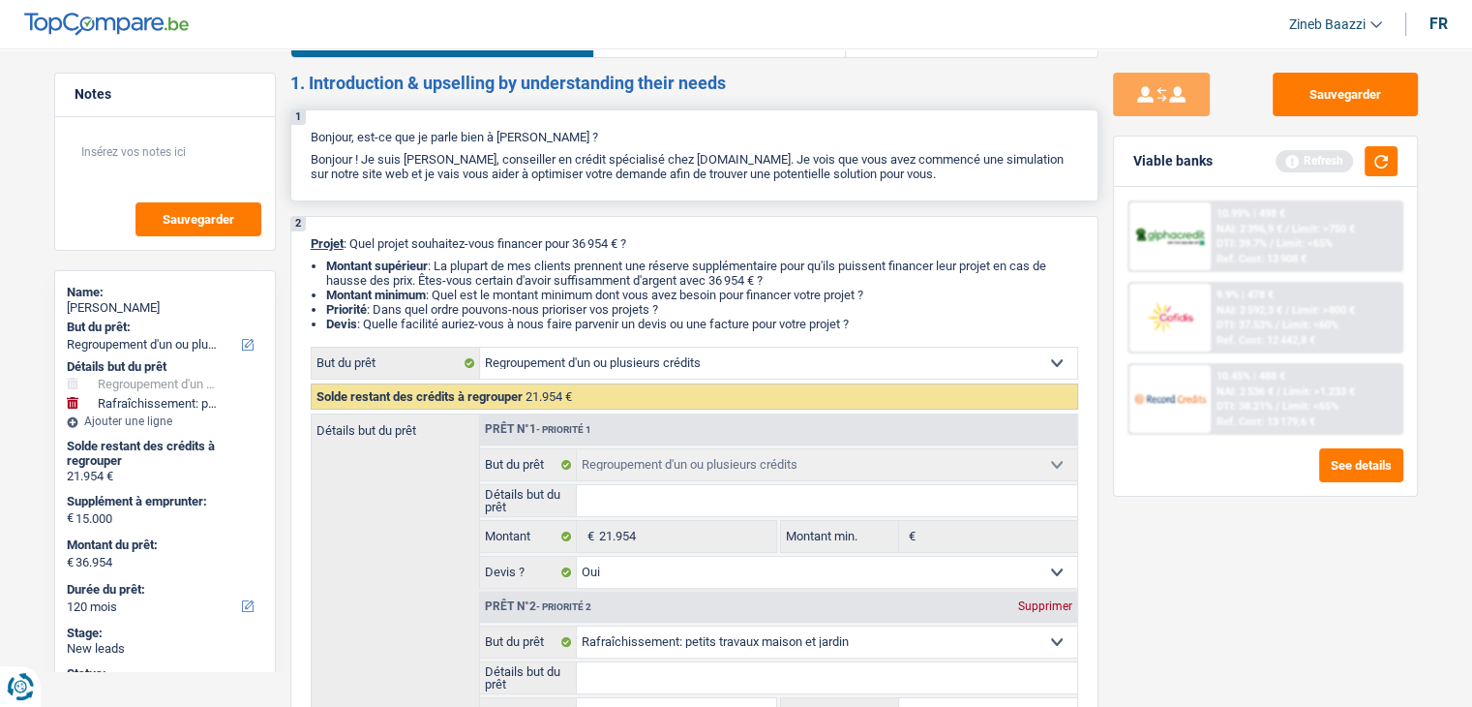
scroll to position [0, 0]
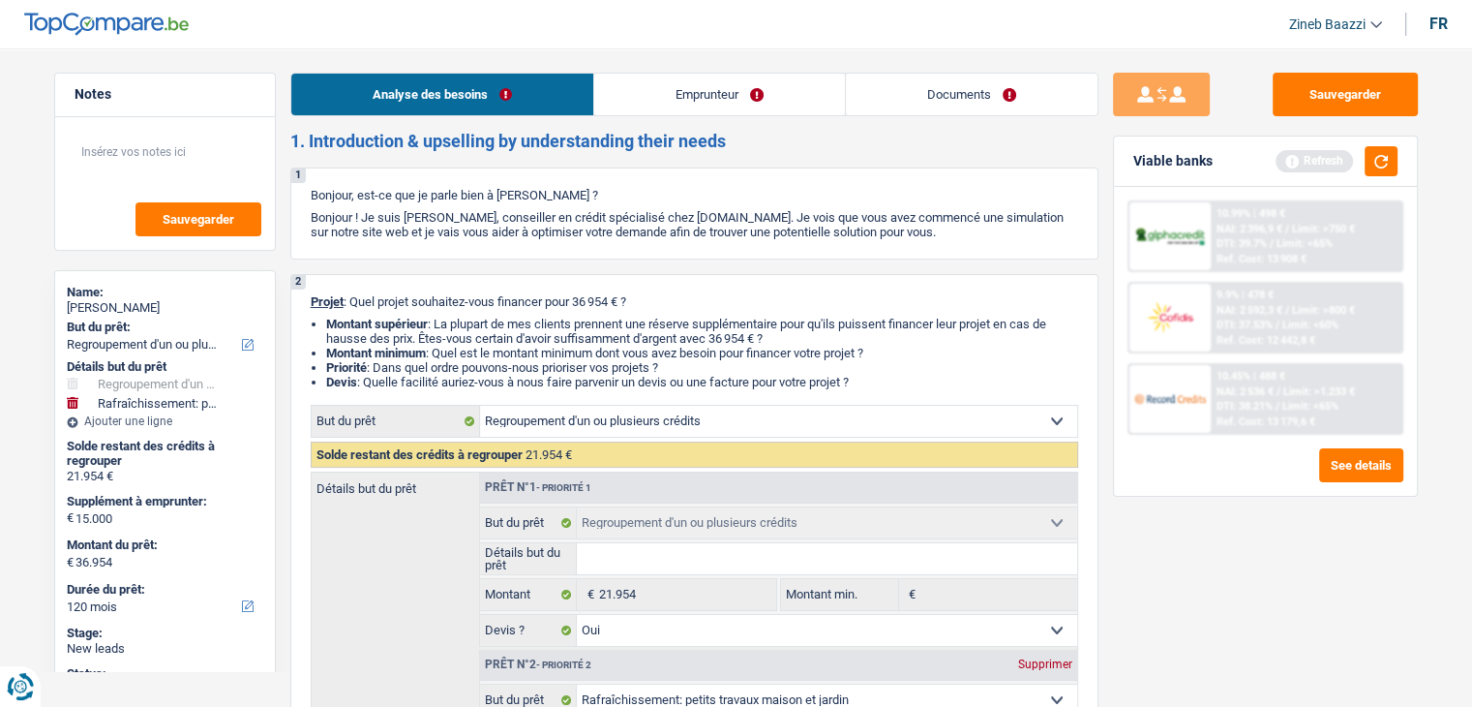
click at [727, 113] on link "Emprunteur" at bounding box center [719, 95] width 251 height 42
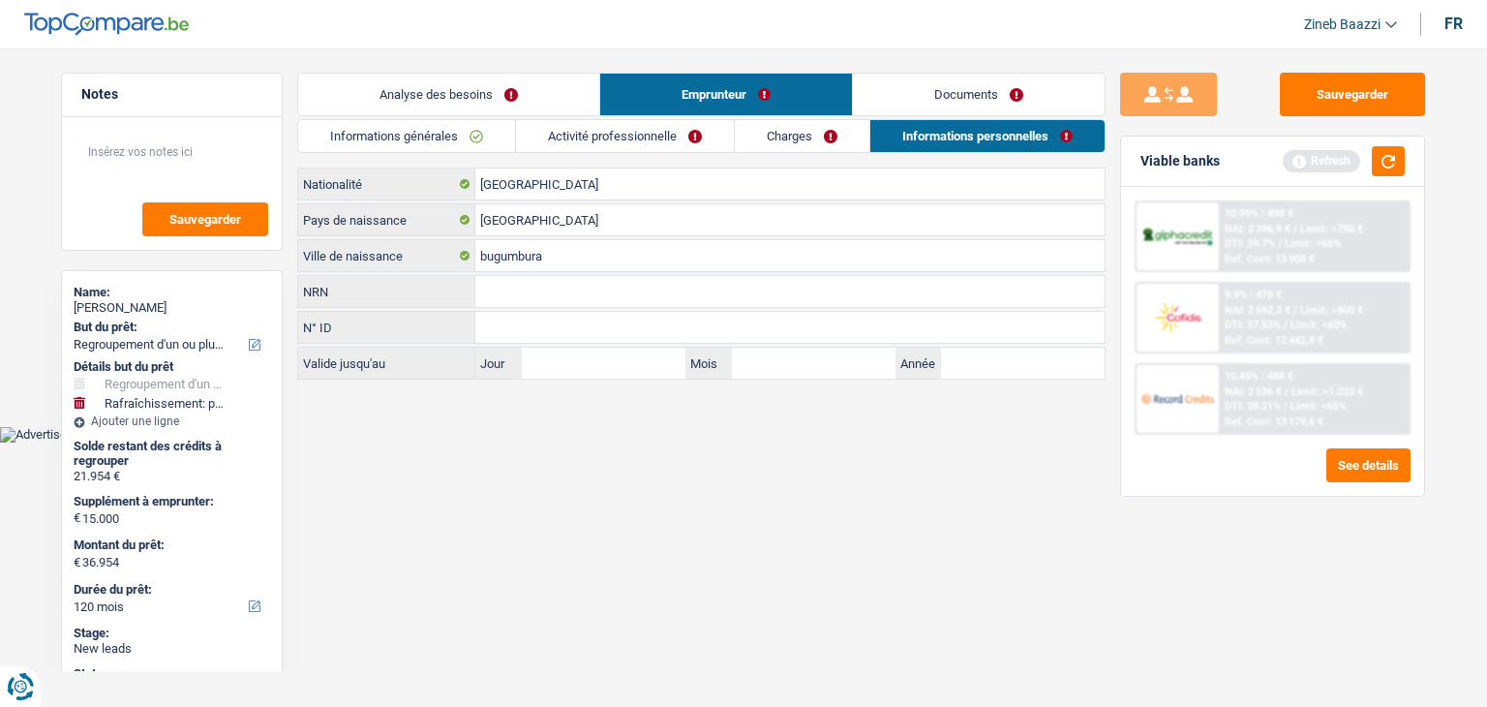
click at [683, 140] on link "Activité professionnelle" at bounding box center [625, 136] width 218 height 32
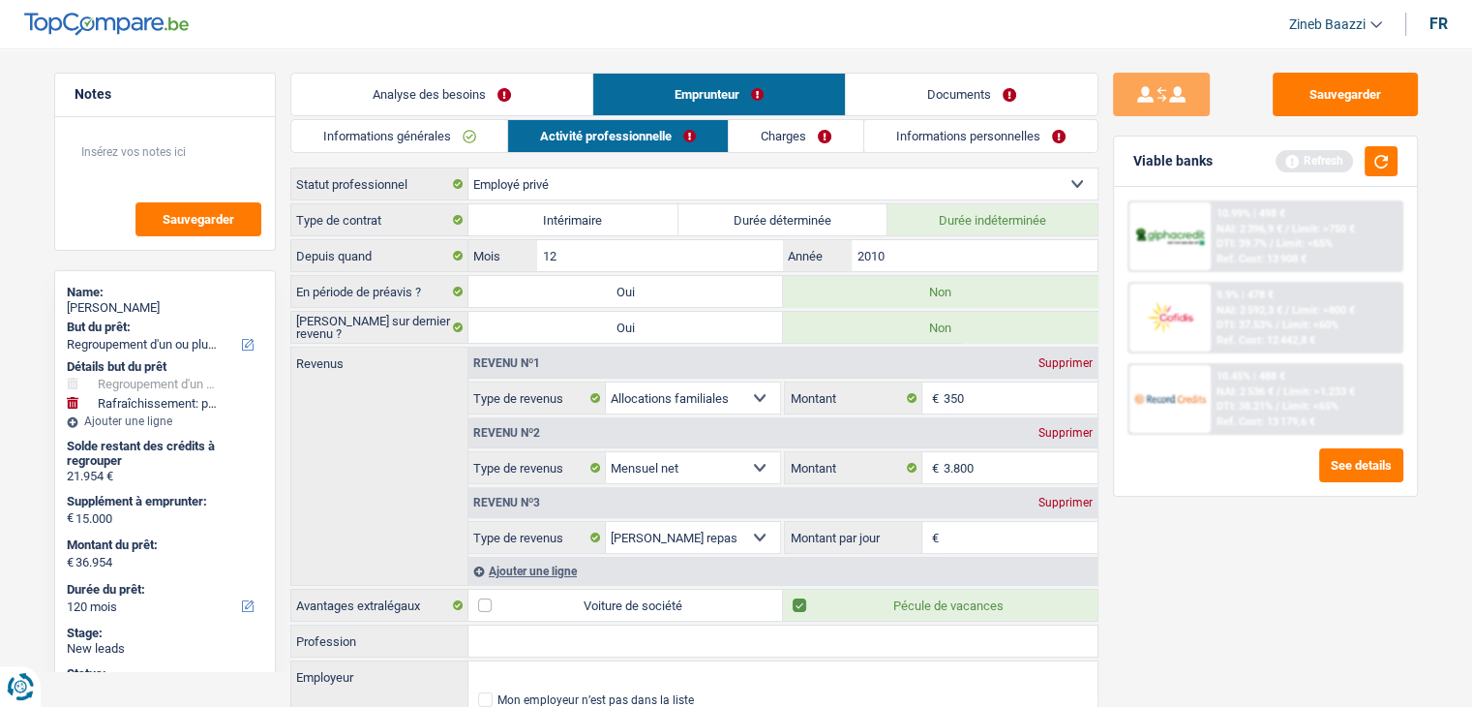
click at [1400, 160] on div "Viable banks Refresh" at bounding box center [1265, 161] width 303 height 50
click at [1386, 158] on button "button" at bounding box center [1381, 161] width 33 height 30
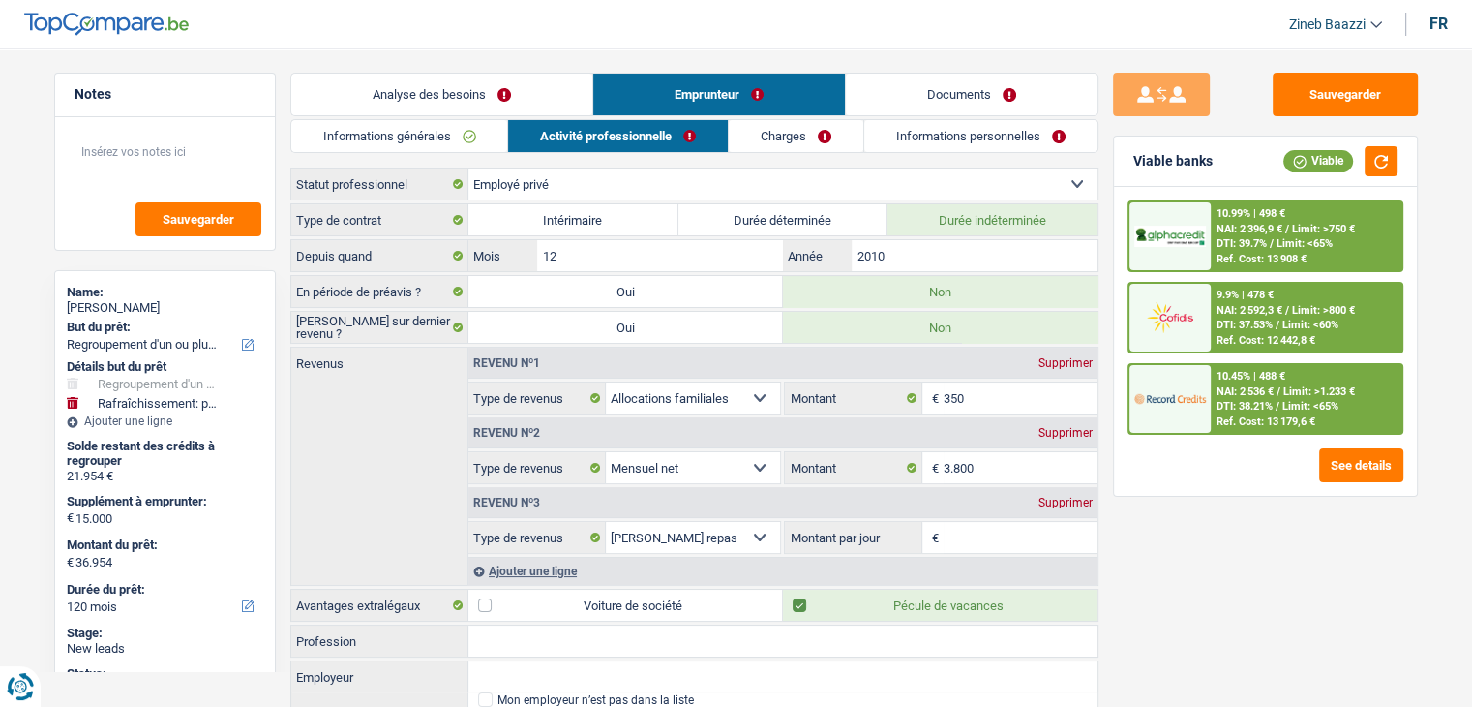
click at [532, 88] on link "Analyse des besoins" at bounding box center [441, 95] width 301 height 42
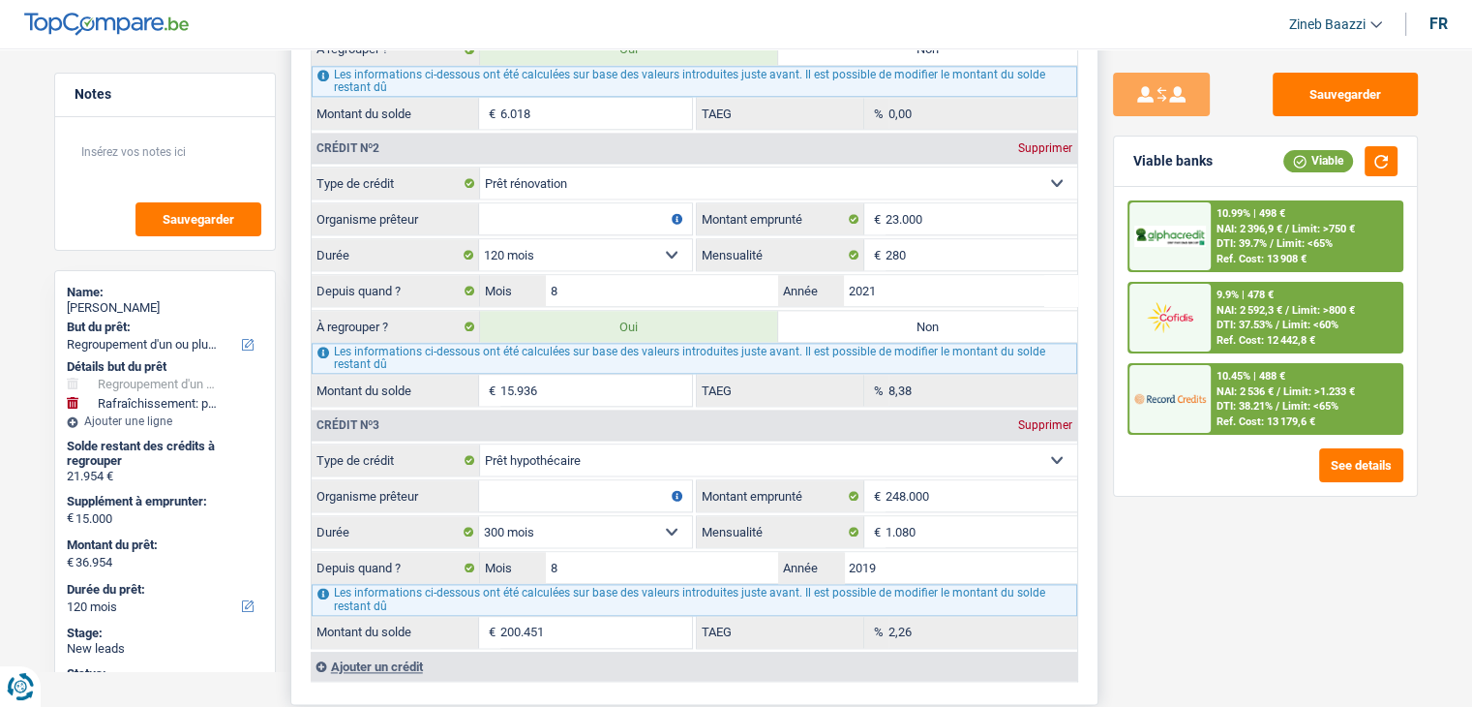
scroll to position [2517, 0]
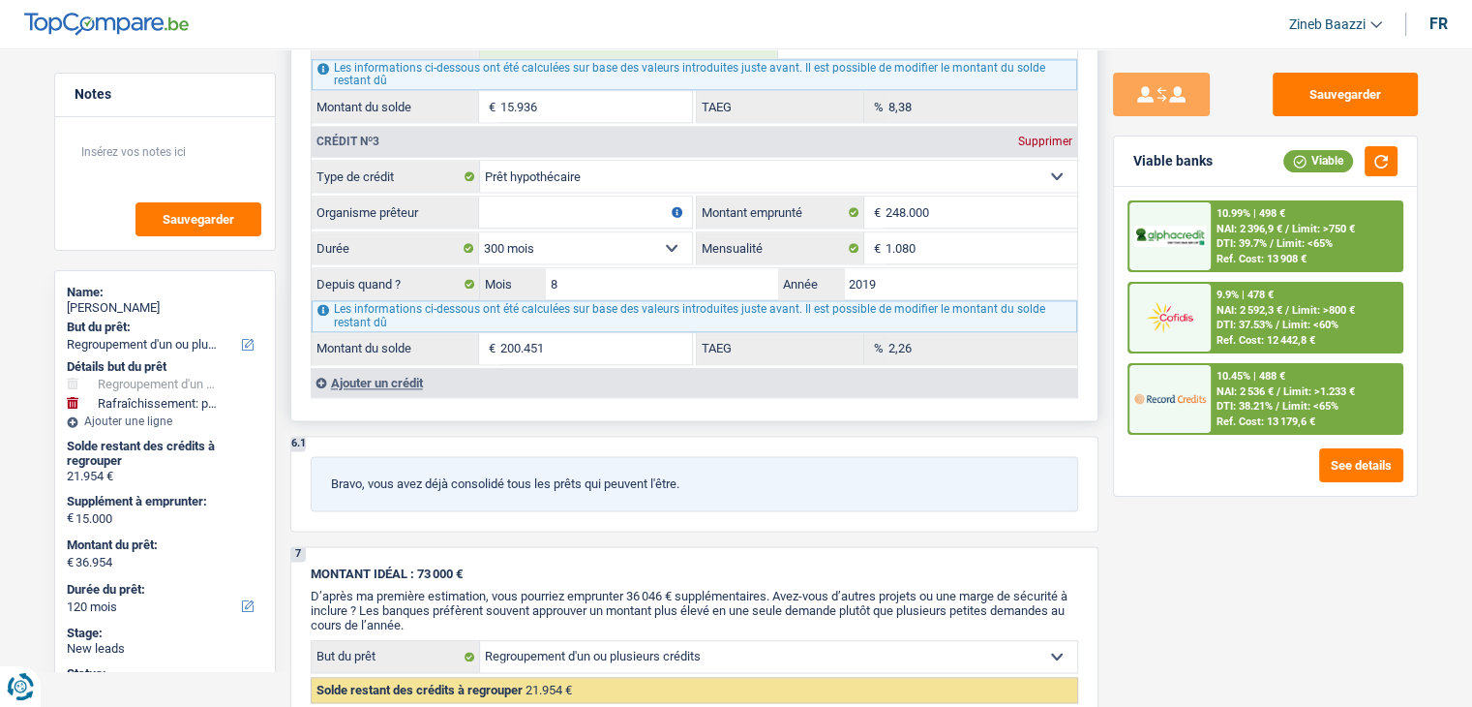
click at [415, 368] on div "Ajouter un crédit" at bounding box center [694, 382] width 767 height 29
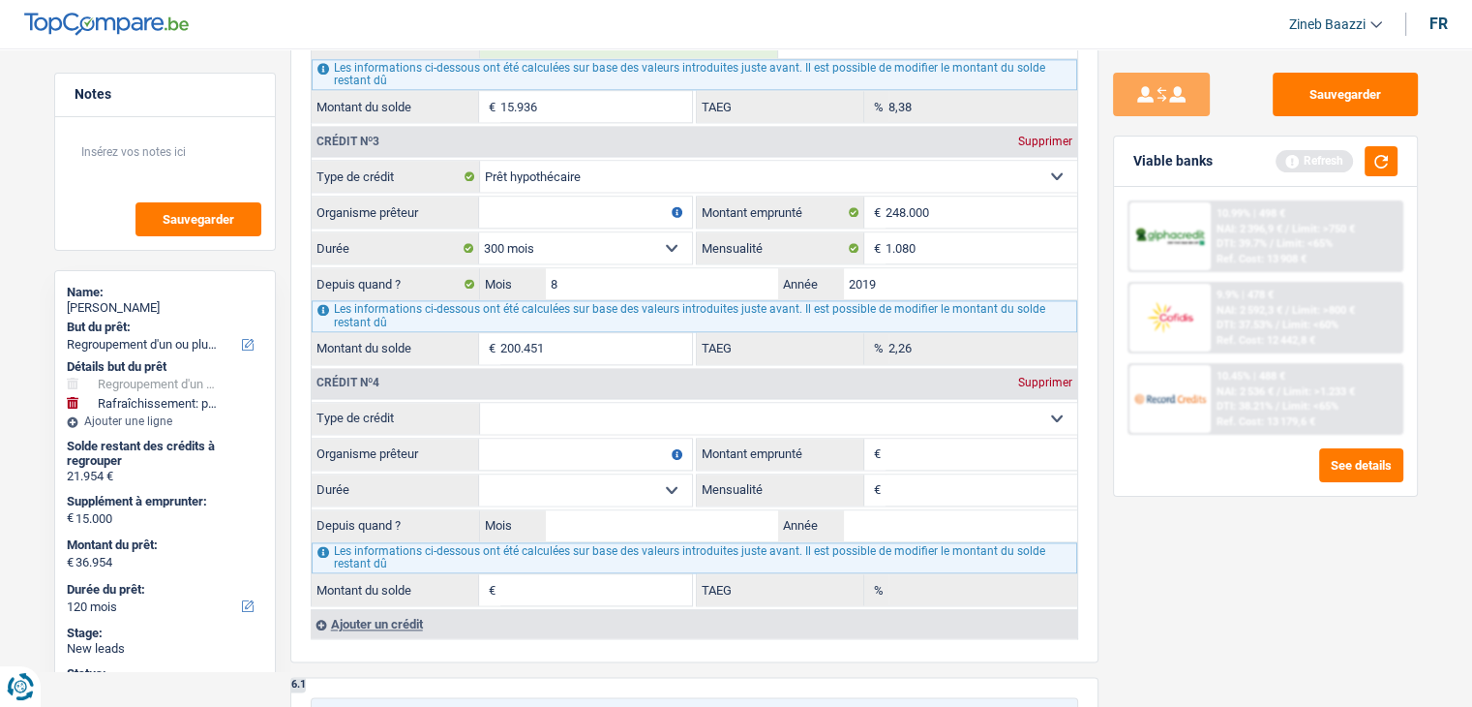
drag, startPoint x: 580, startPoint y: 392, endPoint x: 590, endPoint y: 414, distance: 24.3
click at [579, 403] on select "Carte ou ouverture de crédit Prêt hypothécaire Vente à tempérament Prêt à tempé…" at bounding box center [778, 418] width 597 height 31
select select "cardOrCredit"
type input "0"
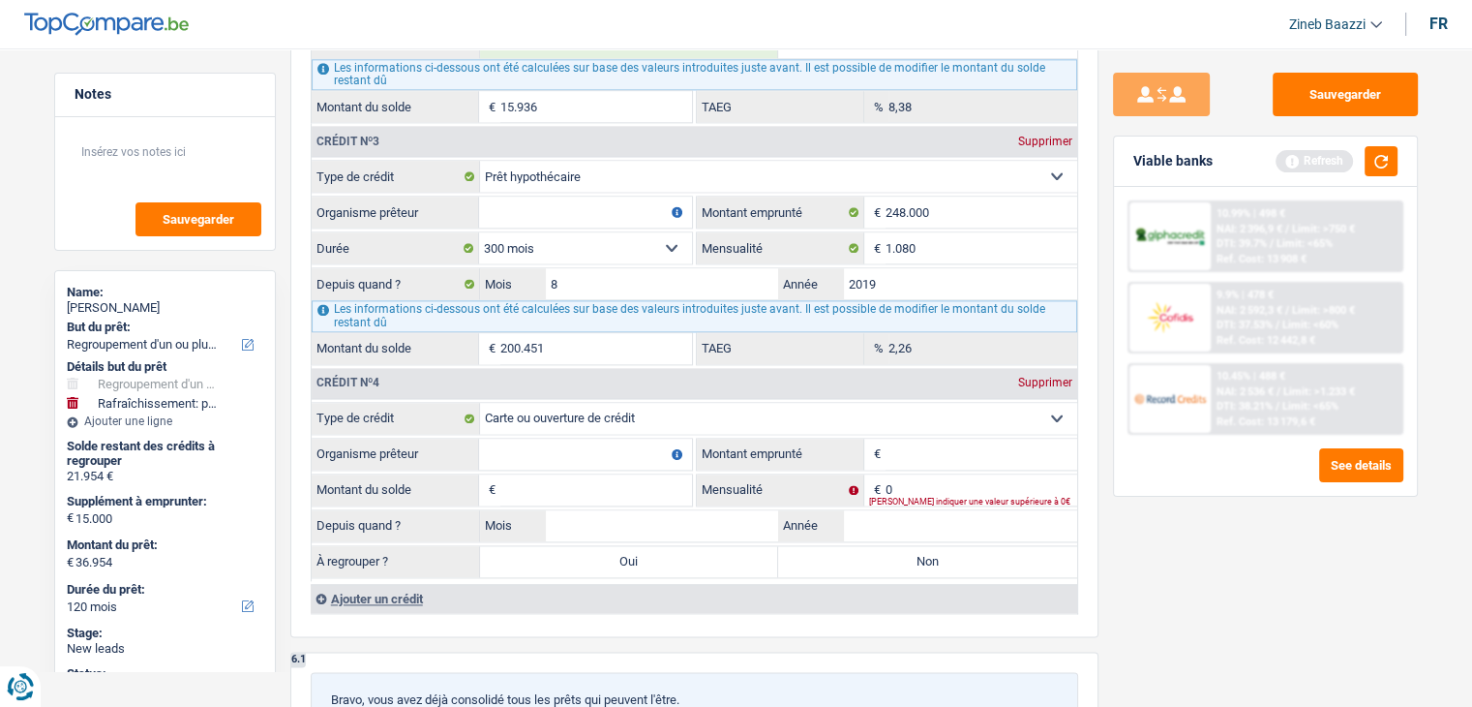
click at [917, 446] on input "Montant emprunté" at bounding box center [982, 454] width 192 height 31
click at [936, 439] on input "Montant emprunté" at bounding box center [982, 454] width 192 height 31
type input "1"
type input "1.250"
click at [648, 485] on input "Montant du solde" at bounding box center [596, 489] width 192 height 31
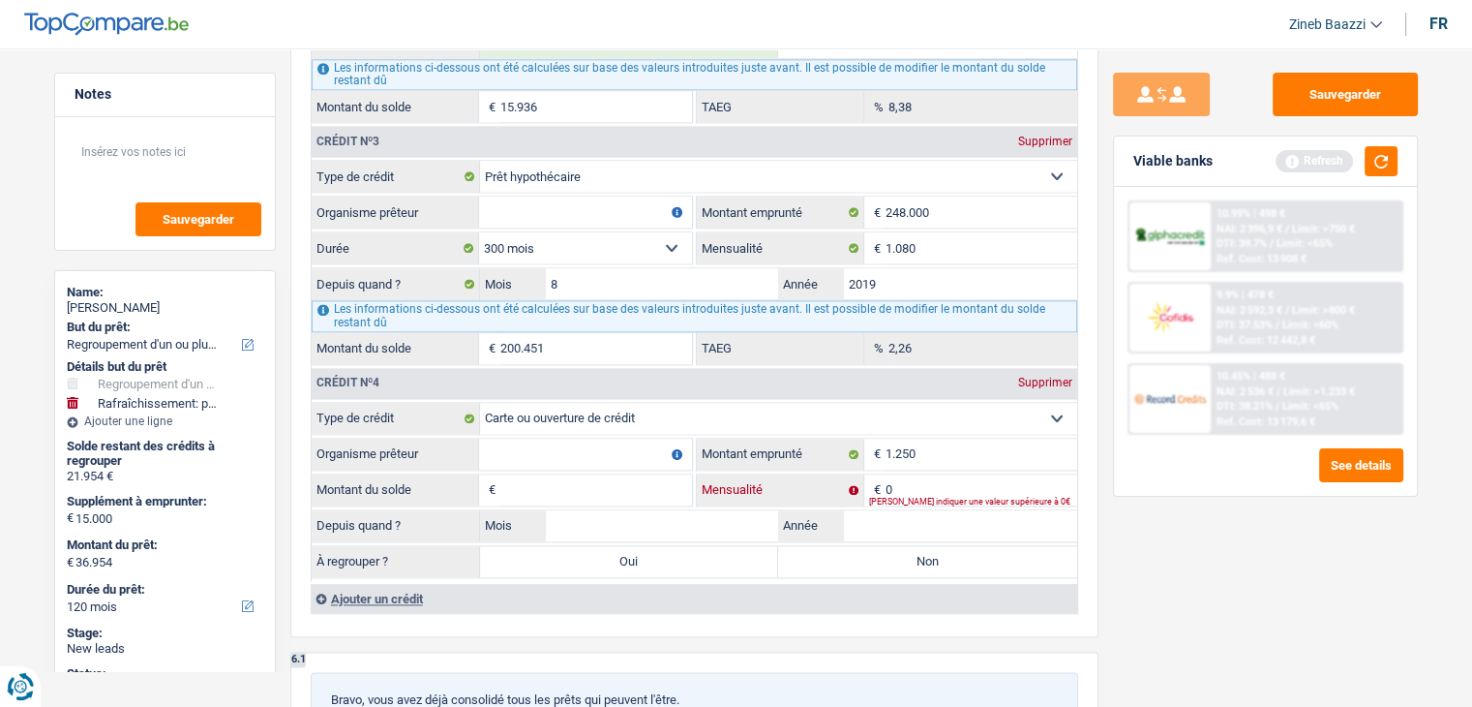
click at [1030, 474] on input "0" at bounding box center [982, 489] width 192 height 31
type input "50"
click at [552, 474] on input "Montant du solde" at bounding box center [596, 489] width 192 height 31
type input "1.250"
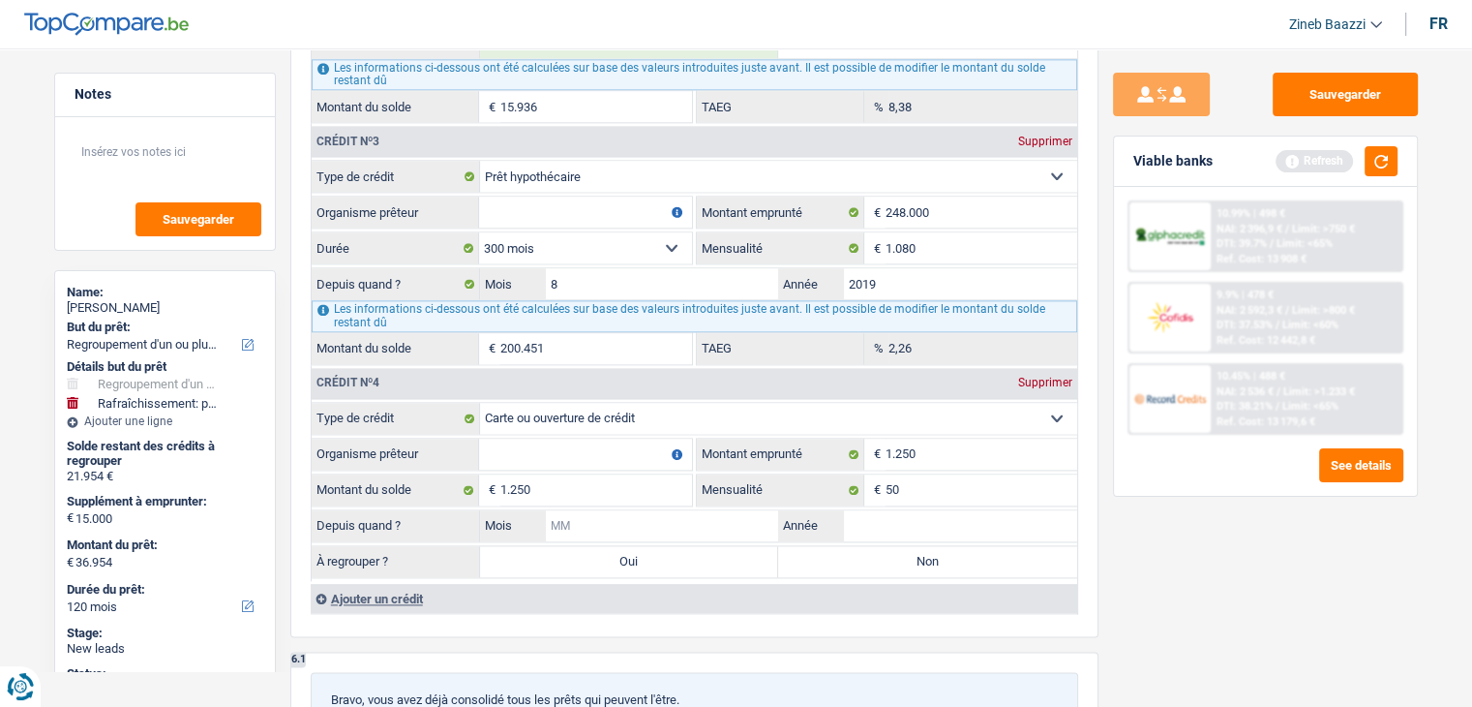
click at [631, 514] on input "Mois" at bounding box center [662, 525] width 233 height 31
click at [657, 489] on fieldset "Carte ou ouverture de crédit Prêt hypothécaire Vente à tempérament Prêt à tempé…" at bounding box center [695, 491] width 766 height 179
click at [706, 510] on input "Mois" at bounding box center [662, 525] width 233 height 31
type input "1"
click at [892, 513] on input "Année" at bounding box center [960, 525] width 233 height 31
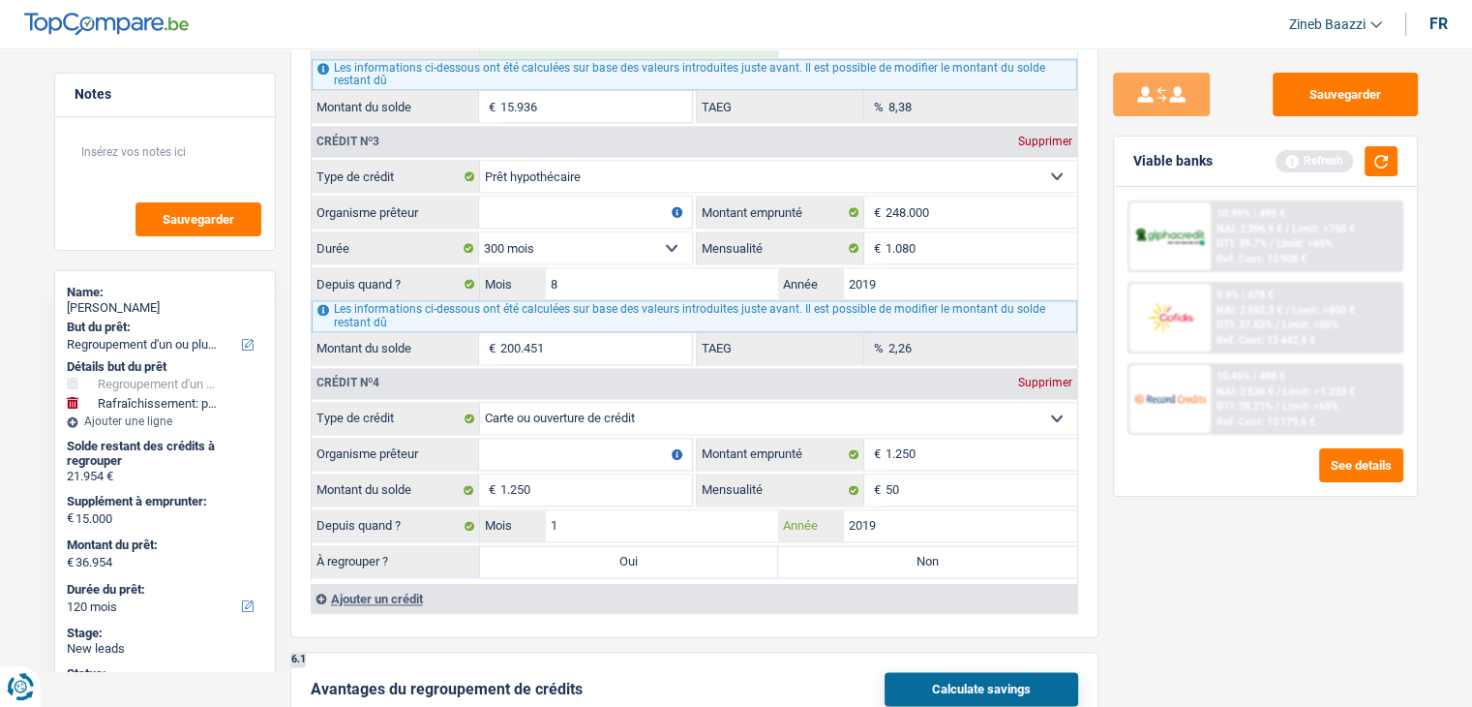
type input "2019"
click at [740, 519] on input "1" at bounding box center [662, 525] width 233 height 31
type input "12"
click at [877, 546] on label "Non" at bounding box center [927, 561] width 299 height 31
click at [877, 546] on input "Non" at bounding box center [927, 561] width 299 height 31
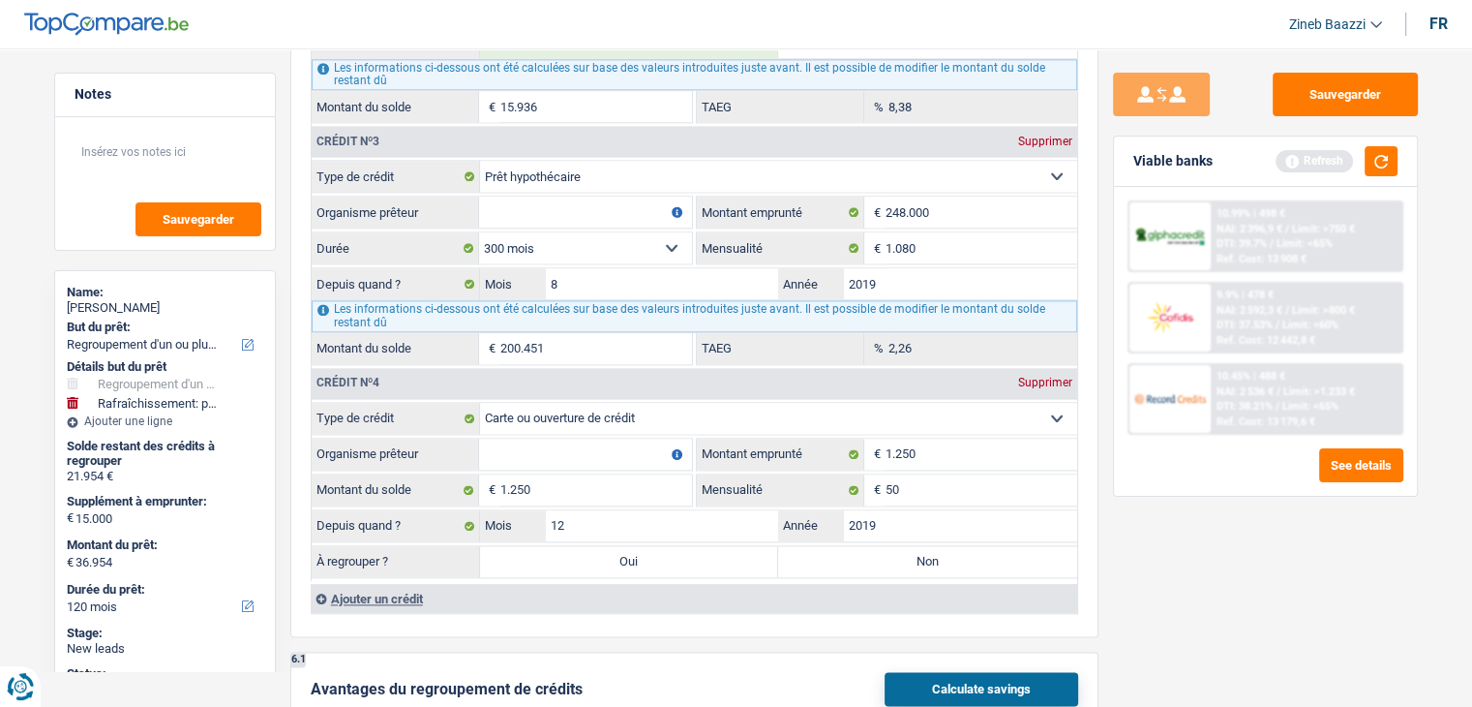
radio input "true"
click at [1380, 171] on button "button" at bounding box center [1381, 161] width 33 height 30
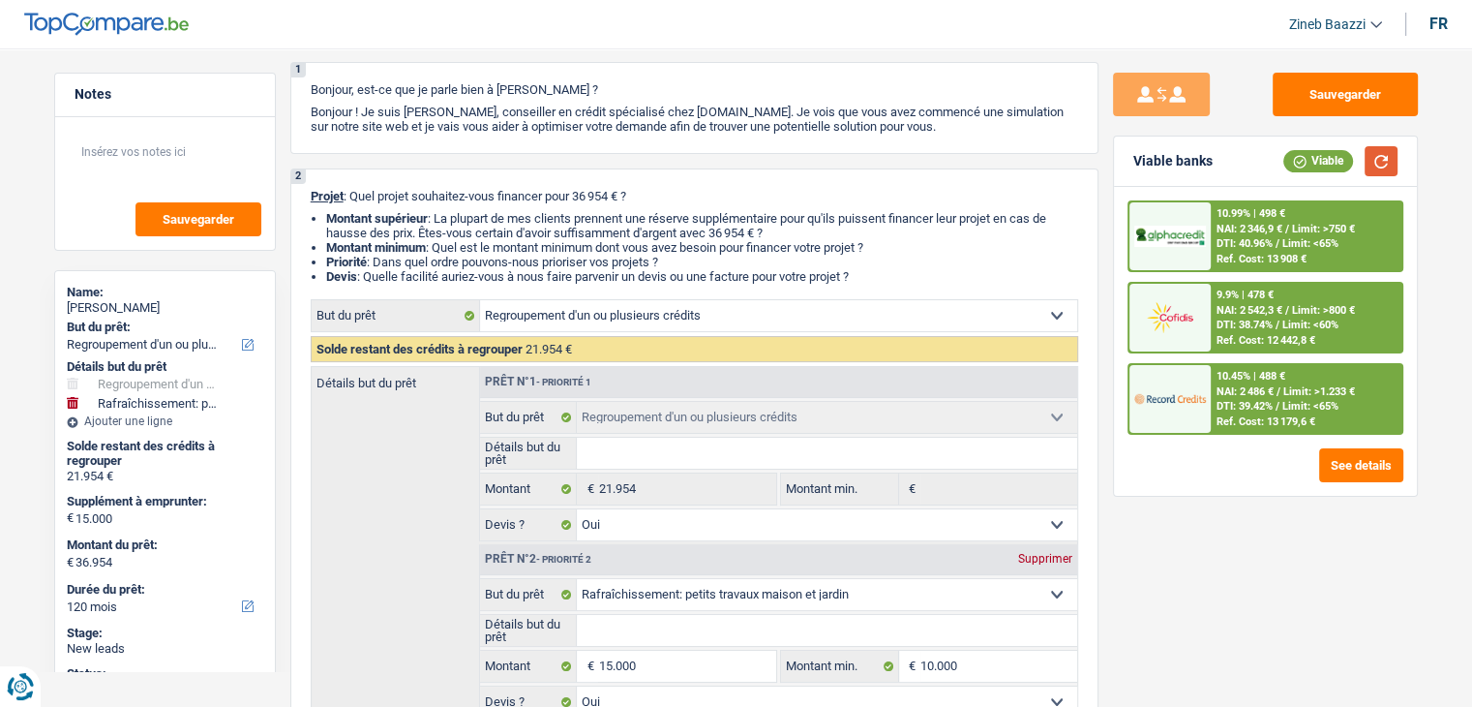
scroll to position [0, 0]
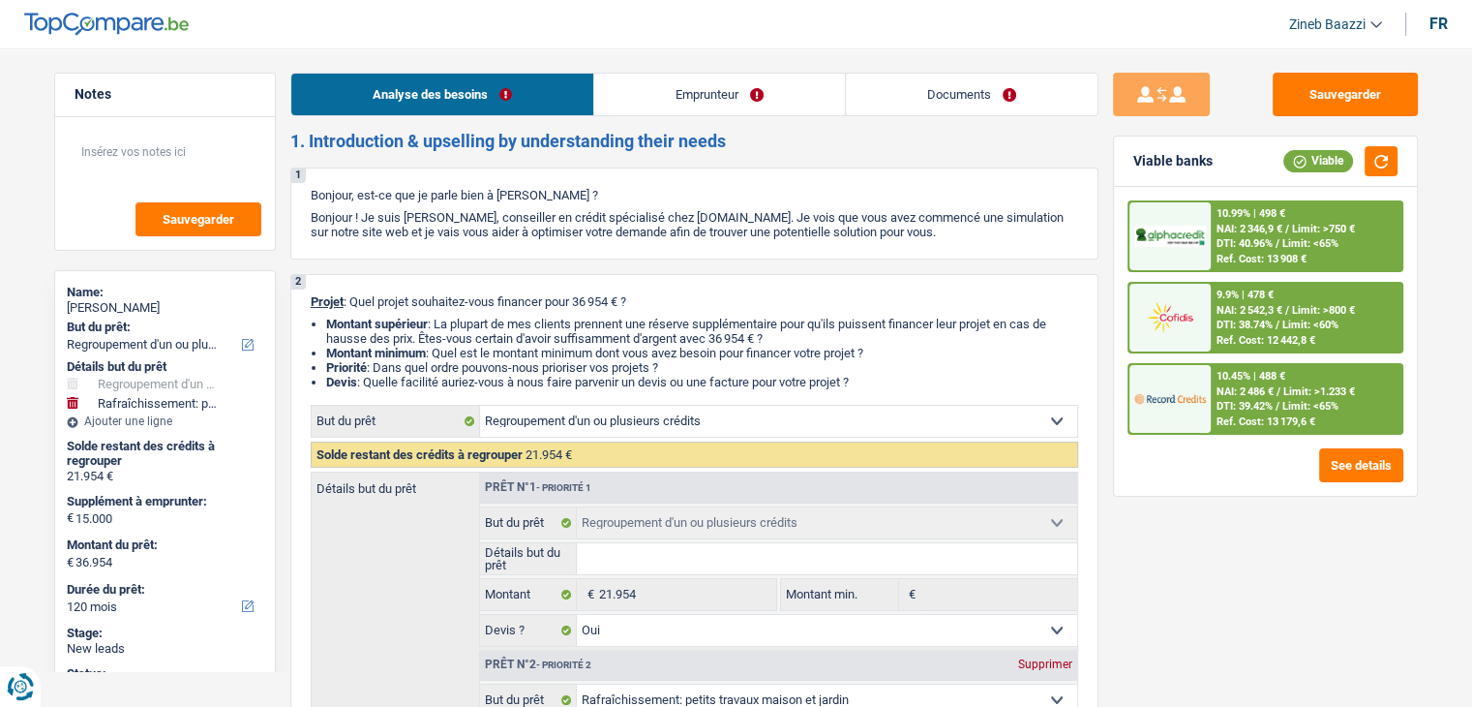
click at [725, 89] on link "Emprunteur" at bounding box center [719, 95] width 251 height 42
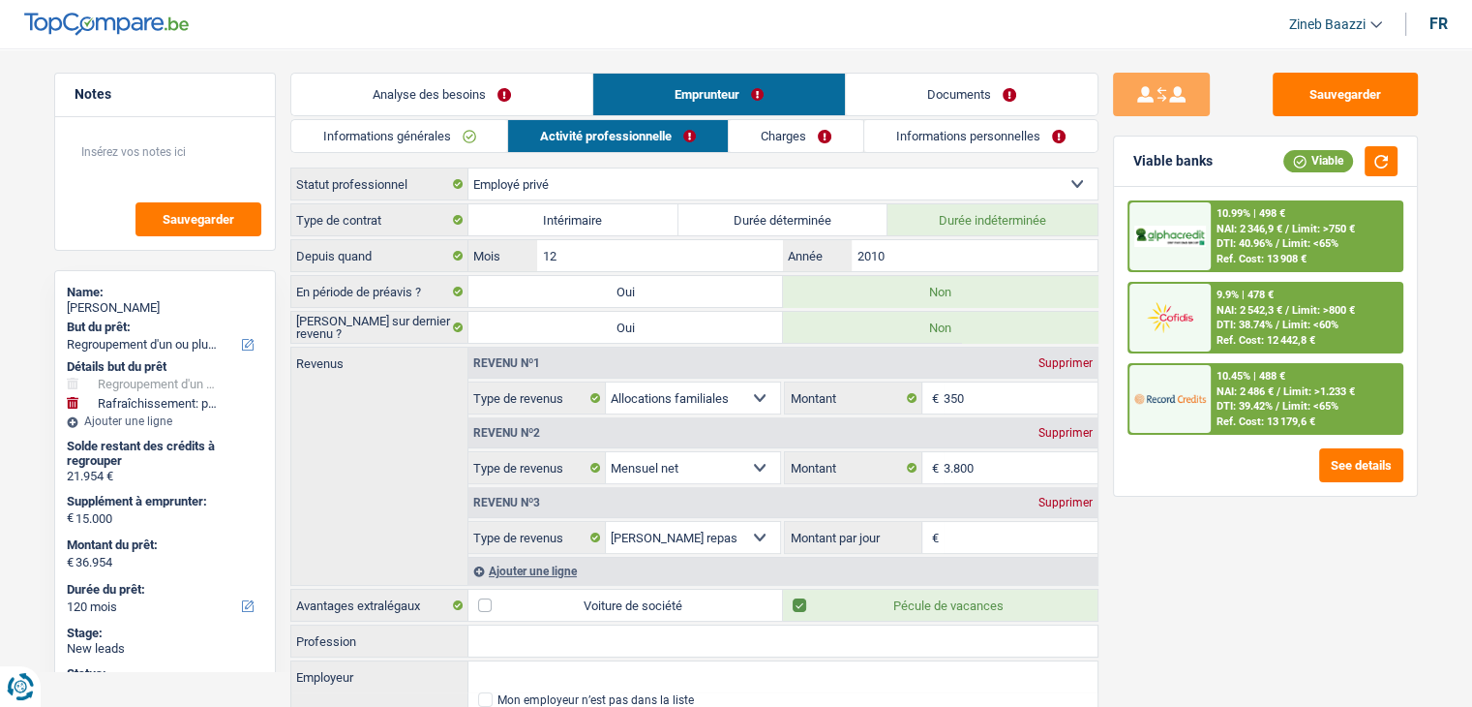
click at [773, 126] on link "Charges" at bounding box center [796, 136] width 135 height 32
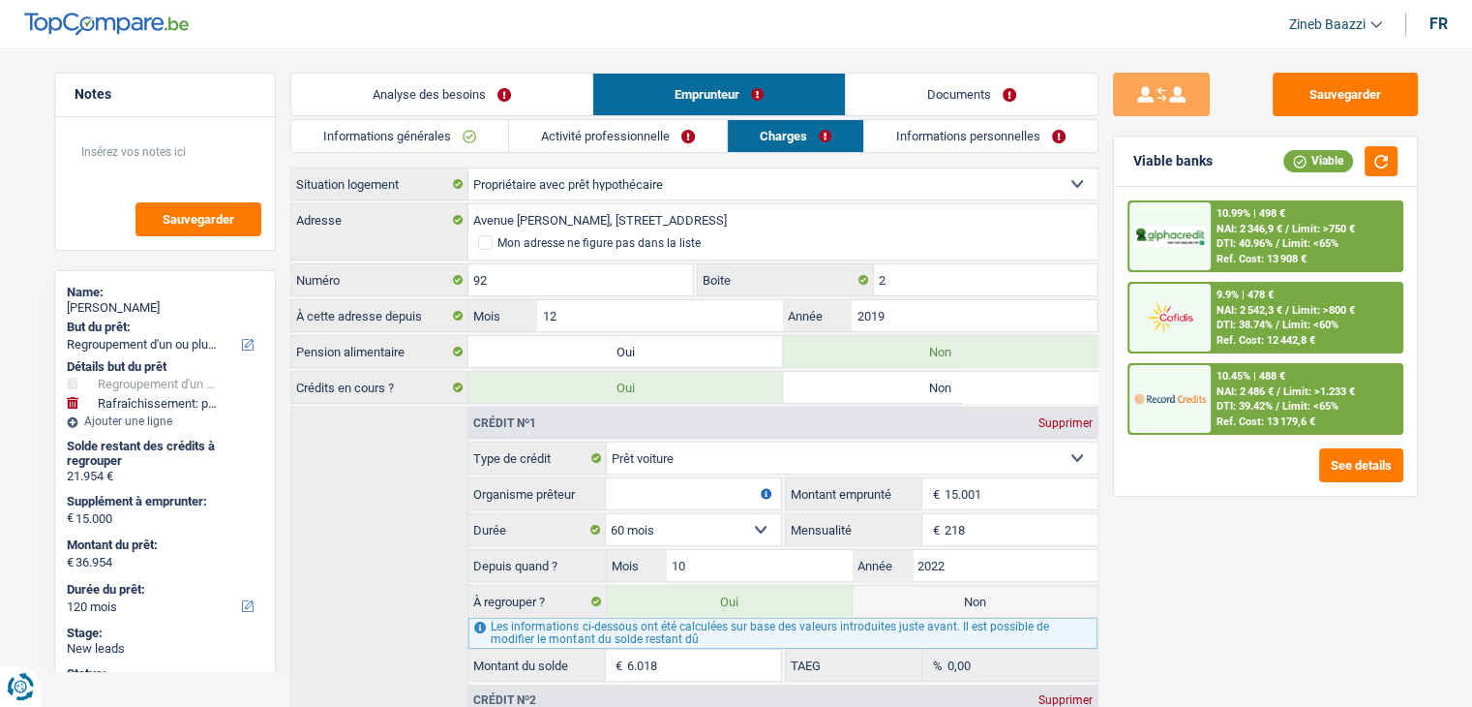
click at [530, 90] on link "Analyse des besoins" at bounding box center [441, 95] width 301 height 42
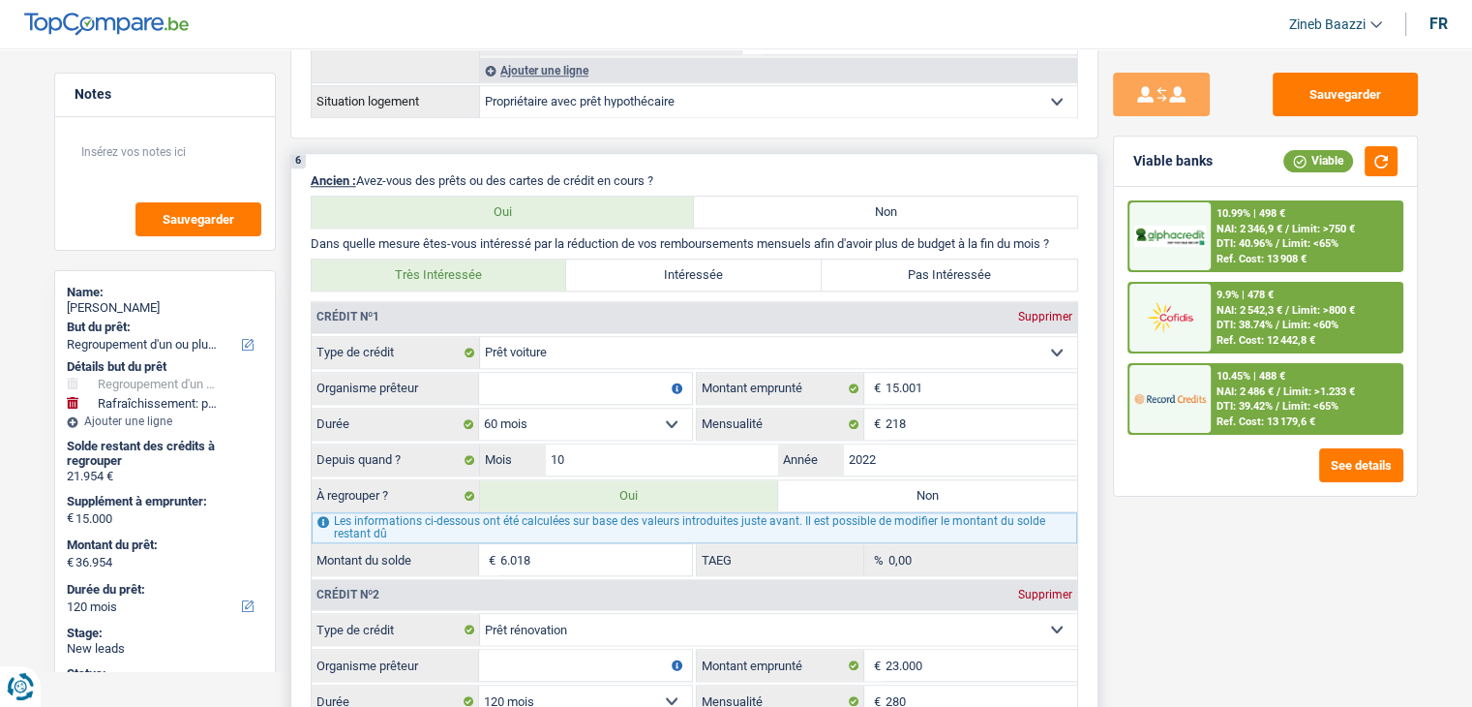
scroll to position [2033, 0]
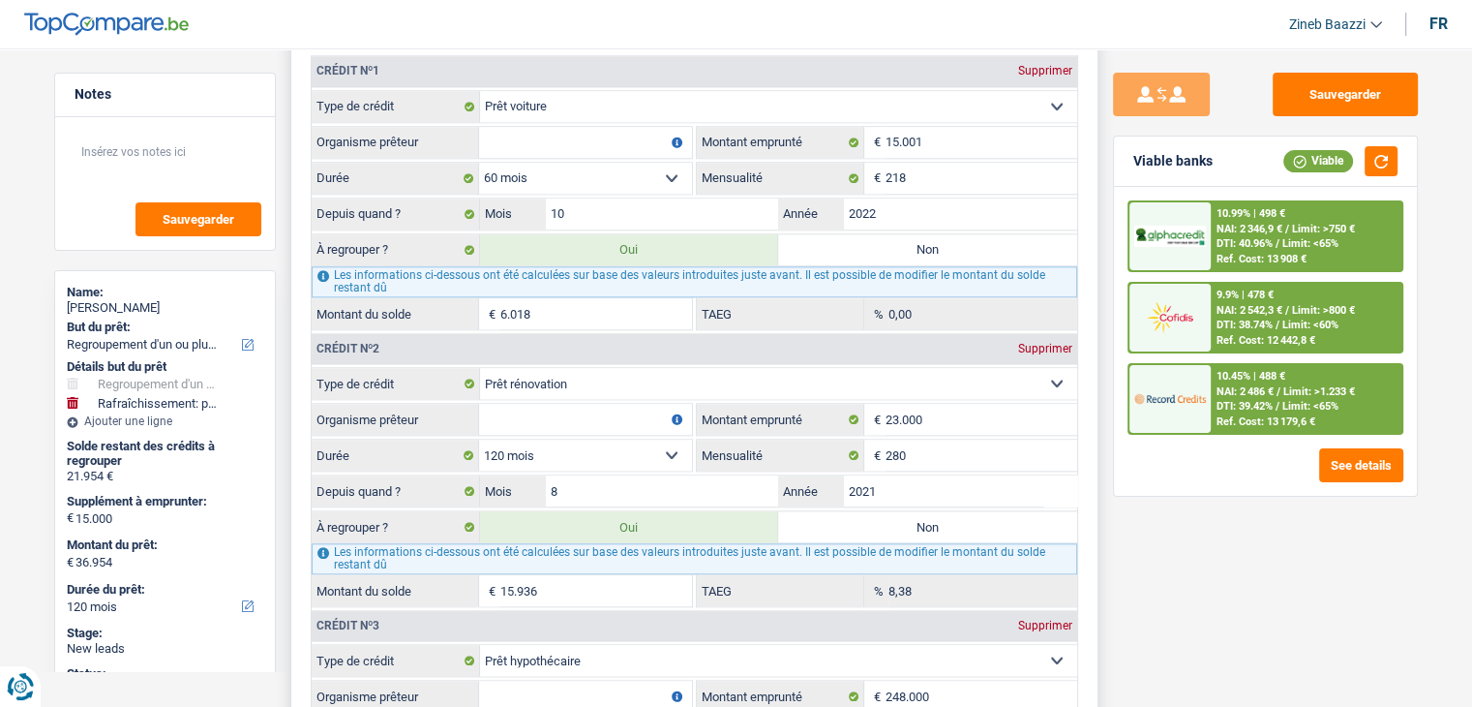
click at [585, 140] on input "Organisme prêteur" at bounding box center [585, 142] width 213 height 31
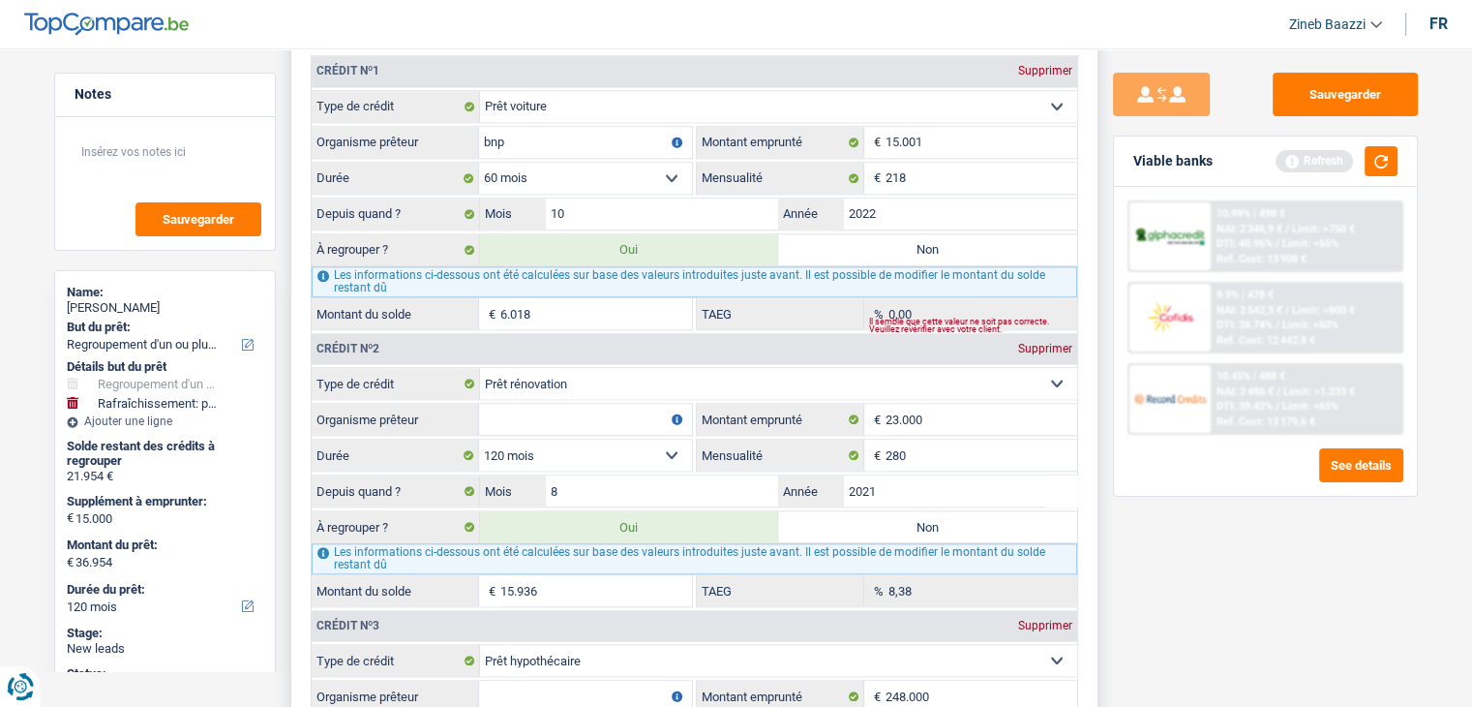
click at [585, 140] on input "bnp" at bounding box center [585, 142] width 213 height 31
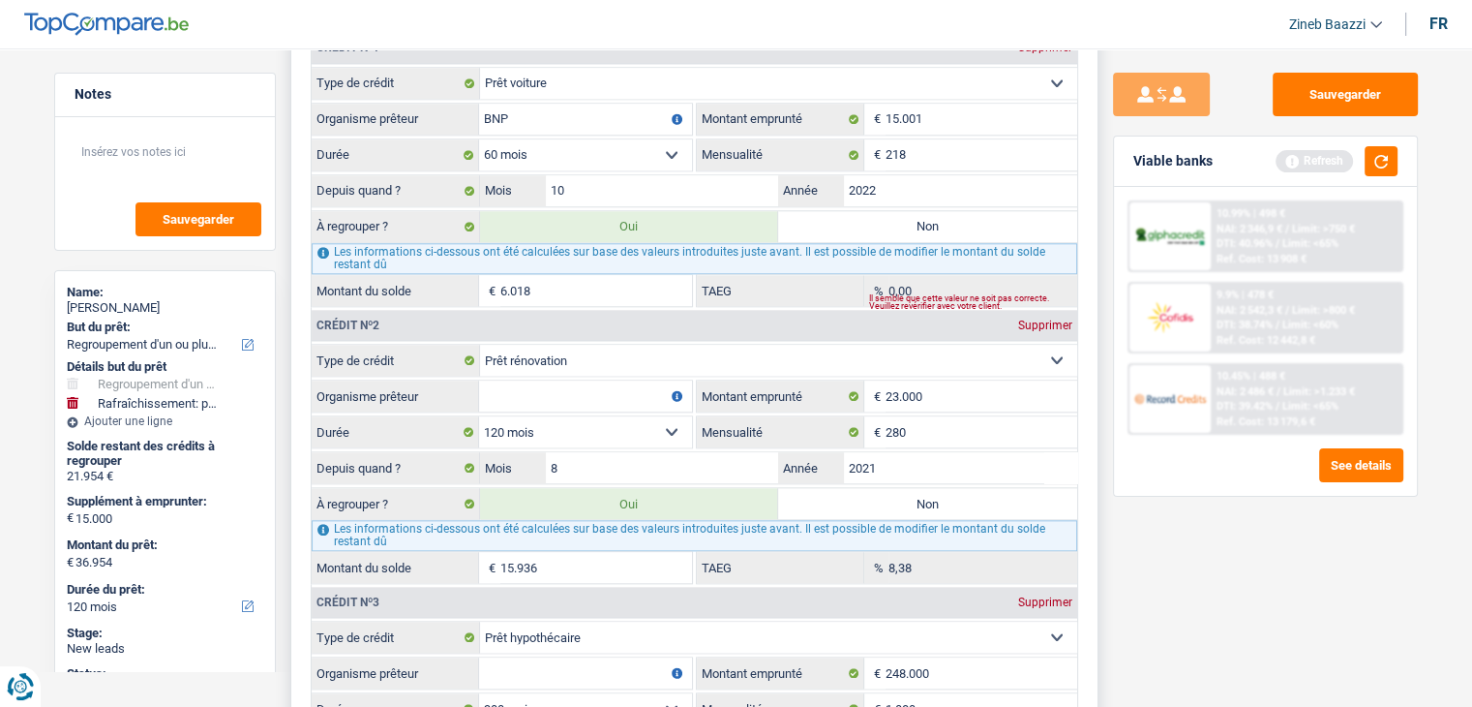
scroll to position [2226, 0]
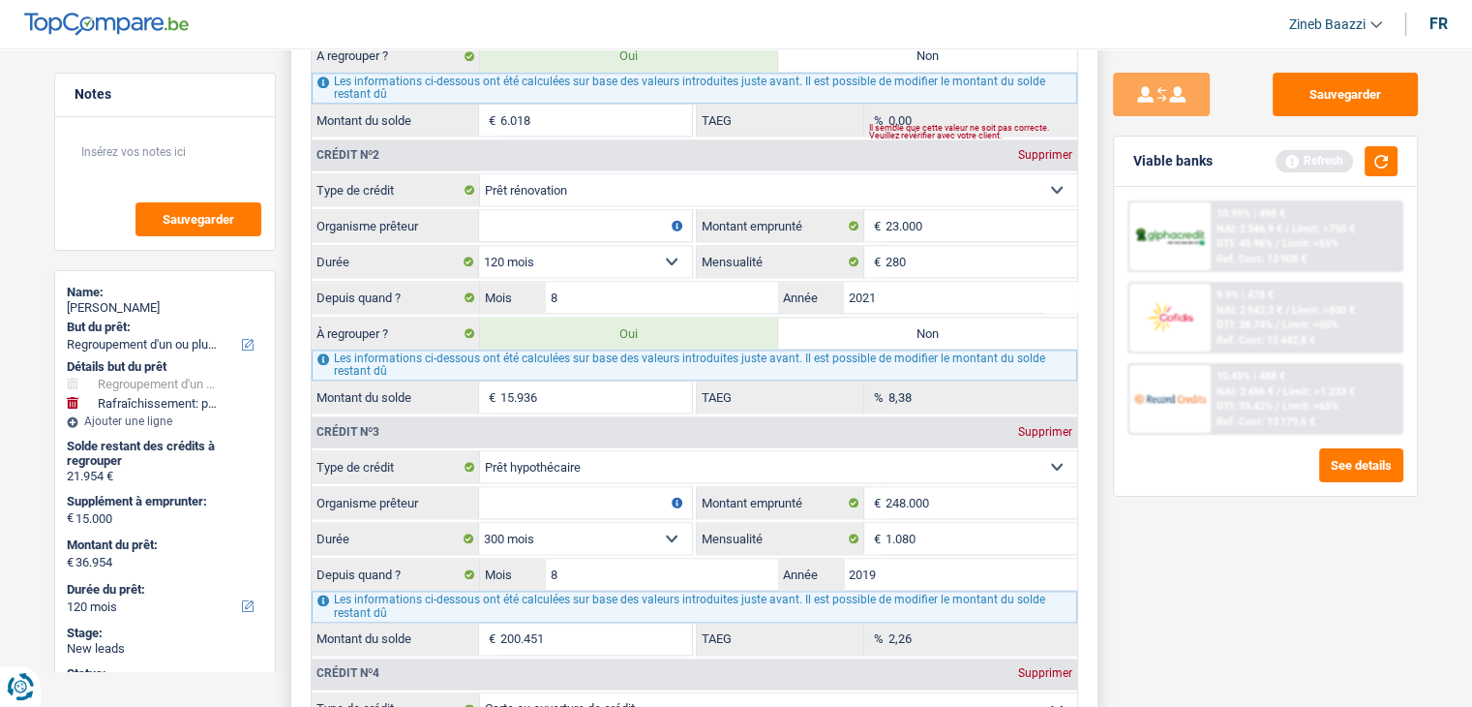
type input "BNP"
paste input "Thank you very much, boss. It's also thanks to you — you trained us well. I'm r…"
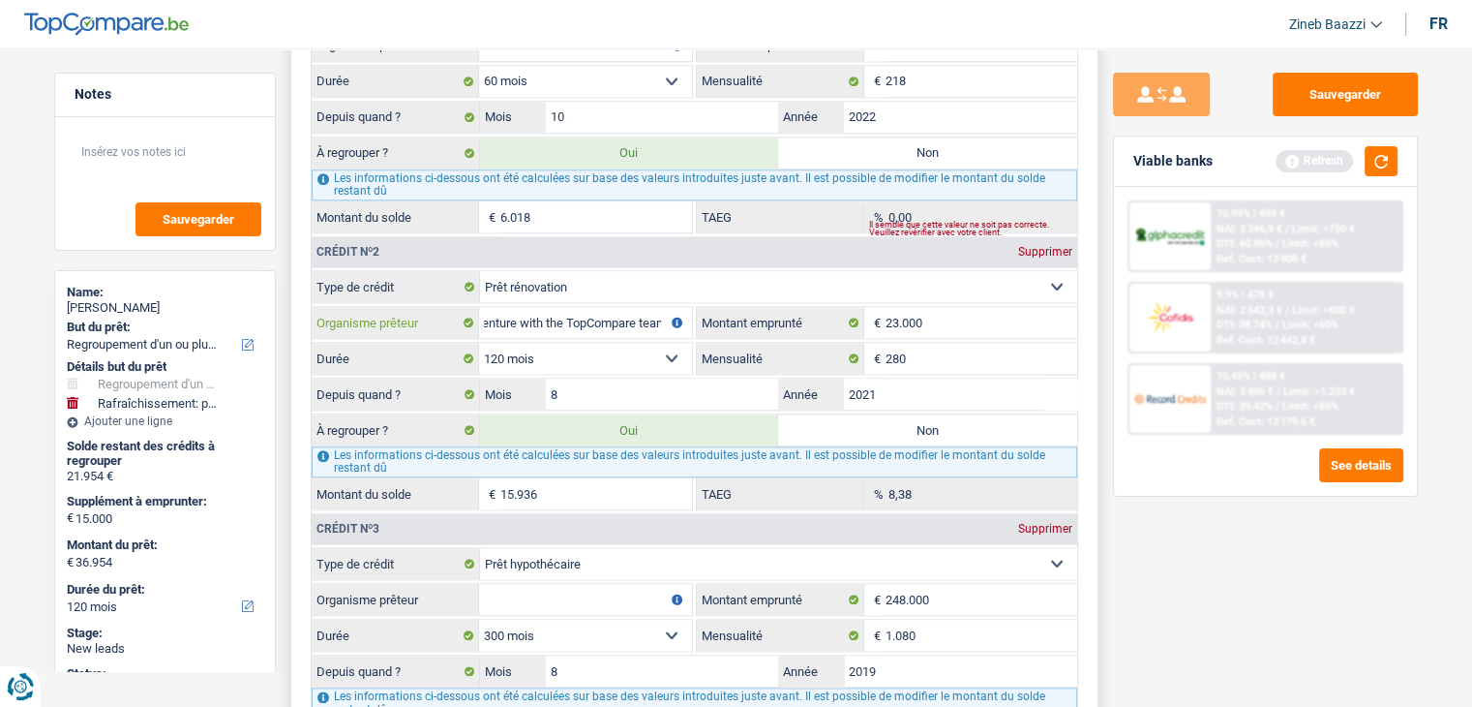
scroll to position [1936, 0]
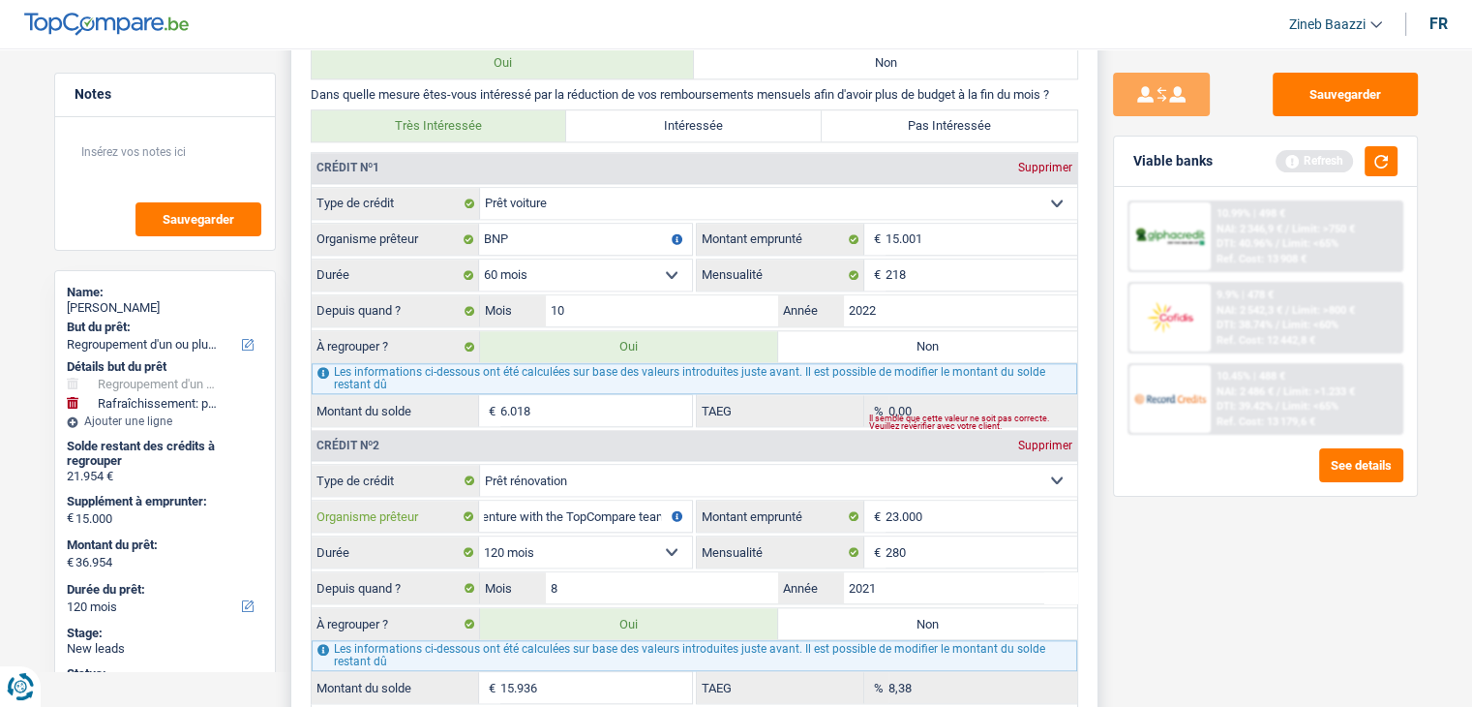
type input "Thank you very much, boss. It's also thanks to you — you trained us well. I'm r…"
click at [496, 227] on input "BNP" at bounding box center [585, 239] width 213 height 31
drag, startPoint x: 496, startPoint y: 227, endPoint x: 494, endPoint y: 240, distance: 12.7
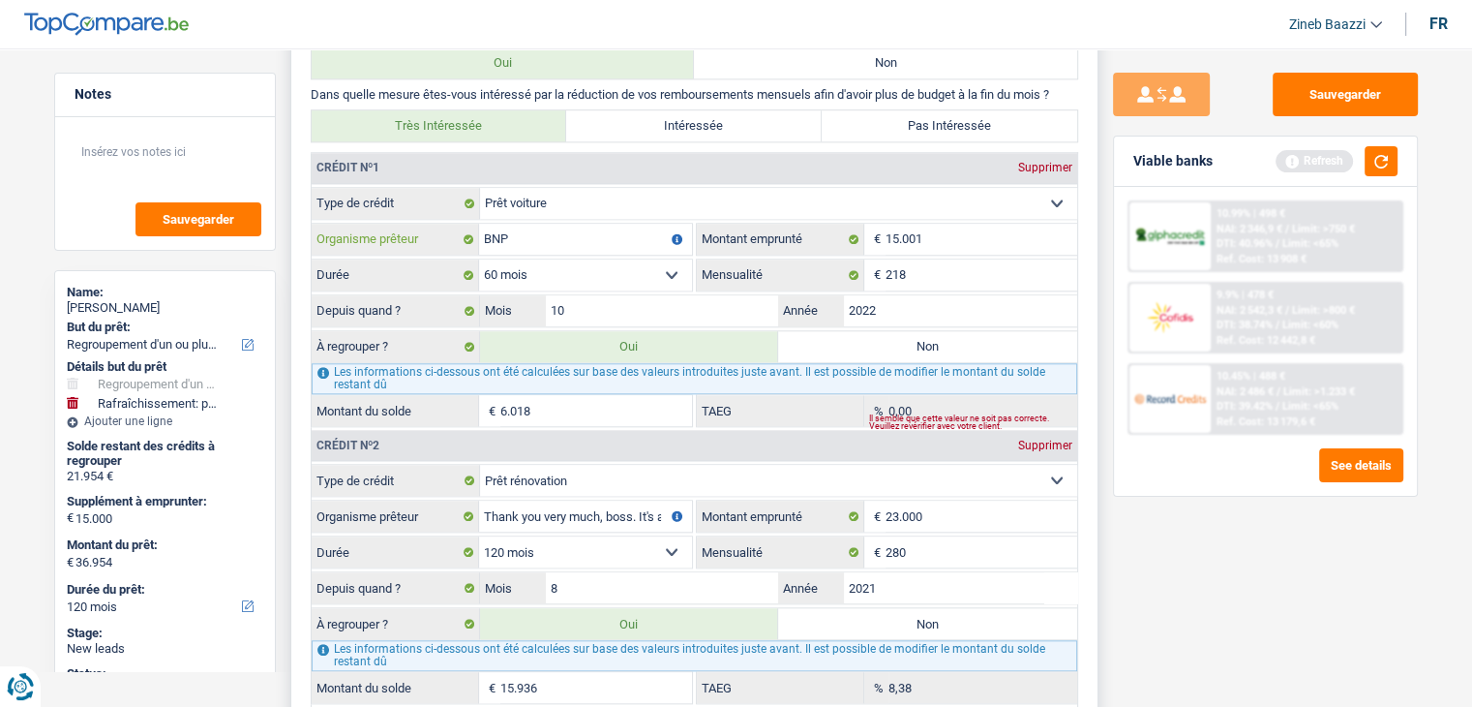
click at [494, 240] on input "BNP" at bounding box center [585, 239] width 213 height 31
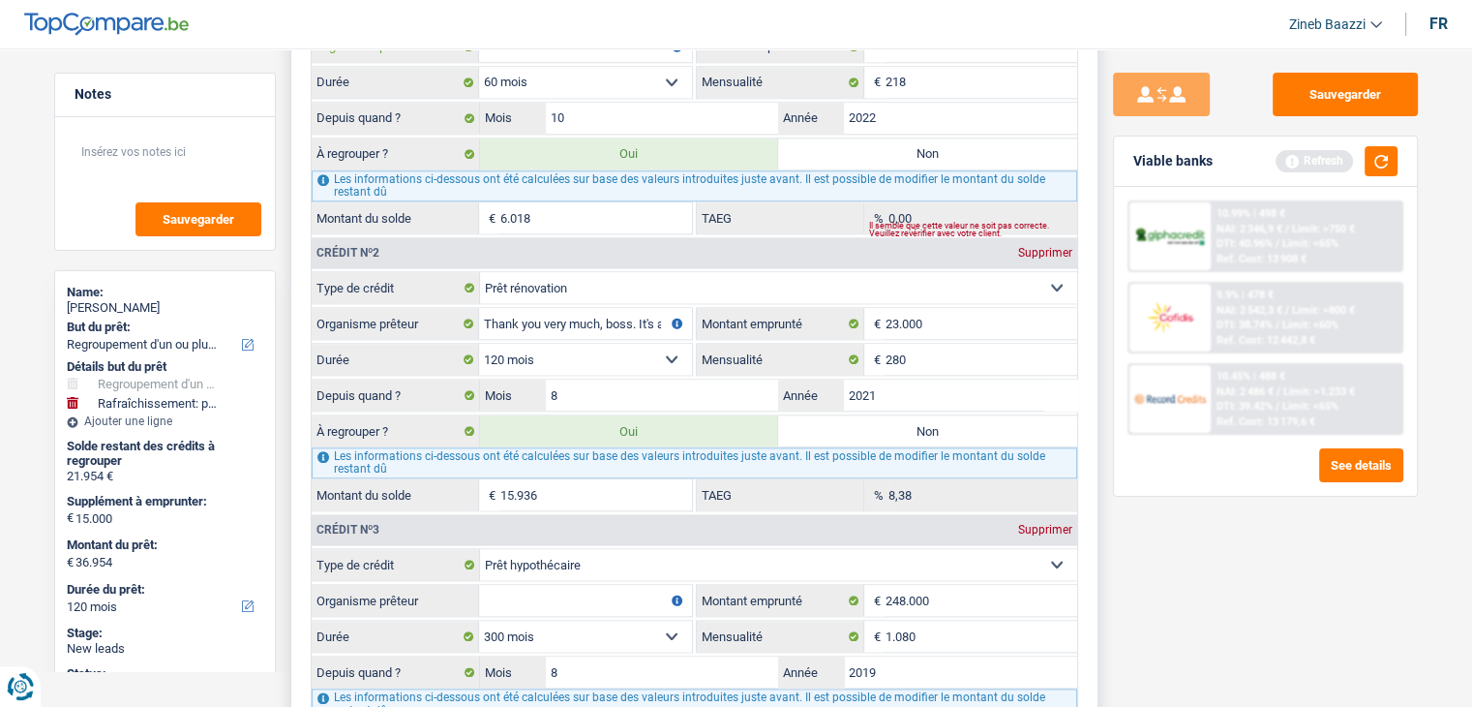
scroll to position [2130, 0]
click at [568, 315] on input "Thank you very much, boss. It's also thanks to you — you trained us well. I'm r…" at bounding box center [585, 322] width 213 height 31
paste input "text"
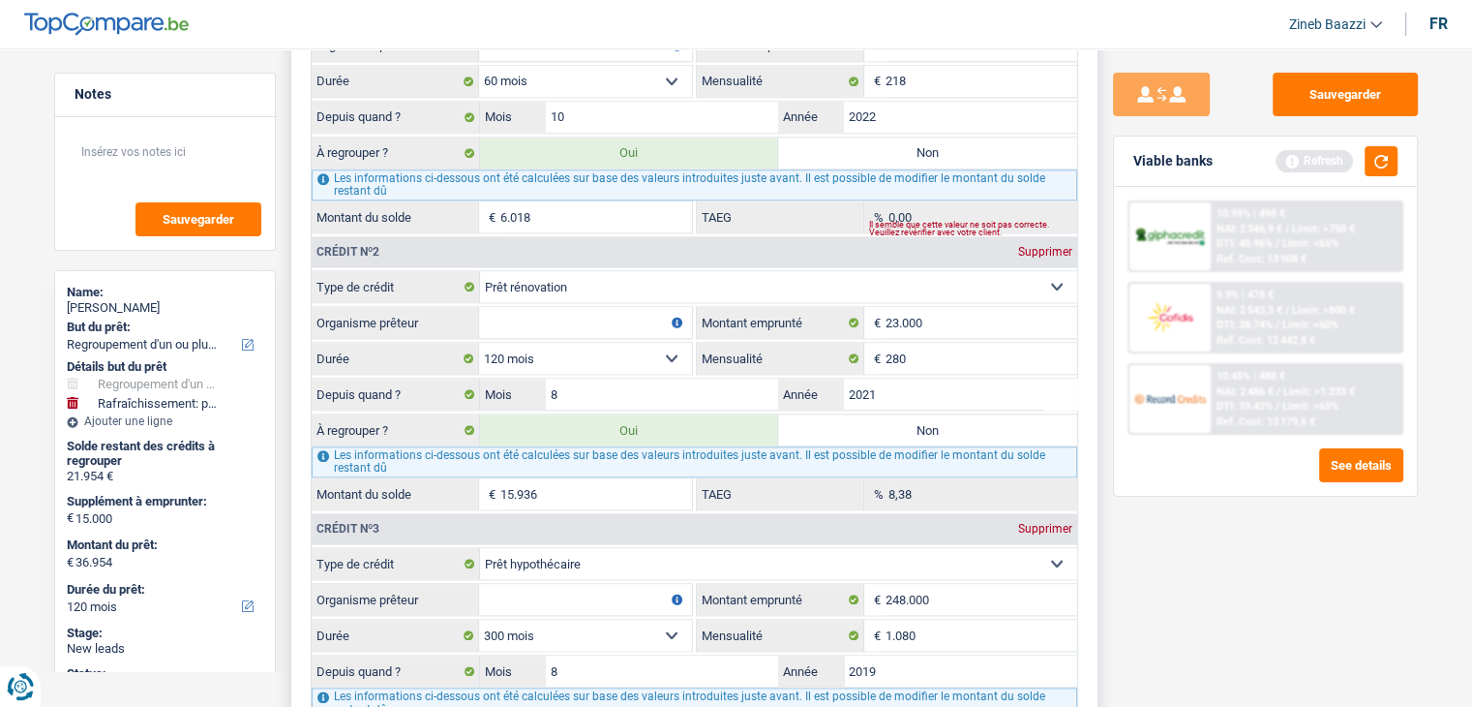
scroll to position [0, 0]
paste input "Thank you very much, boss. It's also thanks to you — you trained us well. I'm r…"
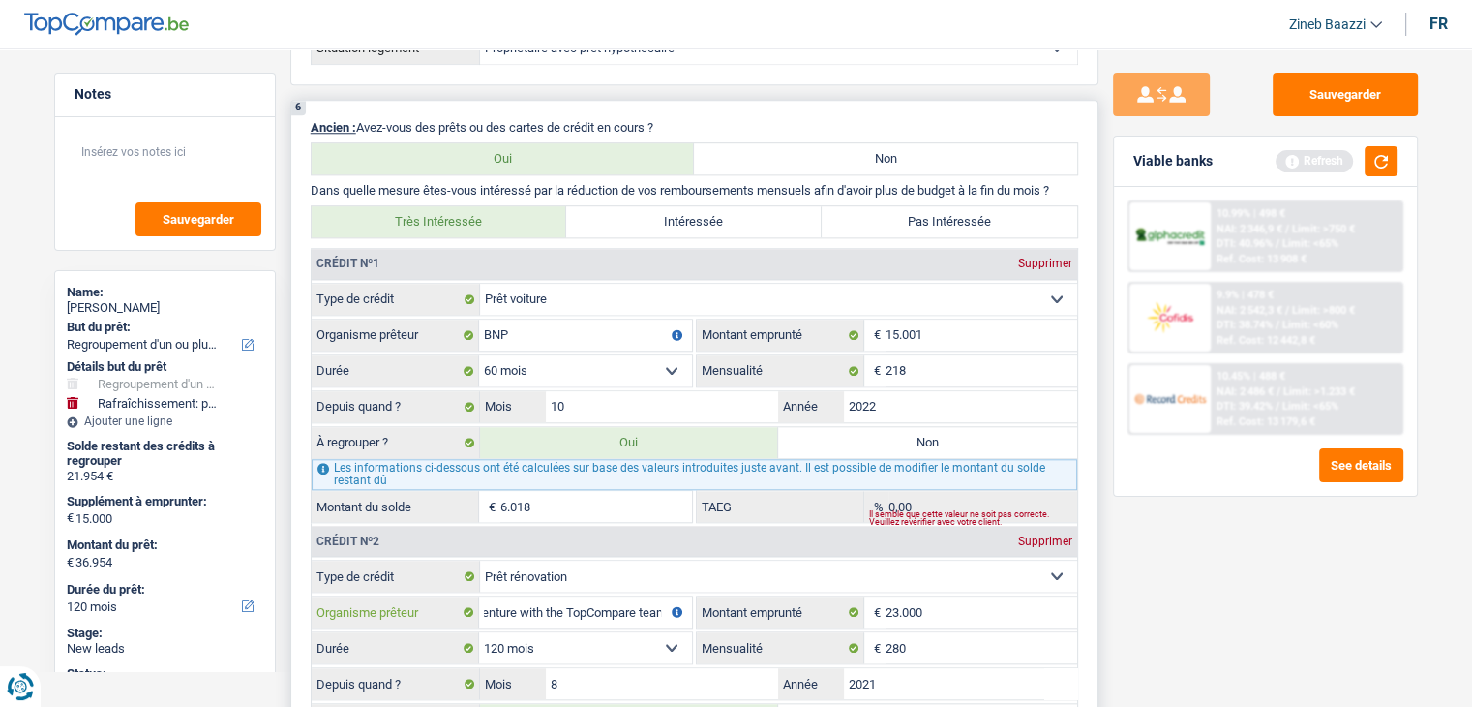
scroll to position [1839, 0]
click at [529, 320] on input "BNP" at bounding box center [585, 335] width 213 height 31
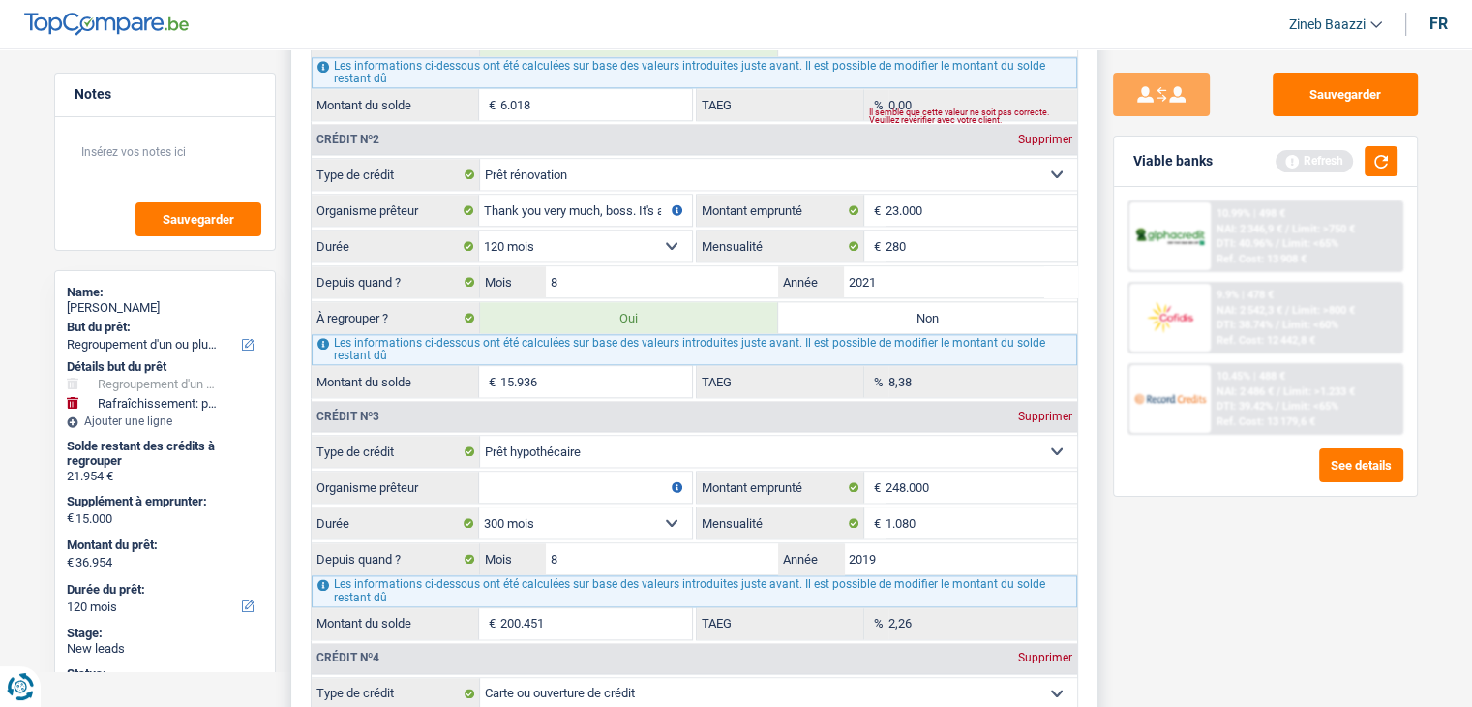
scroll to position [2226, 0]
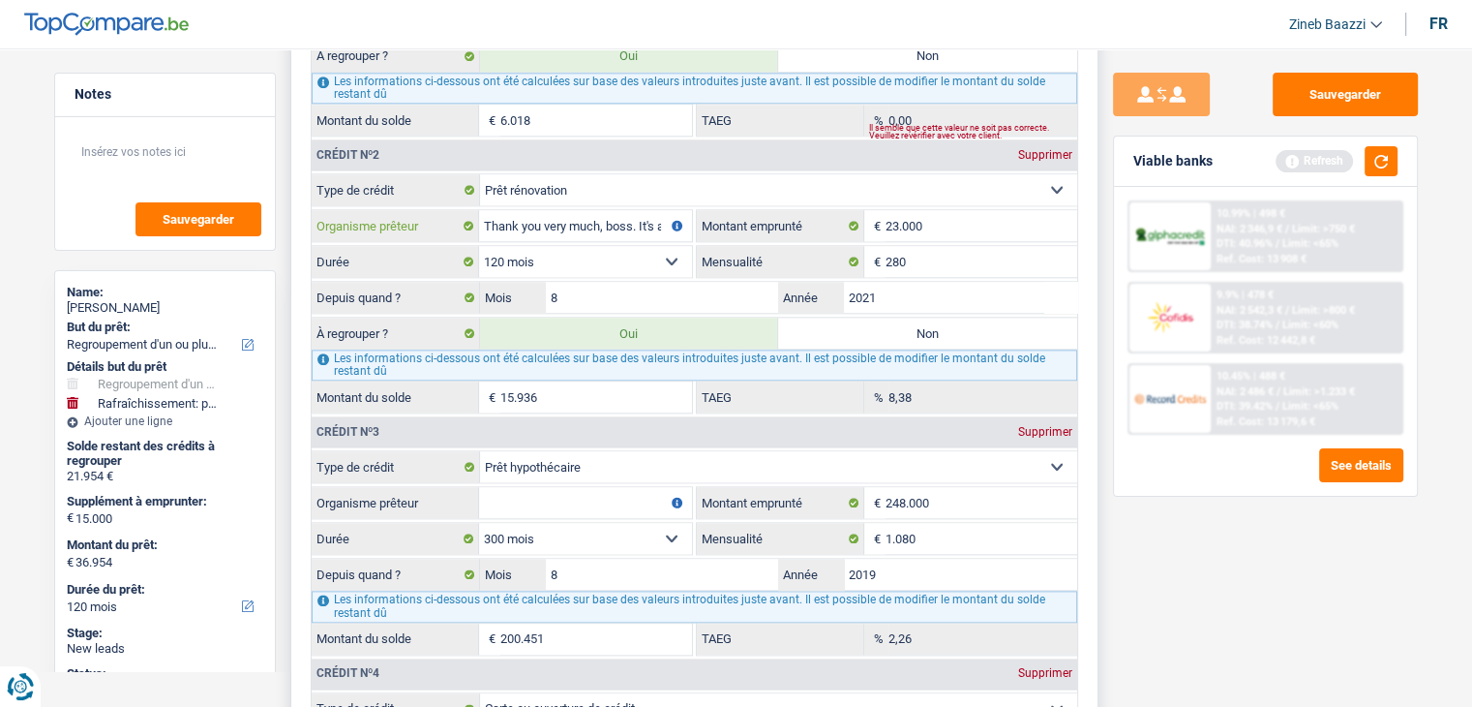
click at [562, 210] on input "Thank you very much, boss. It's also thanks to you — you trained us well. I'm r…" at bounding box center [585, 225] width 213 height 31
paste input "BNP"
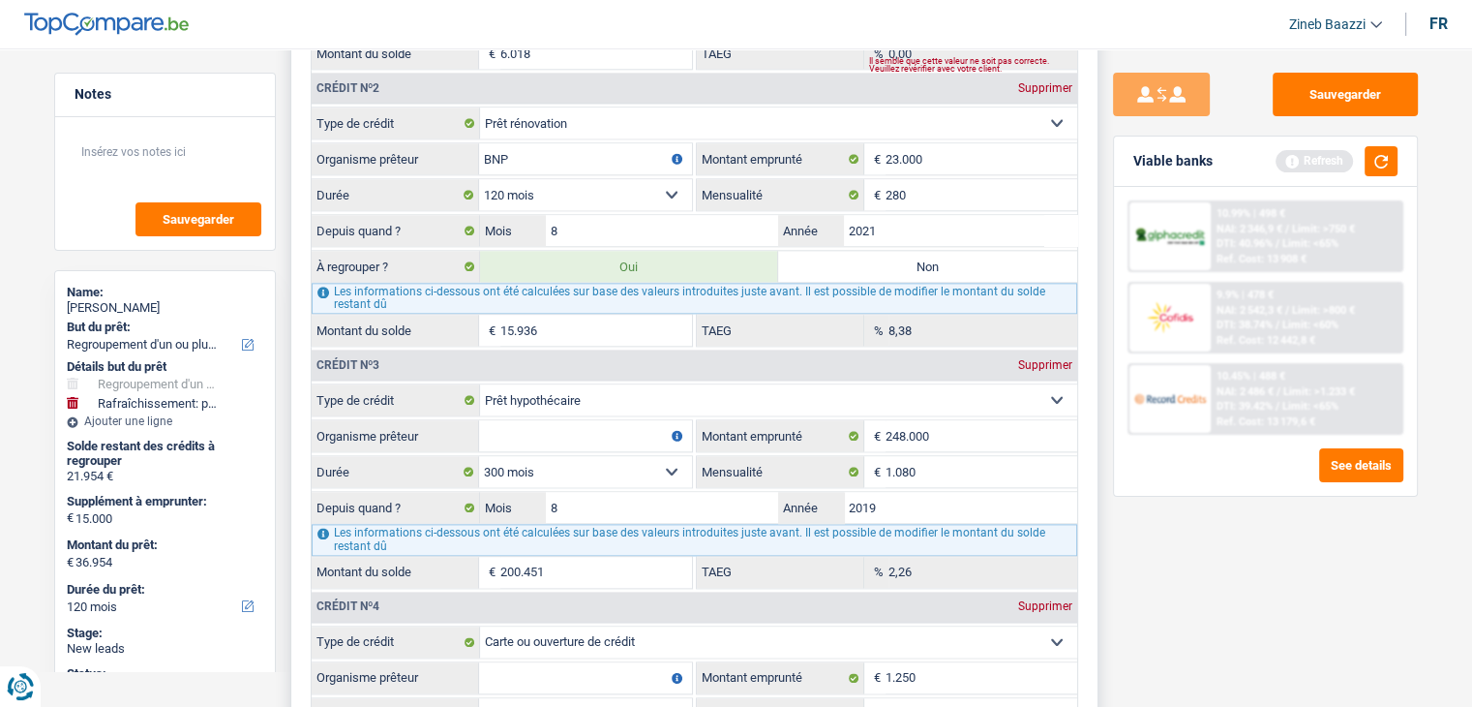
scroll to position [2323, 0]
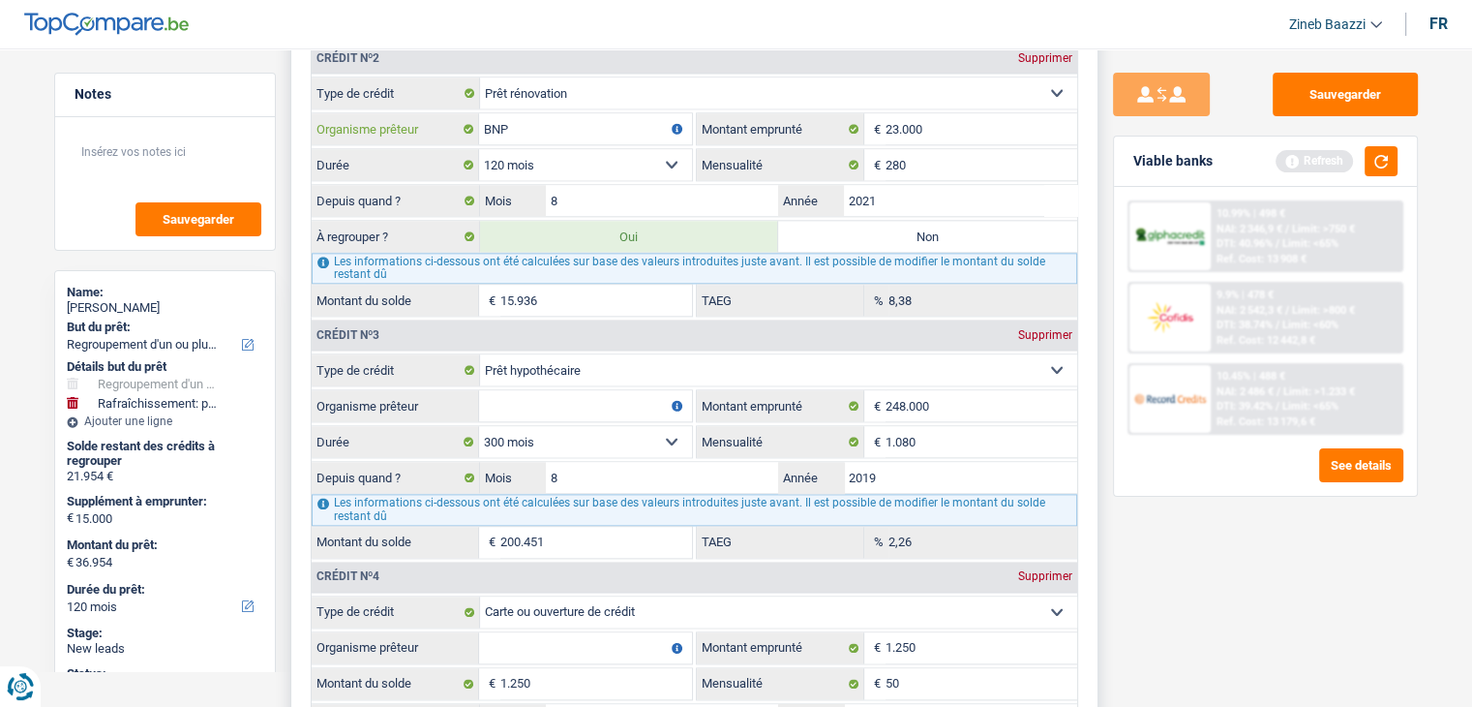
type input "BNP"
click at [557, 390] on input "Organisme prêteur" at bounding box center [585, 405] width 213 height 31
paste input "BNP"
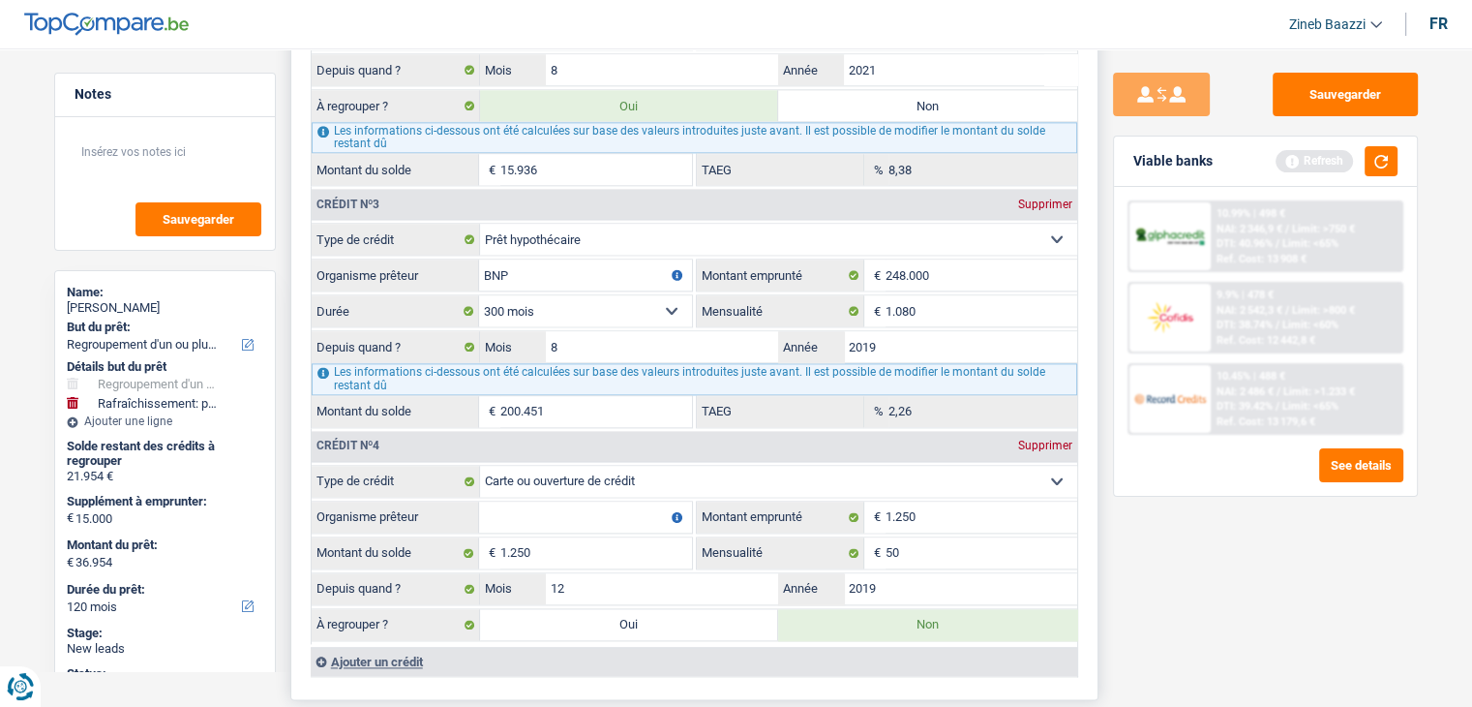
scroll to position [2614, 0]
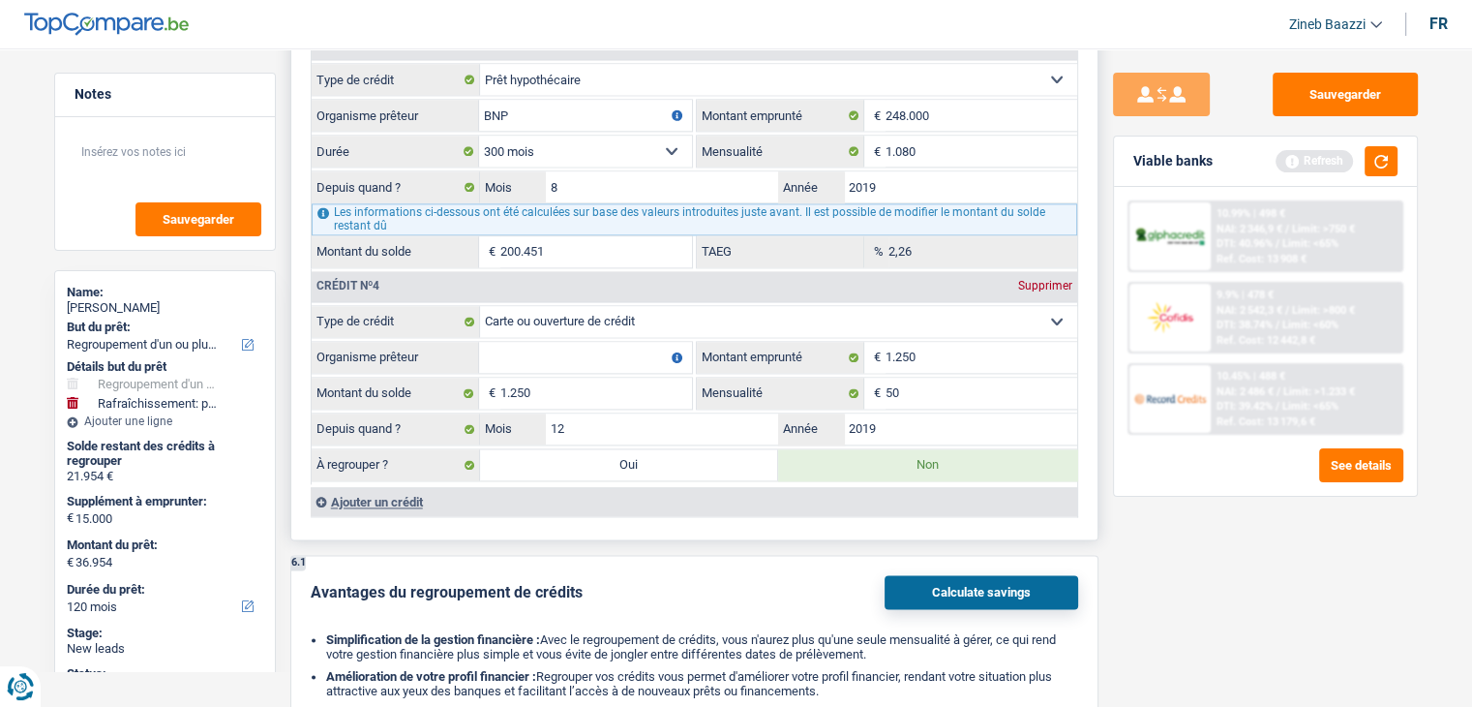
type input "BNP"
click at [590, 342] on input "Organisme prêteur" at bounding box center [585, 357] width 213 height 31
paste input "BNP"
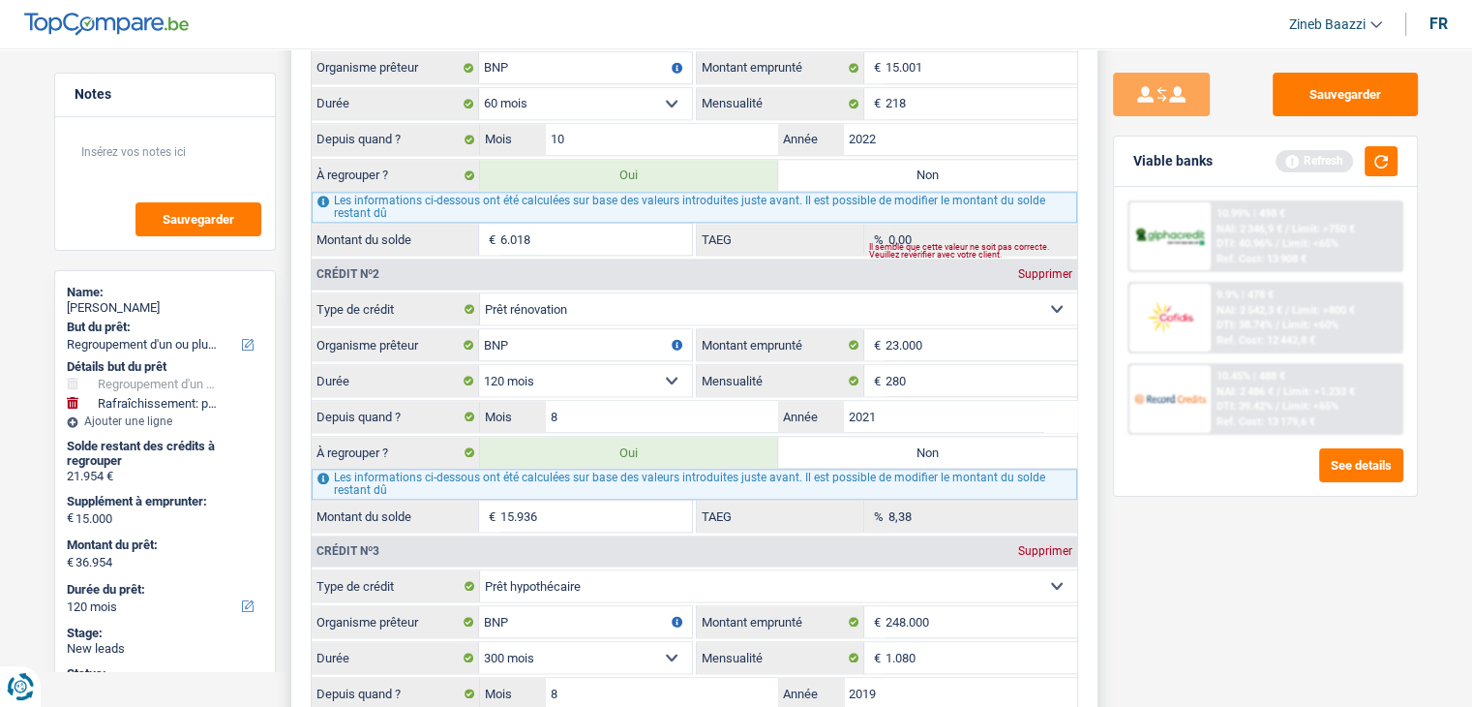
scroll to position [1936, 0]
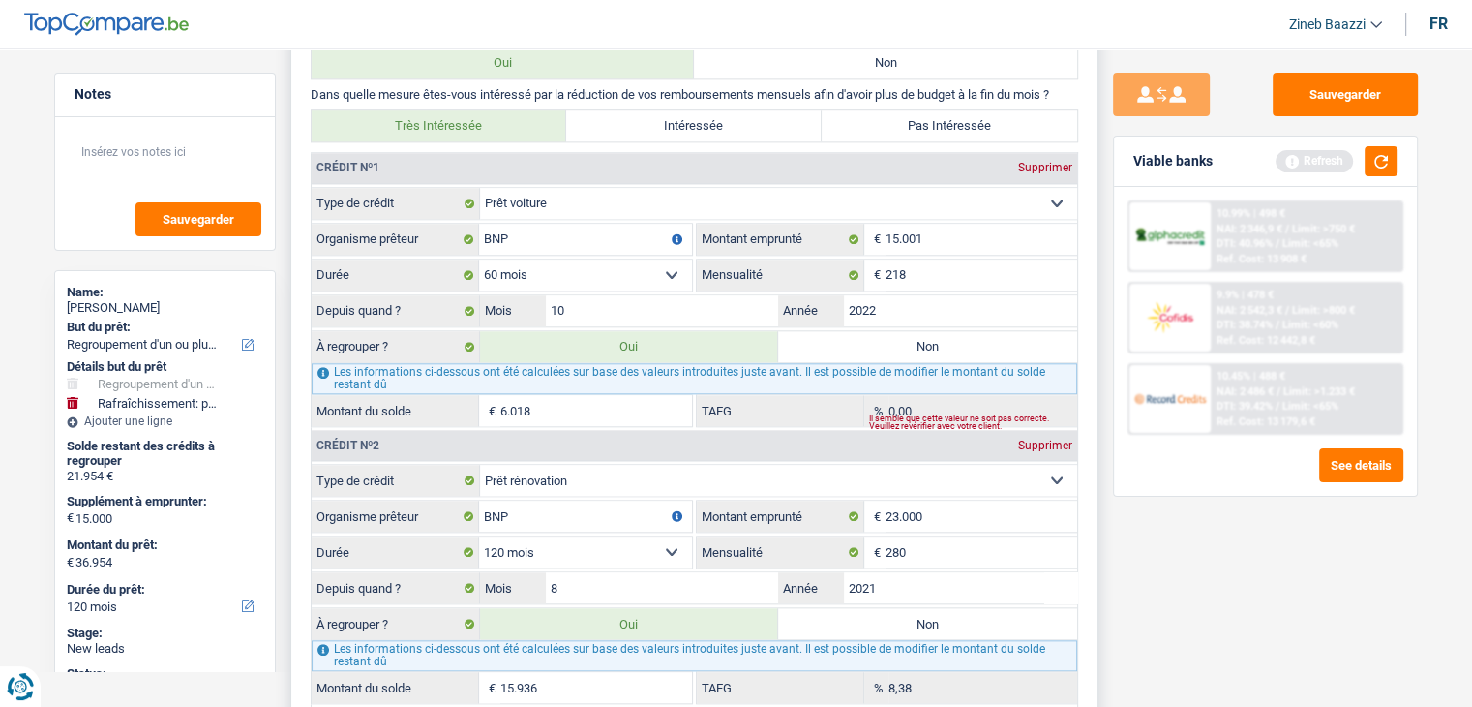
type input "BNP"
click at [561, 405] on input "6.018" at bounding box center [596, 410] width 192 height 31
click at [913, 259] on input "218" at bounding box center [982, 274] width 192 height 31
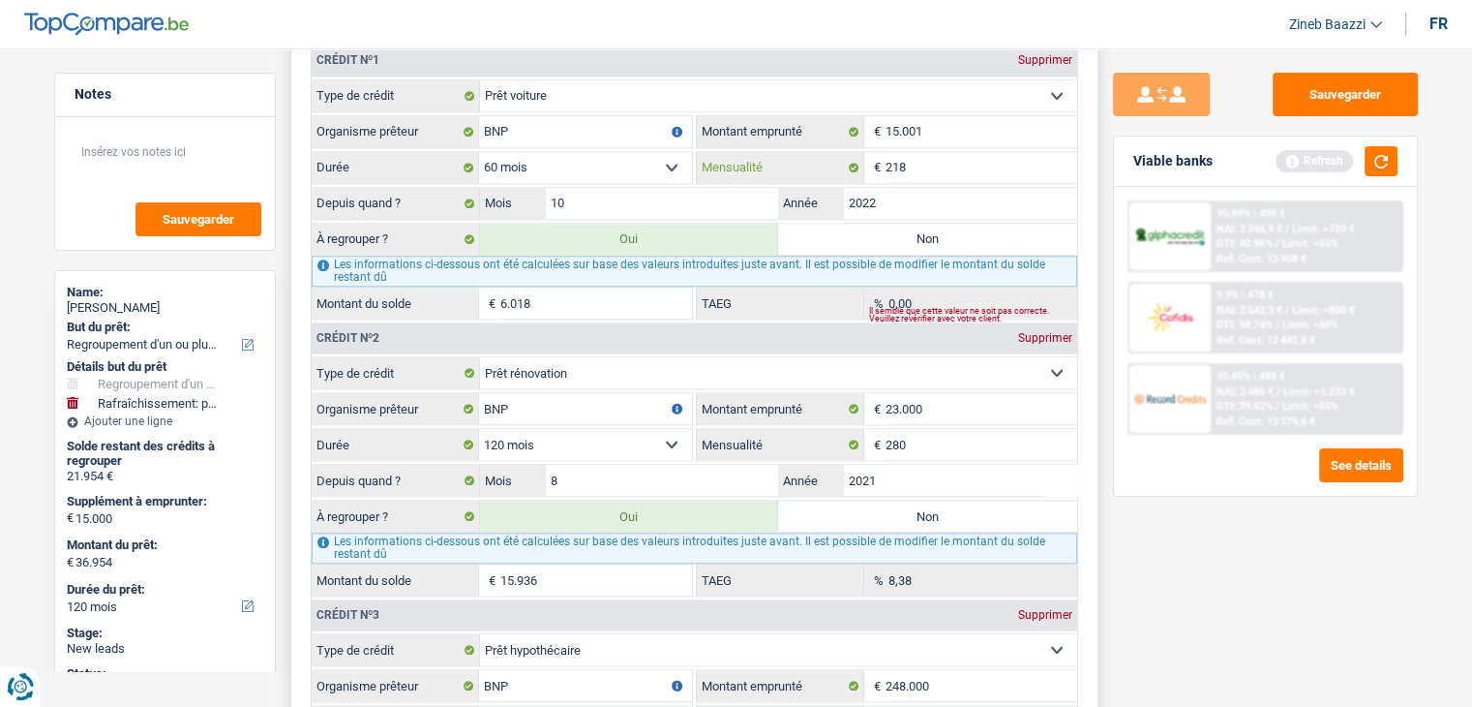
scroll to position [2033, 0]
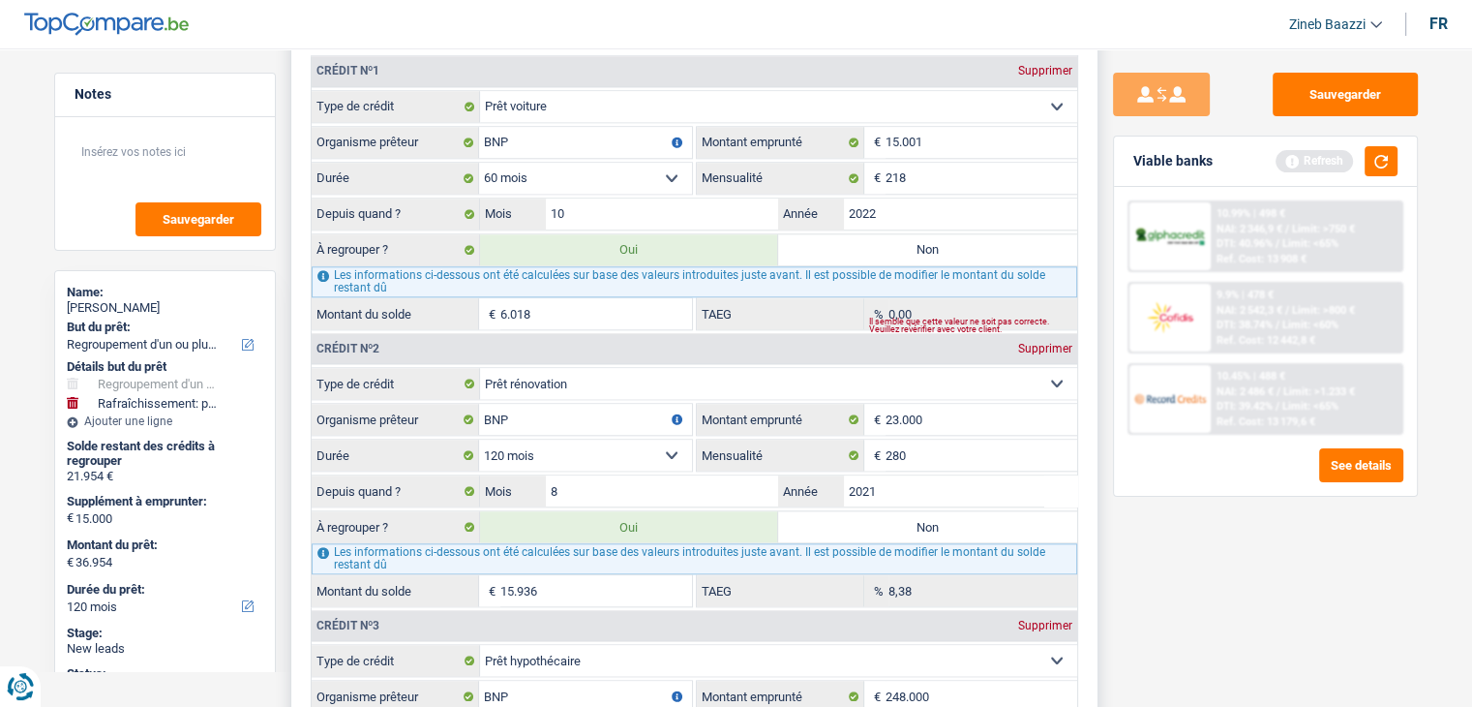
click at [540, 301] on input "6.018" at bounding box center [596, 313] width 192 height 31
click at [541, 307] on input "6.018" at bounding box center [596, 313] width 192 height 31
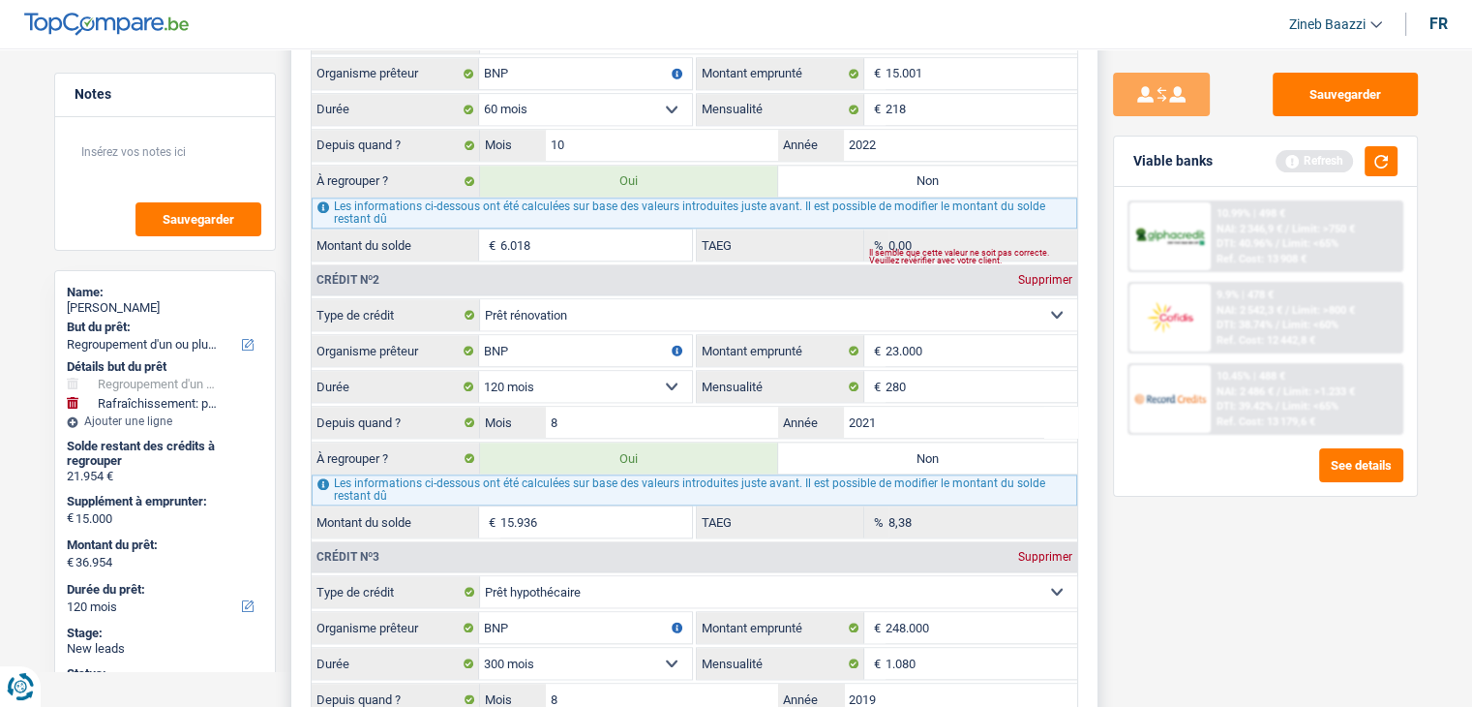
scroll to position [2130, 0]
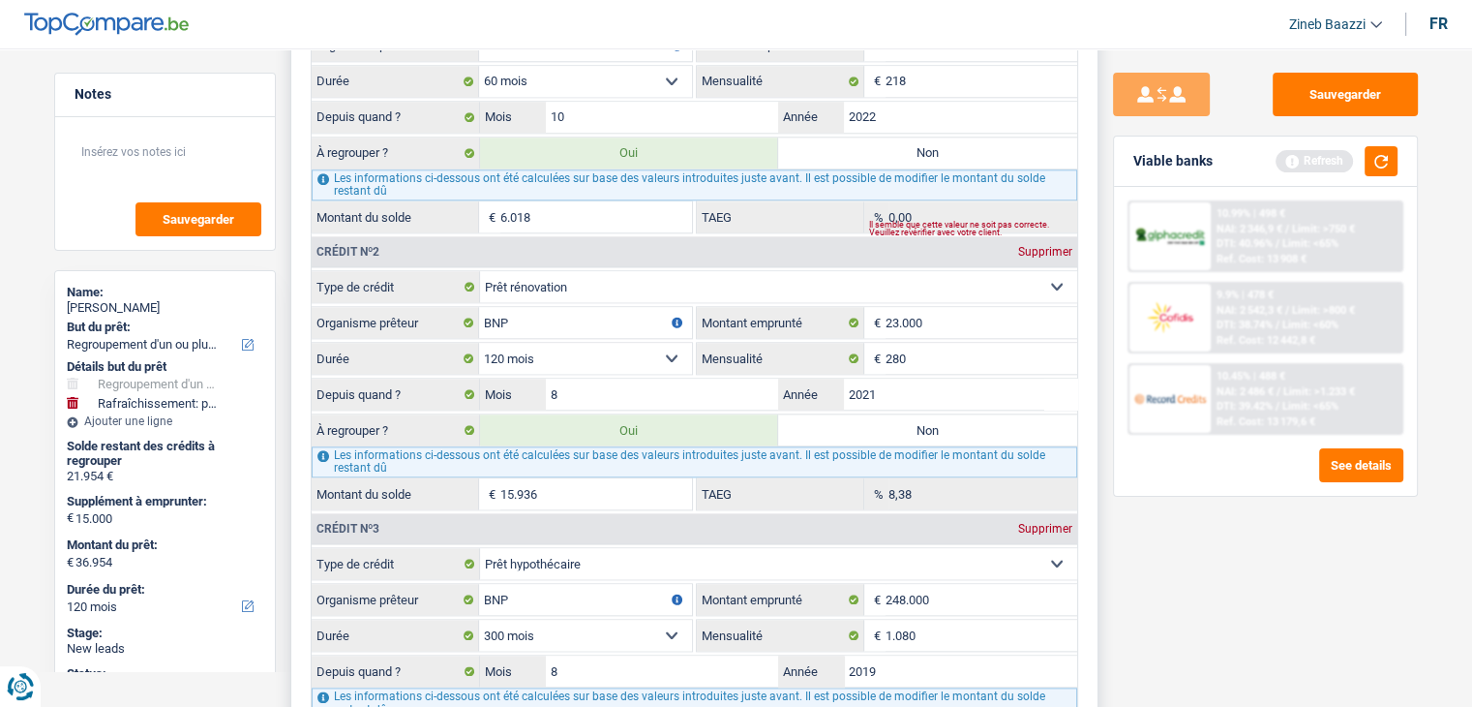
click at [592, 482] on input "15.936" at bounding box center [596, 493] width 192 height 31
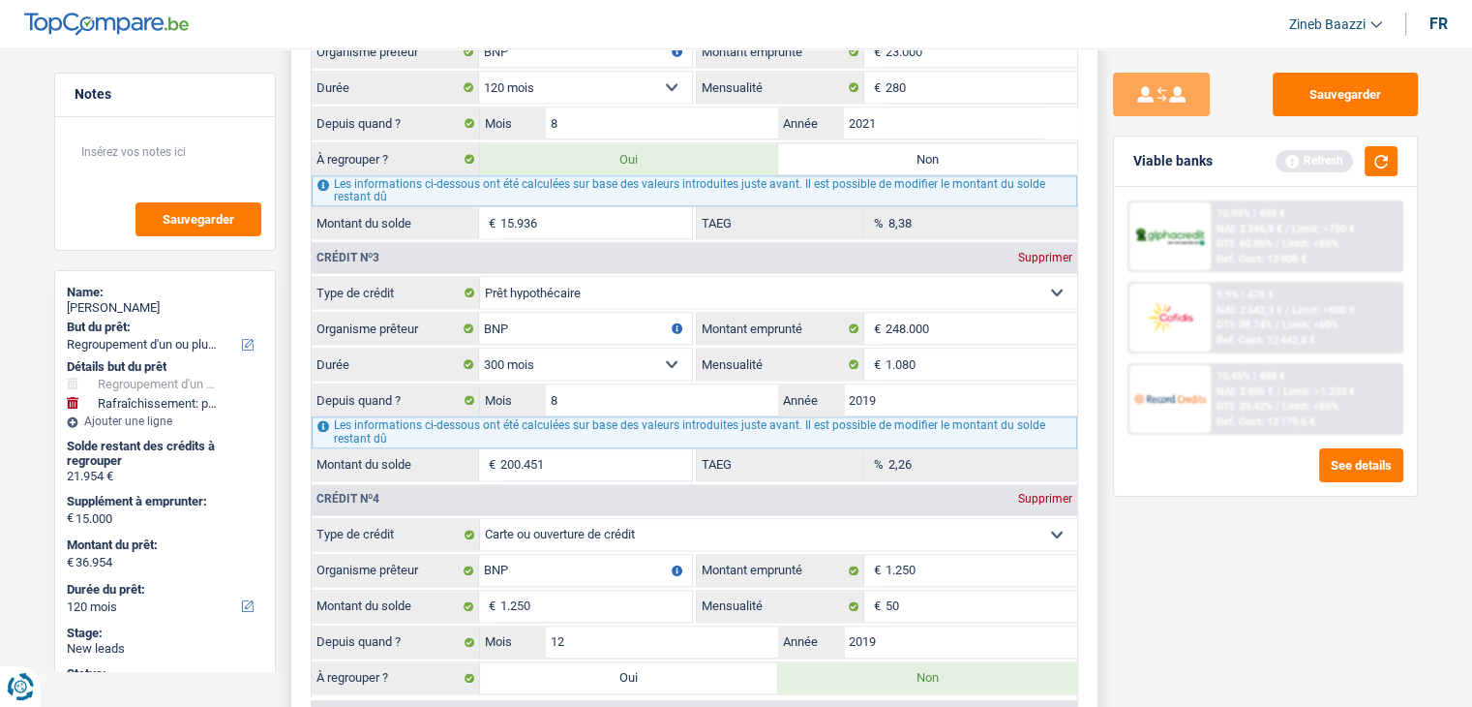
scroll to position [2420, 0]
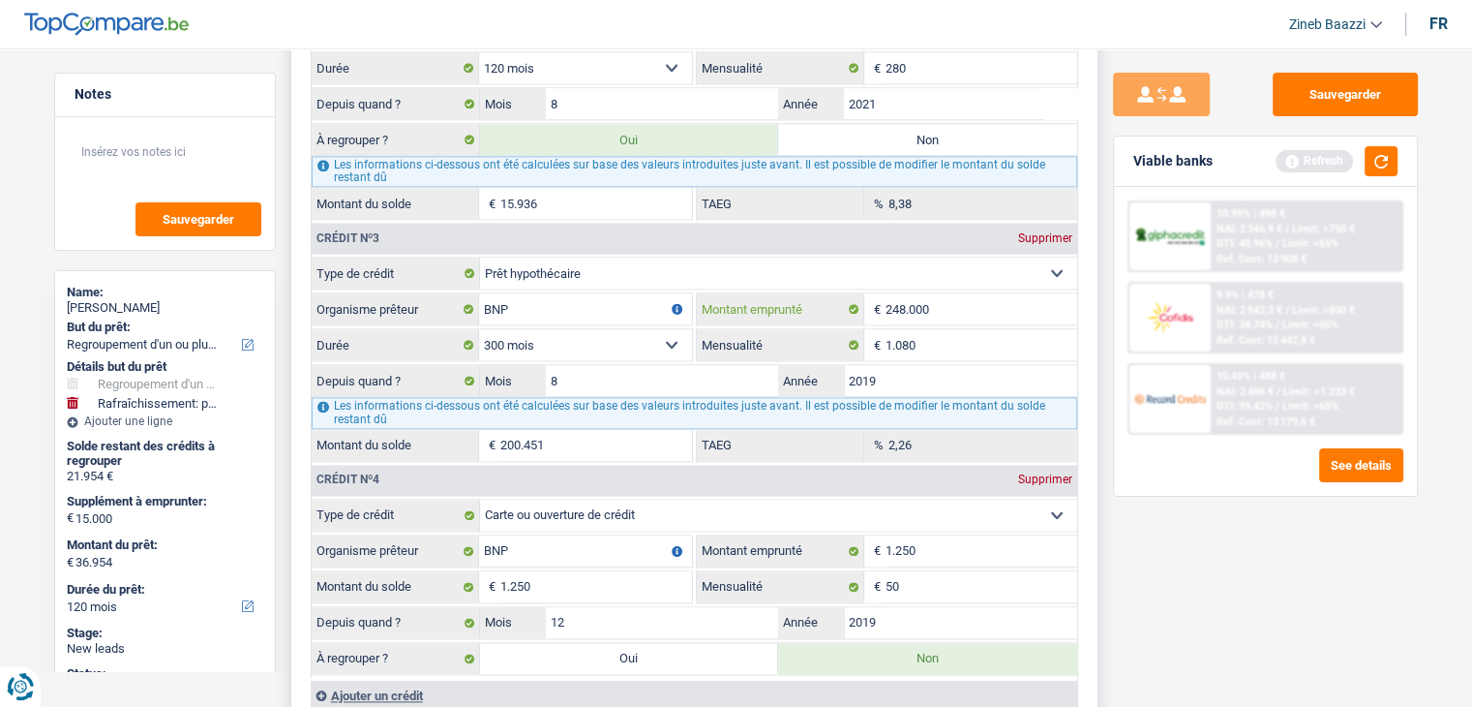
click at [947, 295] on input "248.000" at bounding box center [982, 308] width 192 height 31
click at [935, 337] on input "1.080" at bounding box center [982, 344] width 192 height 31
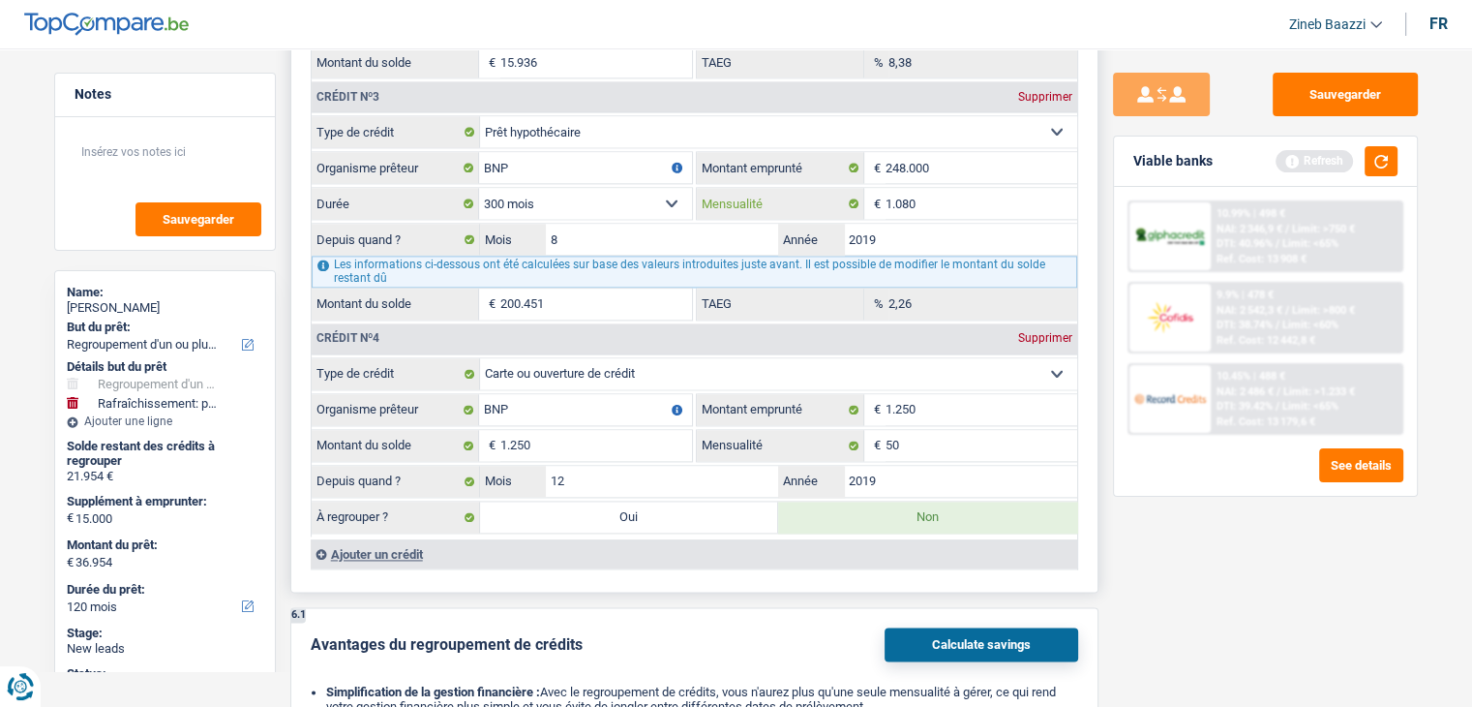
scroll to position [2614, 0]
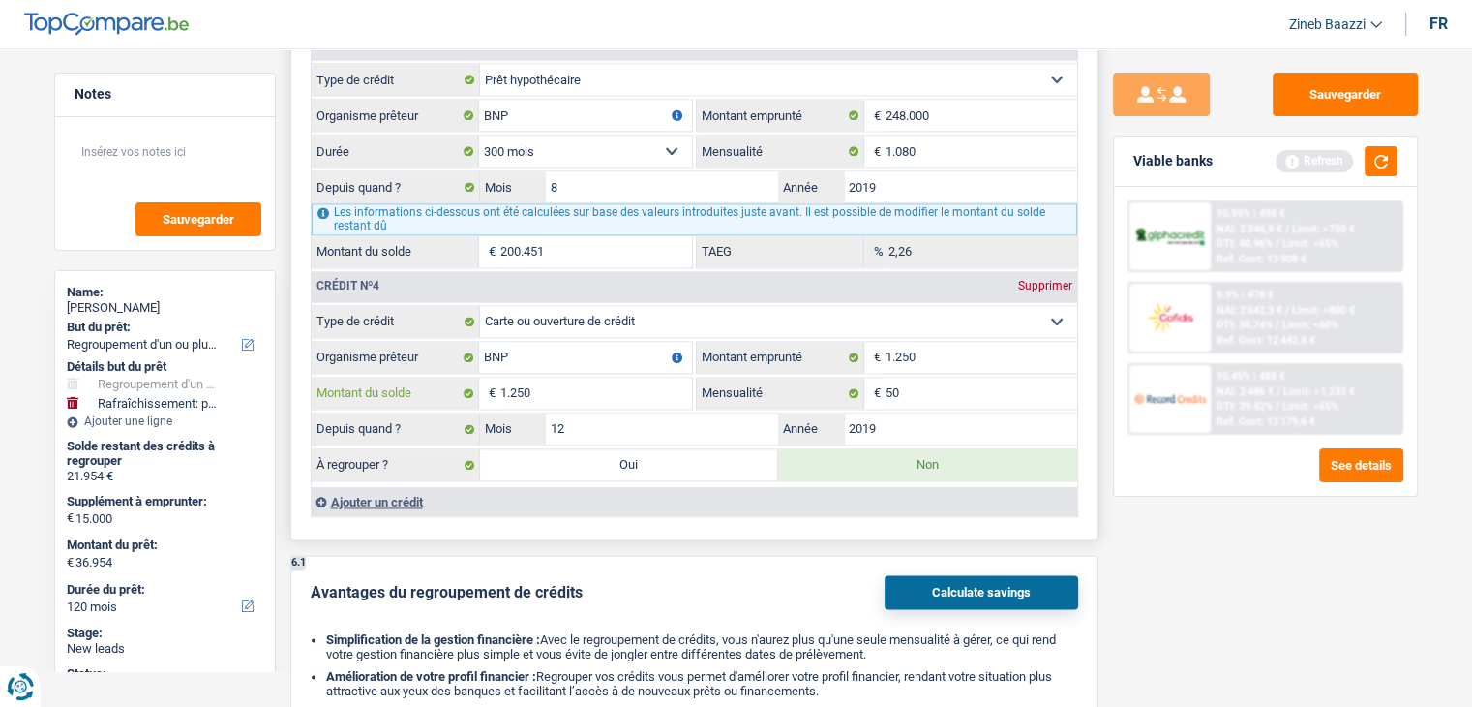
click at [631, 378] on input "1.250" at bounding box center [596, 393] width 192 height 31
click at [954, 384] on input "50" at bounding box center [982, 393] width 192 height 31
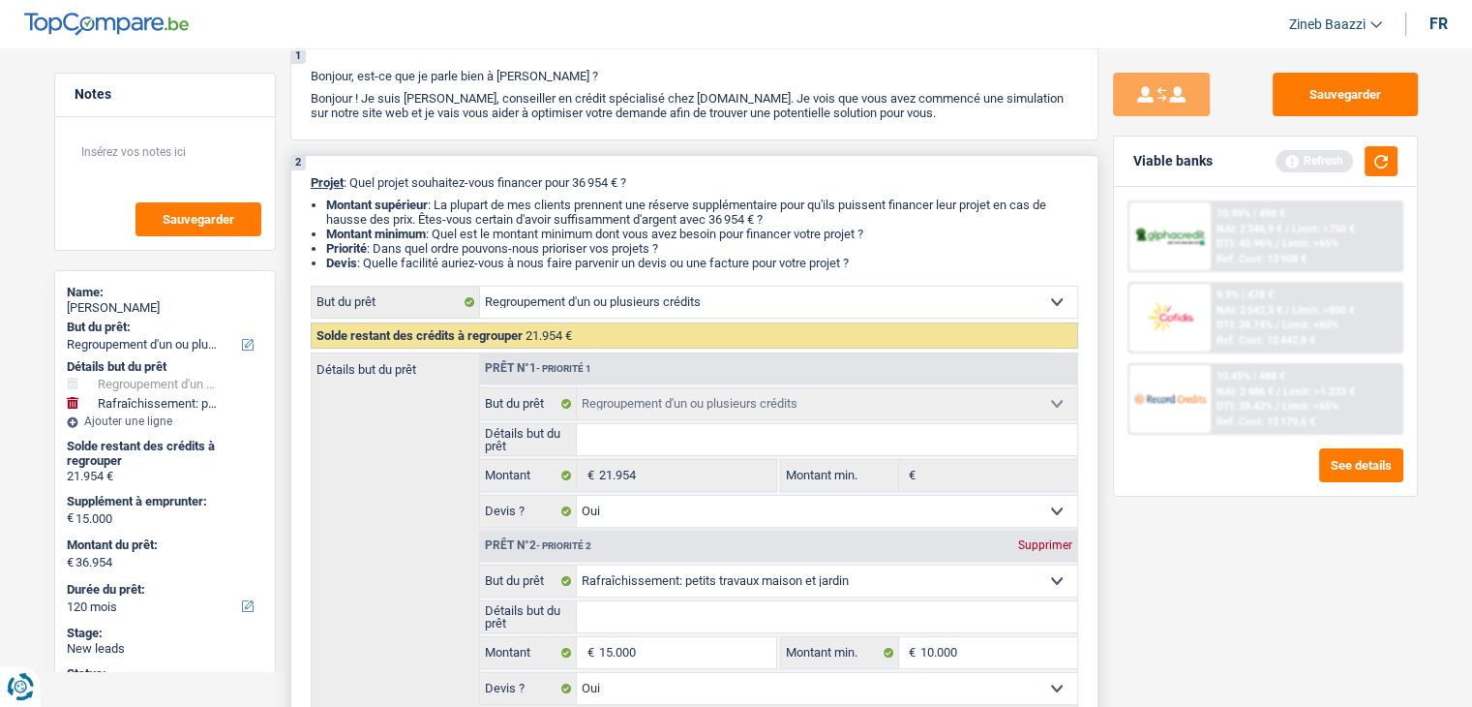
scroll to position [290, 0]
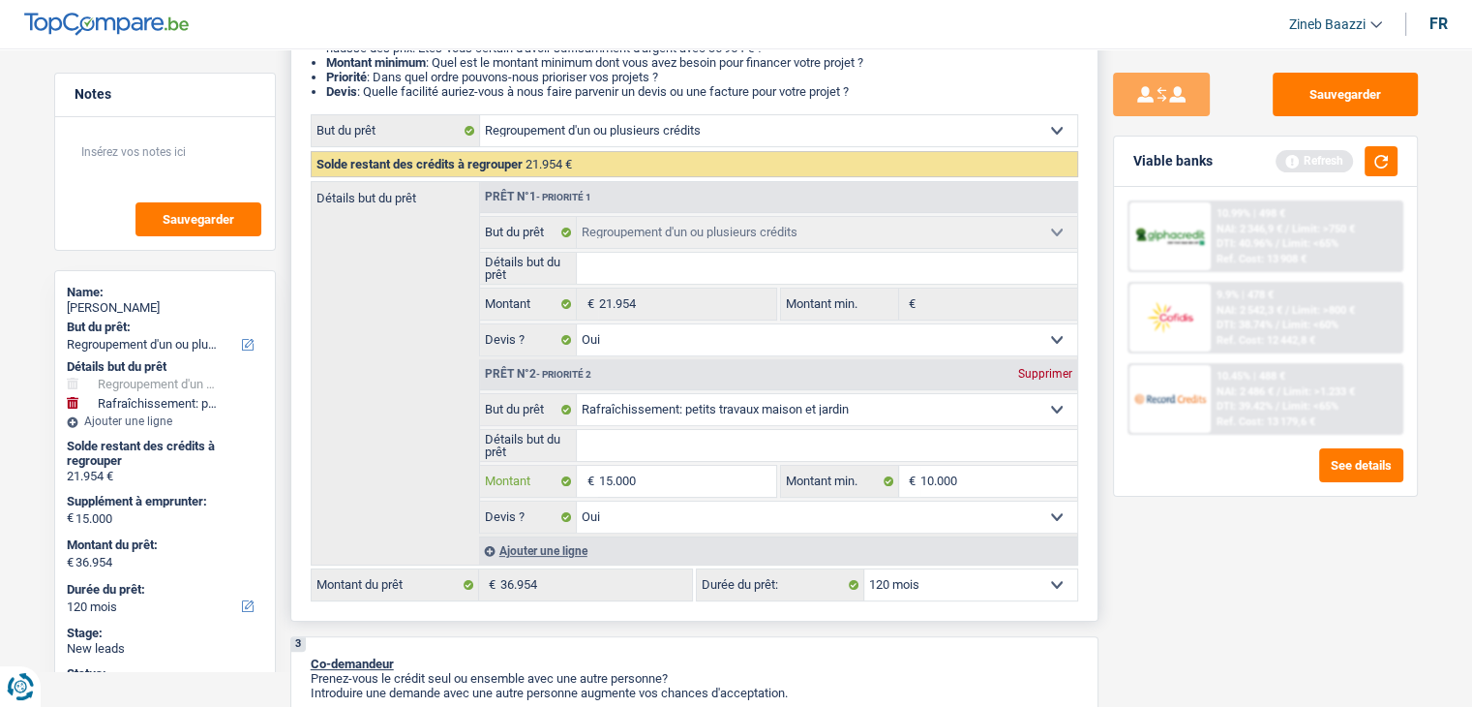
click at [655, 481] on input "15.000" at bounding box center [686, 481] width 177 height 31
click at [645, 438] on input "Détails but du prêt" at bounding box center [827, 445] width 500 height 31
type input "D"
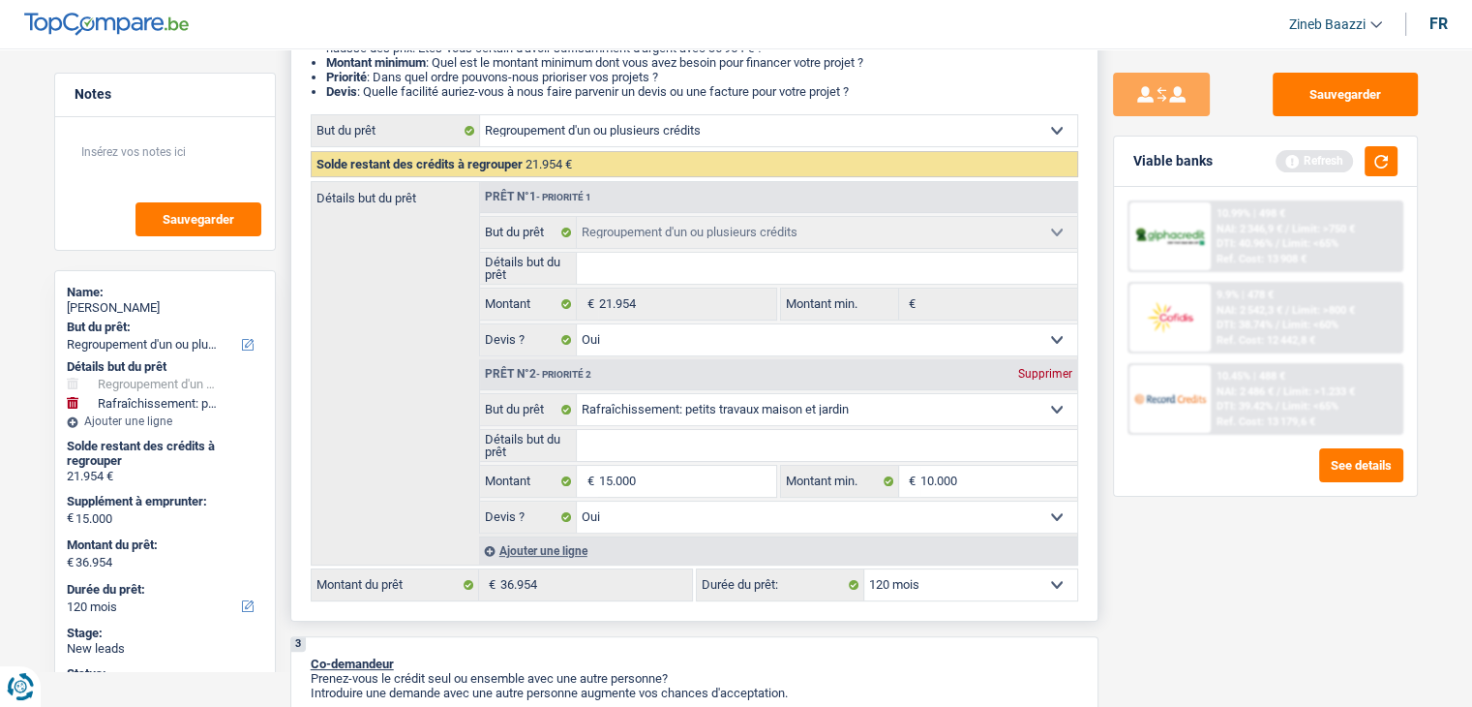
type input "D"
type input "De"
type input "Dev"
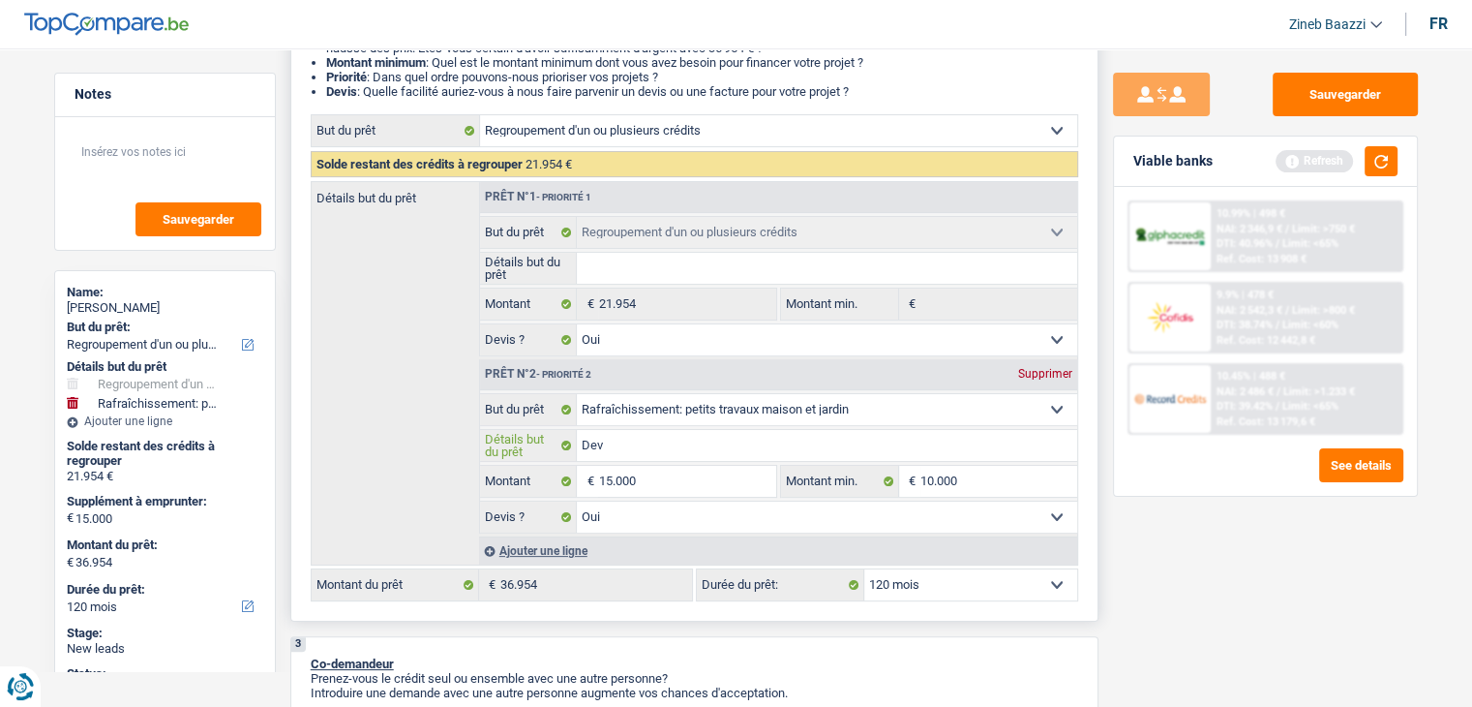
type input "Devi"
type input "Devis"
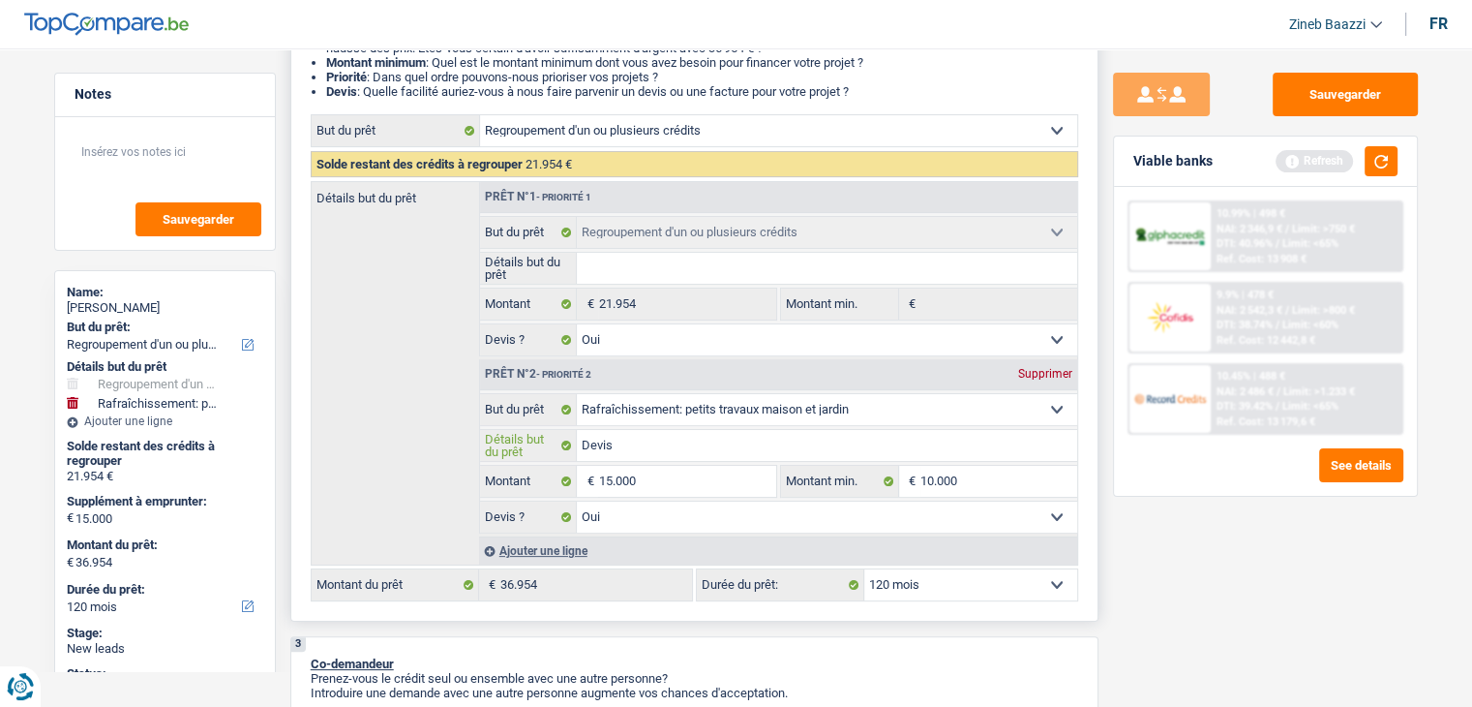
type input "Devis"
type input "Devis u"
type input "Devis"
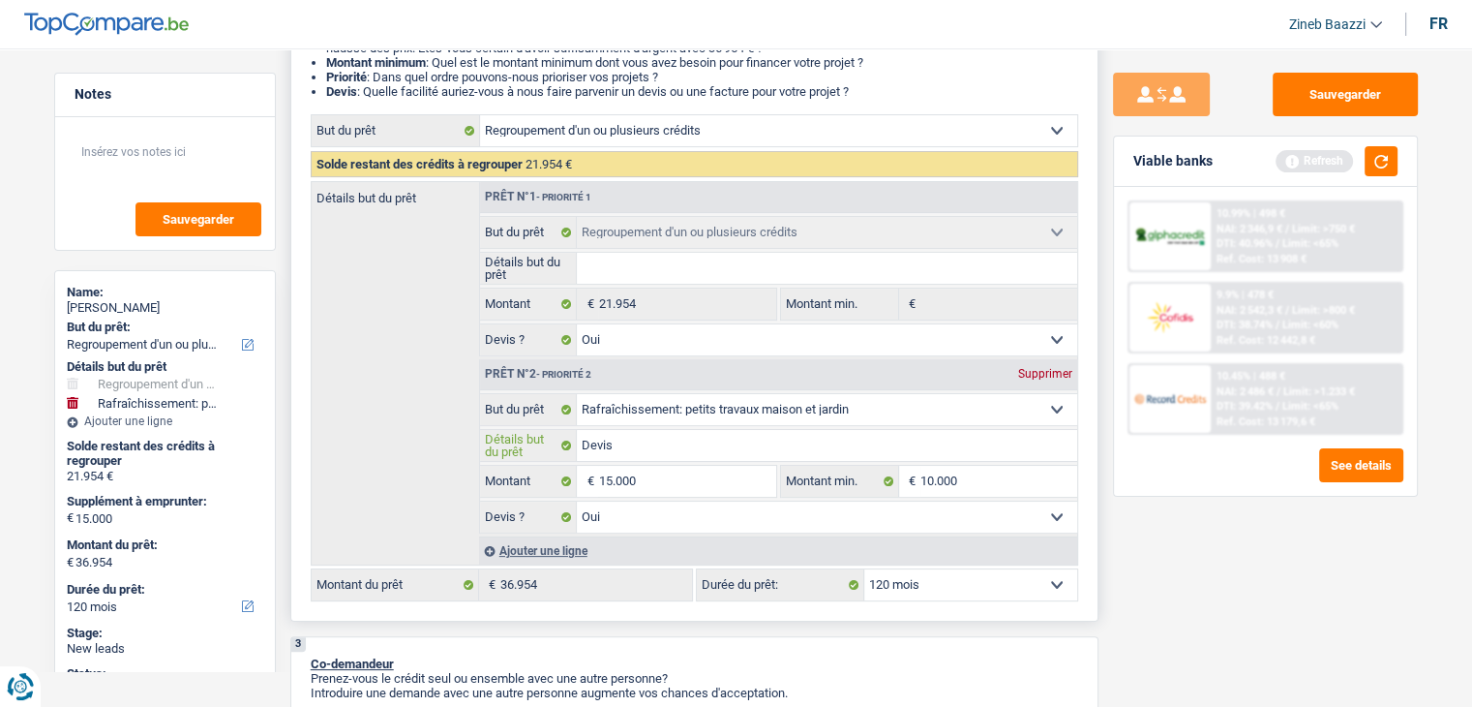
type input "Devis c"
type input "Devis ch"
type input "Devis cha"
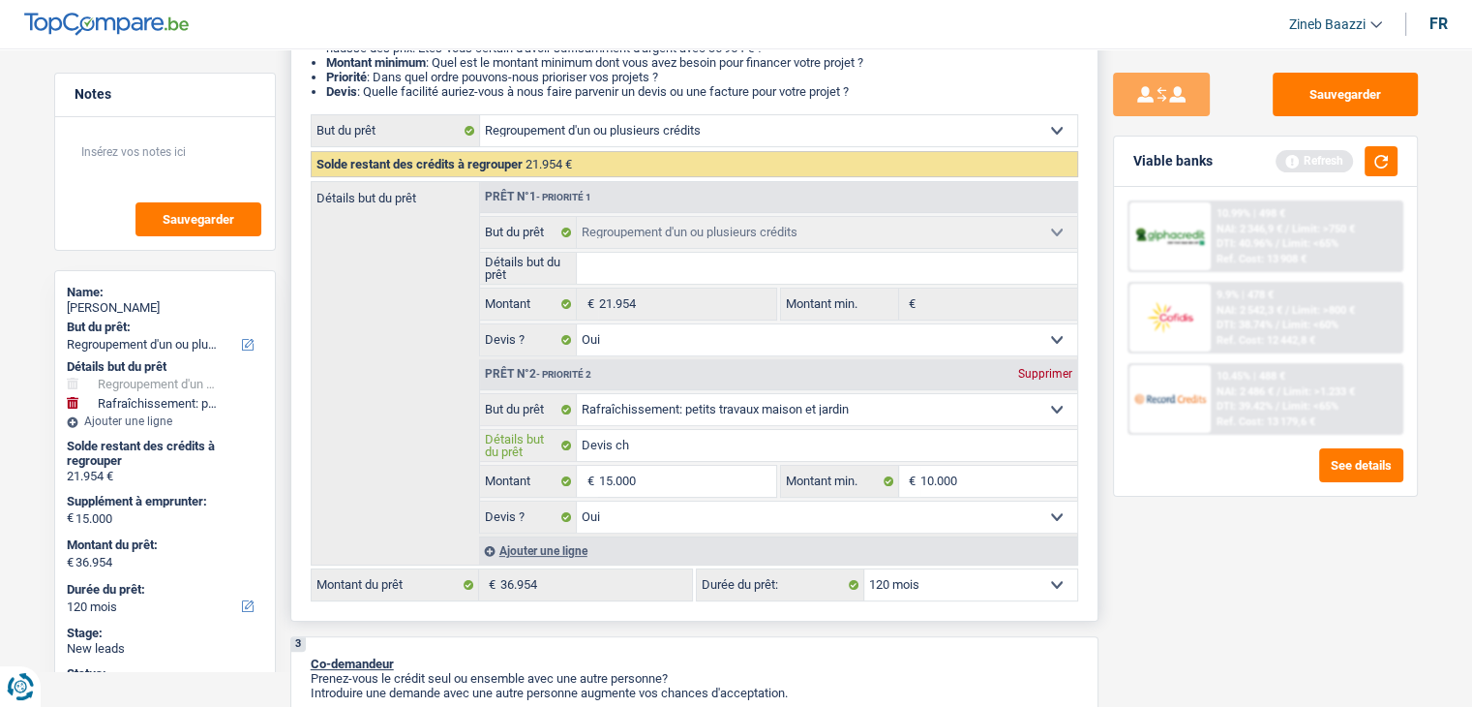
type input "Devis cha"
type input "Devis chas"
type input "Devis chass"
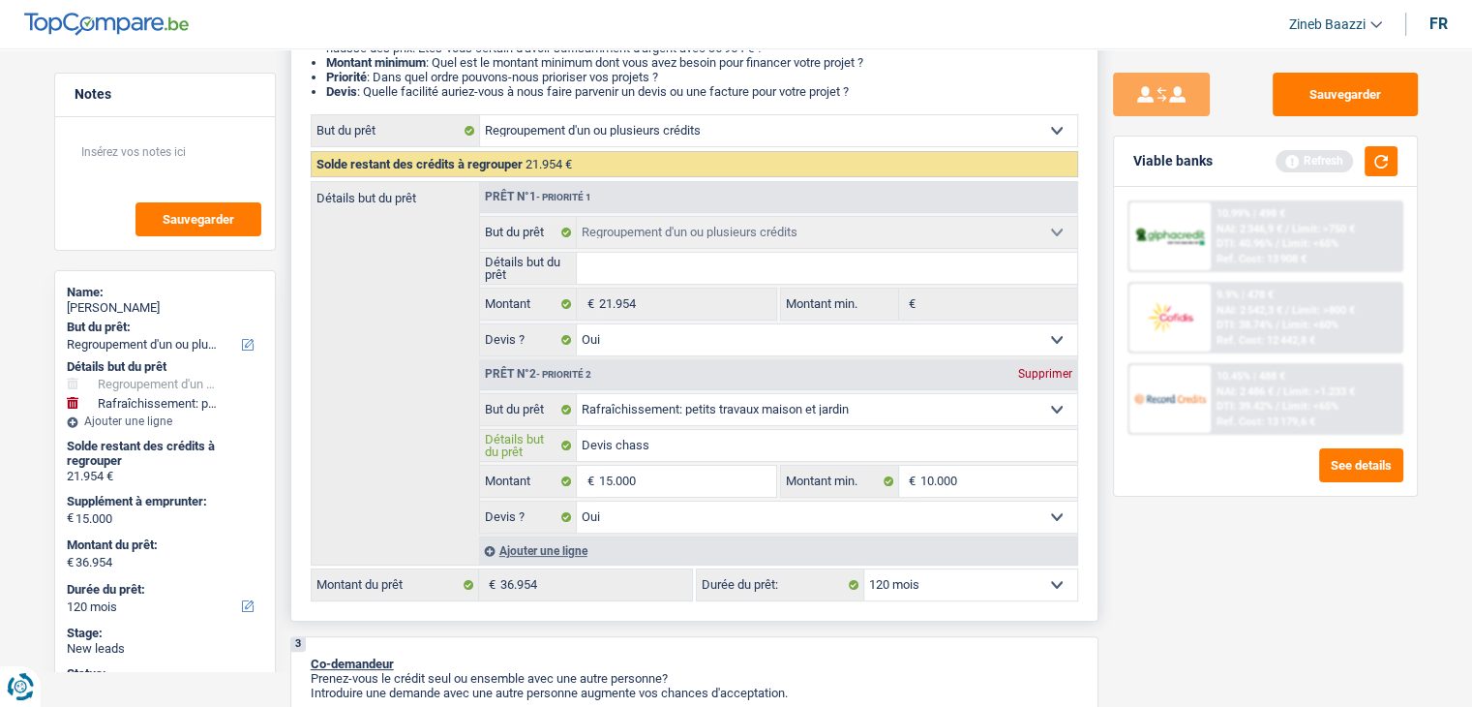
type input "[PERSON_NAME]"
type input "Devis chassis"
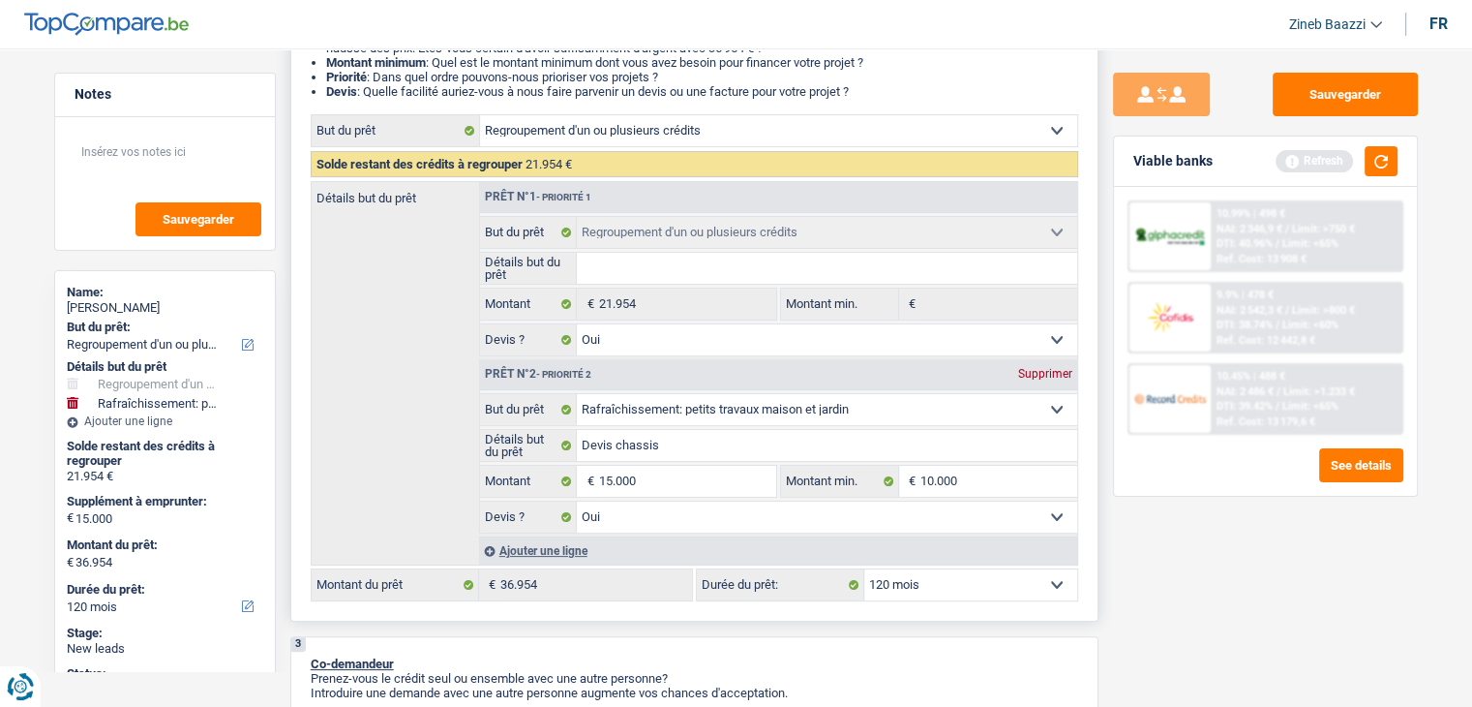
click at [683, 268] on input "Détails but du prêt" at bounding box center [827, 268] width 500 height 31
type input "D"
type input "DC"
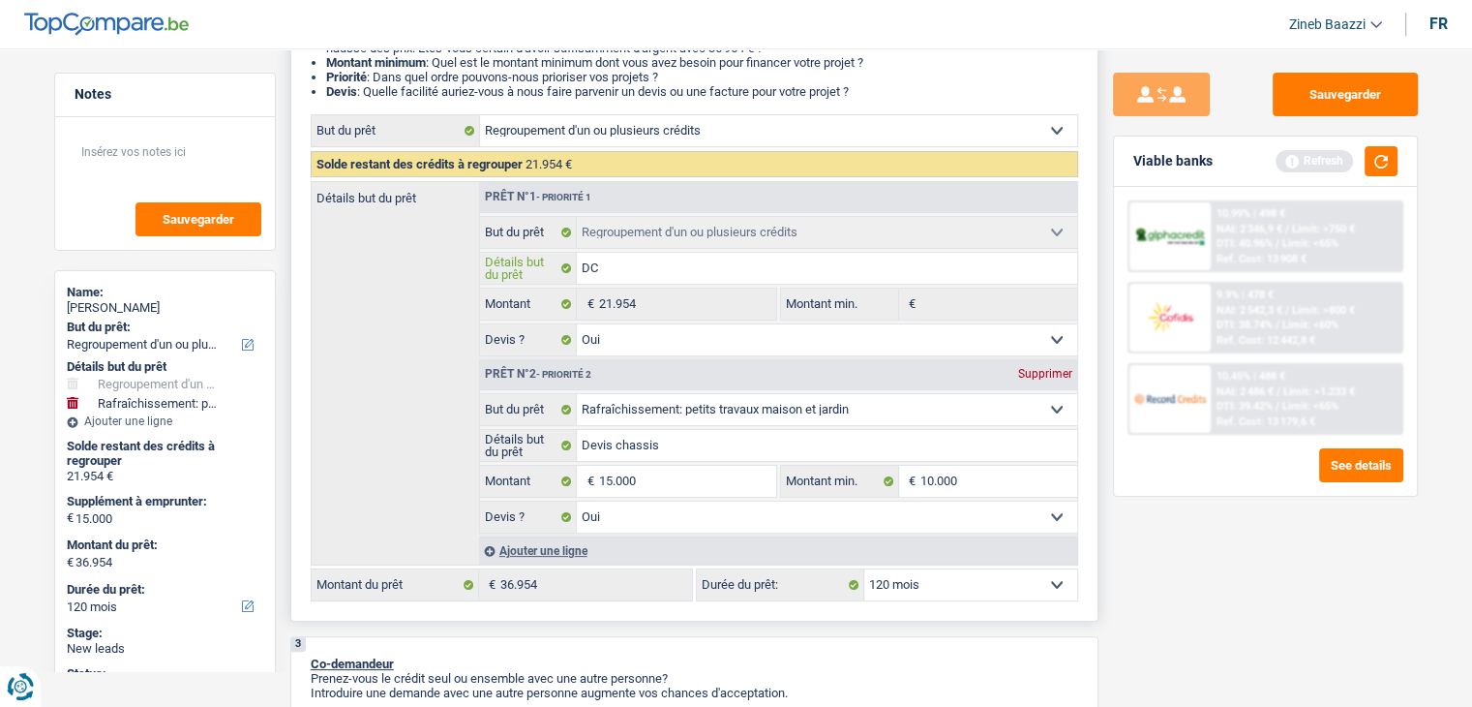
type input "DC"
type input "DC d"
type input "DC de"
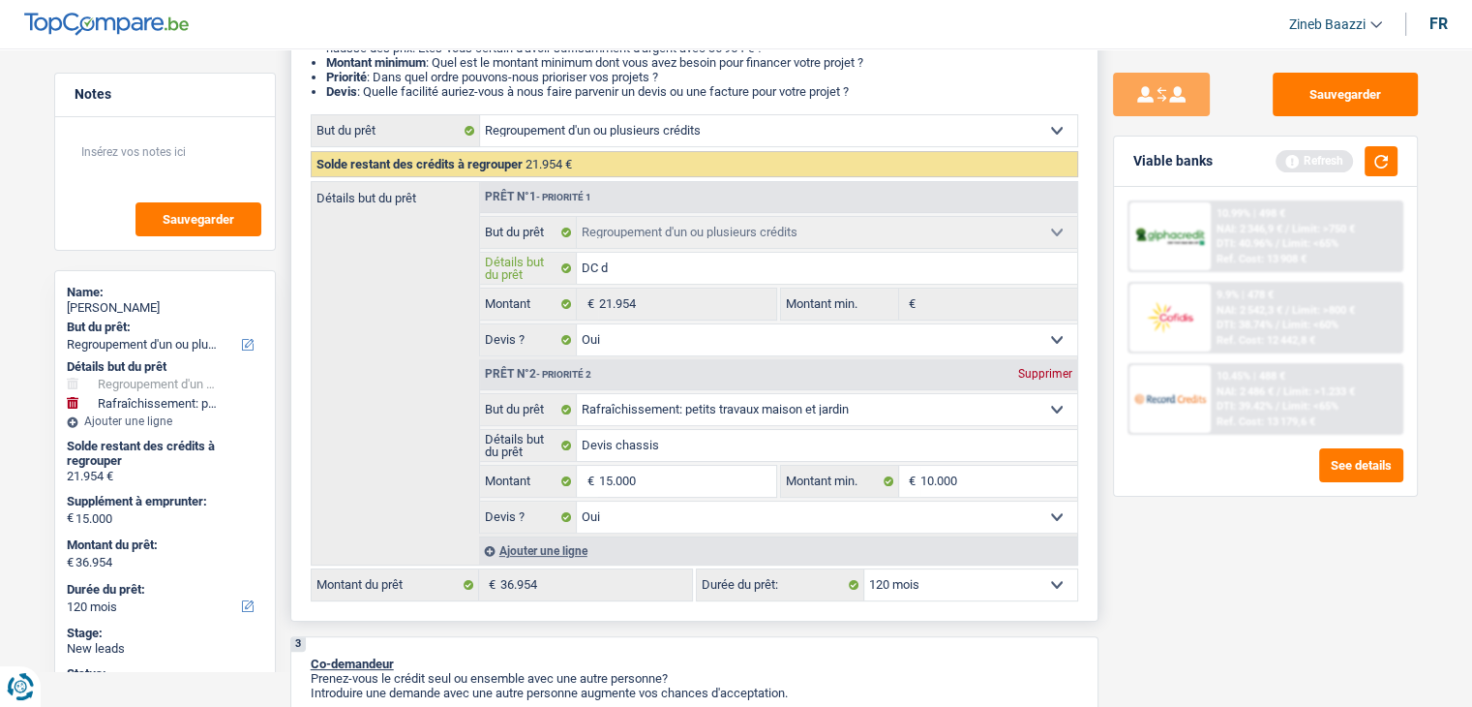
type input "DC de"
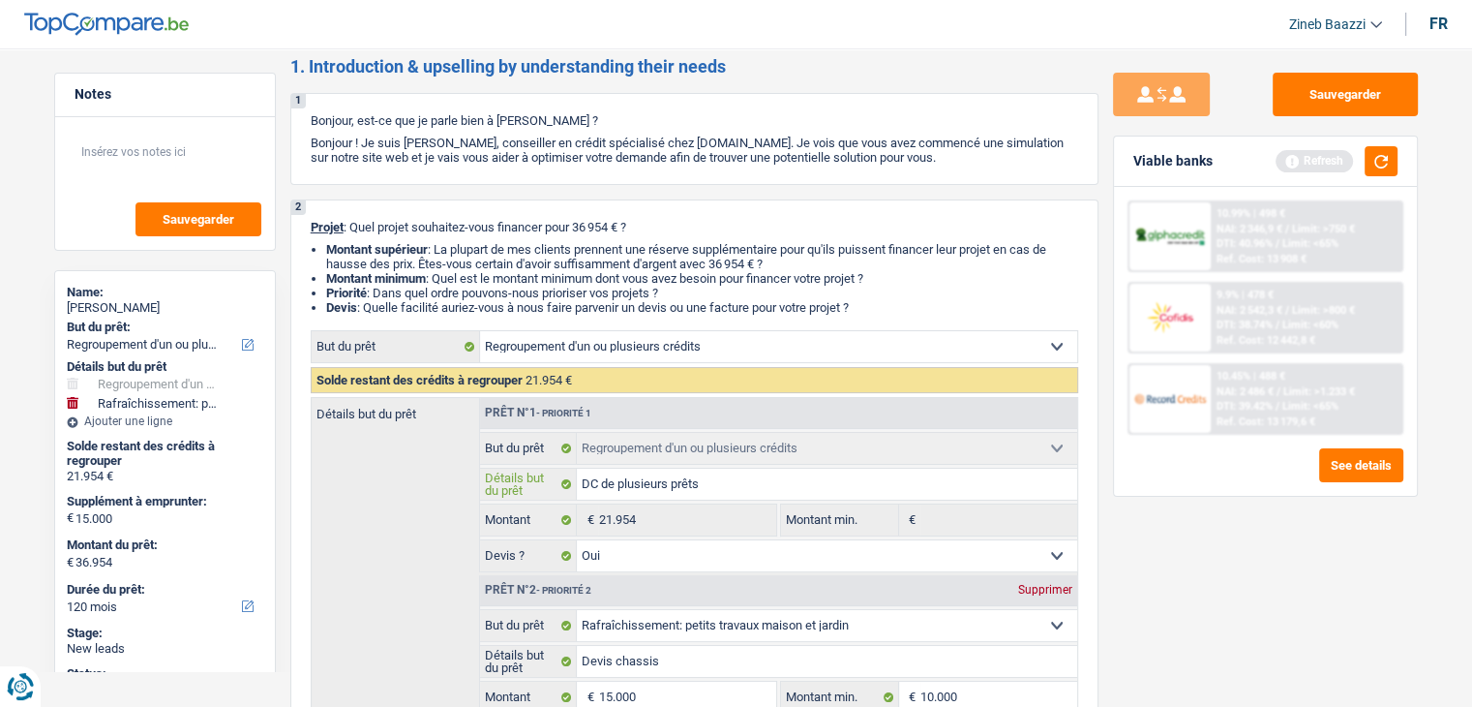
scroll to position [0, 0]
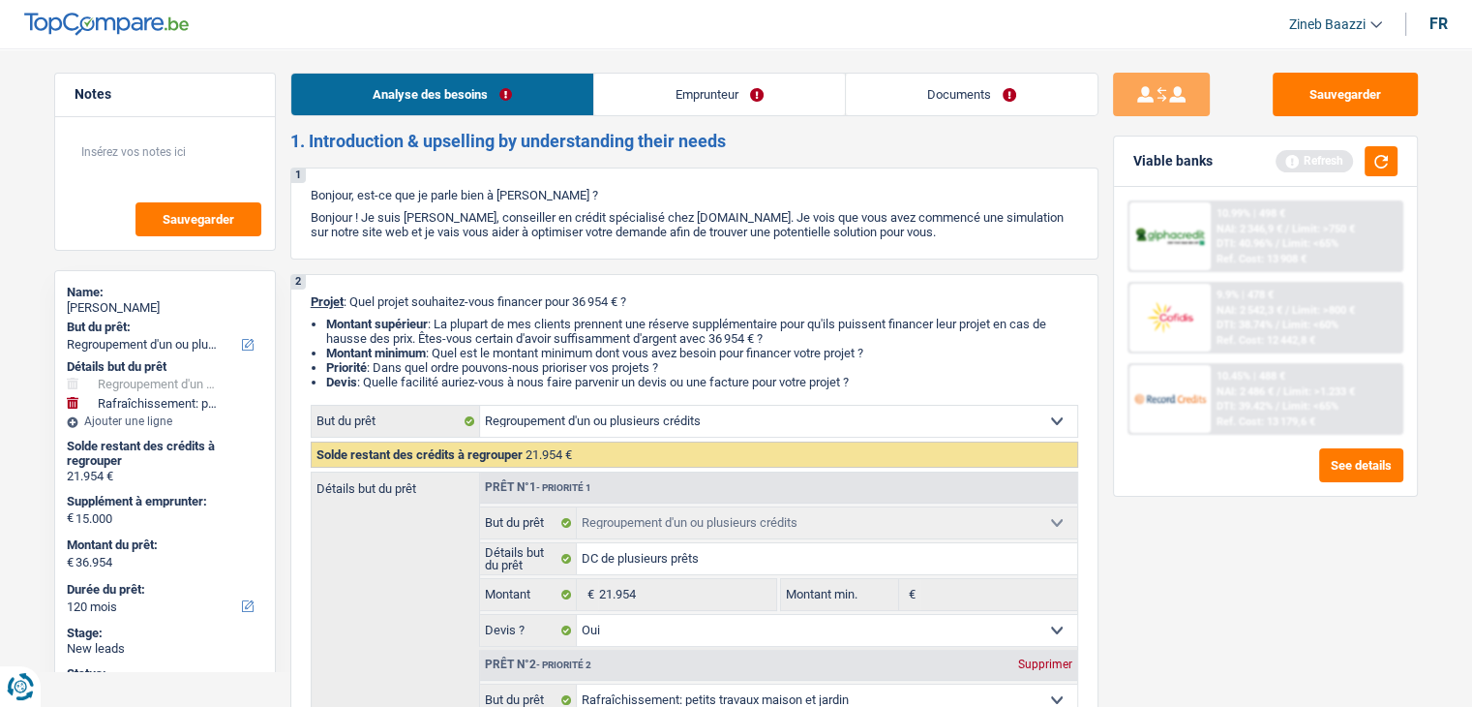
click at [682, 115] on li "Emprunteur" at bounding box center [719, 95] width 252 height 44
drag, startPoint x: 652, startPoint y: 103, endPoint x: 544, endPoint y: 136, distance: 113.6
click at [652, 104] on link "Emprunteur" at bounding box center [719, 95] width 251 height 42
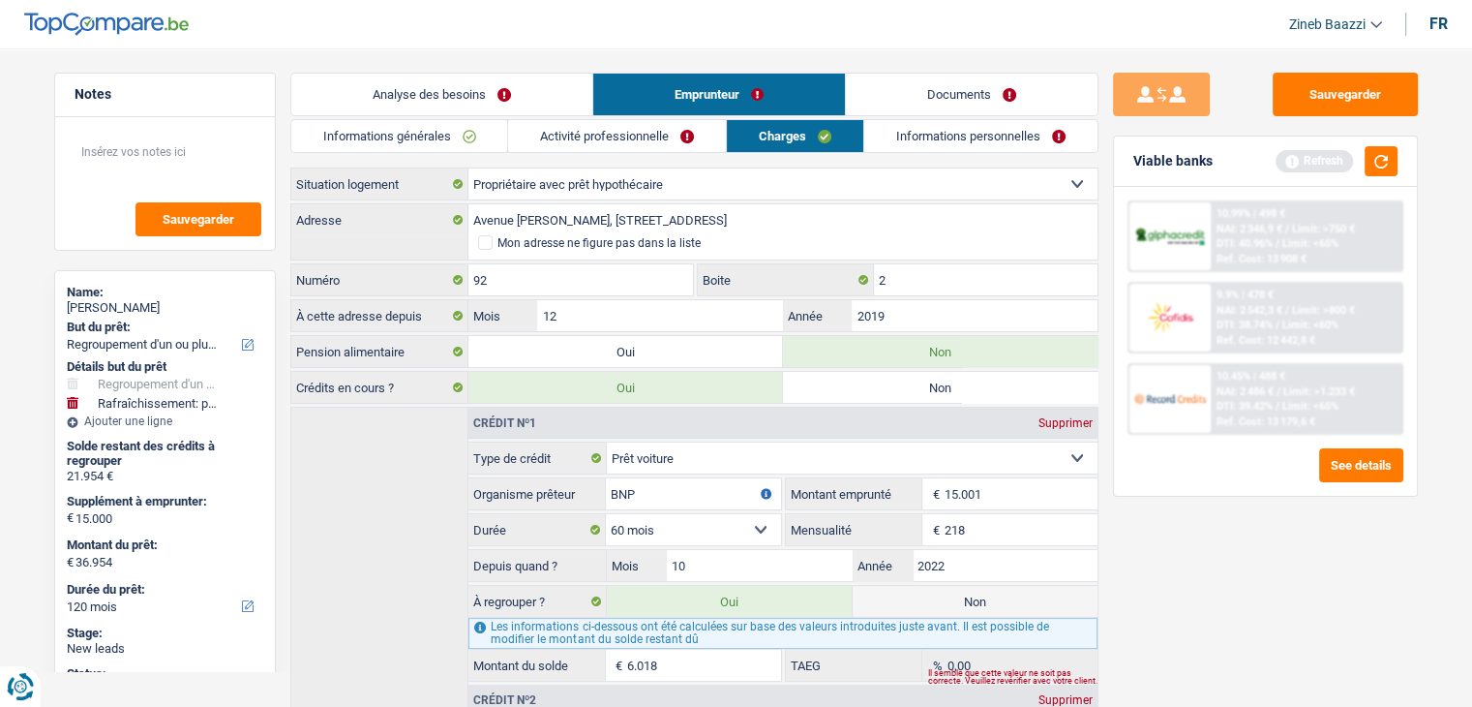
click at [448, 150] on link "Informations générales" at bounding box center [399, 136] width 217 height 32
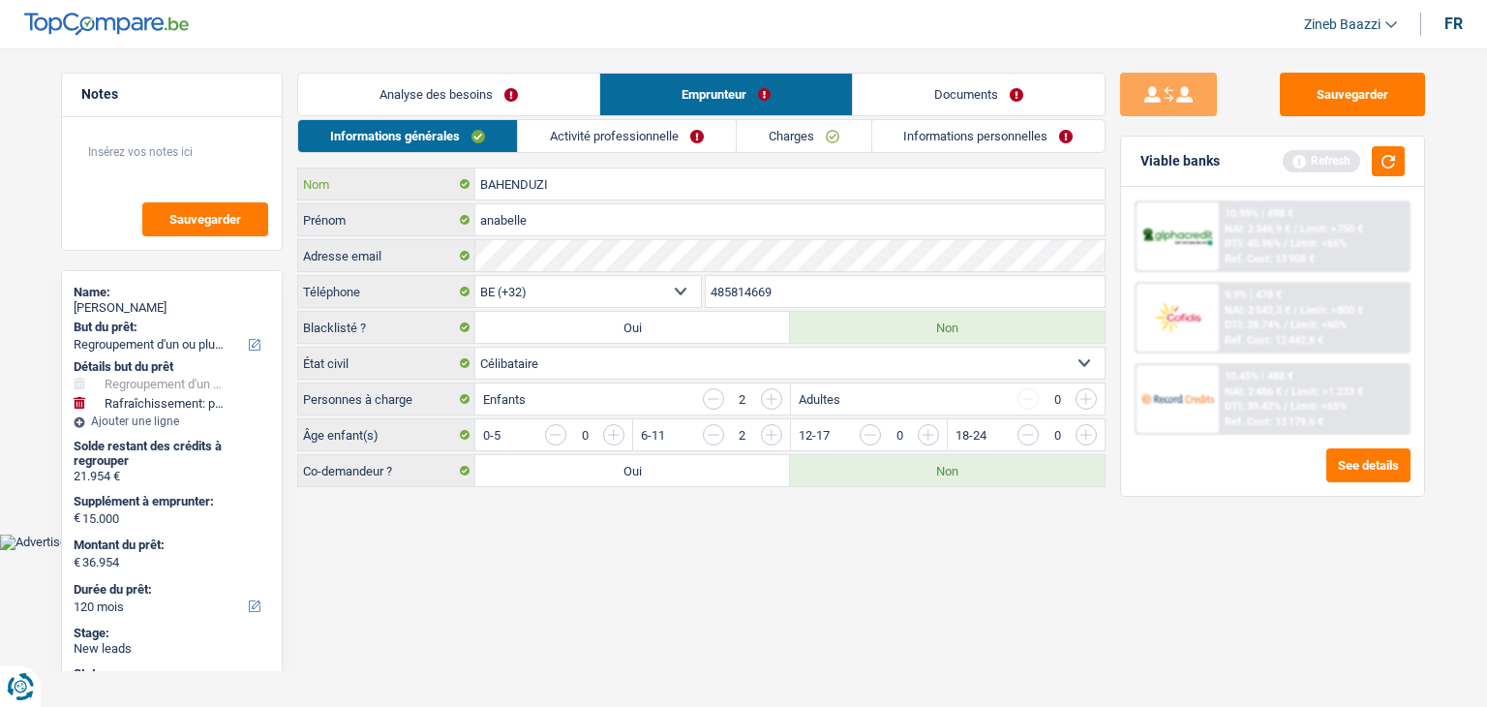
click at [604, 177] on input "BAHENDUZI" at bounding box center [789, 183] width 629 height 31
click at [623, 229] on input "anabelle" at bounding box center [789, 219] width 629 height 31
click at [621, 226] on input "anabelle" at bounding box center [789, 219] width 629 height 31
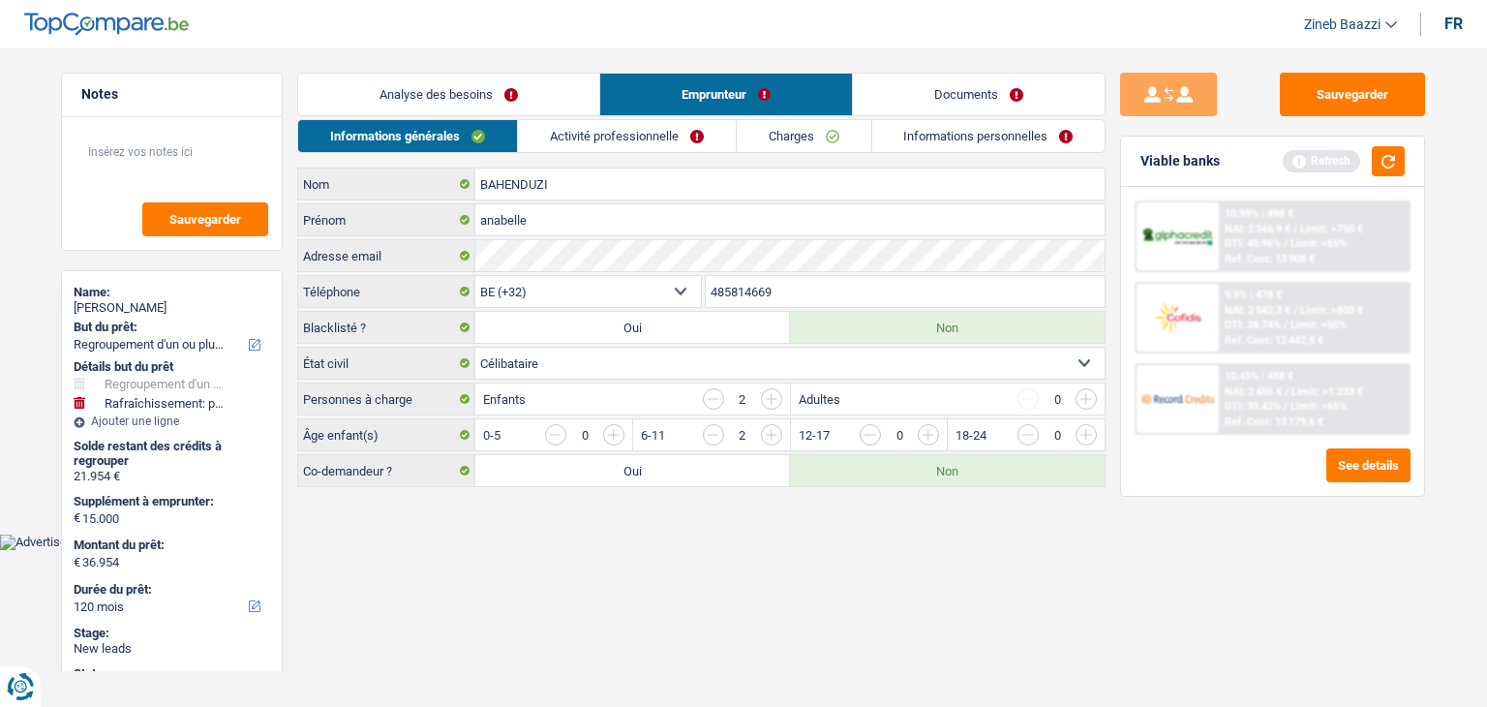
click at [733, 125] on link "Activité professionnelle" at bounding box center [627, 136] width 218 height 32
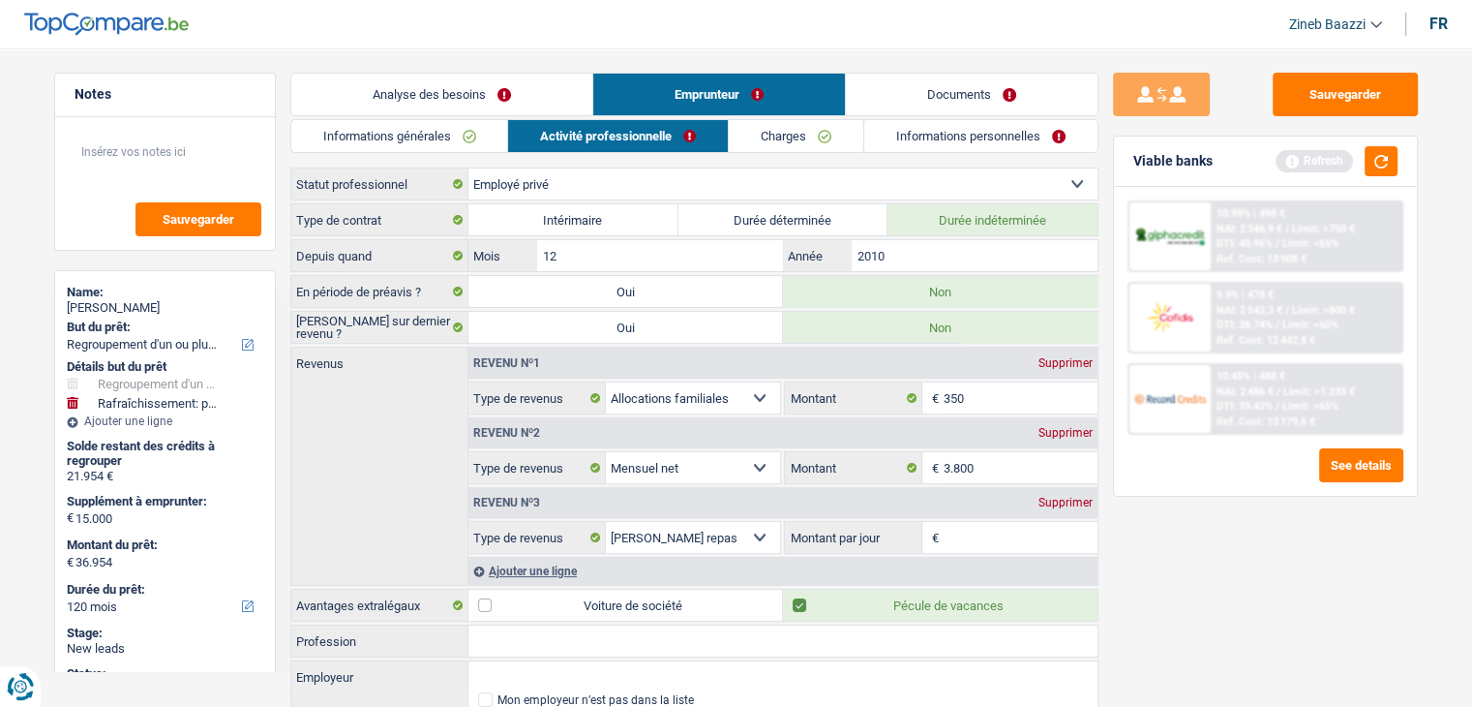
click at [1078, 500] on div "Supprimer" at bounding box center [1066, 503] width 64 height 12
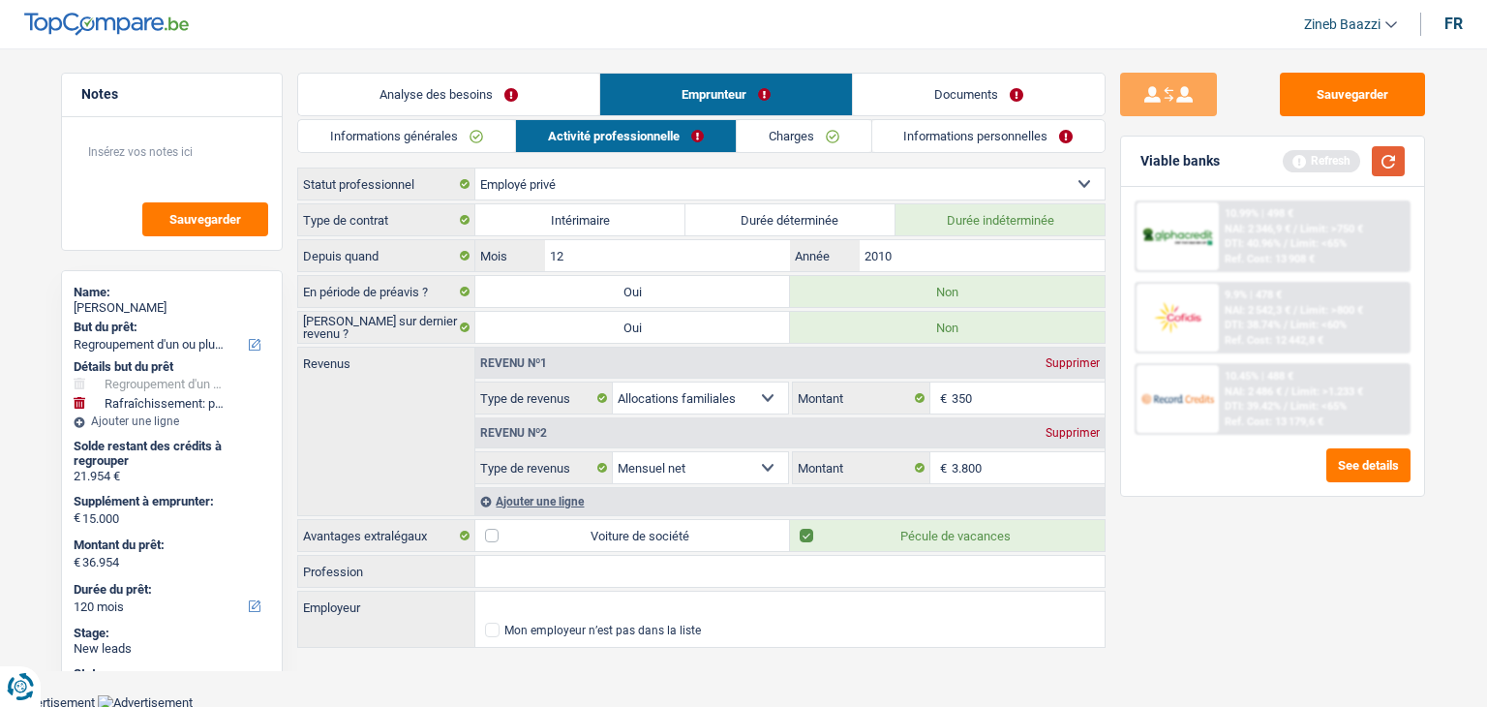
click at [1381, 157] on button "button" at bounding box center [1388, 161] width 33 height 30
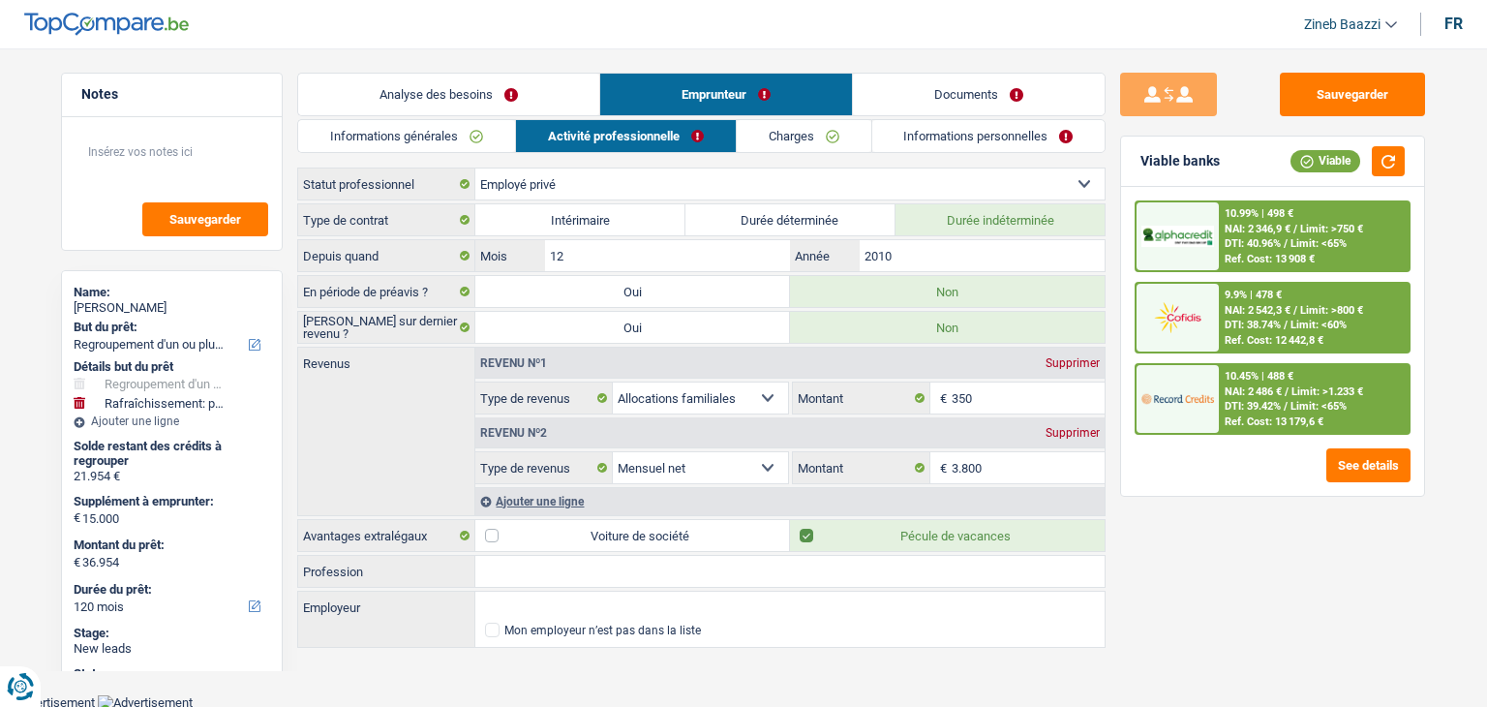
click at [805, 133] on link "Charges" at bounding box center [804, 136] width 135 height 32
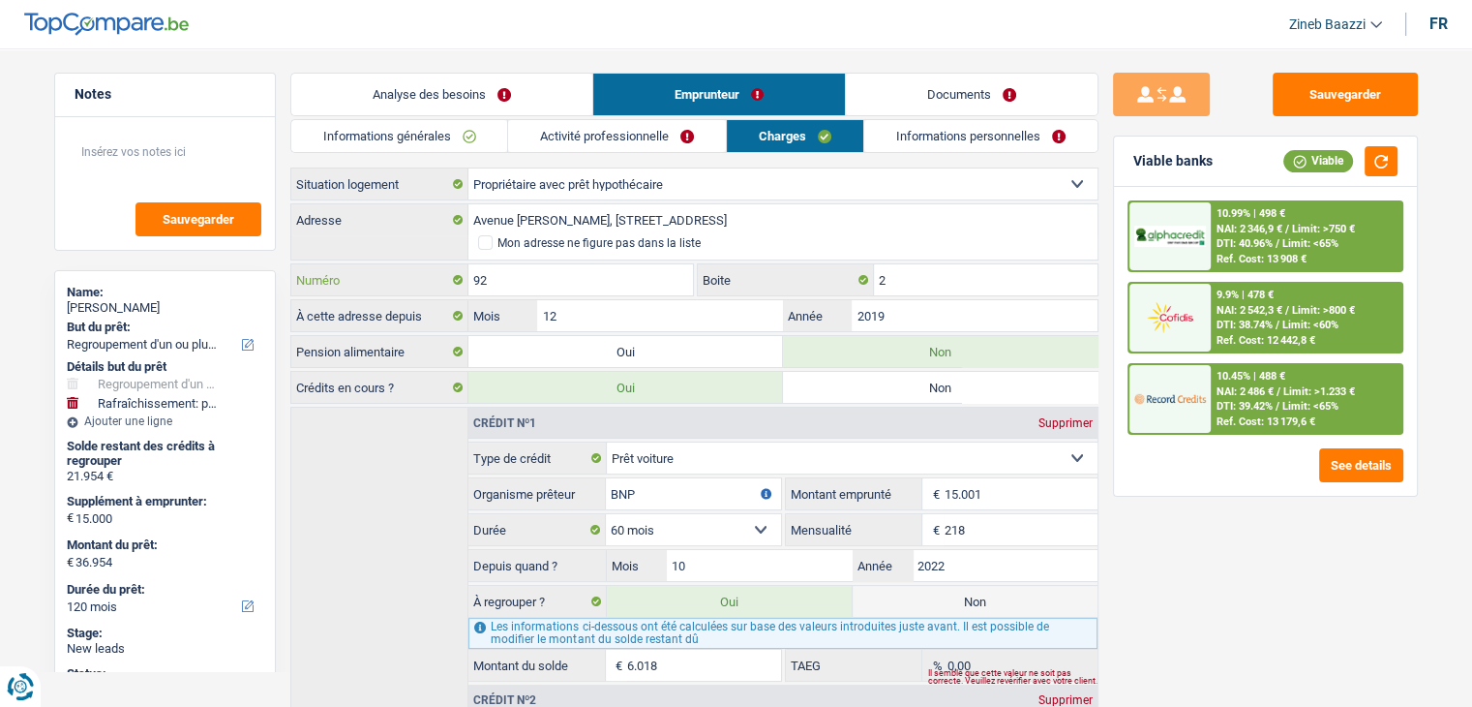
click at [679, 280] on input "92" at bounding box center [582, 279] width 226 height 31
click at [999, 275] on input "2" at bounding box center [986, 279] width 224 height 31
click at [948, 144] on link "Informations personnelles" at bounding box center [980, 136] width 233 height 32
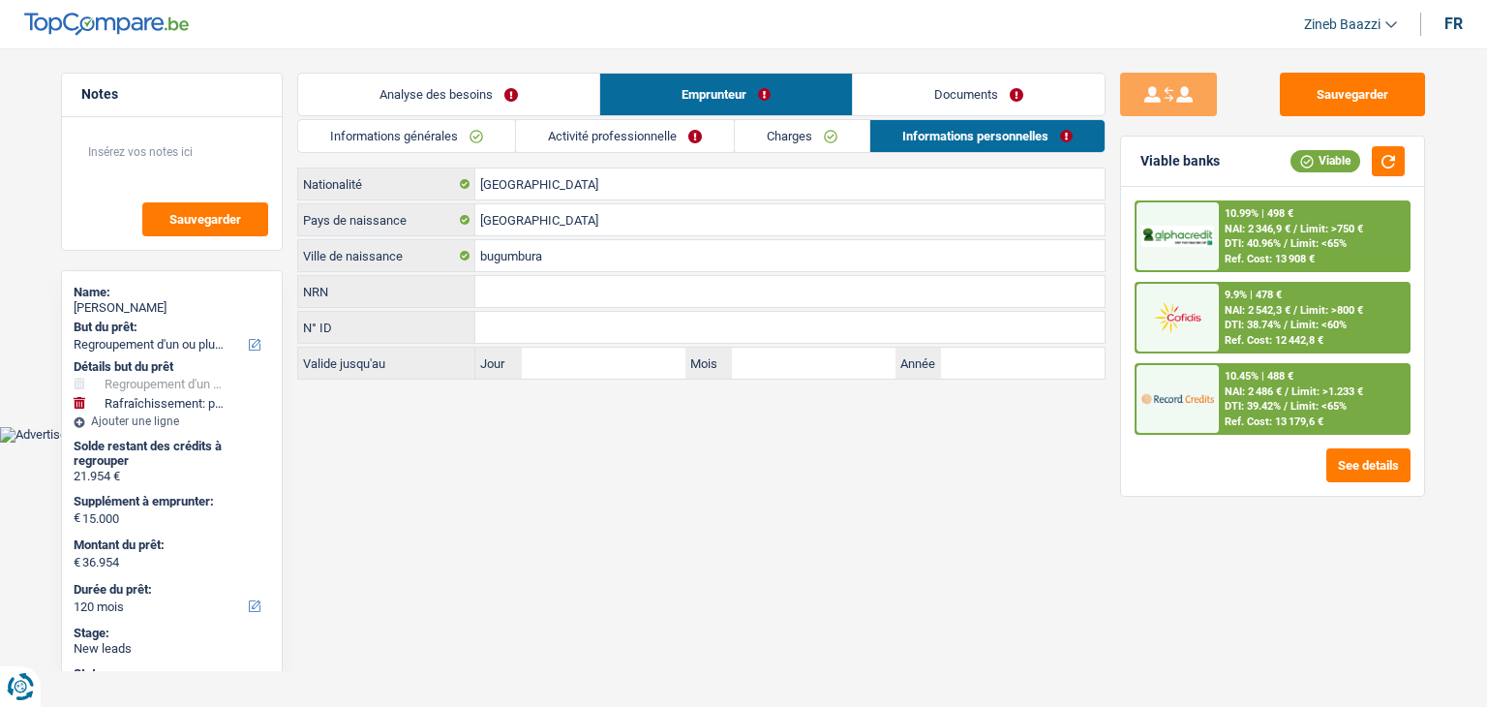
click at [920, 110] on link "Documents" at bounding box center [979, 95] width 252 height 42
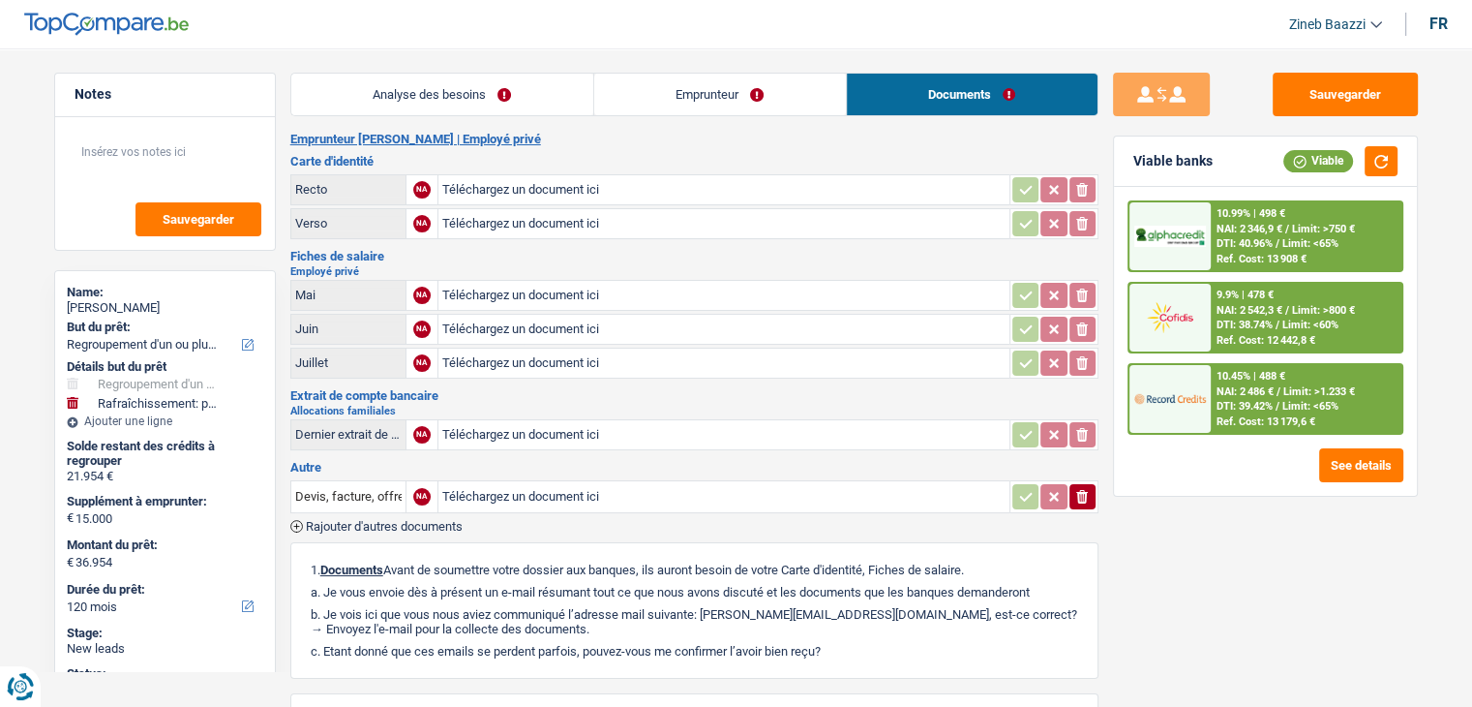
click at [519, 93] on link "Analyse des besoins" at bounding box center [442, 95] width 302 height 42
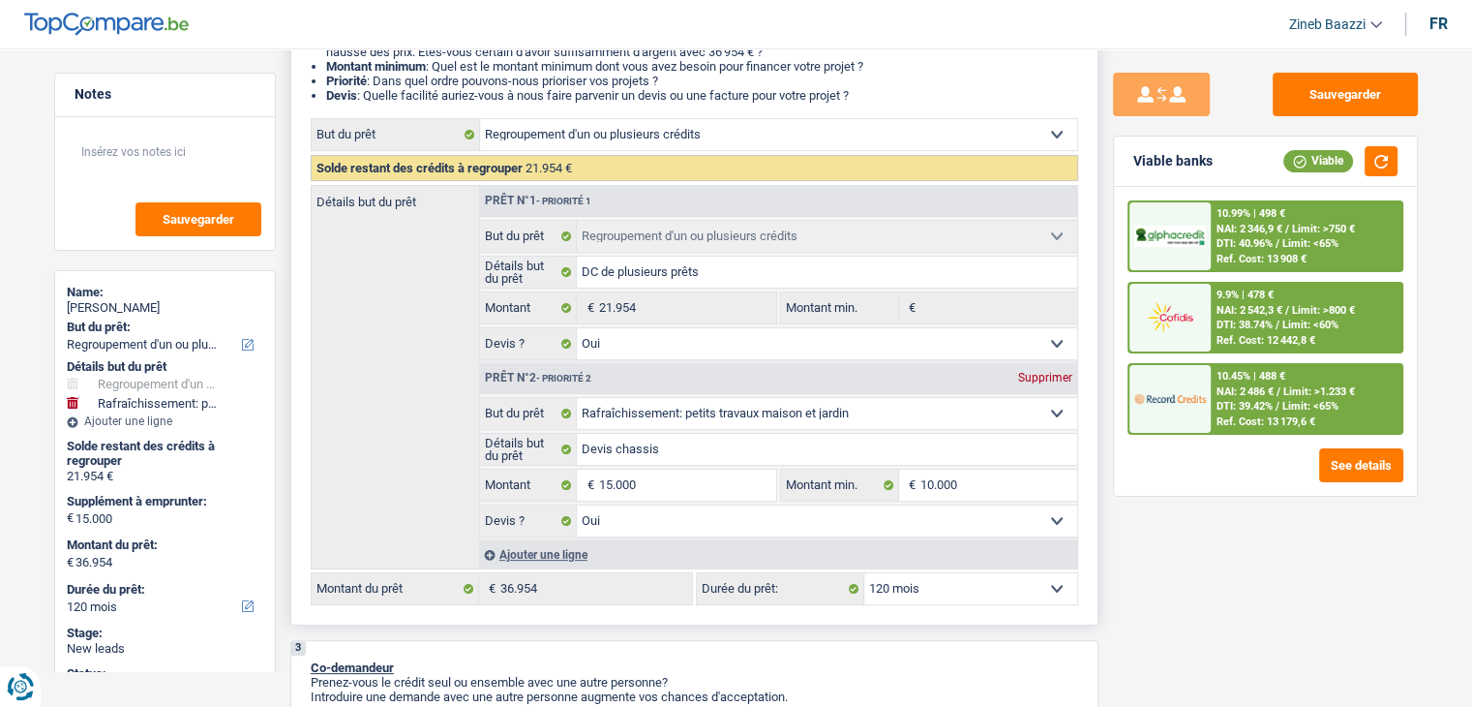
scroll to position [484, 0]
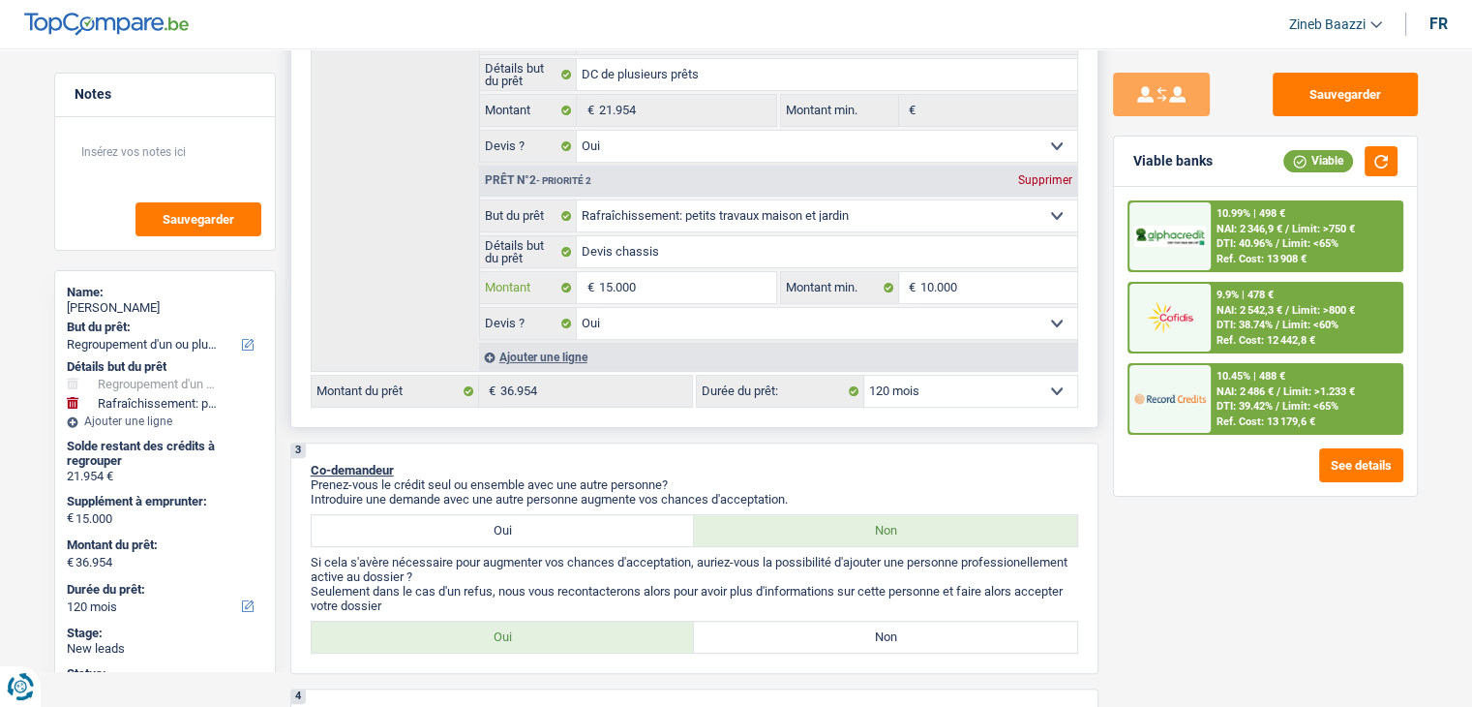
click at [664, 285] on input "15.000" at bounding box center [686, 287] width 177 height 31
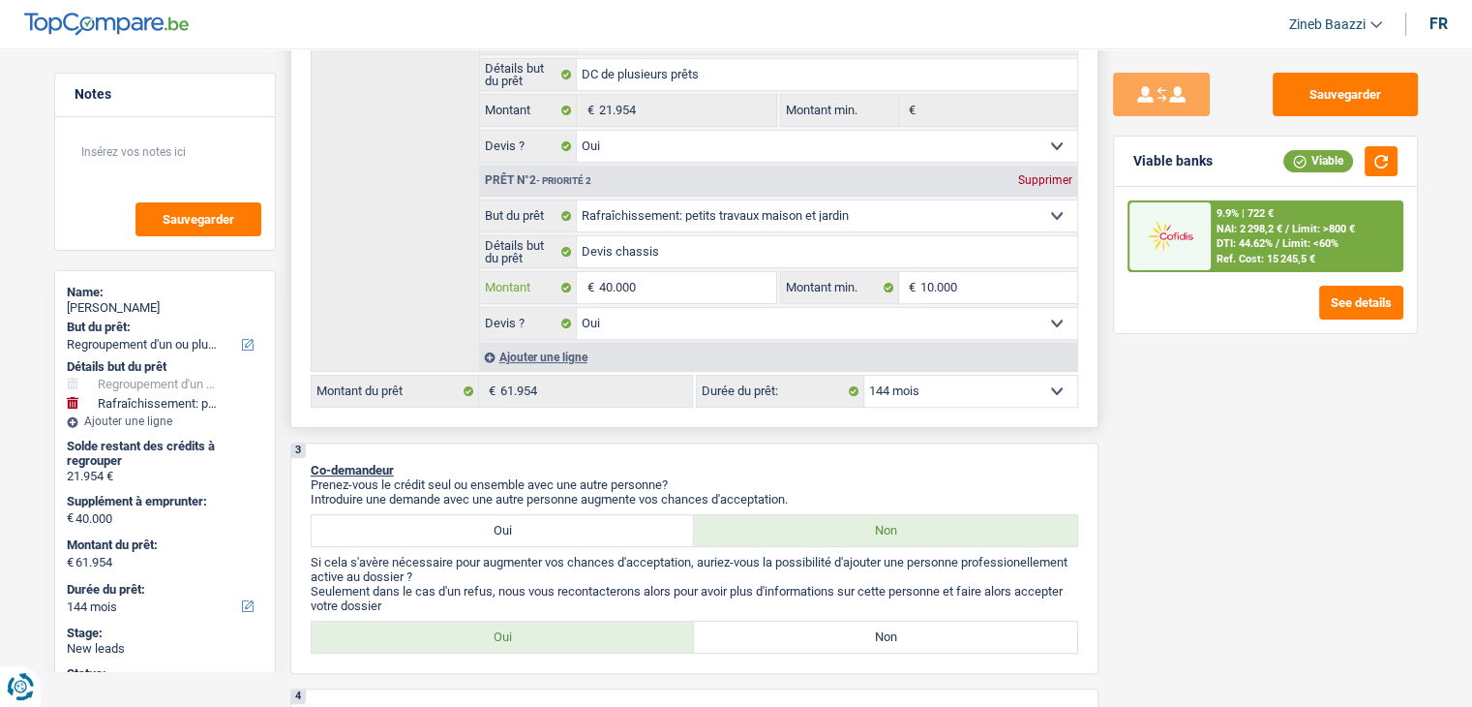
click at [703, 286] on input "40.000" at bounding box center [686, 287] width 177 height 31
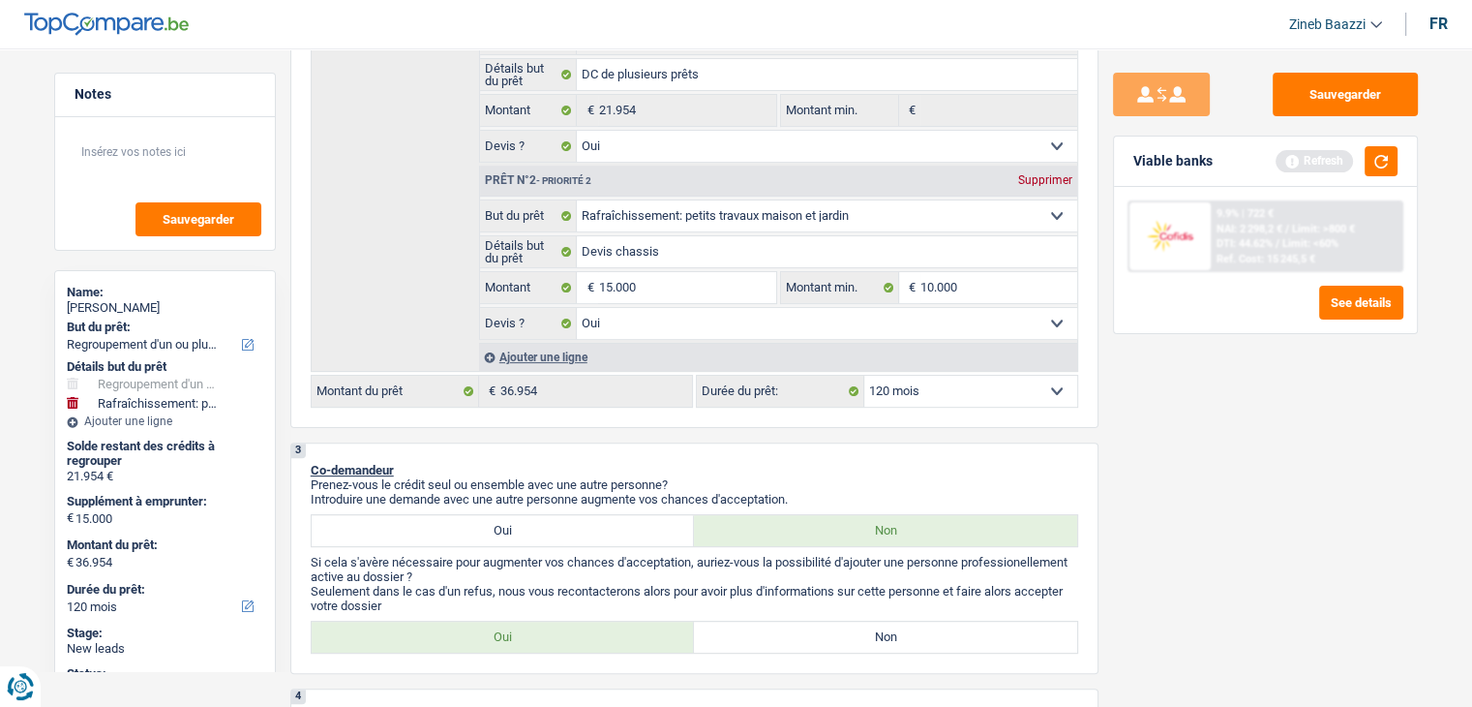
click at [1281, 550] on div "Sauvegarder Viable banks Refresh 9.9% | 722 € NAI: 2 298,2 € / Limit: >800 € DT…" at bounding box center [1266, 372] width 334 height 598
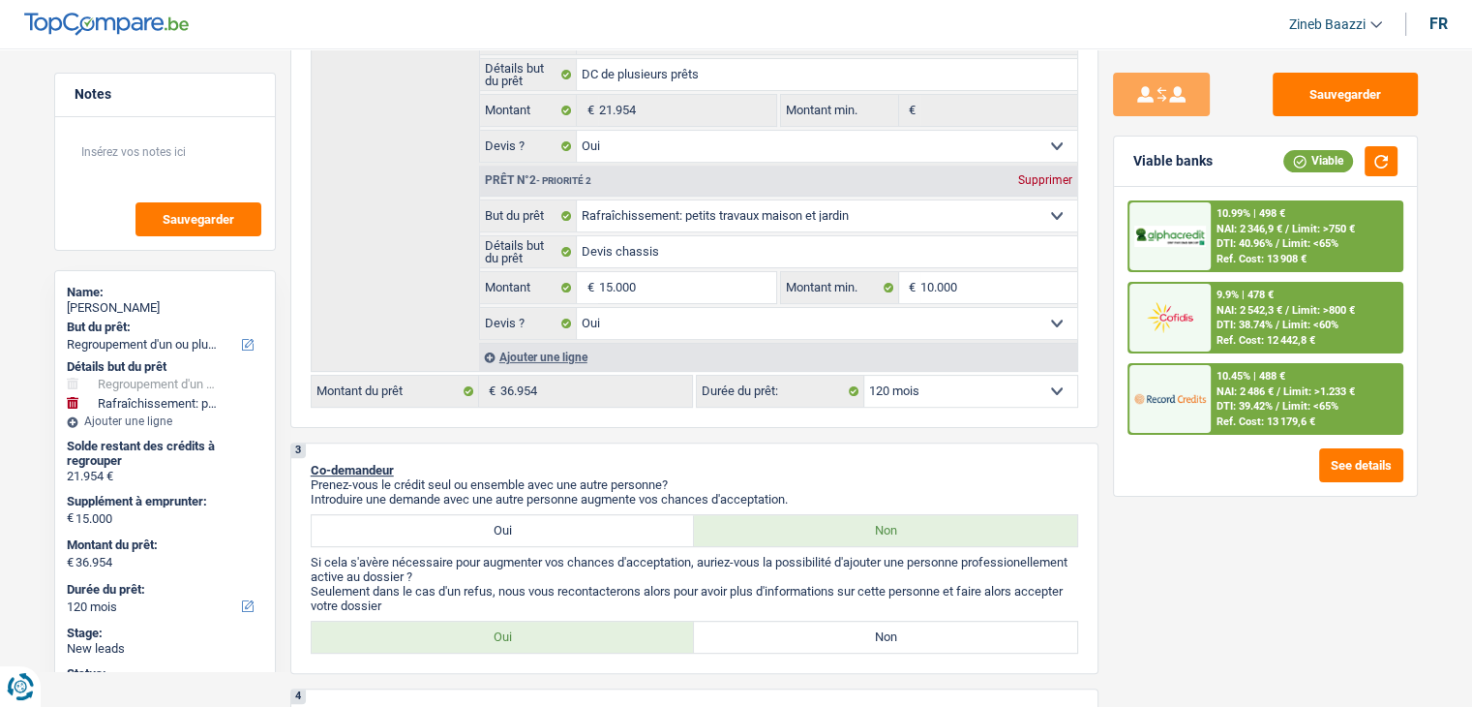
click at [1334, 182] on div "Viable banks Viable" at bounding box center [1265, 161] width 303 height 50
click at [740, 275] on input "15.000" at bounding box center [686, 287] width 177 height 31
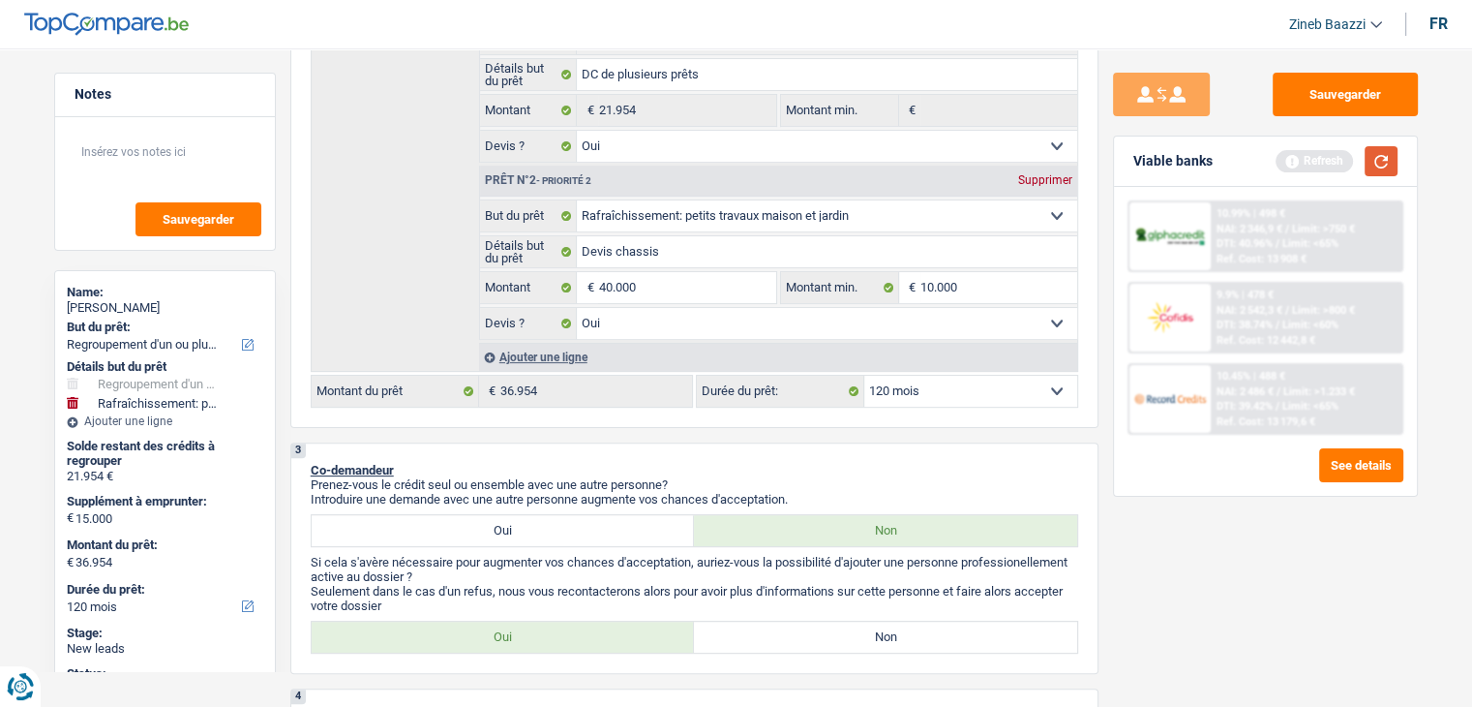
click at [1382, 154] on button "button" at bounding box center [1381, 161] width 33 height 30
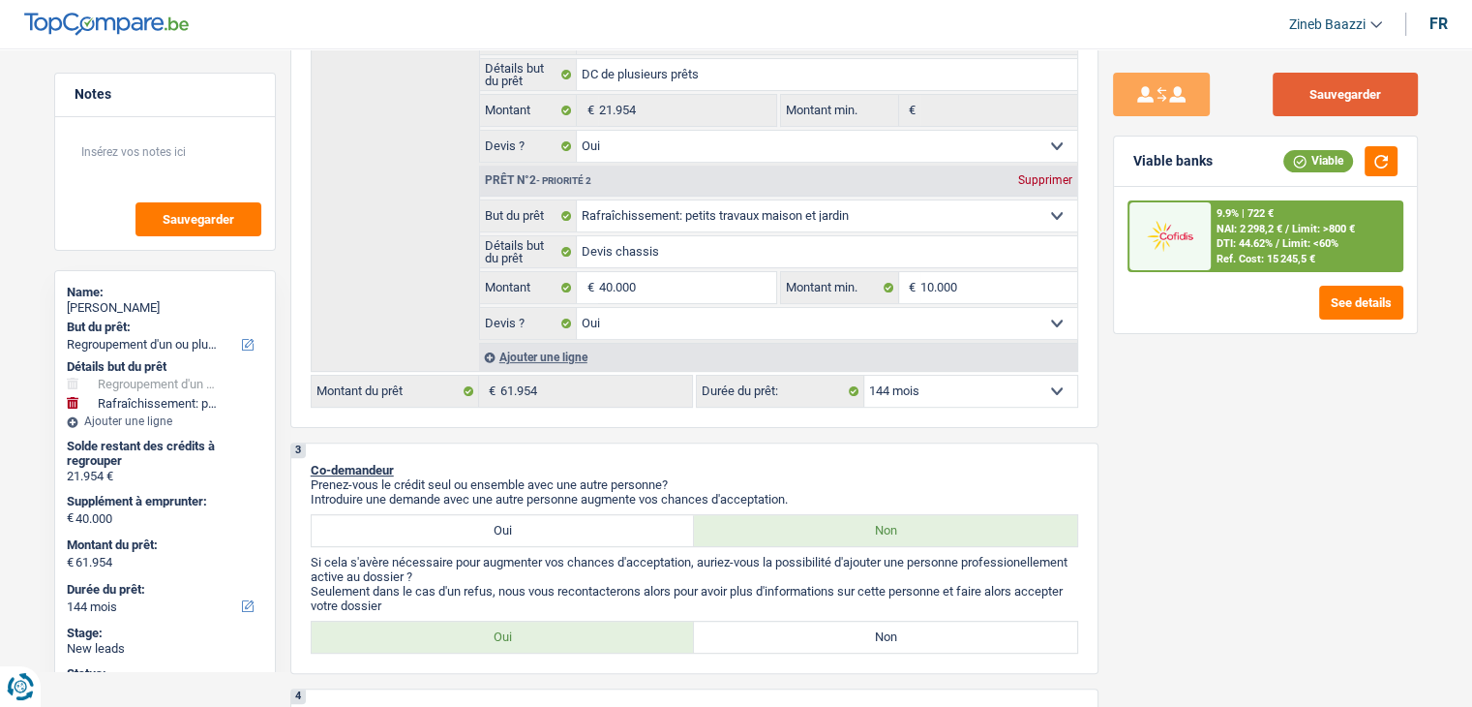
click at [1367, 94] on button "Sauvegarder" at bounding box center [1345, 95] width 145 height 44
click at [761, 281] on input "40.000" at bounding box center [686, 287] width 177 height 31
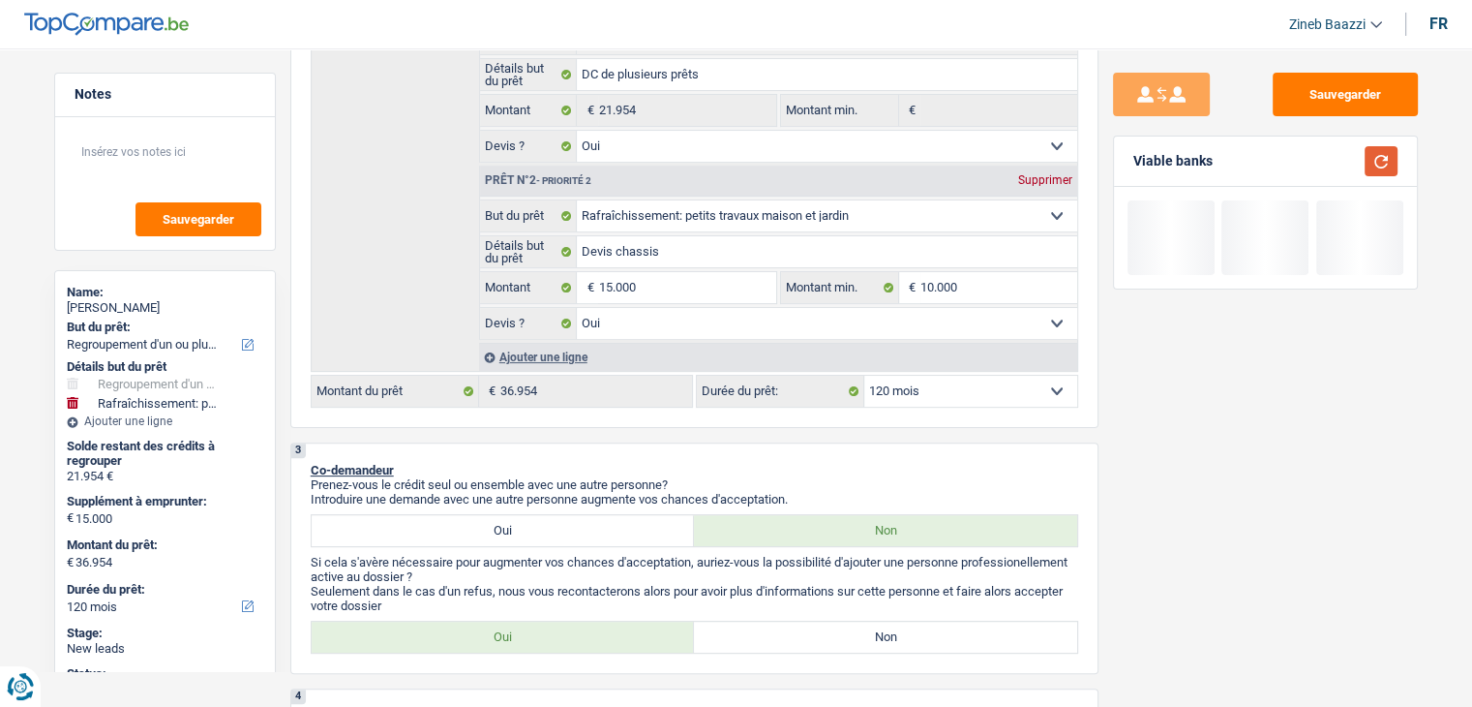
click at [1386, 150] on button "button" at bounding box center [1381, 161] width 33 height 30
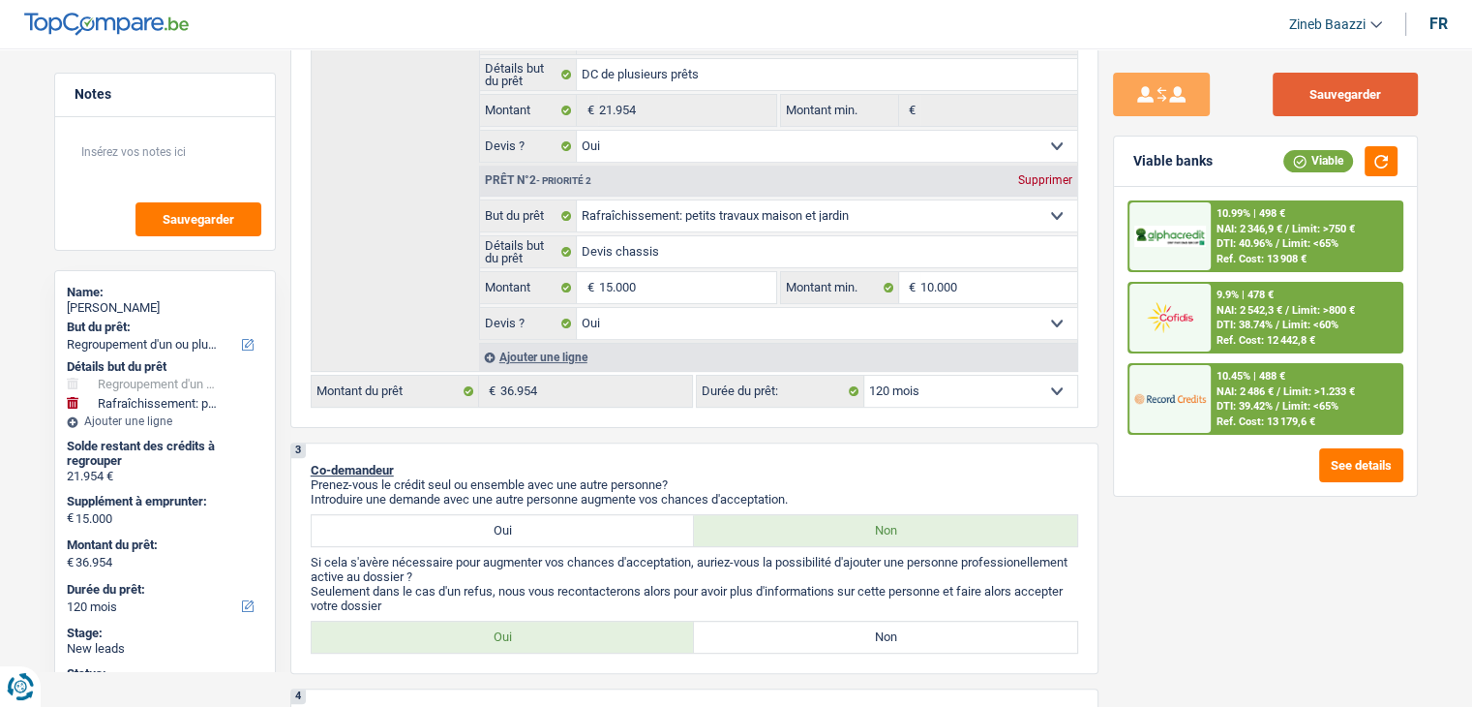
click at [1356, 105] on button "Sauvegarder" at bounding box center [1345, 95] width 145 height 44
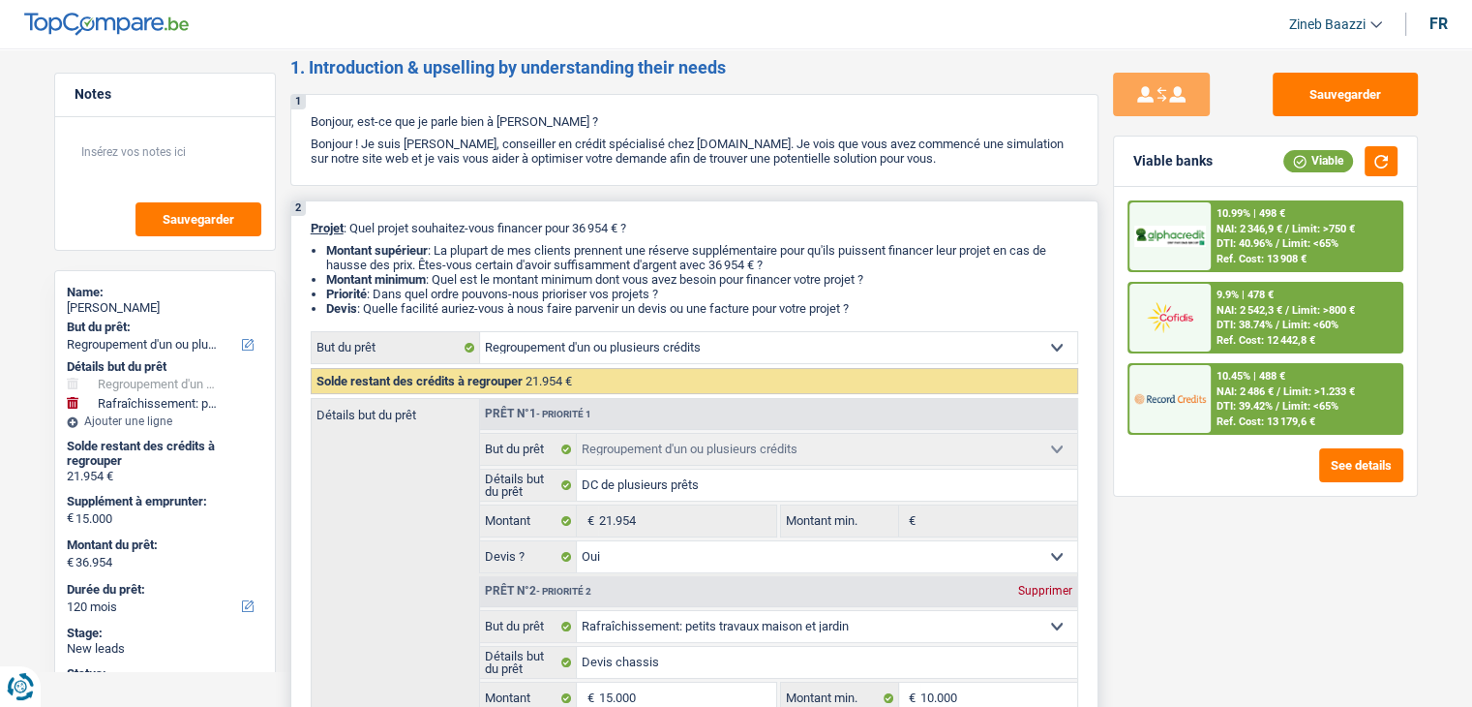
scroll to position [0, 0]
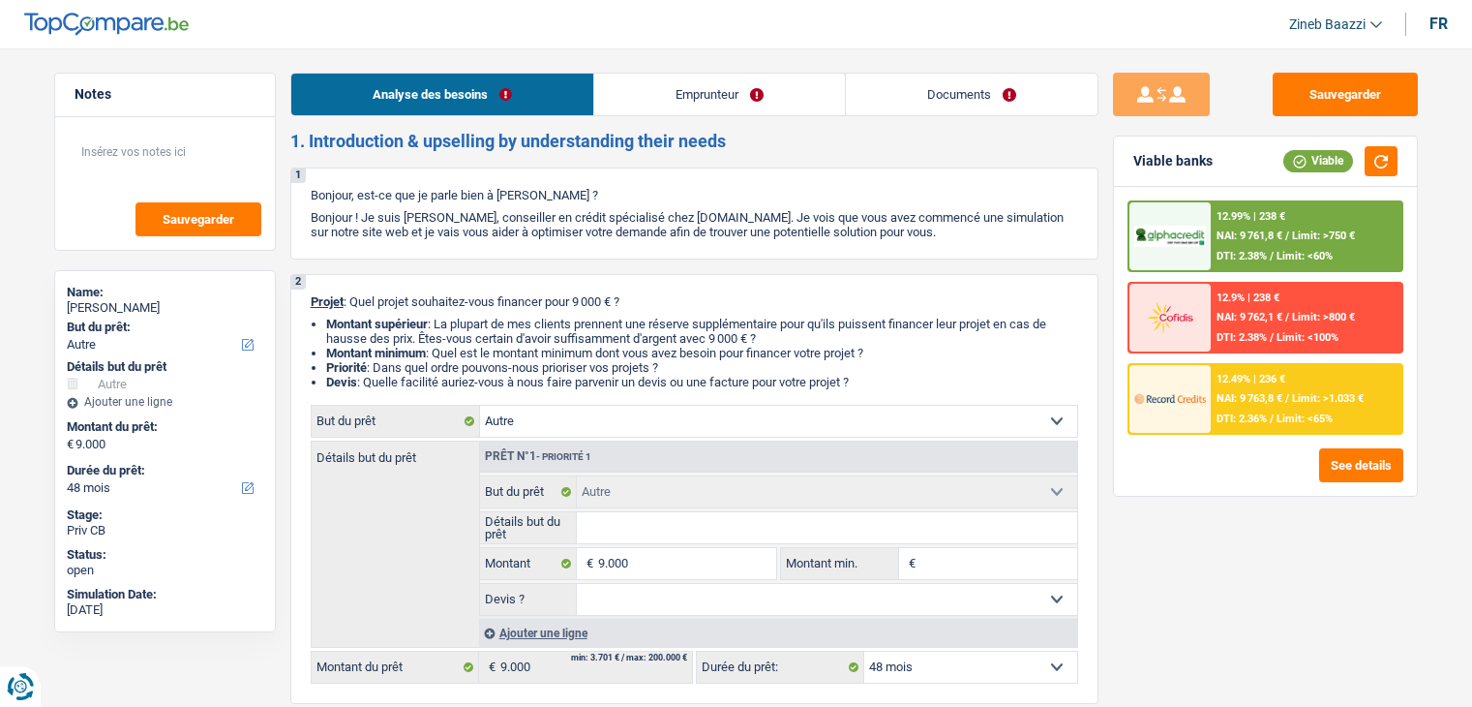
select select "other"
select select "48"
select select "other"
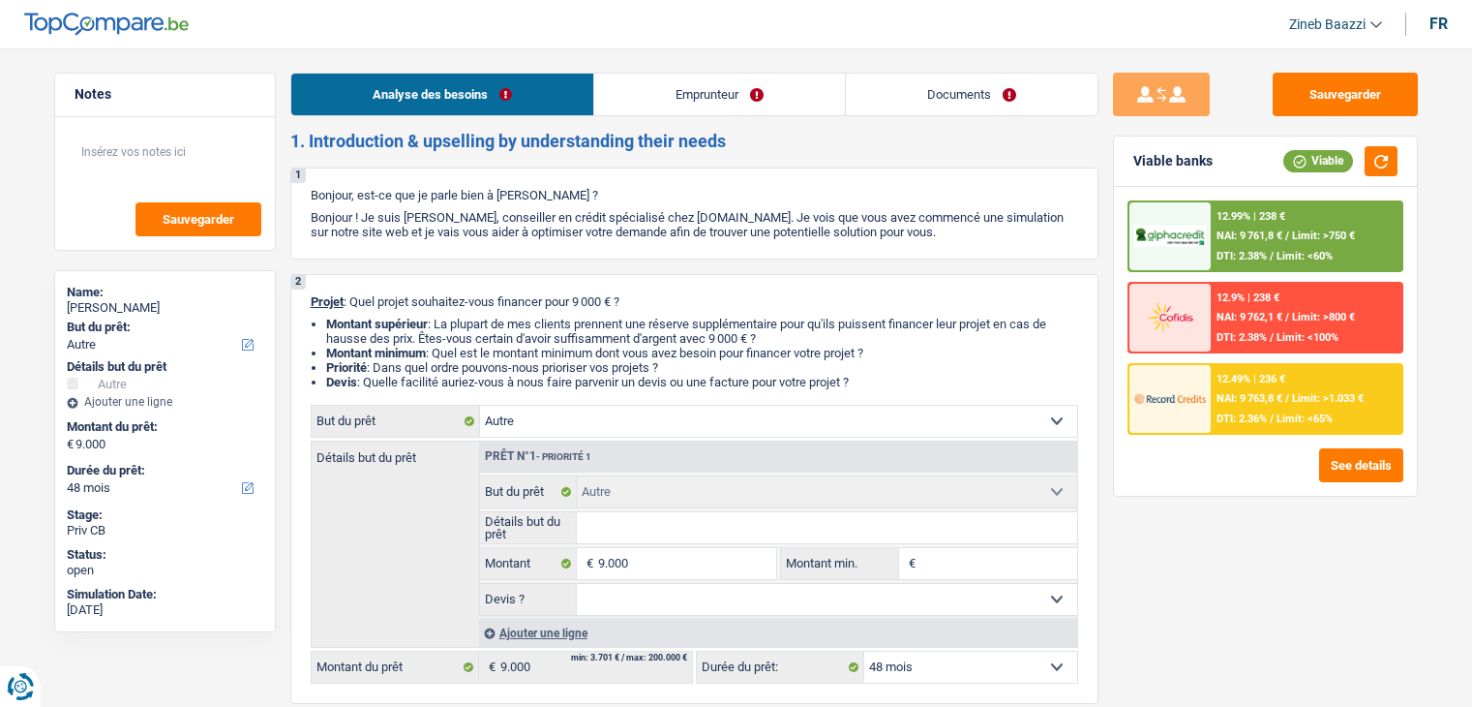
select select "48"
select select "worker"
select select "netSalary"
select select "ownerWithMortgage"
select select "other"
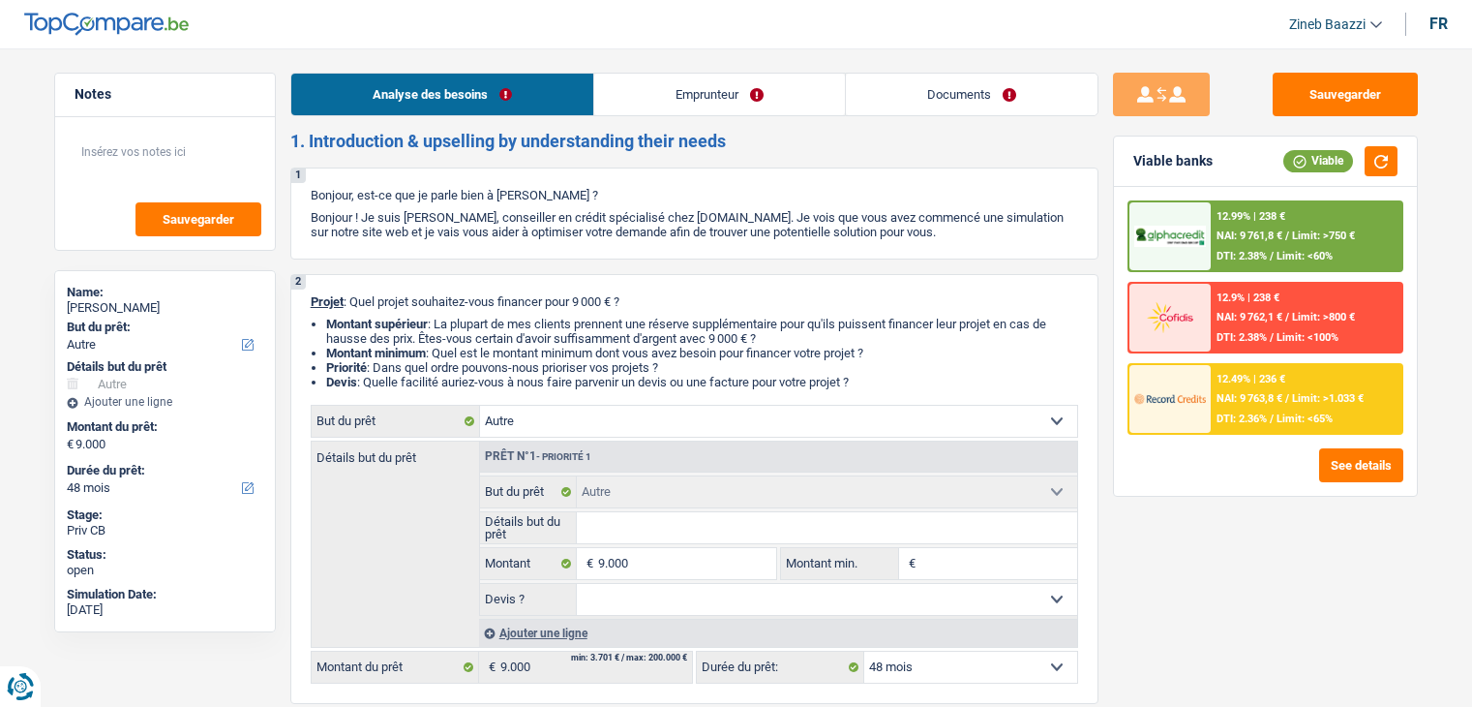
select select "other"
select select "48"
